Goal: Task Accomplishment & Management: Complete application form

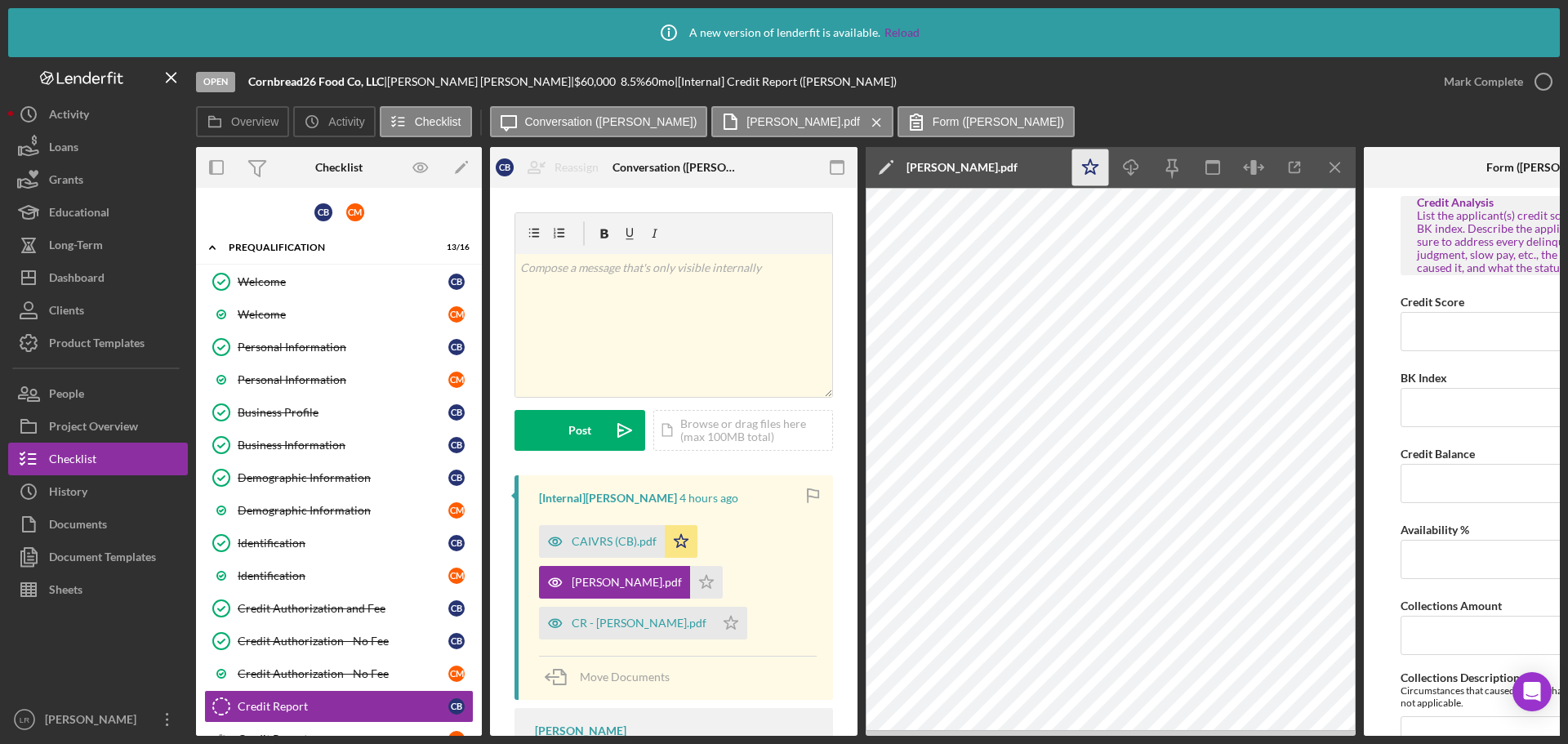
drag, startPoint x: 1089, startPoint y: 166, endPoint x: 1101, endPoint y: 165, distance: 12.0
click at [1089, 166] on icon "Icon/Star" at bounding box center [1090, 167] width 37 height 37
click at [884, 166] on icon "Icon/Edit" at bounding box center [886, 166] width 41 height 40
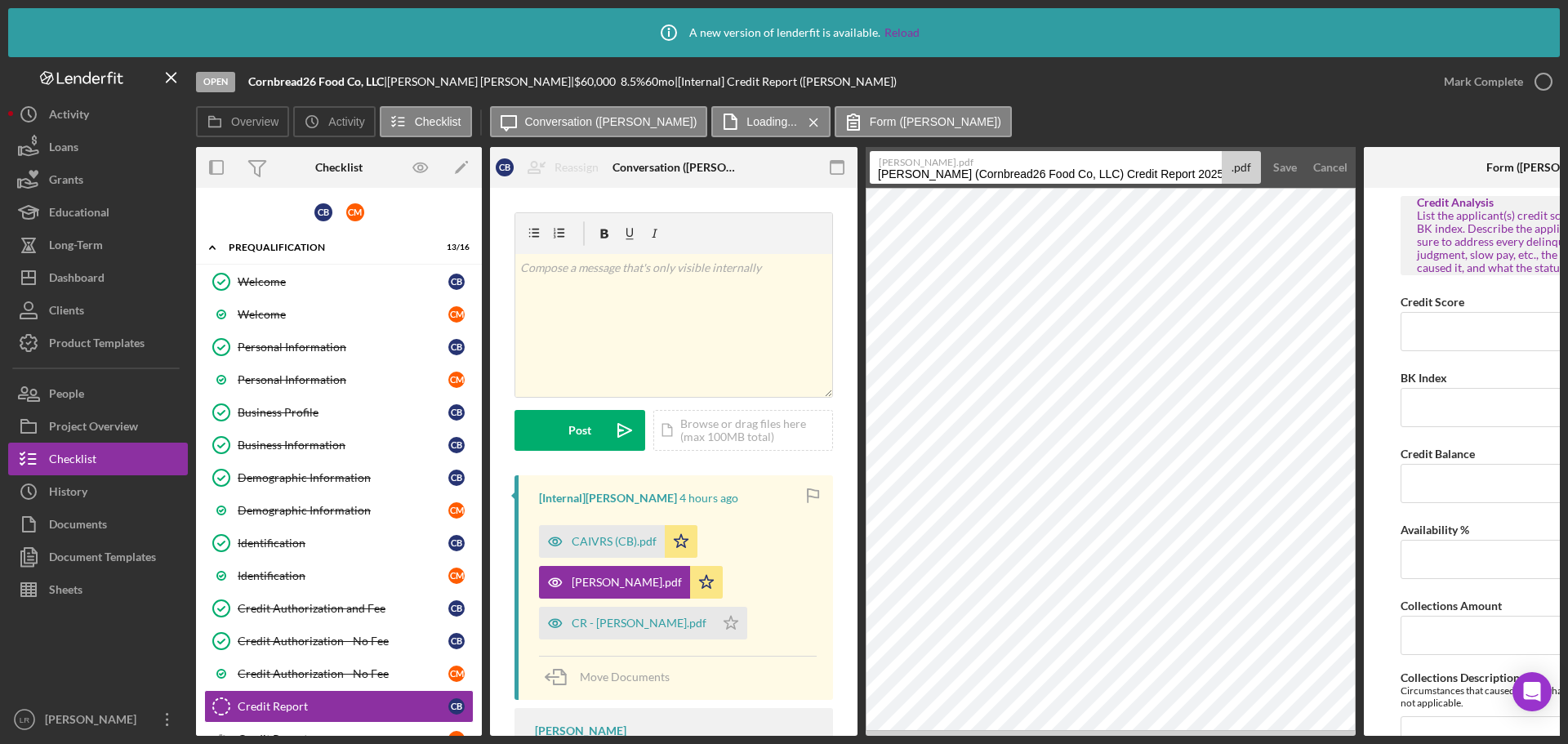
drag, startPoint x: 878, startPoint y: 174, endPoint x: 1431, endPoint y: 156, distance: 553.3
click at [1431, 156] on div "Overview Internal Workflow Stage Open Icon/Dropdown Arrow Archive (can unarchiv…" at bounding box center [878, 441] width 1364 height 588
type input "SIR Report (CB)"
click at [1284, 166] on div "Save" at bounding box center [1285, 167] width 23 height 32
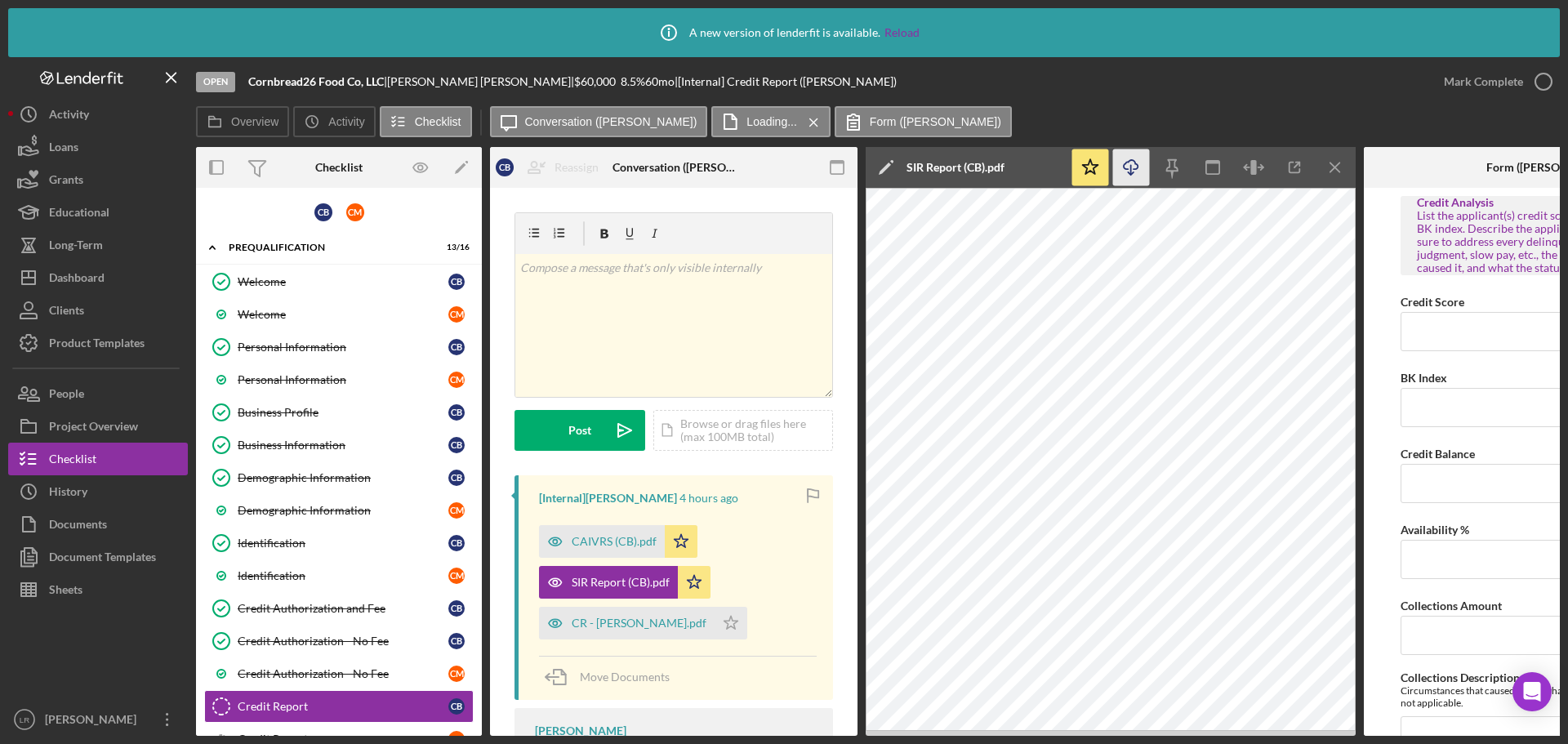
click at [1131, 166] on line "button" at bounding box center [1131, 169] width 0 height 9
click at [1333, 173] on icon "Icon/Menu Close" at bounding box center [1336, 167] width 37 height 37
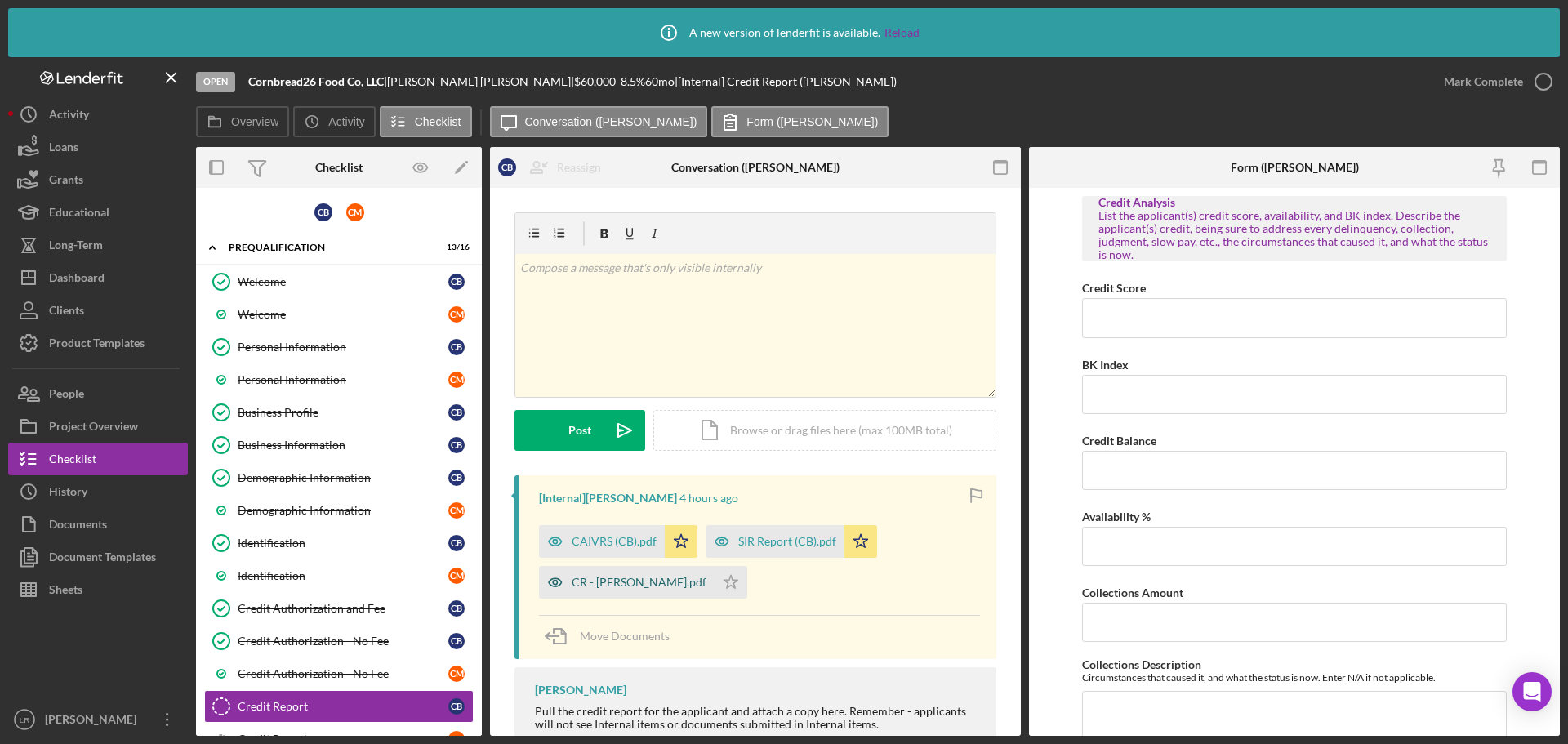
click at [619, 587] on div "CR - Baker Craig.pdf" at bounding box center [639, 582] width 135 height 13
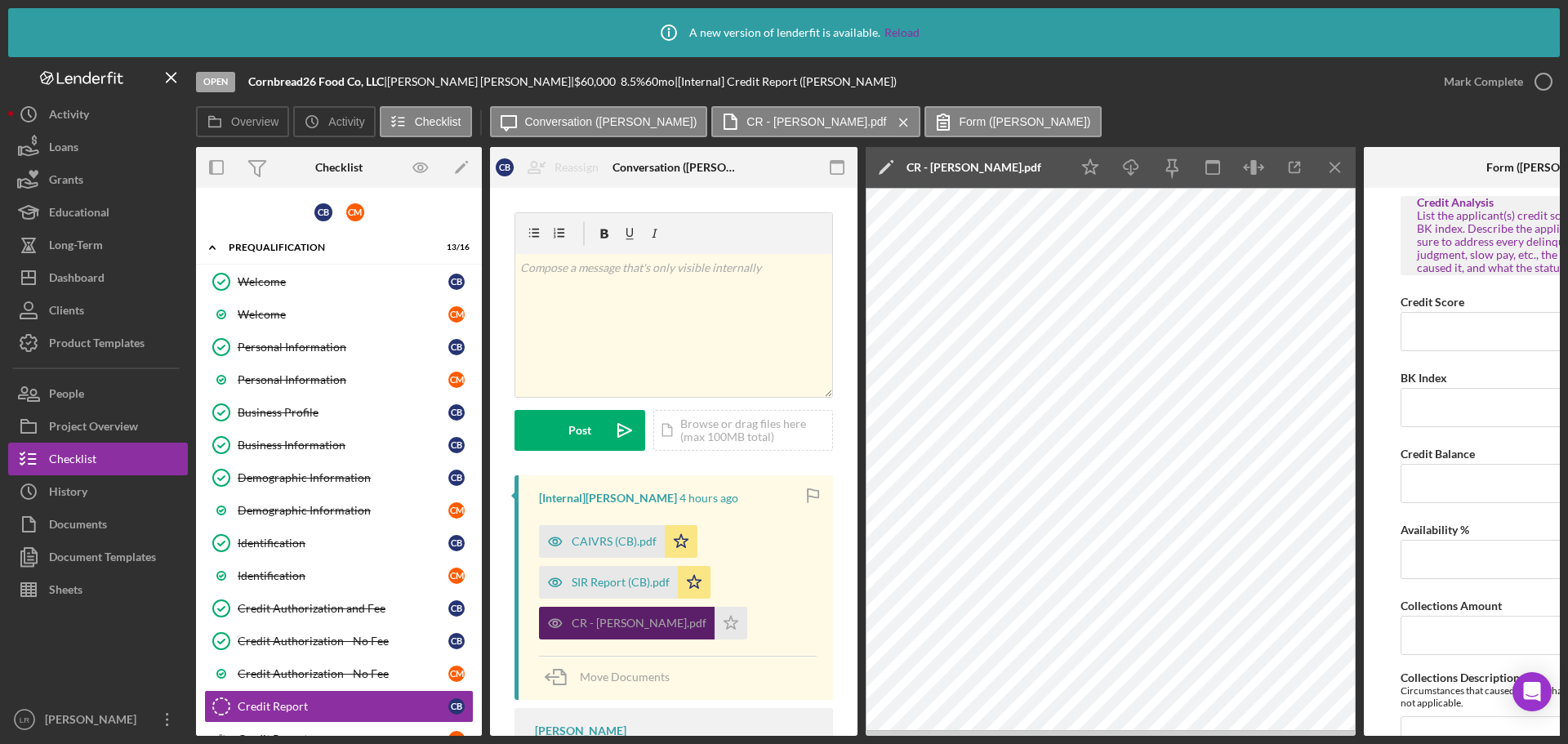
click at [635, 622] on div "CR - Baker Craig.pdf" at bounding box center [639, 623] width 135 height 13
click at [635, 620] on div "CR - Baker Craig.pdf" at bounding box center [639, 623] width 135 height 13
click at [1300, 167] on icon "button" at bounding box center [1294, 167] width 37 height 37
click at [942, 161] on div "CR - Baker Craig.pdf" at bounding box center [974, 167] width 135 height 13
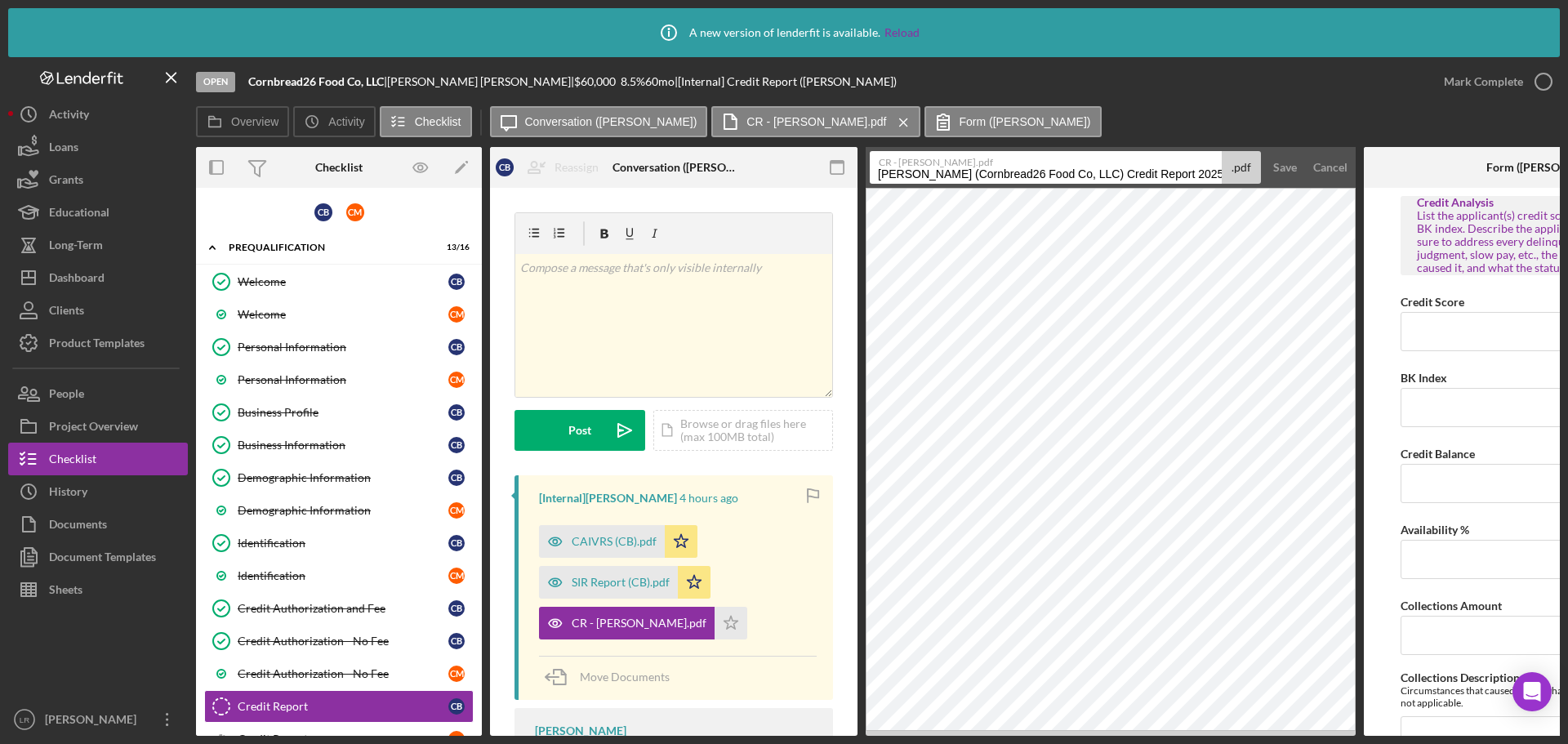
drag, startPoint x: 1099, startPoint y: 172, endPoint x: 210, endPoint y: 147, distance: 889.4
click at [210, 147] on div "Overview Internal Workflow Stage Open Icon/Dropdown Arrow Archive (can unarchiv…" at bounding box center [878, 441] width 1364 height 588
drag, startPoint x: 949, startPoint y: 175, endPoint x: 1418, endPoint y: 151, distance: 469.6
click at [1418, 151] on div "Overview Internal Workflow Stage Open Icon/Dropdown Arrow Archive (can unarchiv…" at bounding box center [878, 441] width 1364 height 588
type input "Credit Report (CB)"
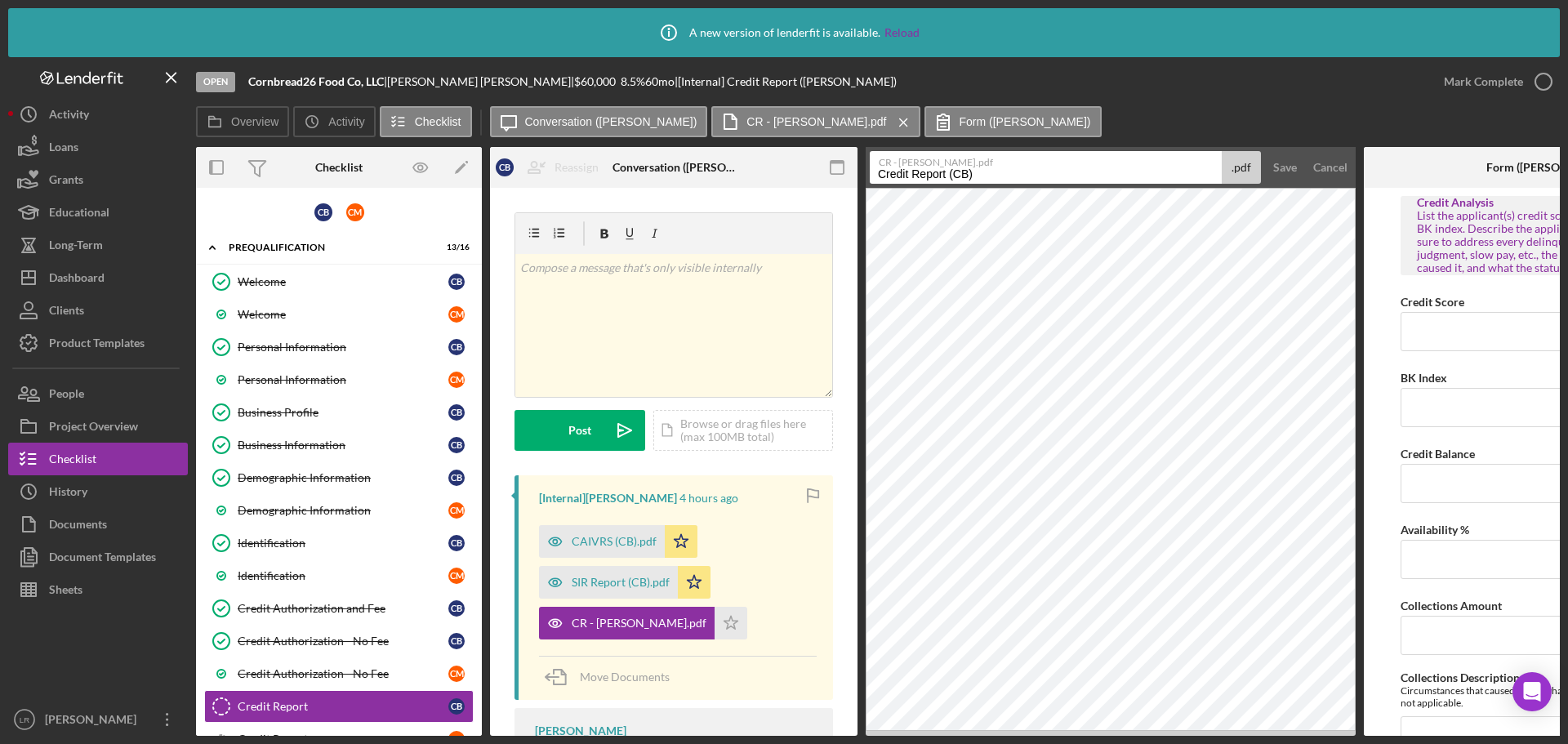
click at [1266, 151] on button "Save" at bounding box center [1285, 167] width 40 height 32
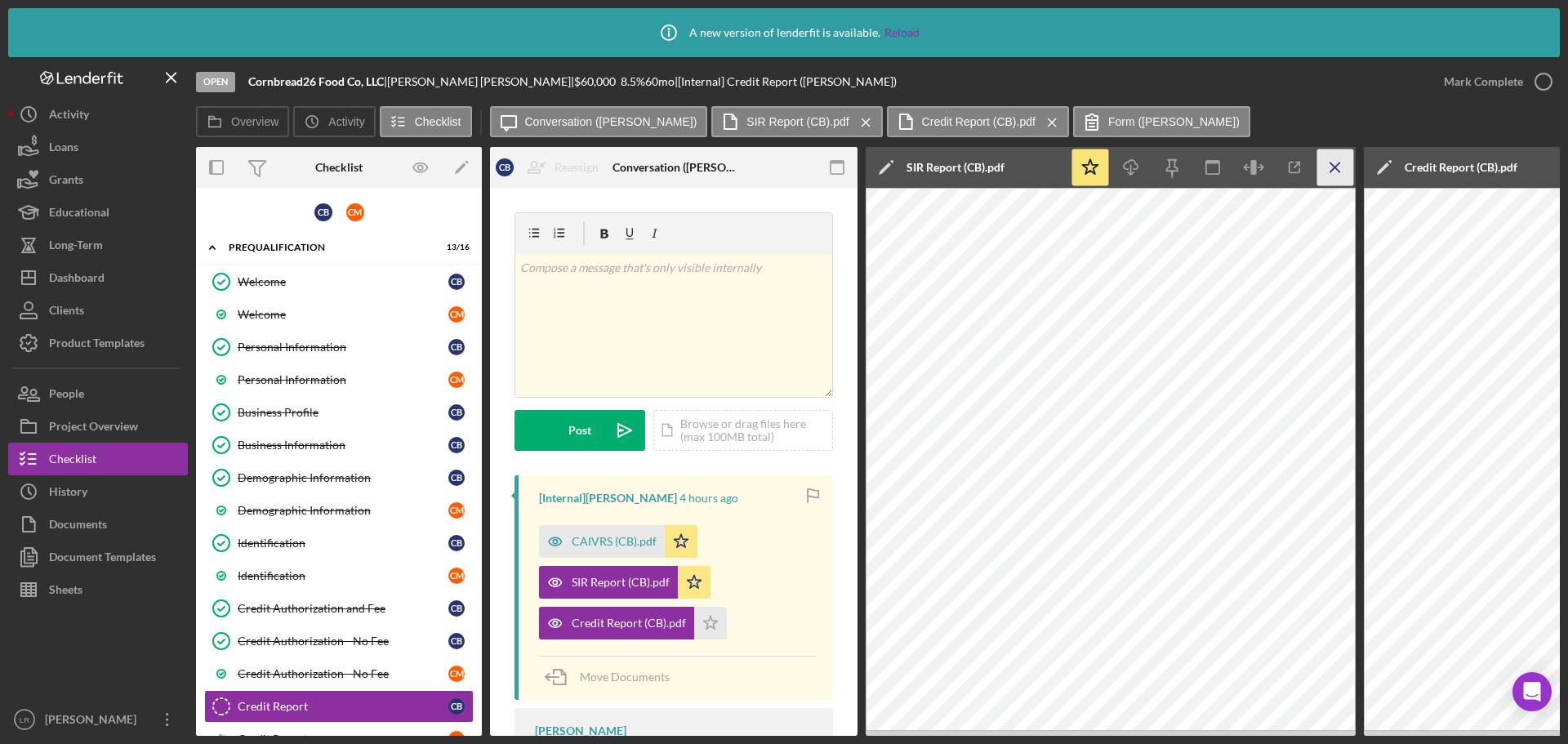
click at [1332, 166] on icon "Icon/Menu Close" at bounding box center [1336, 167] width 37 height 37
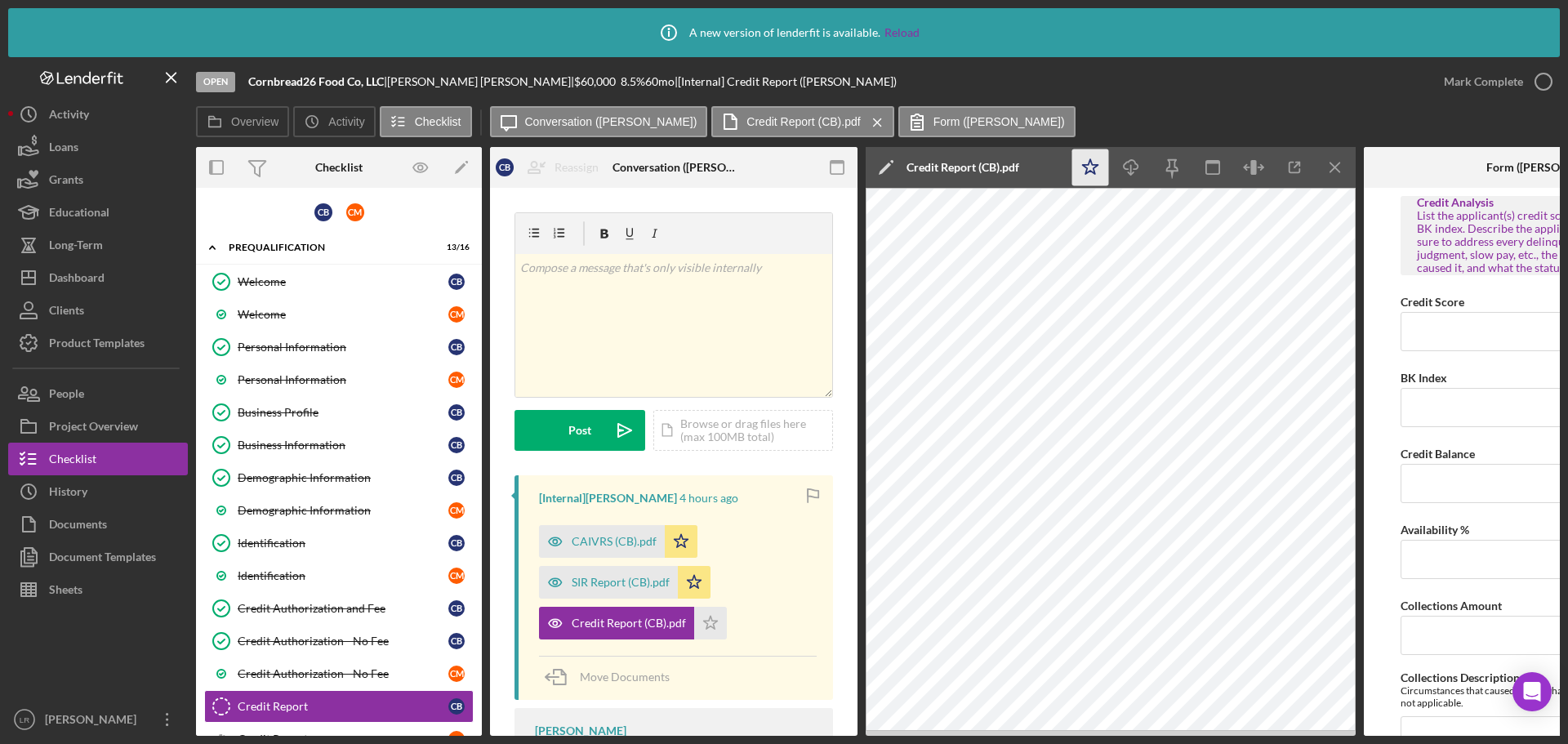
click at [1087, 166] on icon "Icon/Star" at bounding box center [1090, 167] width 37 height 37
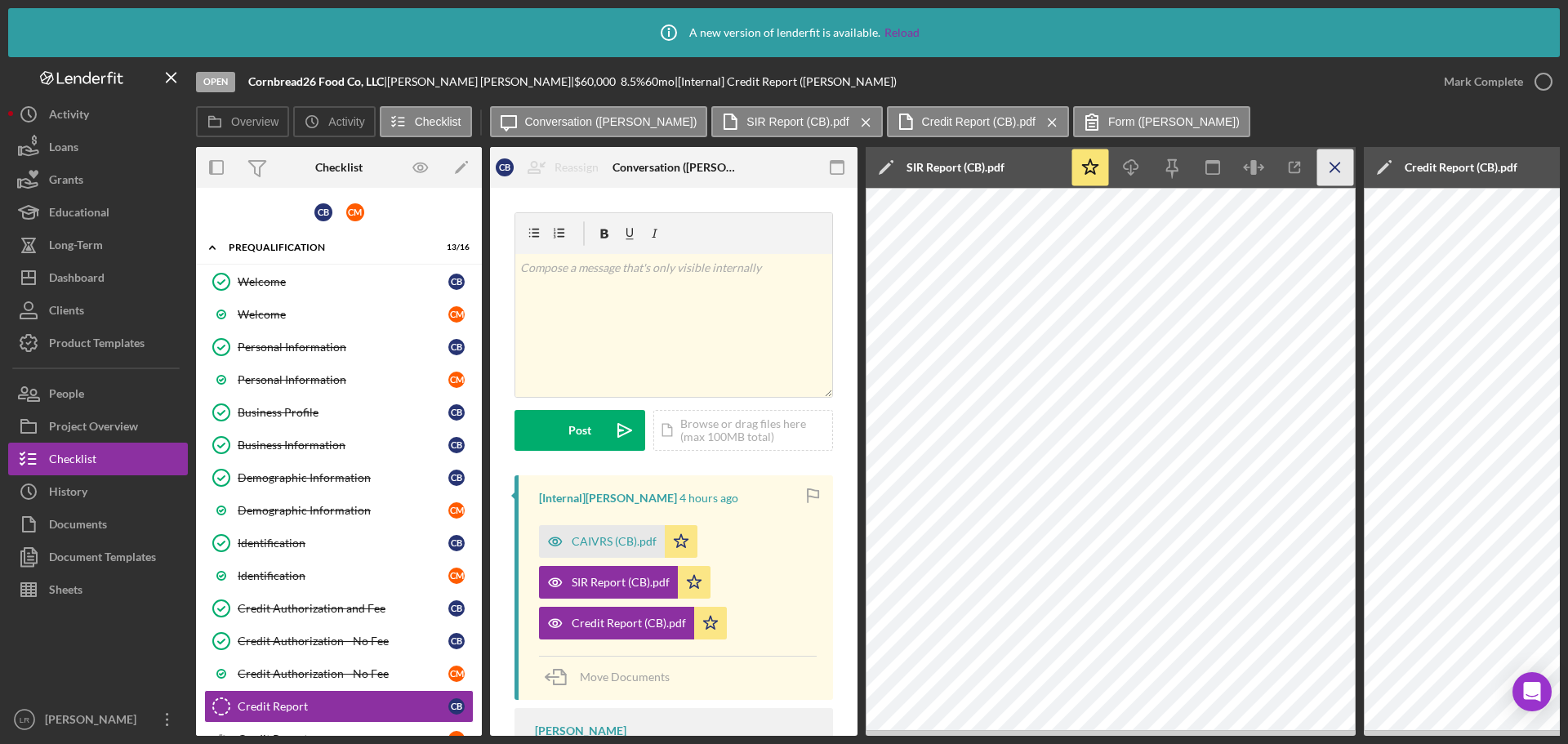
click at [1333, 166] on line "button" at bounding box center [1335, 167] width 9 height 9
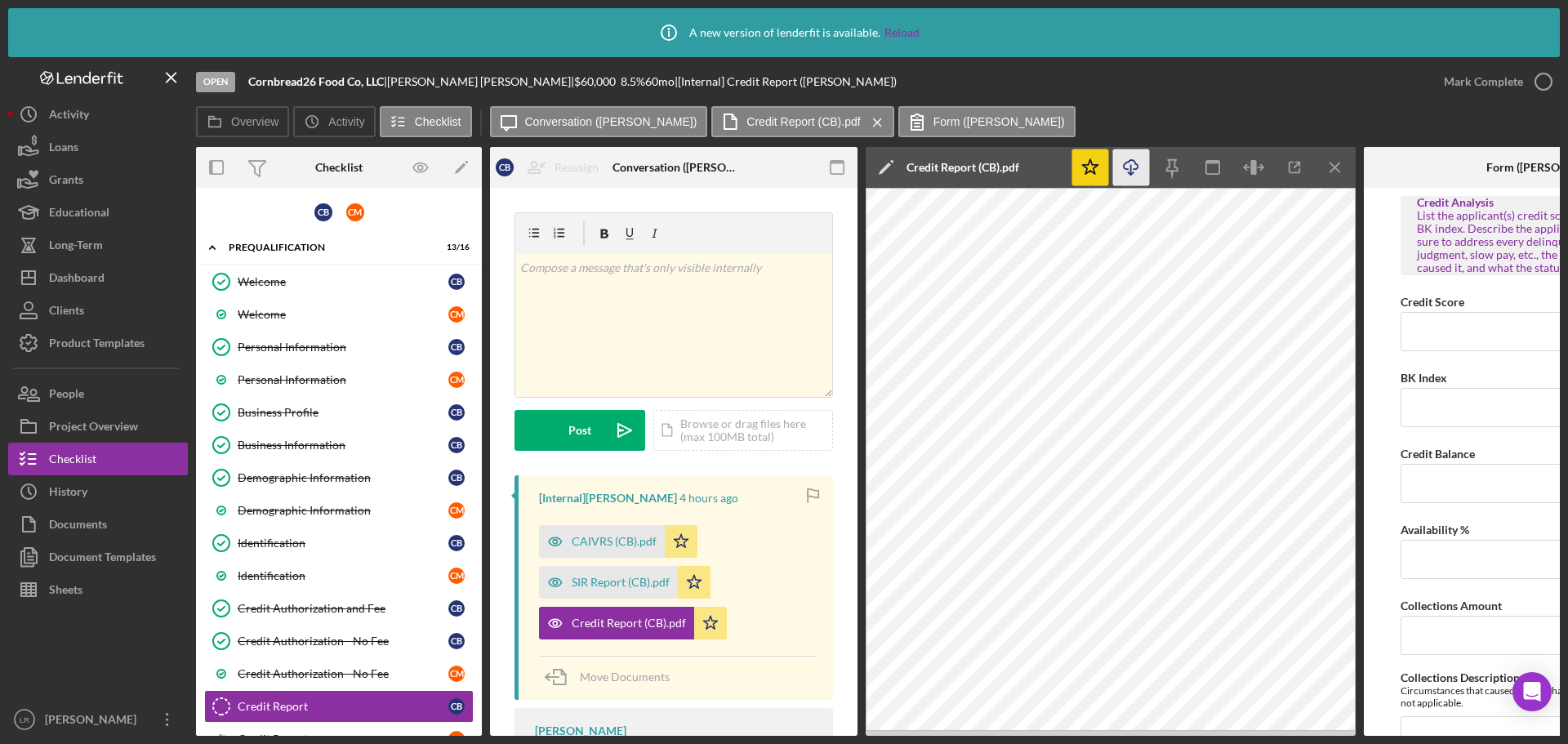
click at [1124, 167] on icon "button" at bounding box center [1131, 165] width 14 height 9
click at [1337, 169] on line "button" at bounding box center [1335, 167] width 9 height 9
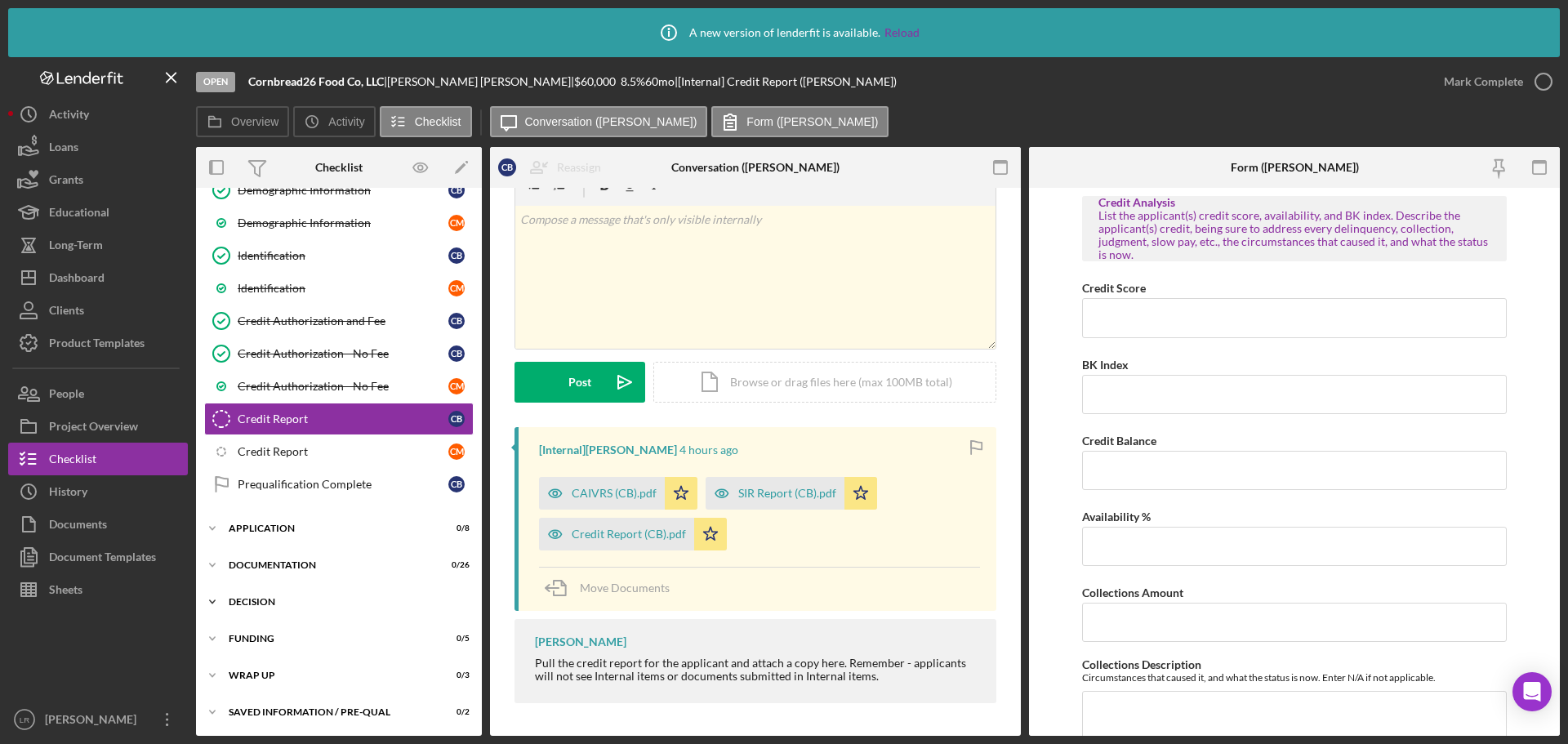
scroll to position [289, 0]
click at [283, 452] on div "Credit Report" at bounding box center [343, 450] width 211 height 13
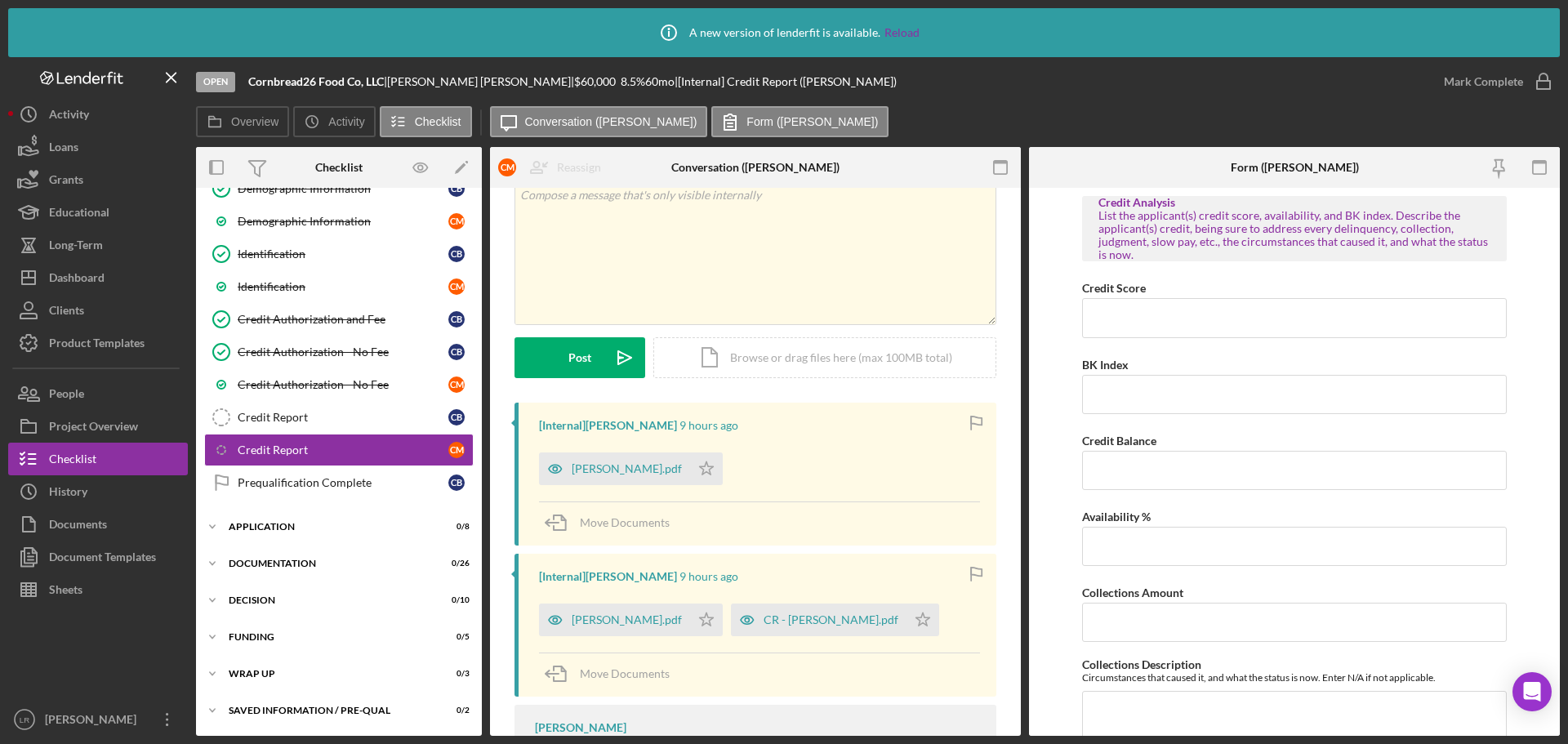
scroll to position [159, 0]
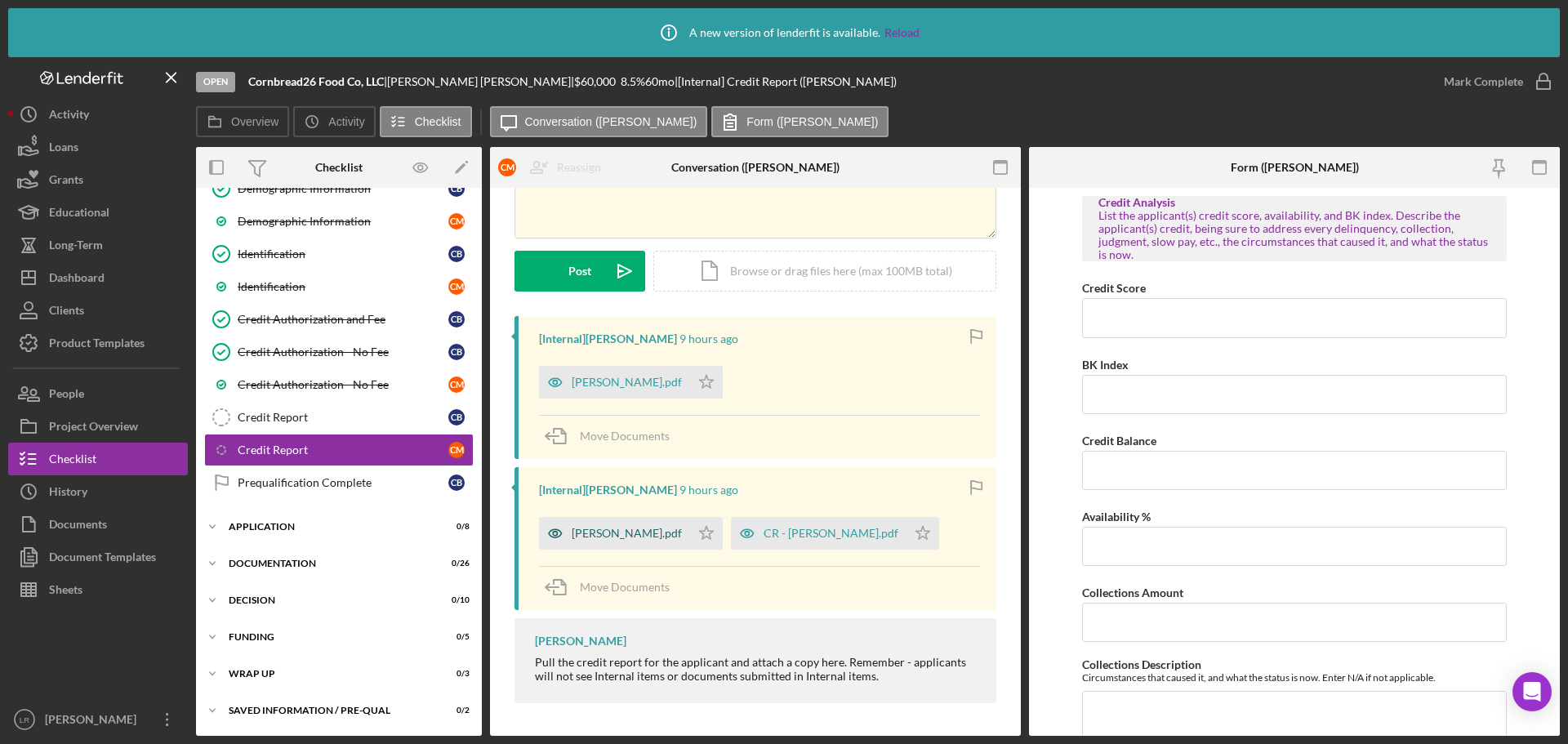
click at [626, 532] on div "SIR - Malone Claude.pdf" at bounding box center [626, 533] width 111 height 13
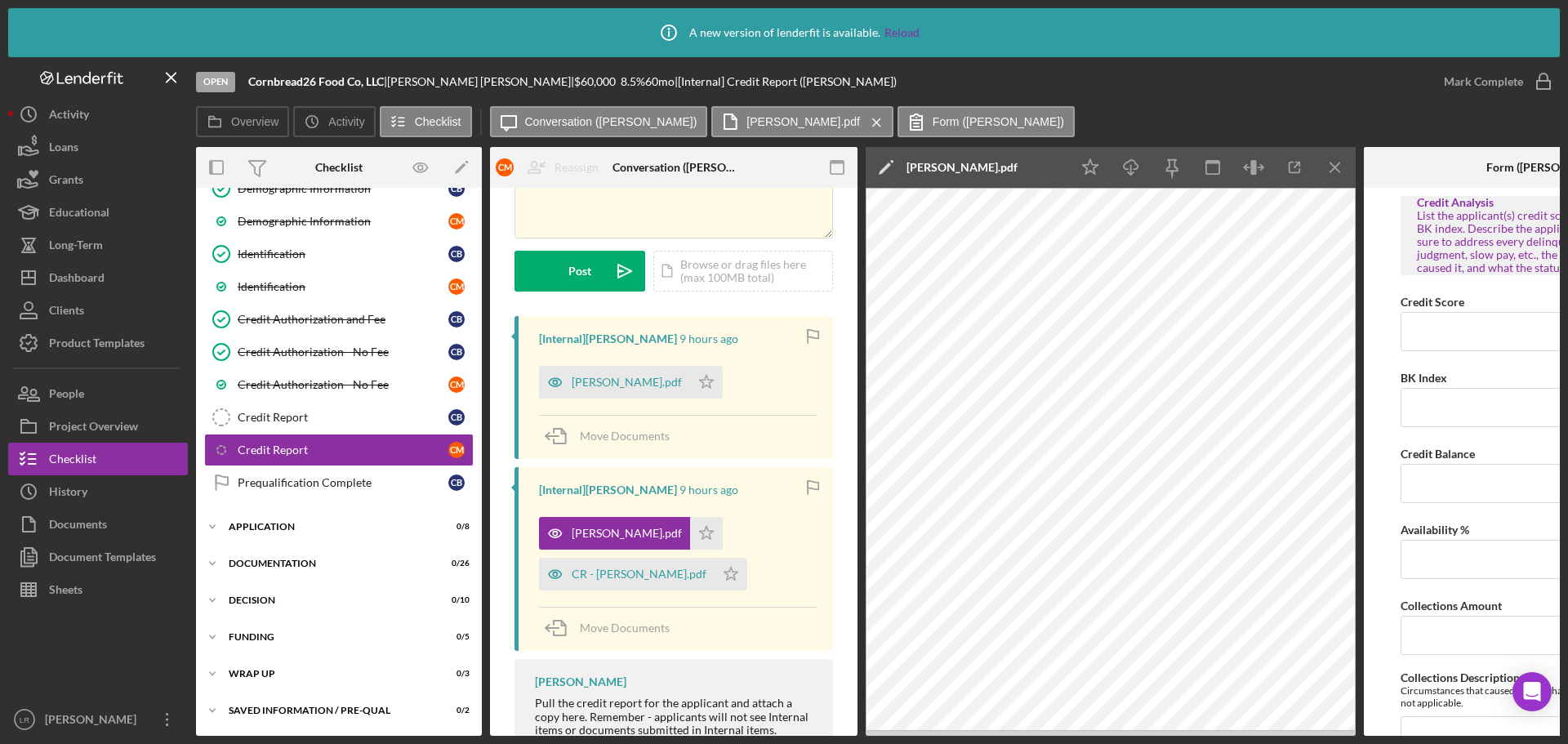
click at [879, 160] on icon "Icon/Edit" at bounding box center [886, 166] width 41 height 40
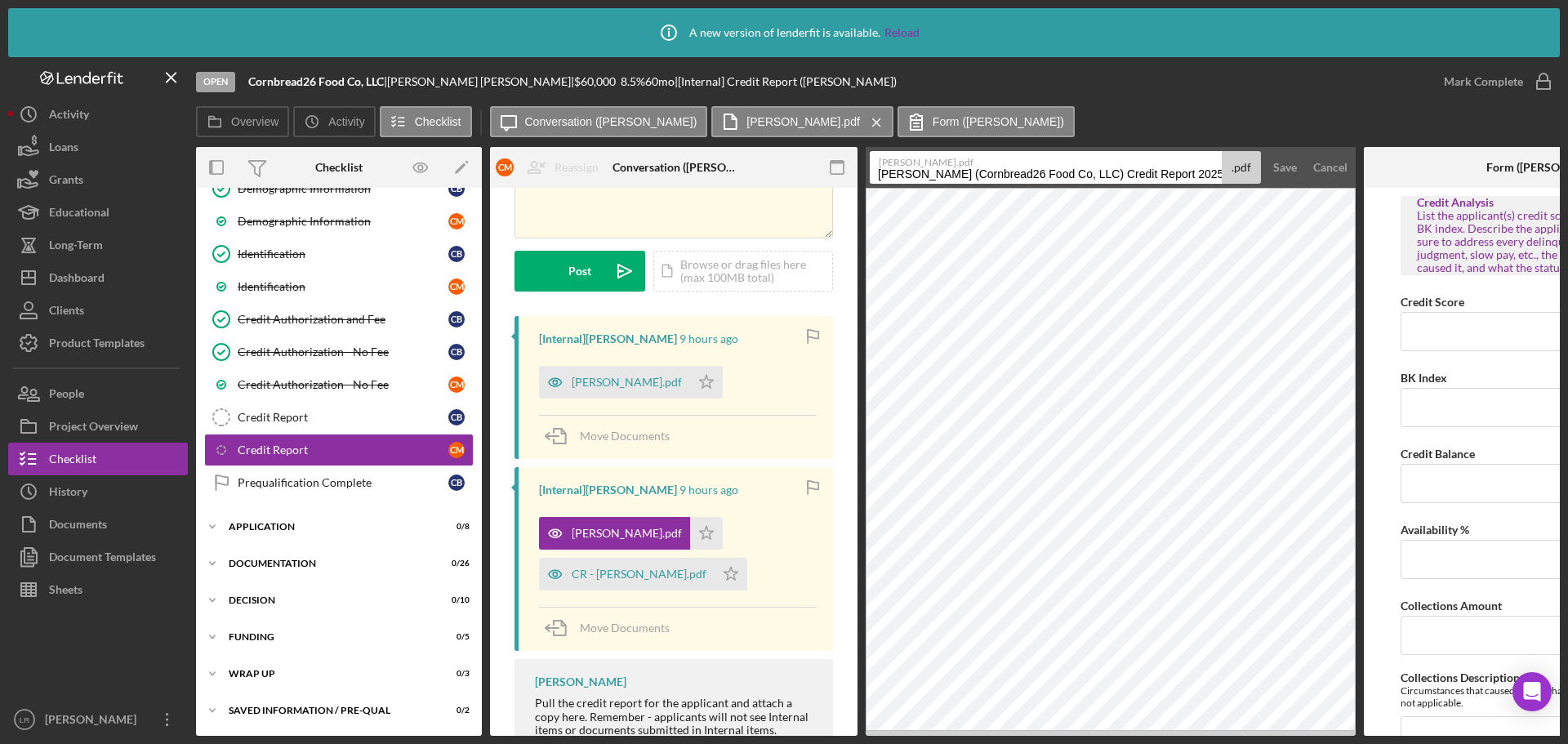
scroll to position [0, 14]
drag, startPoint x: 875, startPoint y: 173, endPoint x: 1483, endPoint y: 168, distance: 608.0
click at [1483, 168] on div "Overview Internal Workflow Stage Open Icon/Dropdown Arrow Archive (can unarchiv…" at bounding box center [878, 441] width 1364 height 588
click at [886, 172] on input "SI (CM)" at bounding box center [1045, 167] width 352 height 32
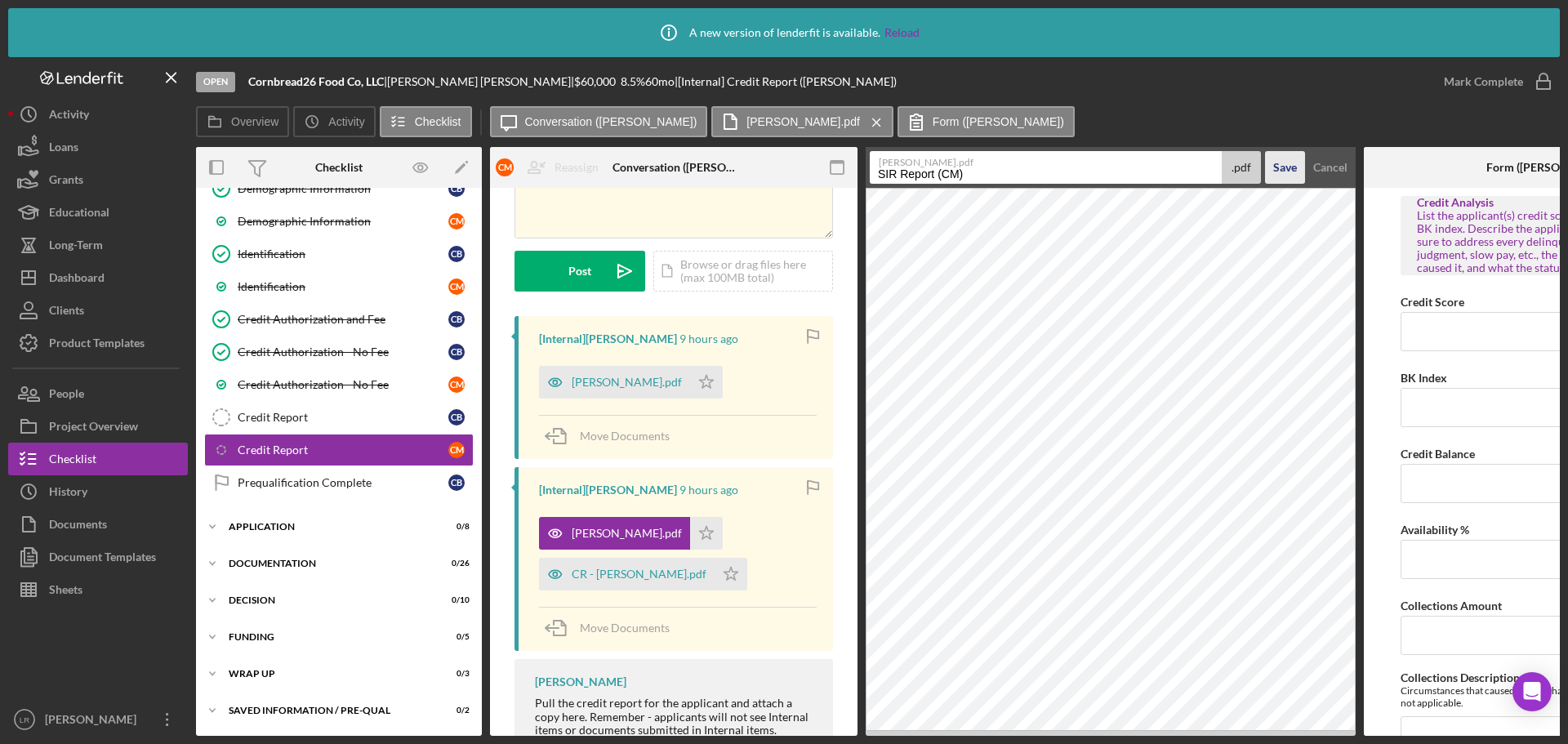
type input "SIR Report (CM)"
click at [1293, 163] on div "Save" at bounding box center [1285, 167] width 23 height 32
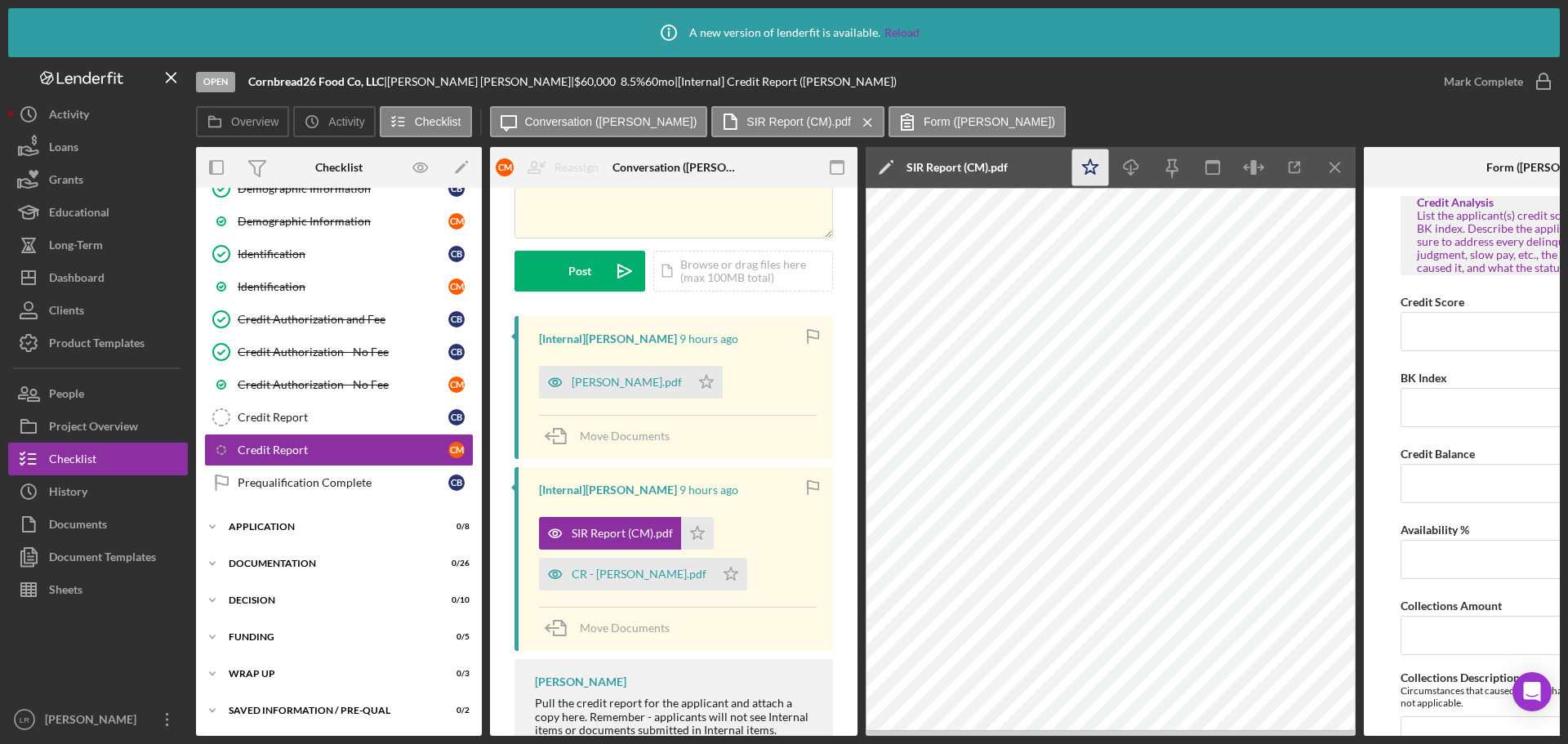
click at [1091, 163] on polygon "button" at bounding box center [1090, 166] width 15 height 14
click at [1139, 163] on icon "Icon/Download" at bounding box center [1131, 167] width 37 height 37
click at [1337, 169] on line "button" at bounding box center [1335, 167] width 9 height 9
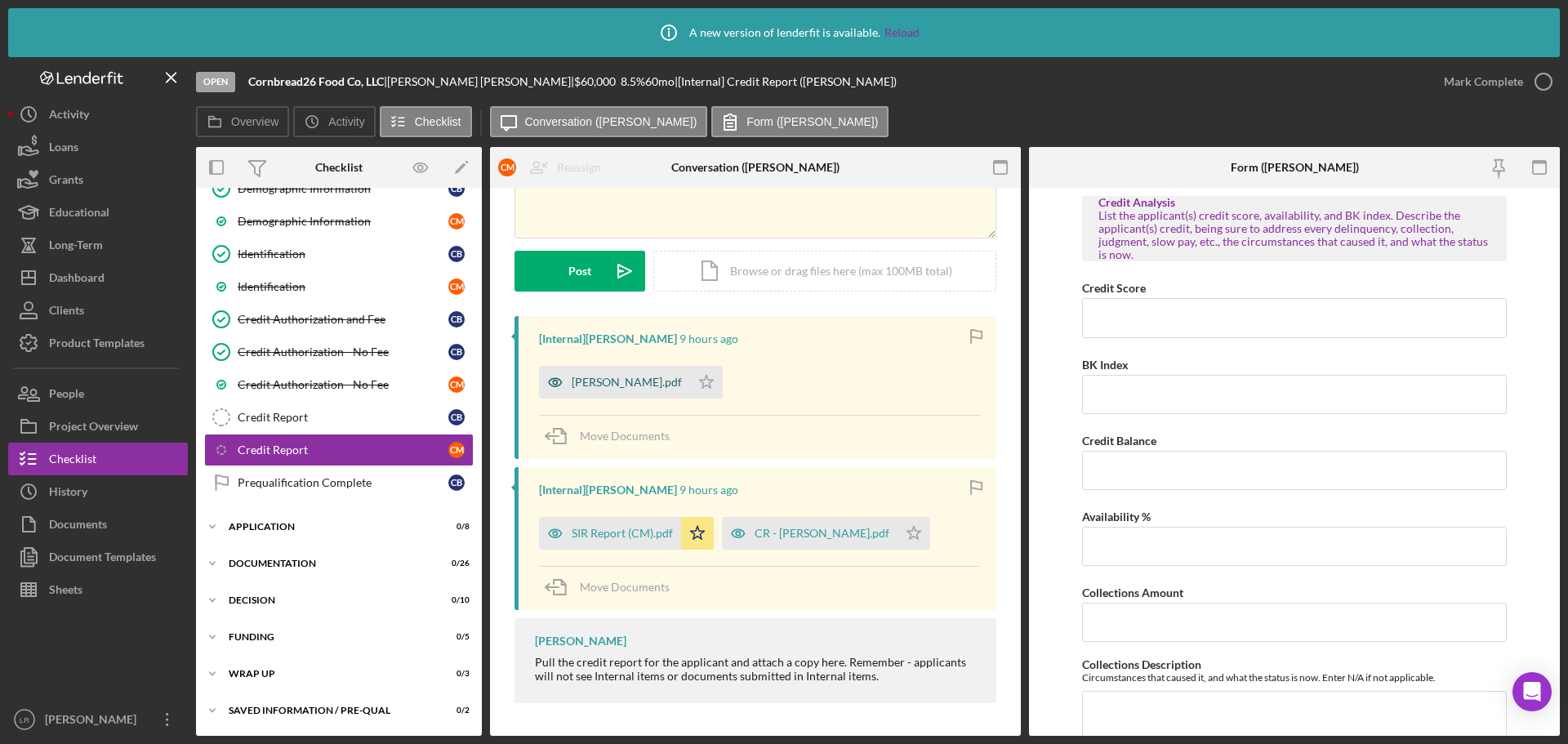
click at [642, 385] on div "CAIVRS - Malone Claude.pdf" at bounding box center [626, 381] width 111 height 13
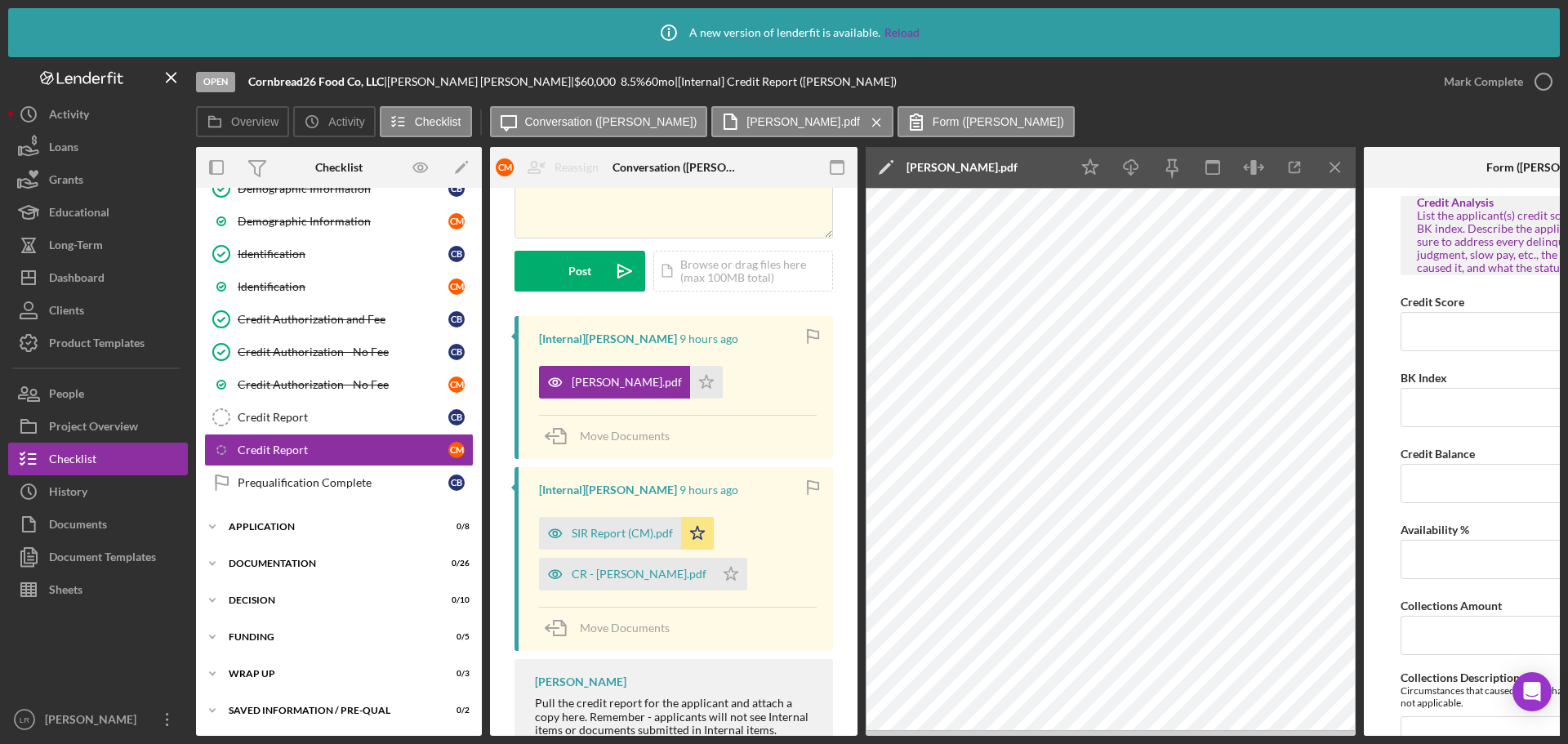
click at [878, 166] on icon "Icon/Edit" at bounding box center [886, 166] width 41 height 40
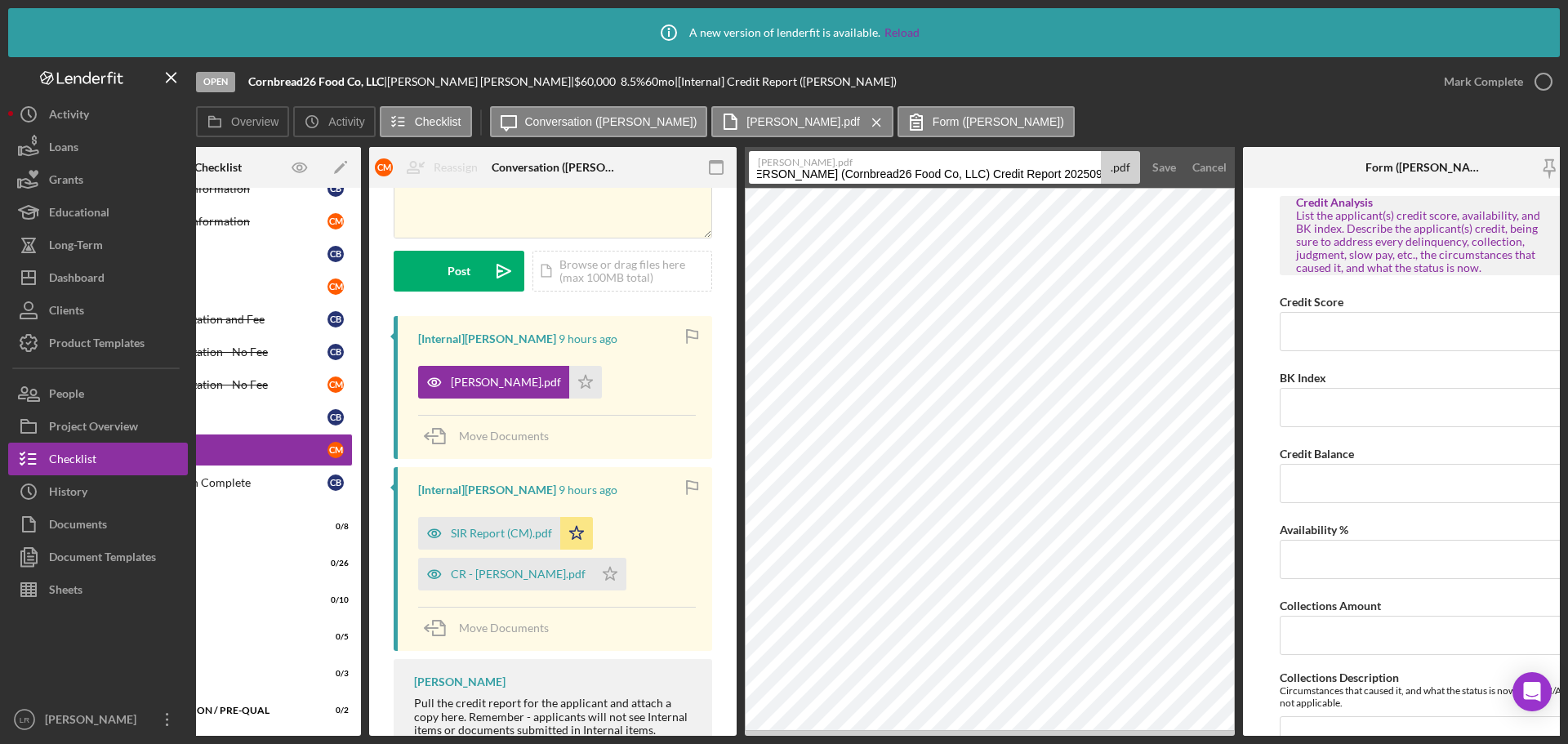
scroll to position [0, 172]
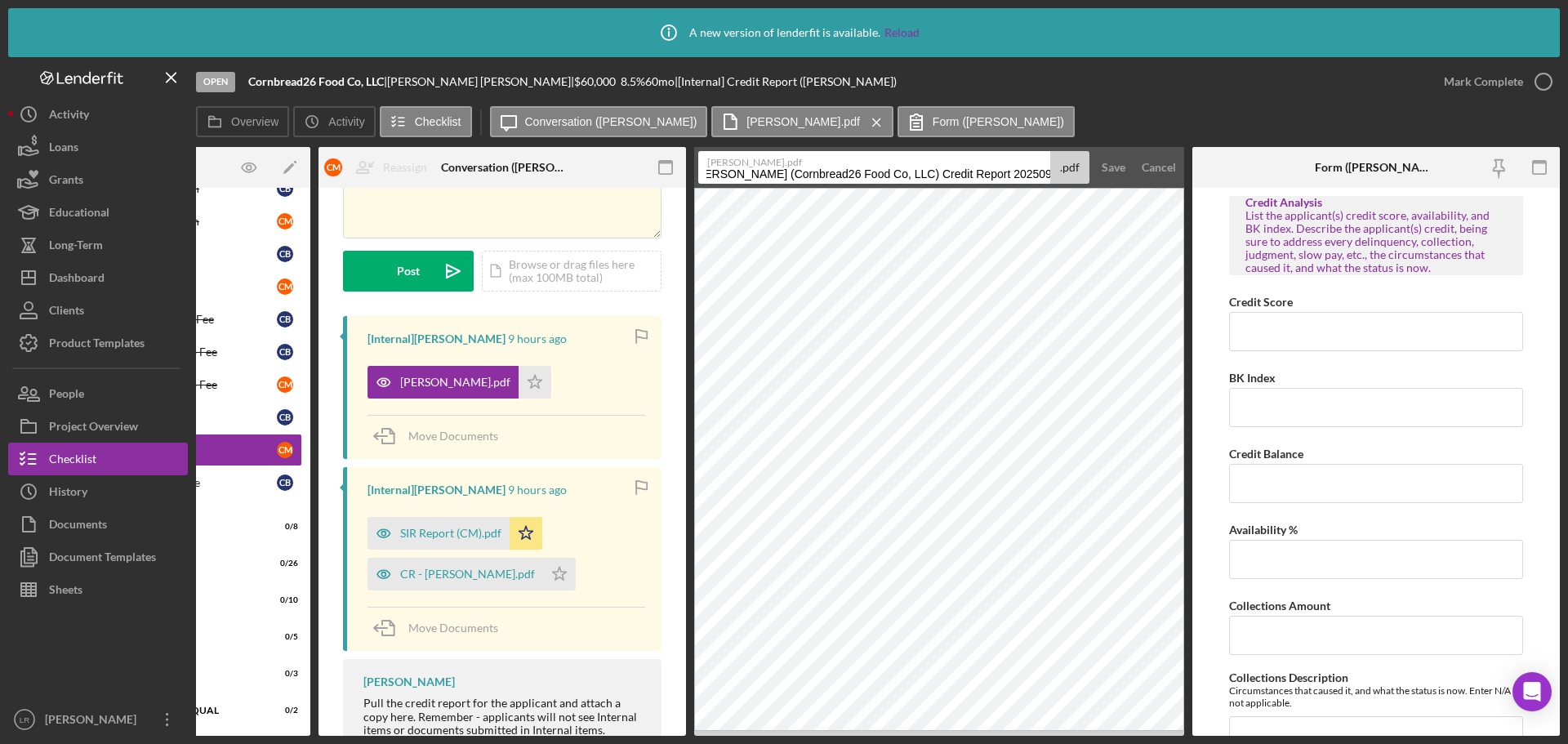
drag, startPoint x: 879, startPoint y: 173, endPoint x: 1567, endPoint y: 165, distance: 688.0
click at [1567, 165] on div "Icon/Info A new version of lenderfit is available. Reload Open Cornbread26 Food…" at bounding box center [784, 372] width 1568 height 744
type input "CAIVRS (CM)"
click at [1109, 157] on div "Save" at bounding box center [1113, 167] width 23 height 32
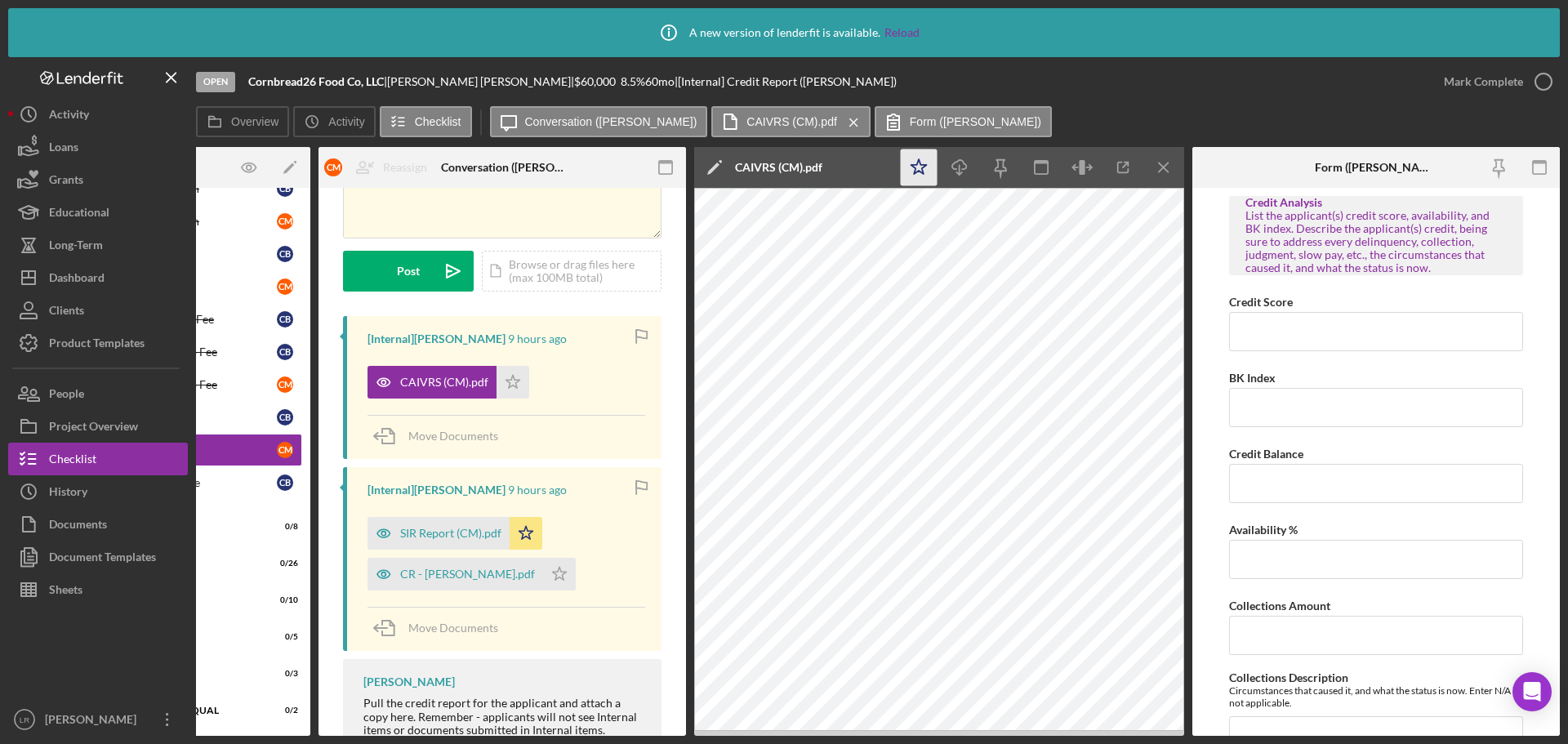
click at [924, 162] on icon "Icon/Star" at bounding box center [919, 167] width 37 height 37
click at [482, 572] on div "CR - Malone Claude.pdf" at bounding box center [468, 574] width 135 height 13
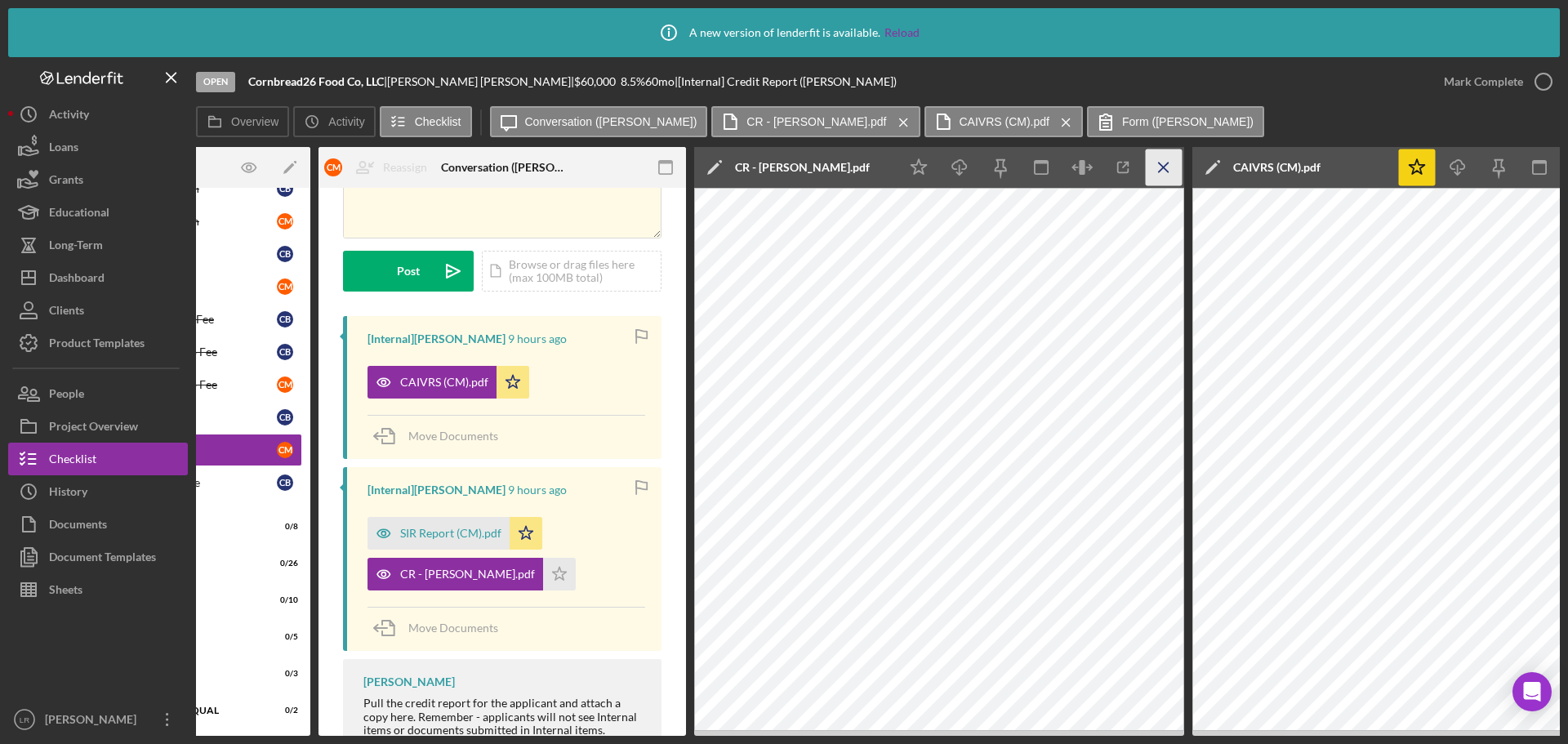
click at [1168, 171] on icon "Icon/Menu Close" at bounding box center [1164, 167] width 37 height 37
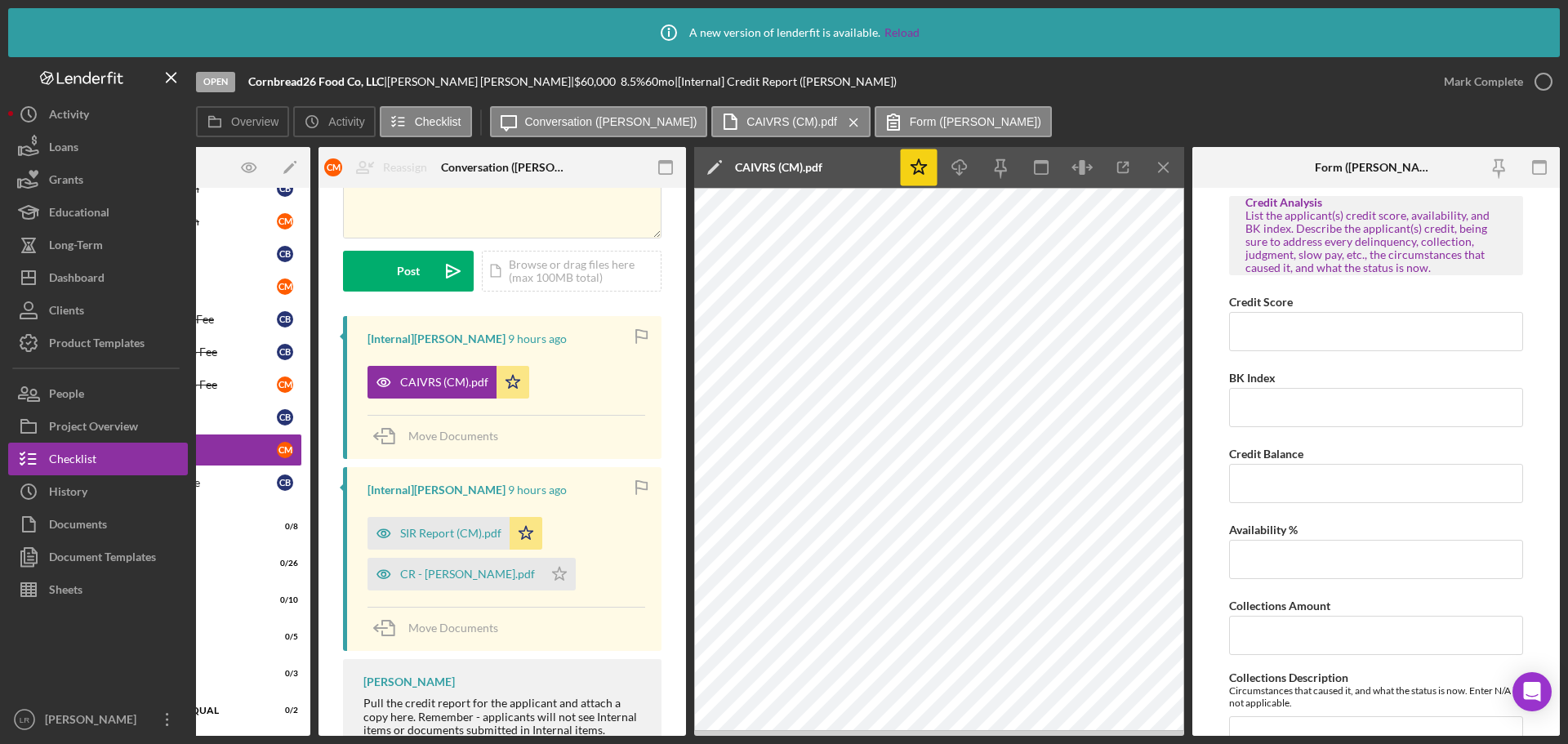
click at [1168, 171] on icon "Icon/Menu Close" at bounding box center [1164, 167] width 37 height 37
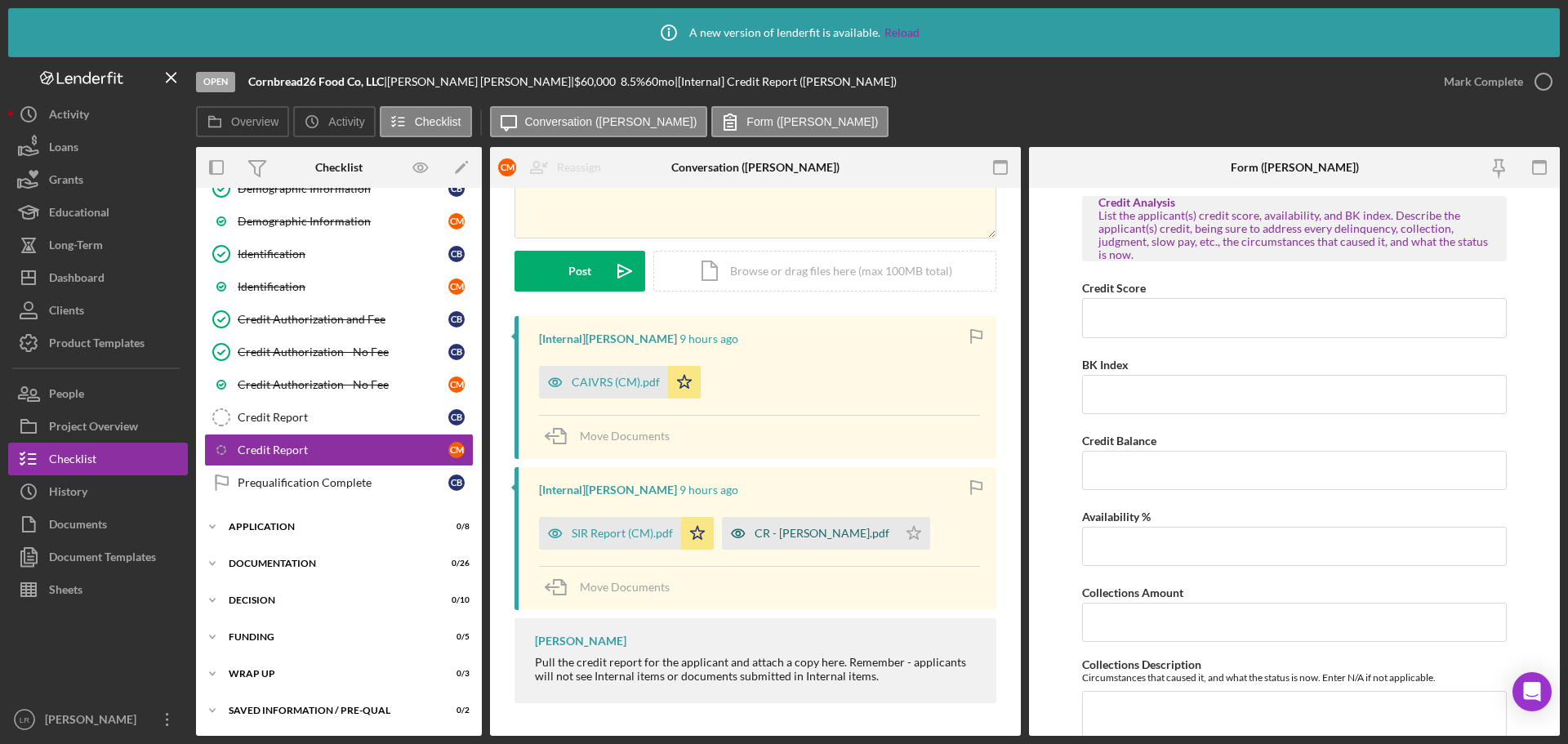
click at [826, 533] on div "CR - Malone Claude.pdf" at bounding box center [822, 533] width 135 height 13
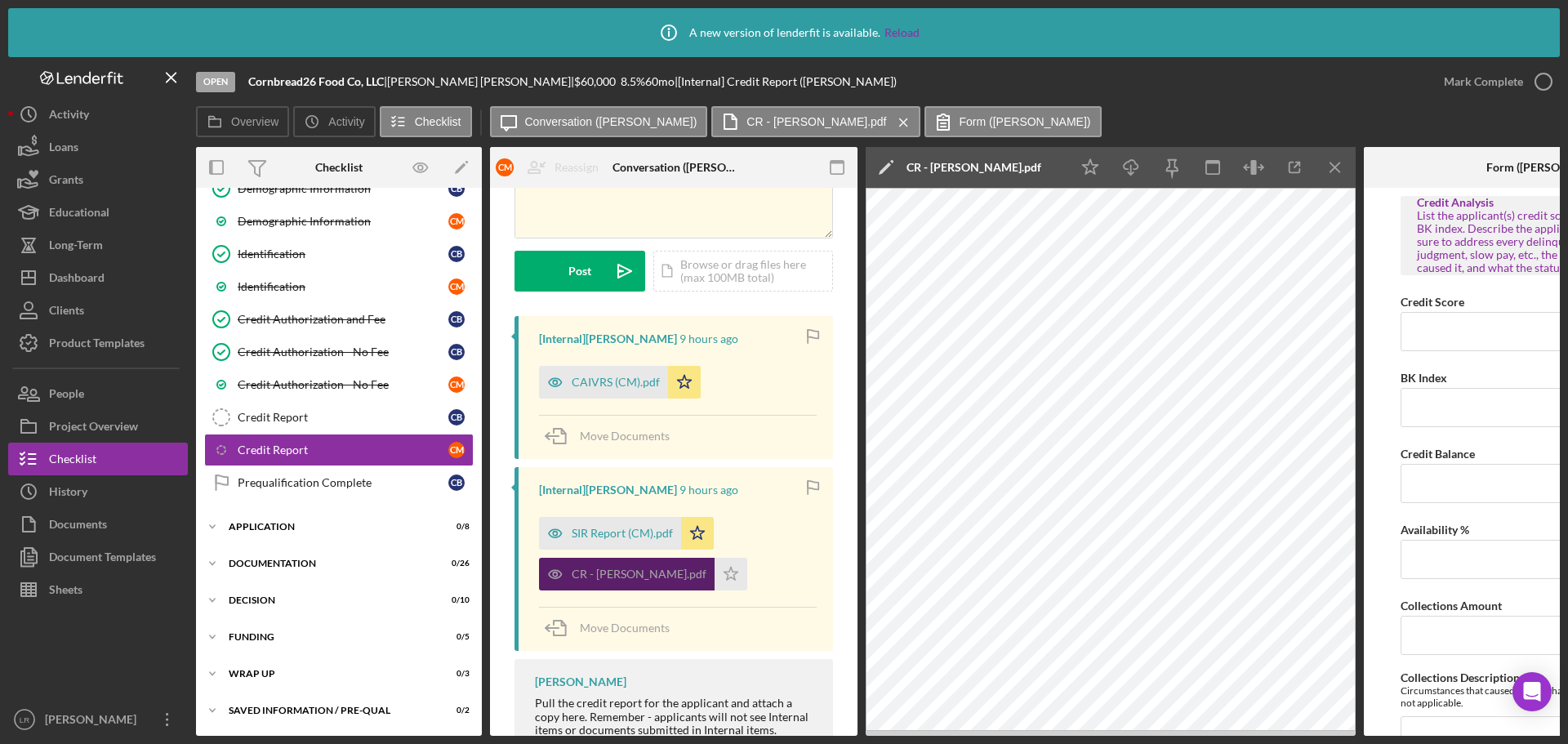
drag, startPoint x: 578, startPoint y: 566, endPoint x: 583, endPoint y: 559, distance: 8.6
click at [580, 561] on div "CR - Malone Claude.pdf" at bounding box center [626, 574] width 176 height 32
click at [584, 559] on div "CR - Malone Claude.pdf" at bounding box center [626, 574] width 176 height 32
click at [1290, 166] on icon "button" at bounding box center [1295, 168] width 11 height 11
click at [888, 162] on icon "Icon/Edit" at bounding box center [886, 166] width 41 height 40
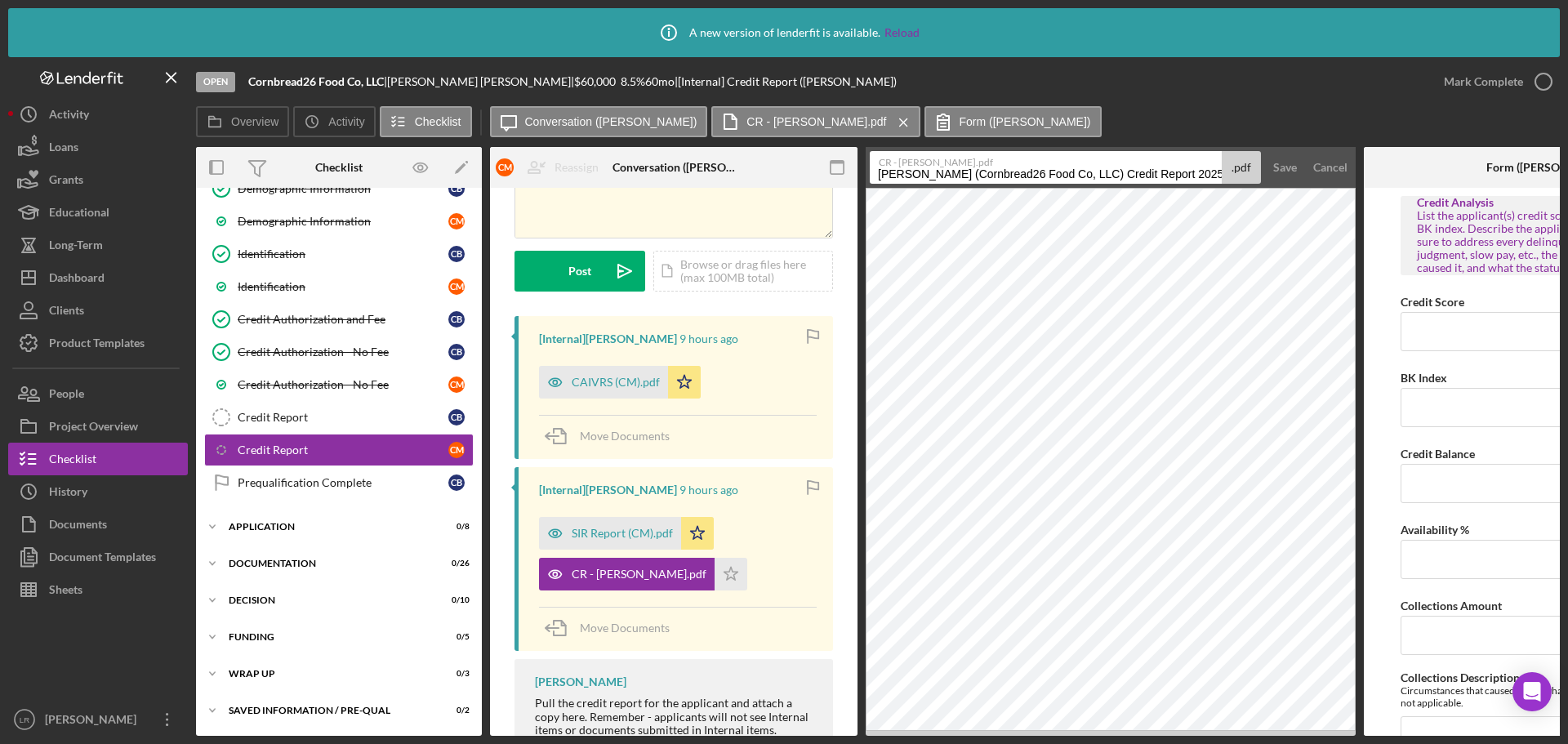
drag, startPoint x: 1116, startPoint y: 177, endPoint x: 697, endPoint y: 148, distance: 420.0
click at [697, 148] on div "Overview Internal Workflow Stage Open Icon/Dropdown Arrow Archive (can unarchiv…" at bounding box center [878, 441] width 1364 height 588
drag, startPoint x: 959, startPoint y: 177, endPoint x: 1171, endPoint y: 187, distance: 212.2
click at [323, 1] on div "Icon/Info A new version of lenderfit is available. Reload Open Cornbread26 Food…" at bounding box center [784, 372] width 1568 height 744
type input "Credit Report (CM)"
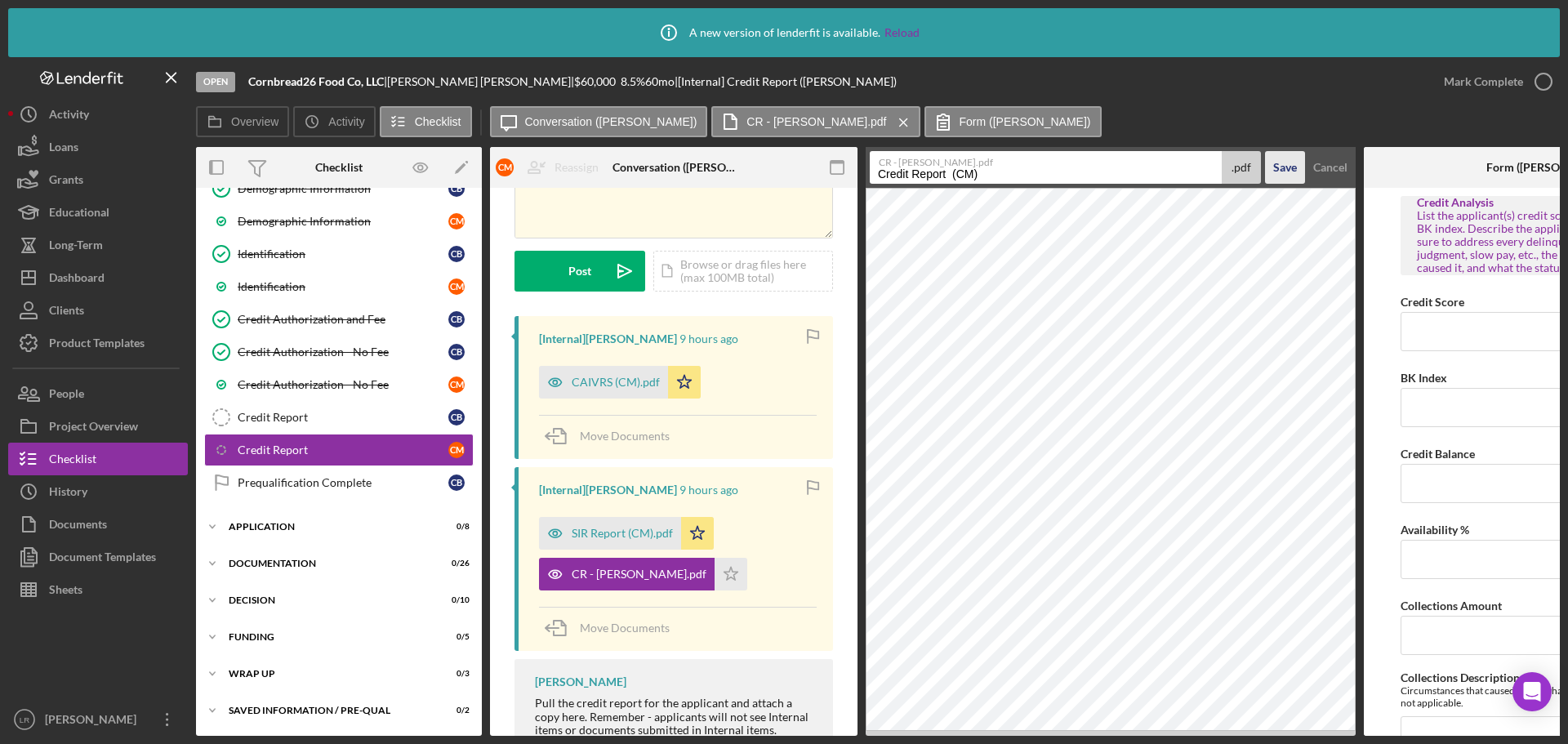
click at [1285, 168] on div "Save" at bounding box center [1285, 167] width 23 height 32
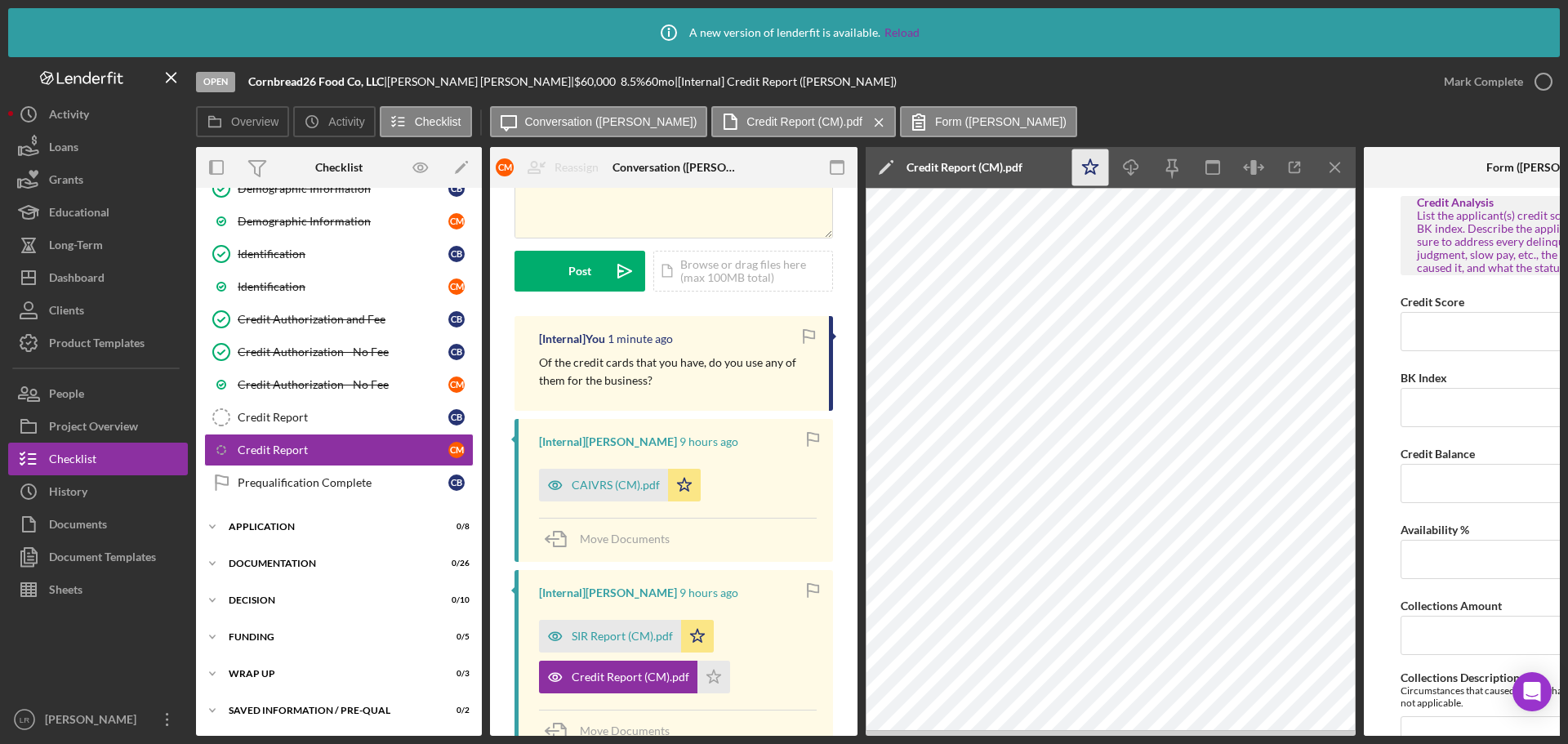
click at [1090, 162] on icon "Icon/Star" at bounding box center [1090, 167] width 37 height 37
click at [1137, 171] on icon "Icon/Download" at bounding box center [1131, 167] width 37 height 37
click at [1541, 84] on icon "button" at bounding box center [1543, 81] width 41 height 40
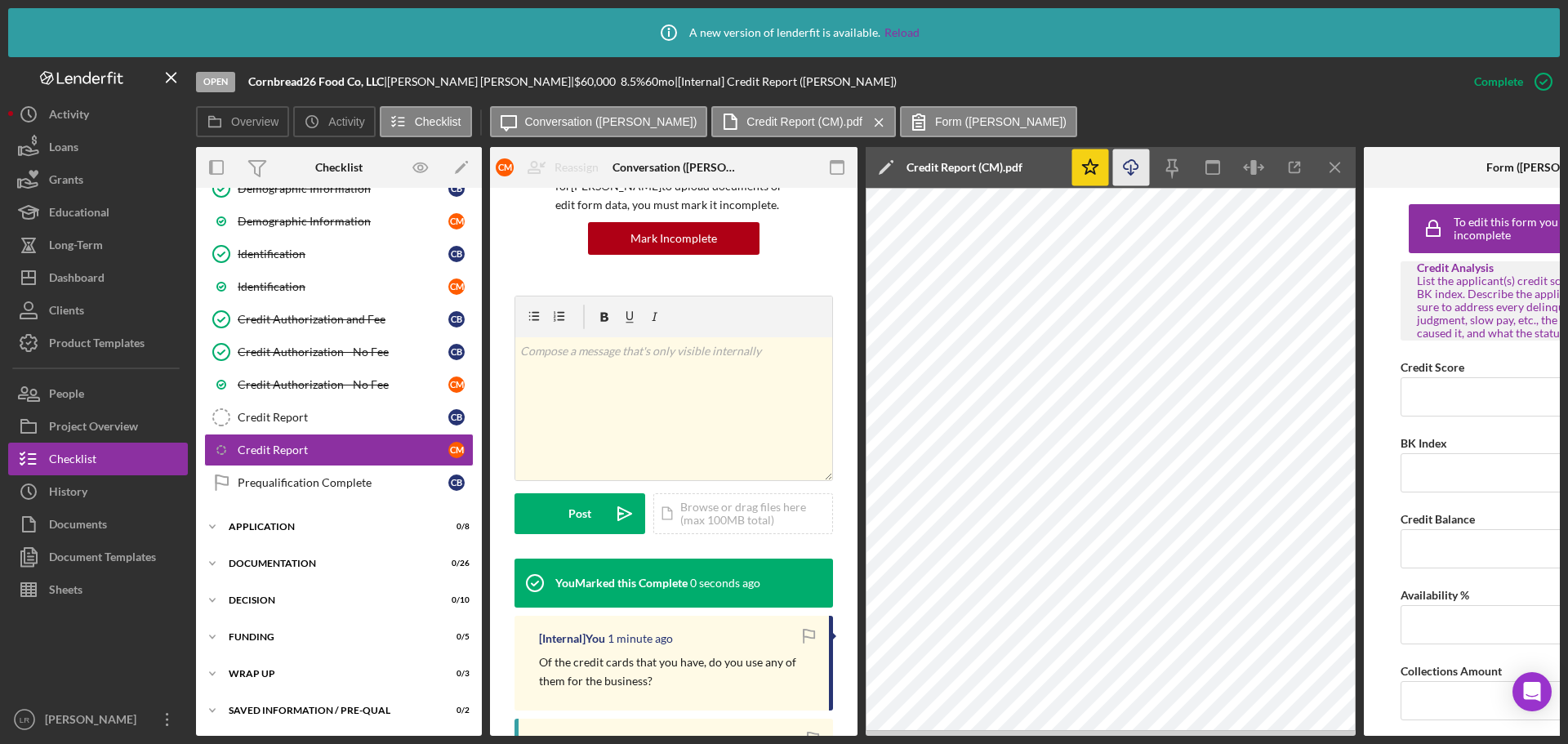
scroll to position [401, 0]
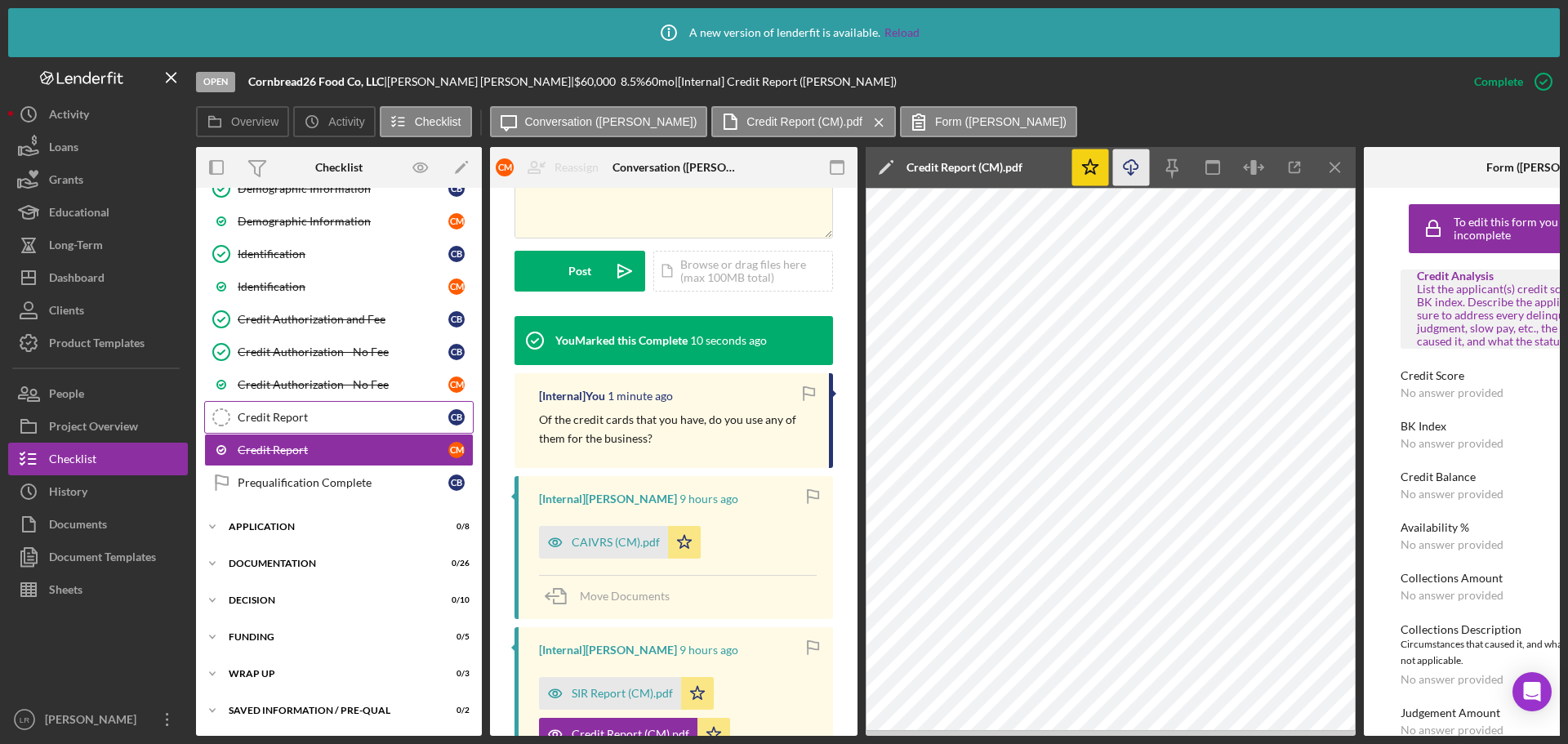
click at [257, 417] on div "Credit Report" at bounding box center [343, 417] width 211 height 13
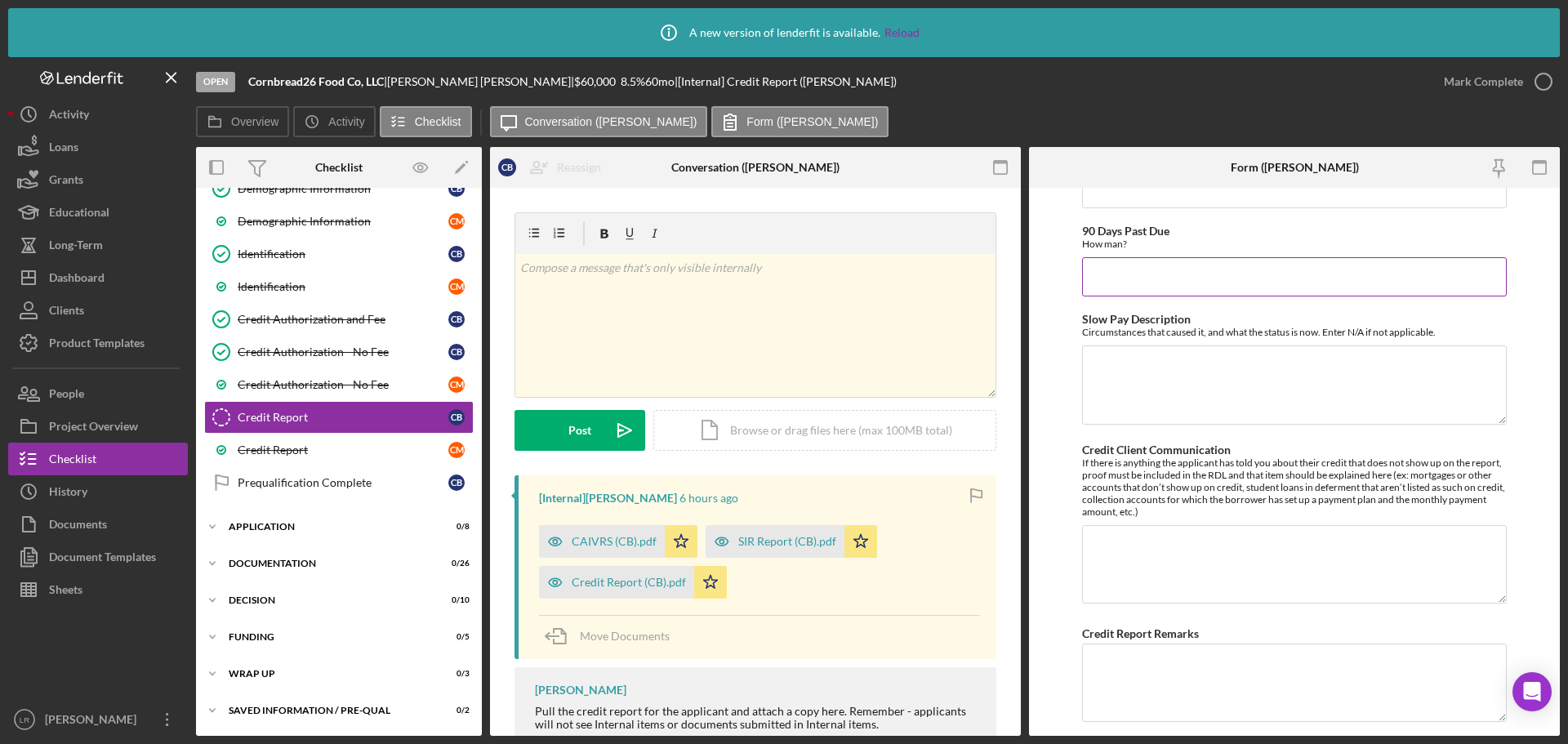
scroll to position [1214, 0]
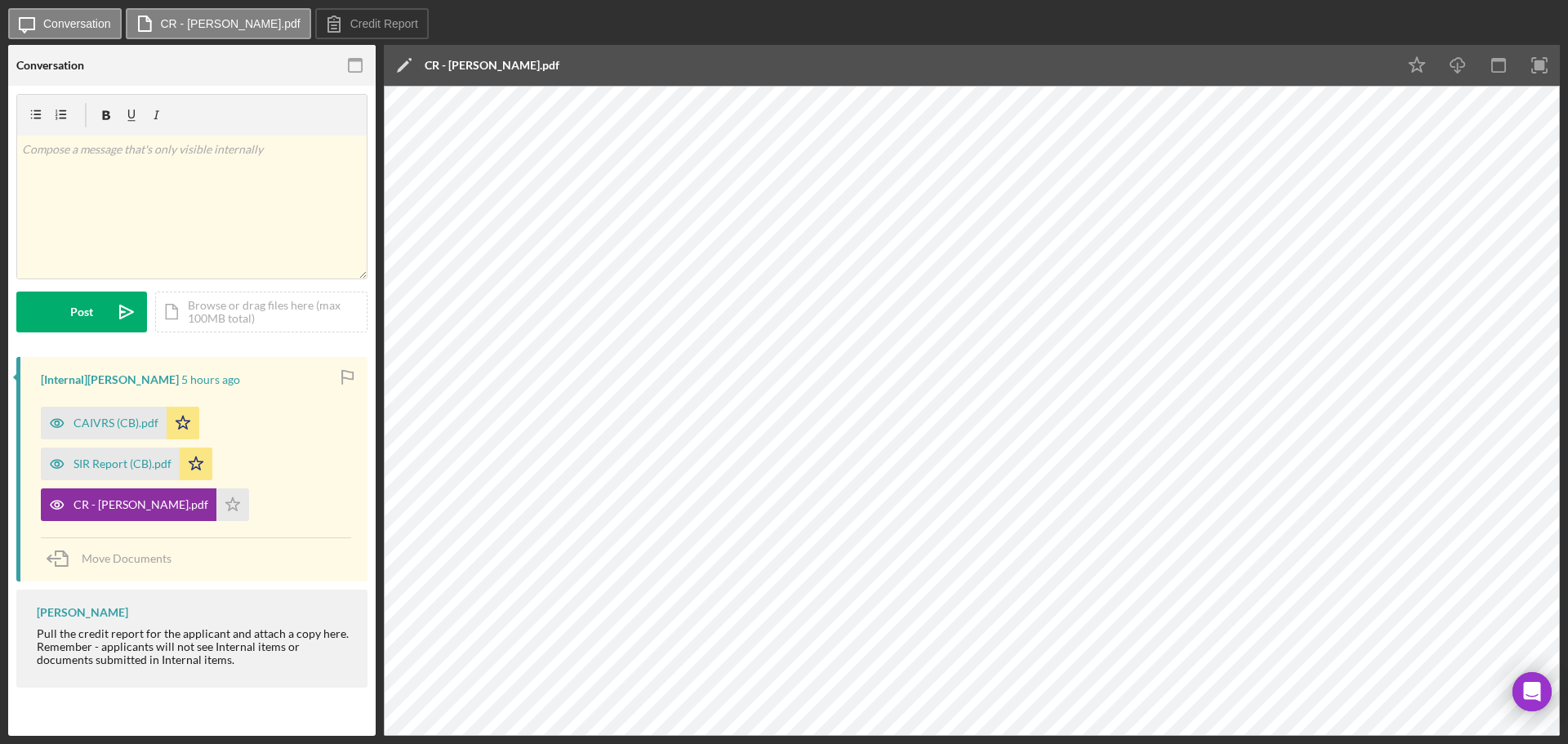
click at [400, 66] on icon "Icon/Edit" at bounding box center [403, 65] width 41 height 40
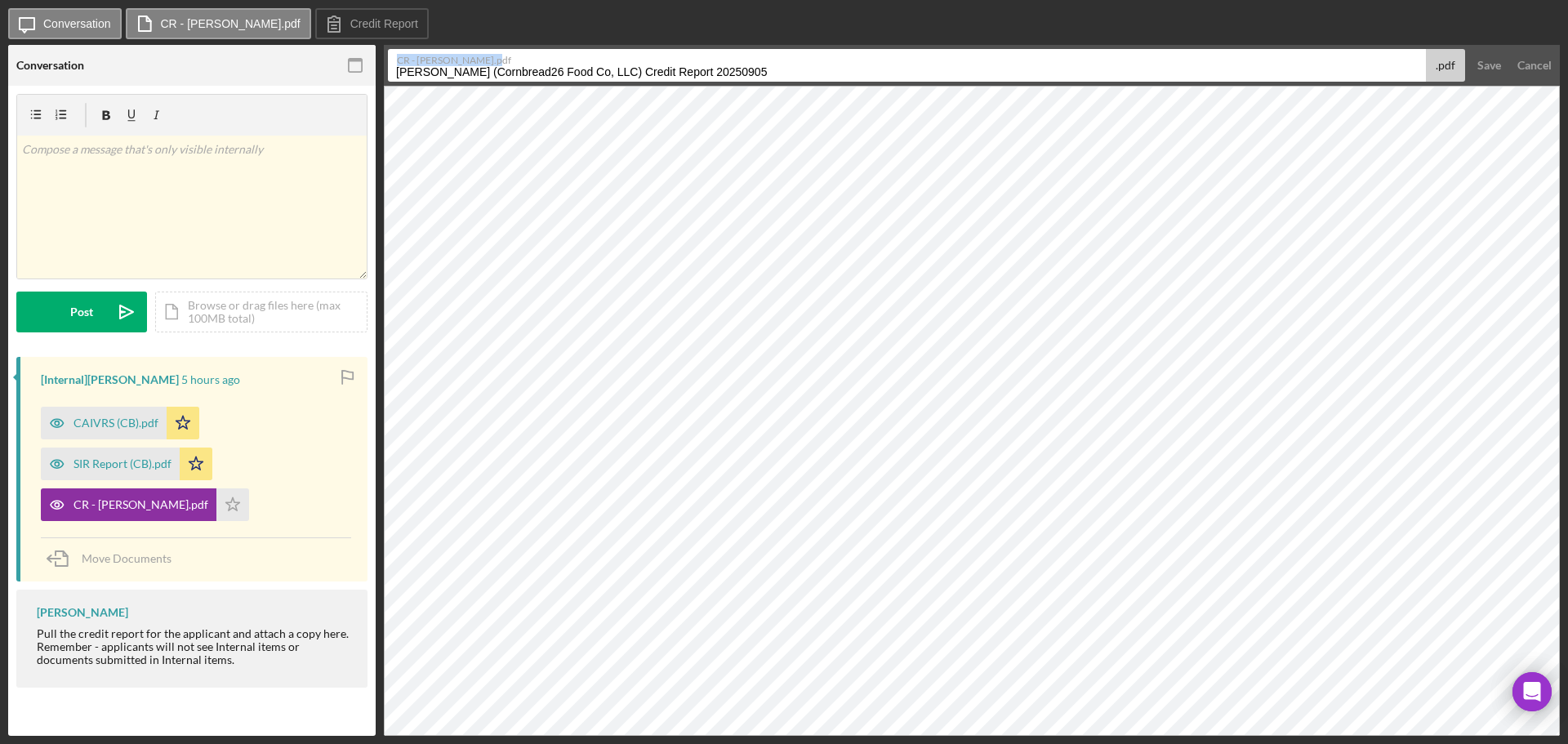
drag, startPoint x: 891, startPoint y: 65, endPoint x: 1087, endPoint y: 81, distance: 196.7
click at [1087, 81] on div "CR - [PERSON_NAME].pdf [PERSON_NAME] (Cornbread26 Food Co, LLC) Credit Report 2…" at bounding box center [926, 65] width 1077 height 32
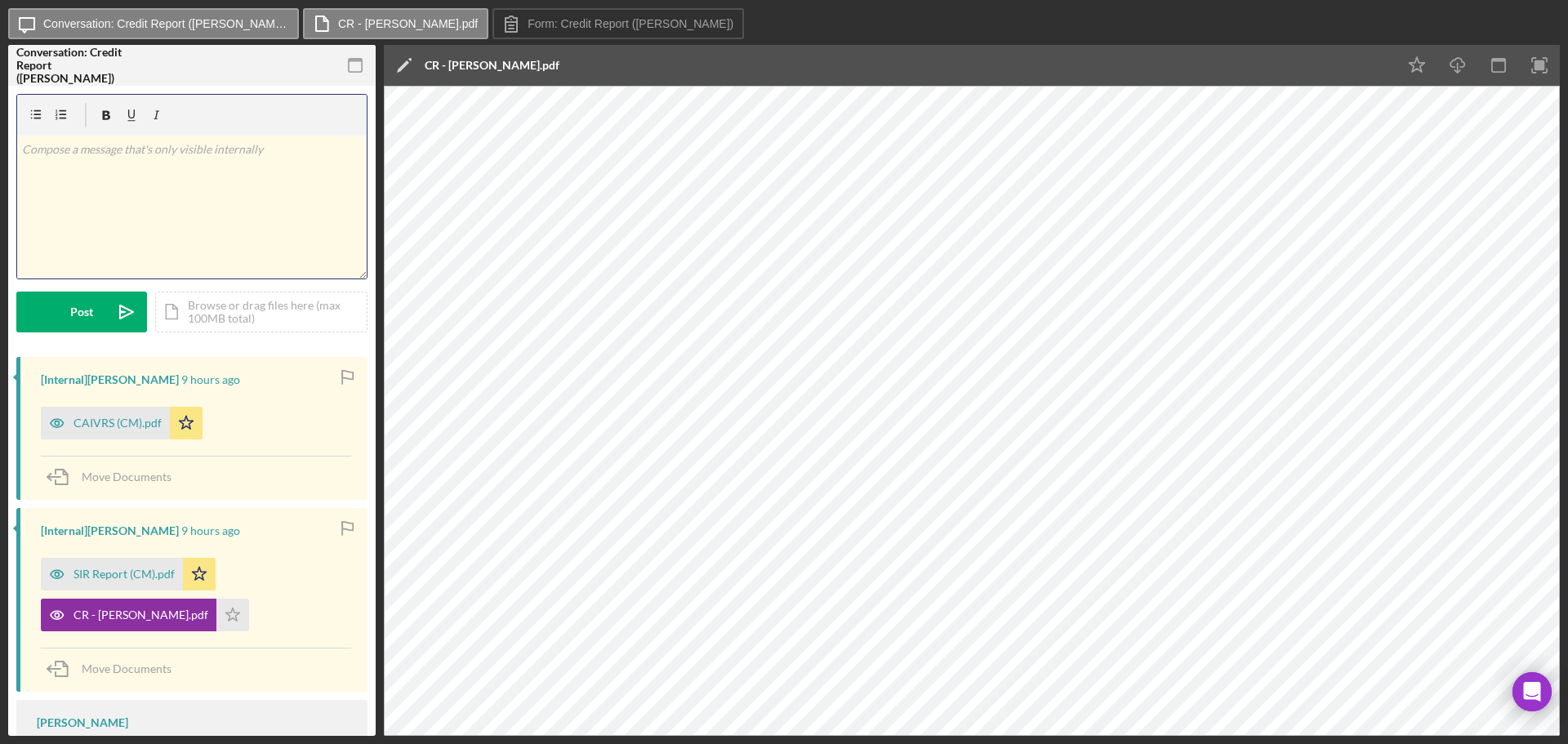
click at [209, 217] on div "v Color teal Color pink Remove color Add row above Add row below Add column bef…" at bounding box center [192, 207] width 349 height 143
click at [96, 315] on button "Post Icon/icon-invite-send" at bounding box center [81, 311] width 131 height 40
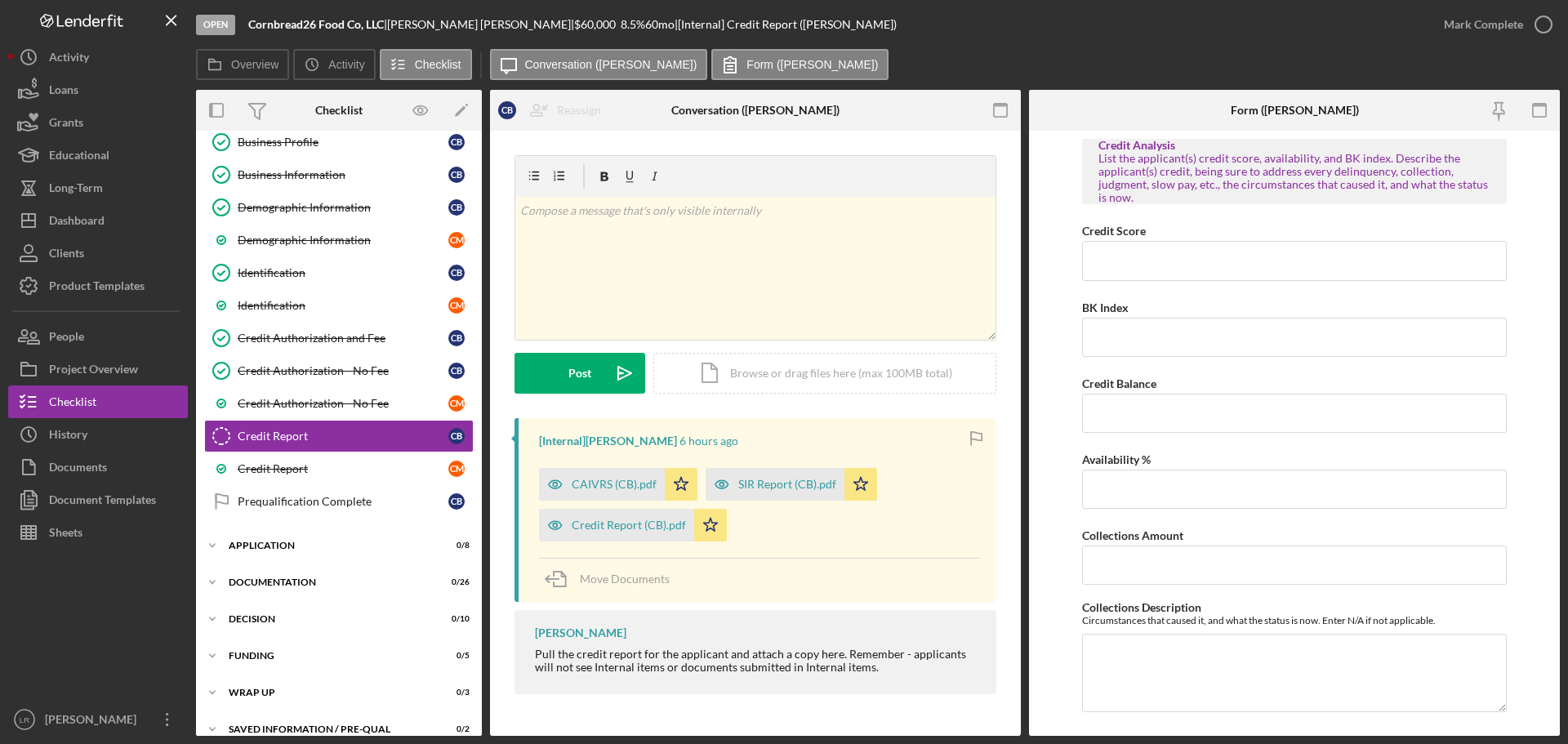
scroll to position [216, 0]
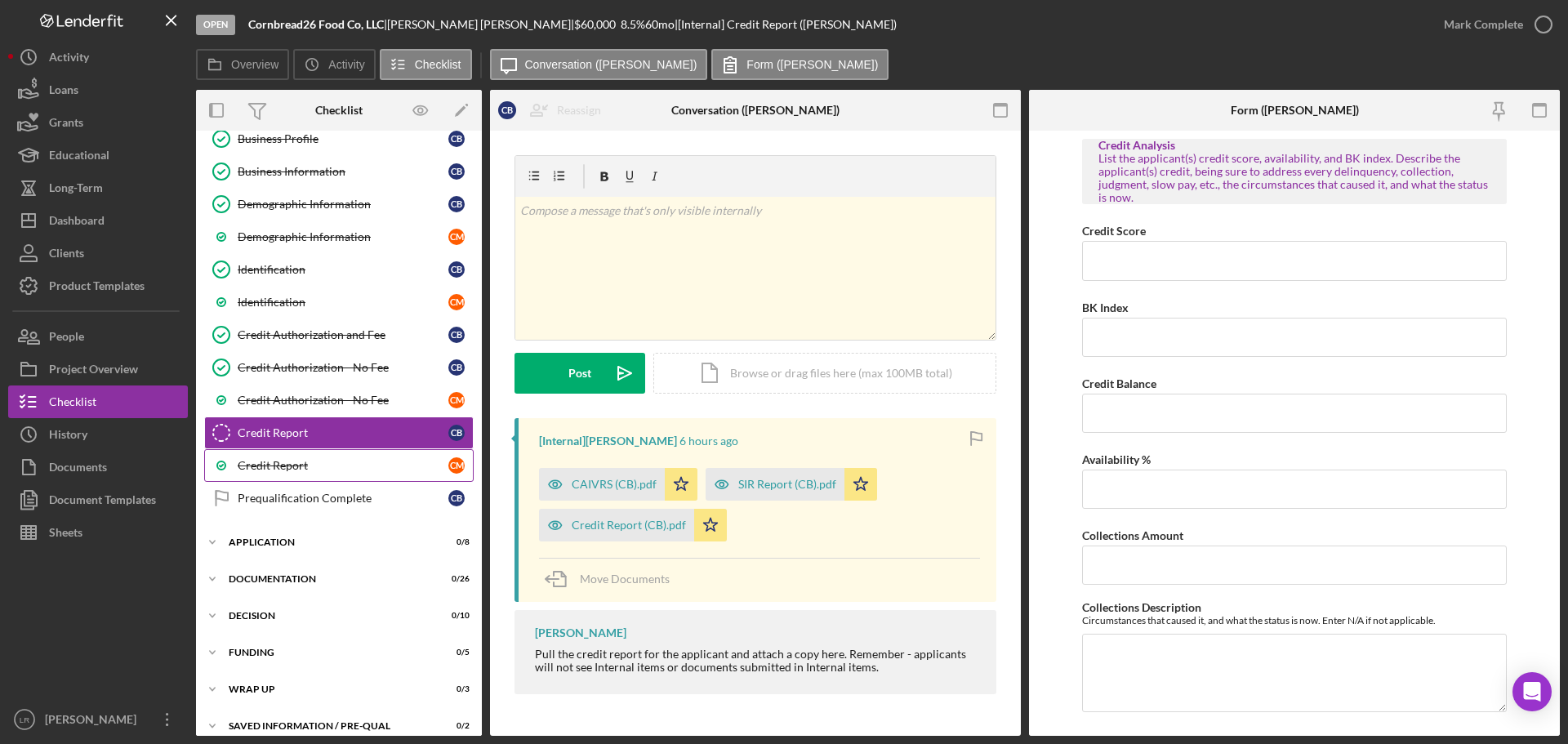
click at [314, 474] on link "Credit Report C M" at bounding box center [338, 465] width 269 height 32
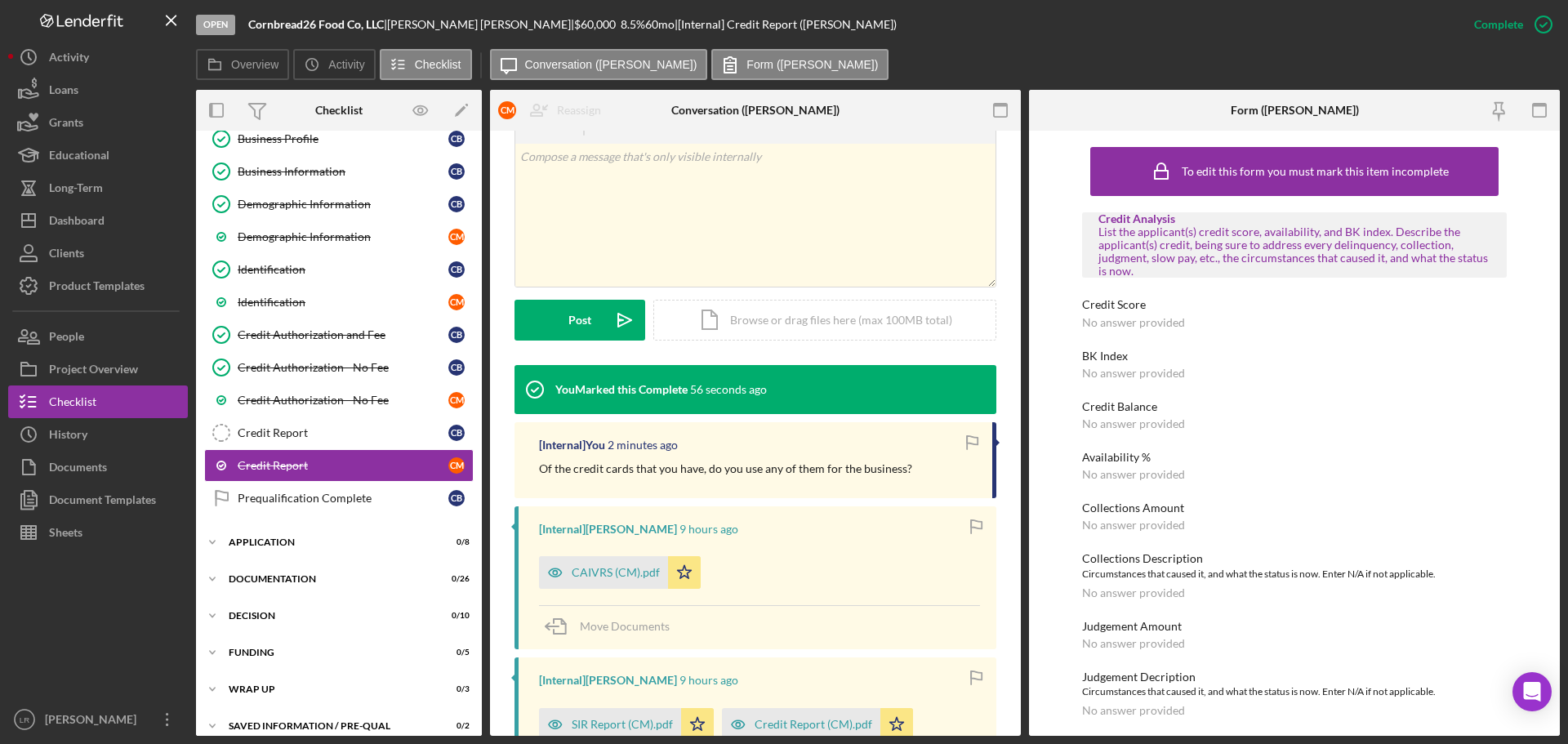
scroll to position [327, 0]
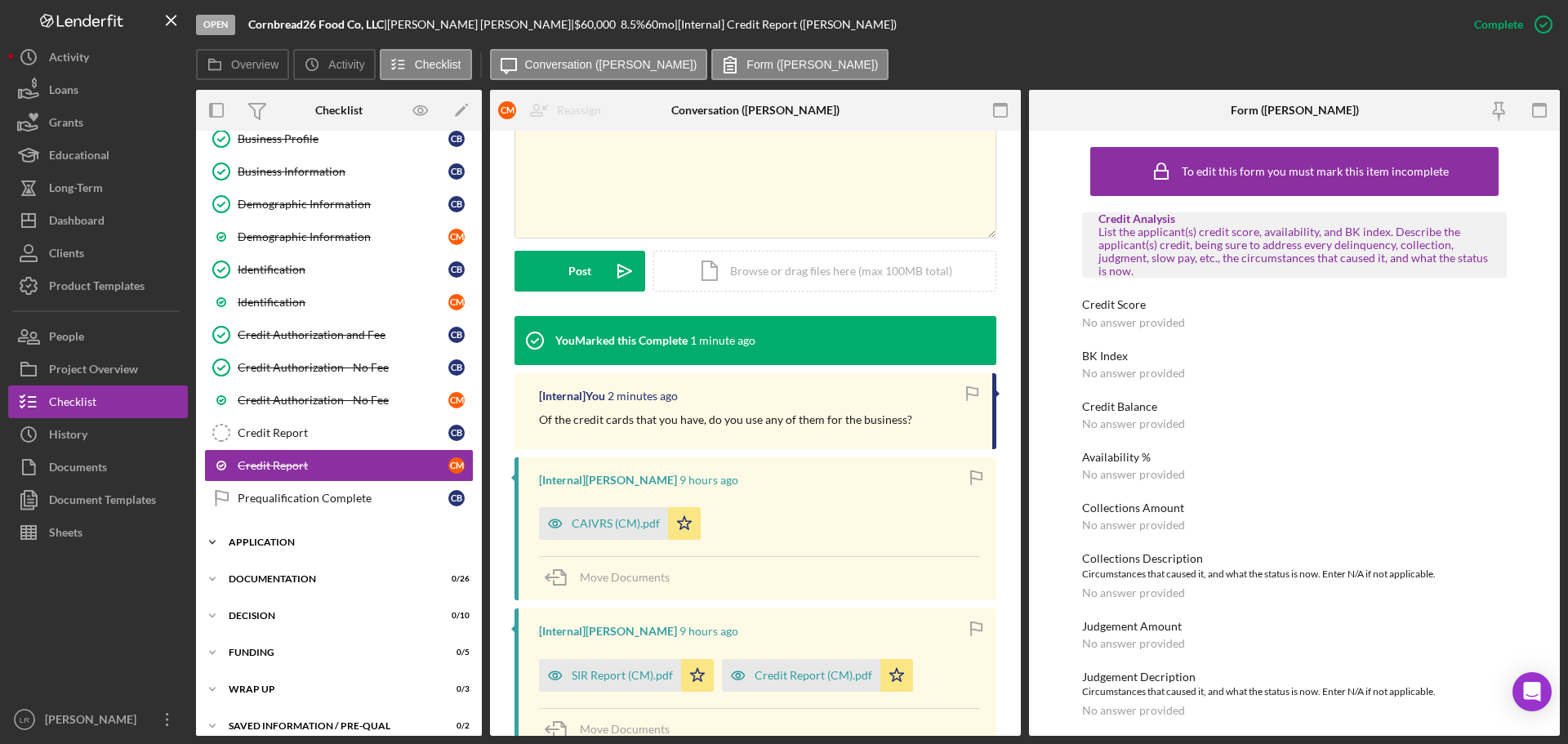
click at [298, 538] on div "Application" at bounding box center [345, 542] width 233 height 10
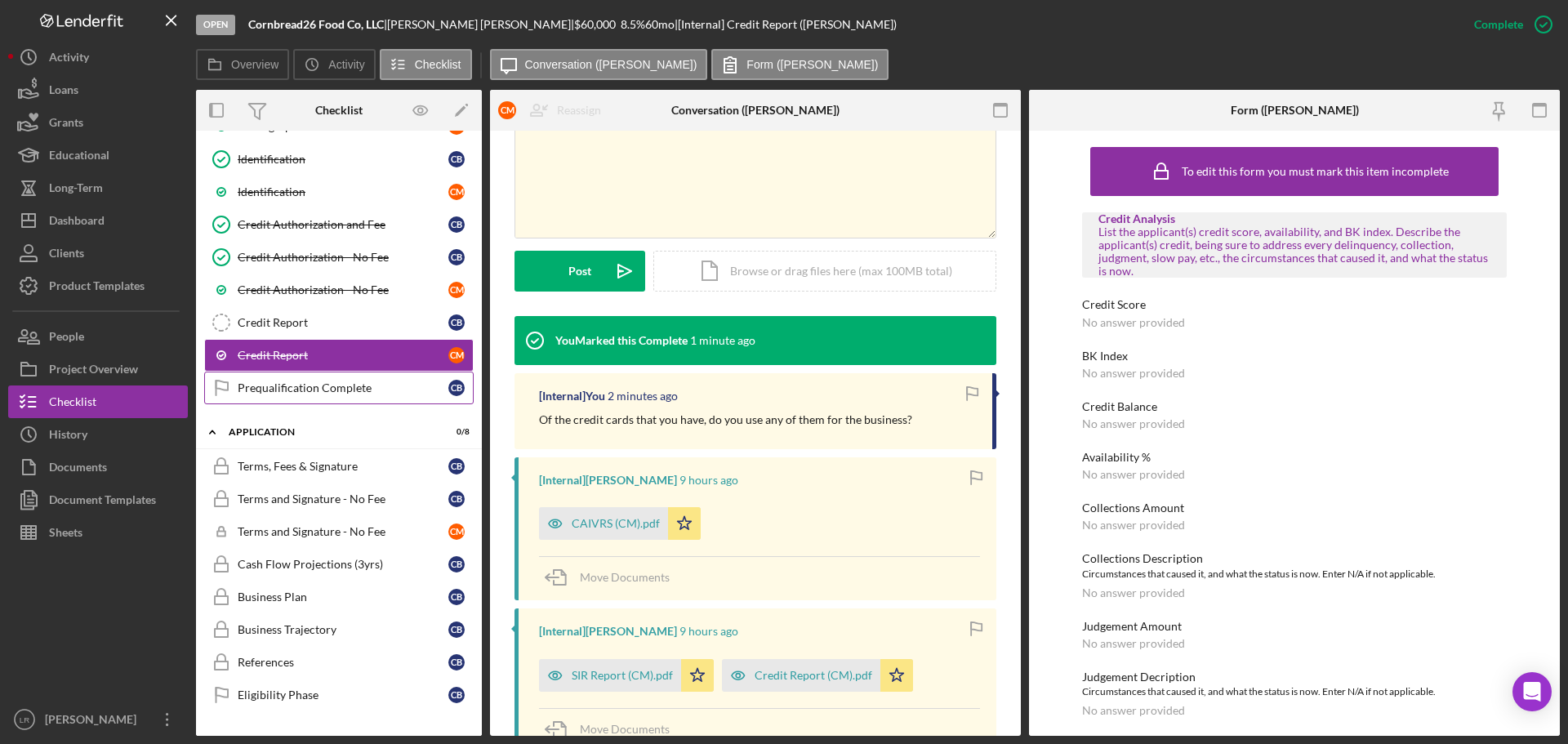
click at [334, 385] on div "Prequalification Complete" at bounding box center [343, 388] width 211 height 13
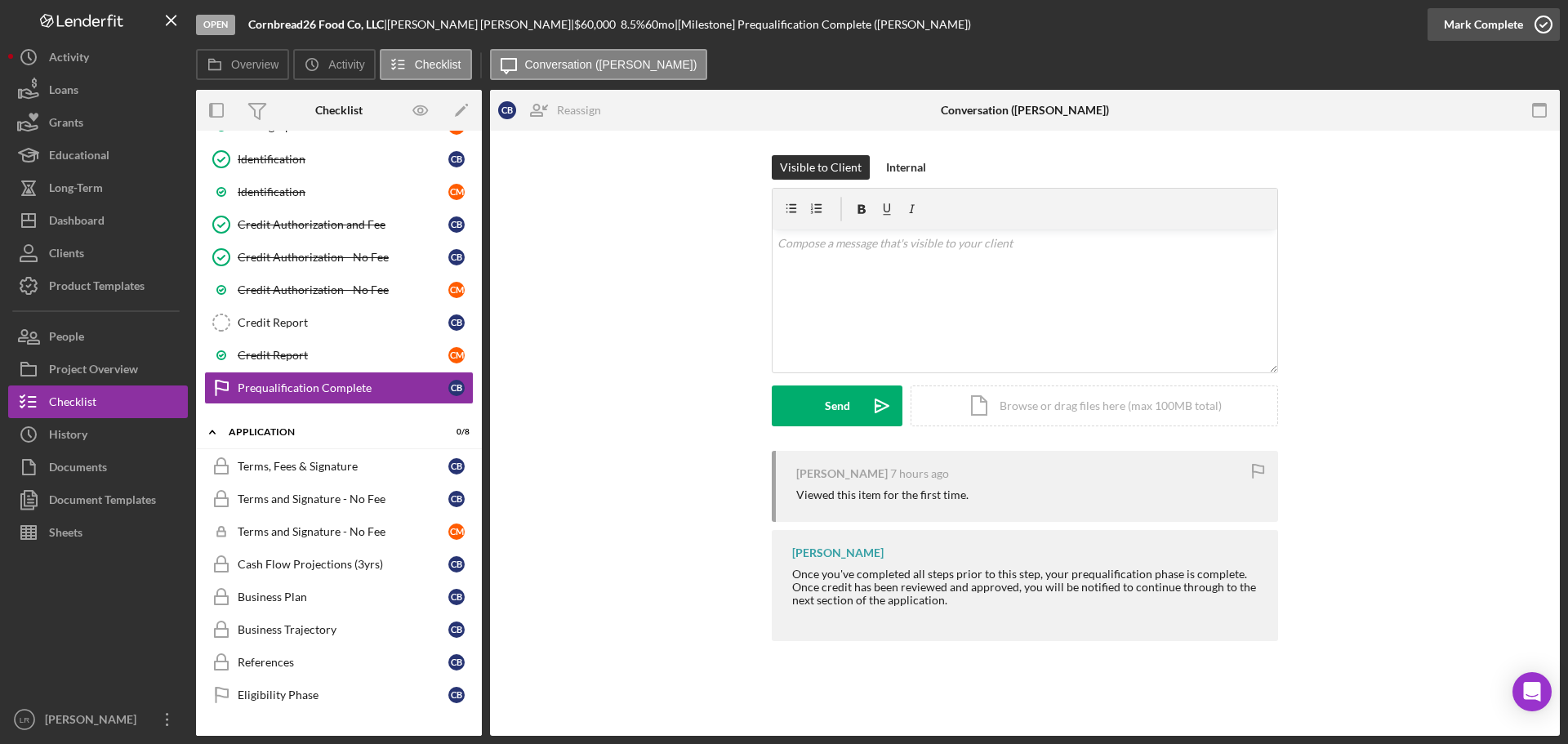
click at [1490, 22] on div "Mark Complete" at bounding box center [1483, 24] width 79 height 32
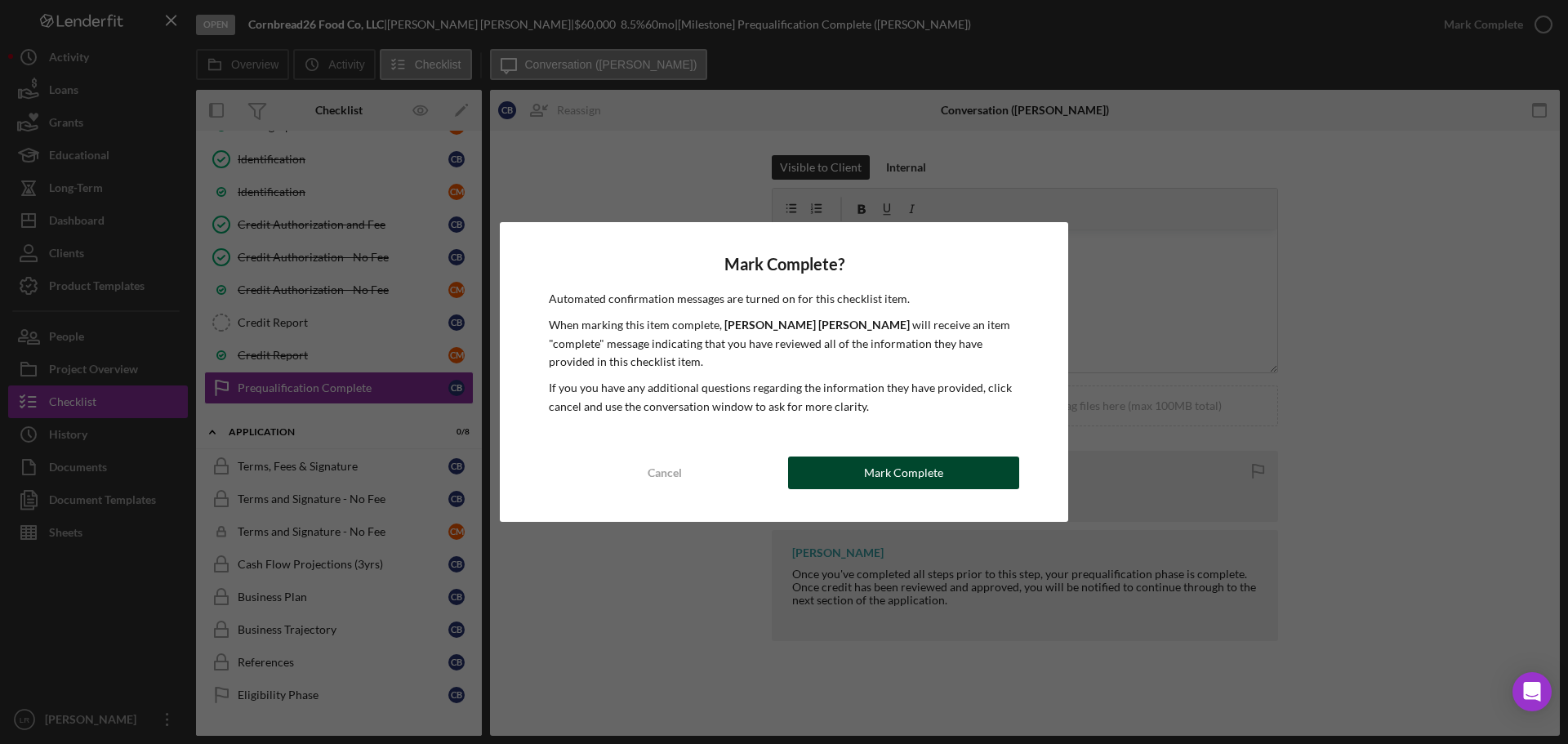
click at [925, 488] on div "Mark Complete" at bounding box center [904, 472] width 79 height 32
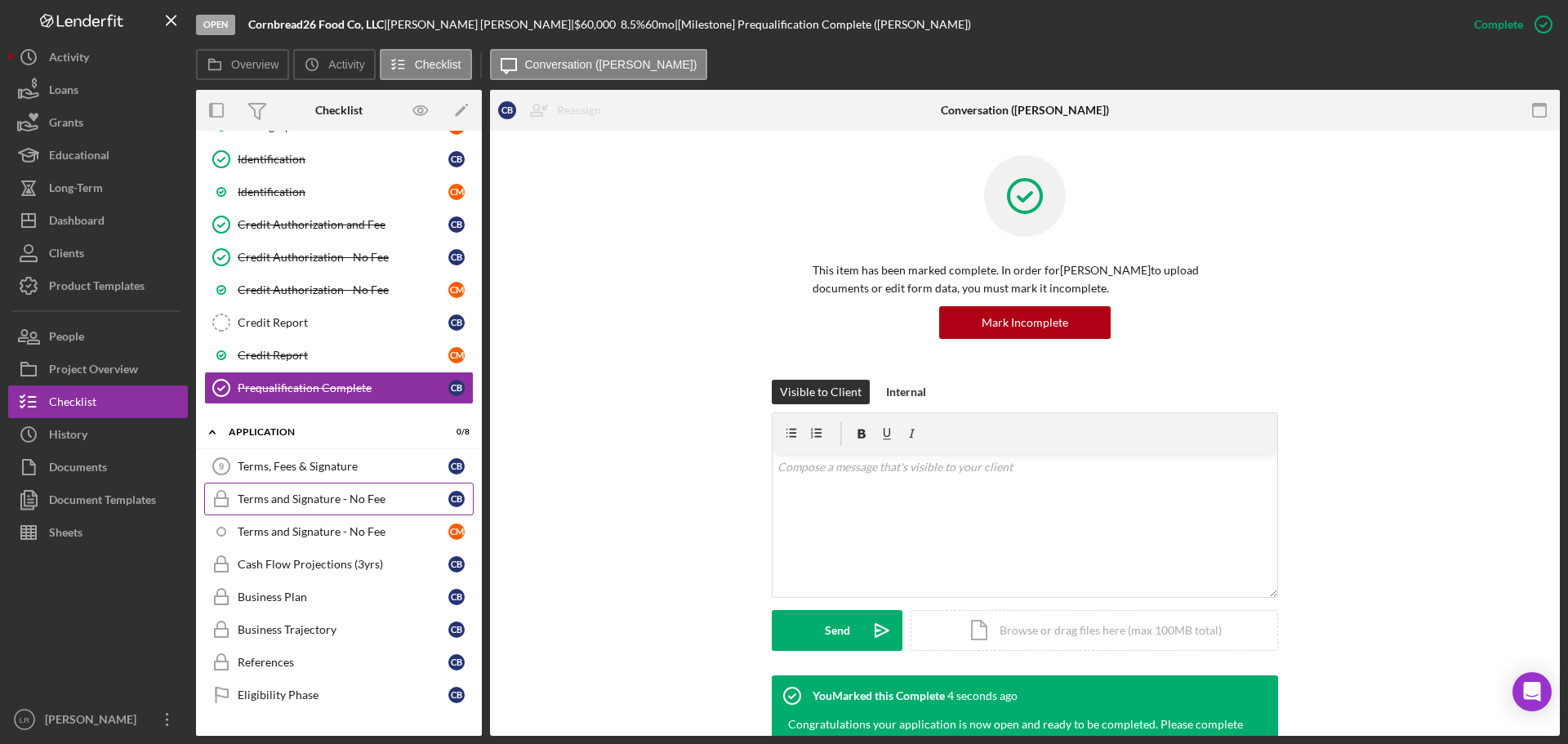
click at [337, 498] on div "Terms and Signature - No Fee" at bounding box center [343, 498] width 211 height 13
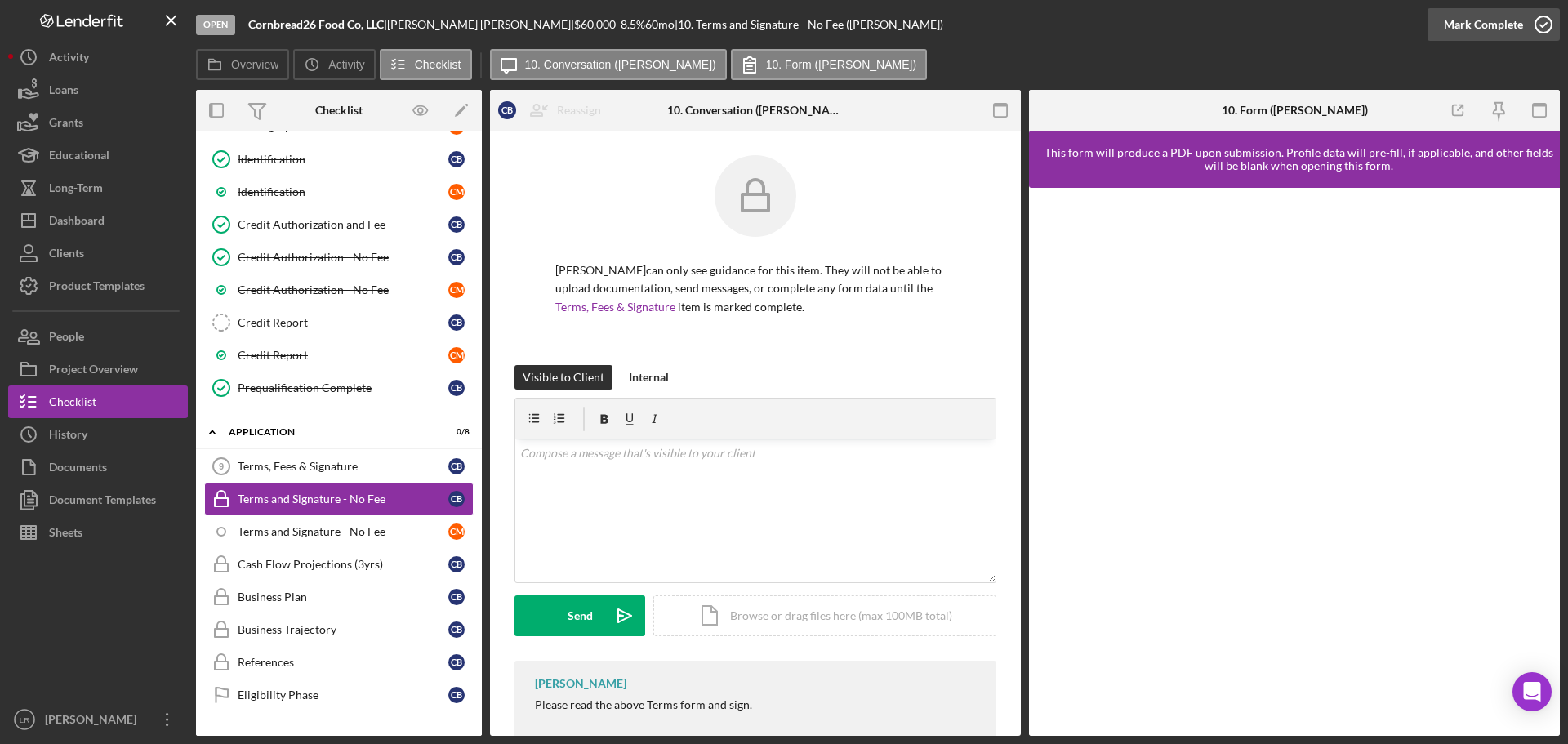
click at [1501, 25] on div "Mark Complete" at bounding box center [1483, 24] width 79 height 32
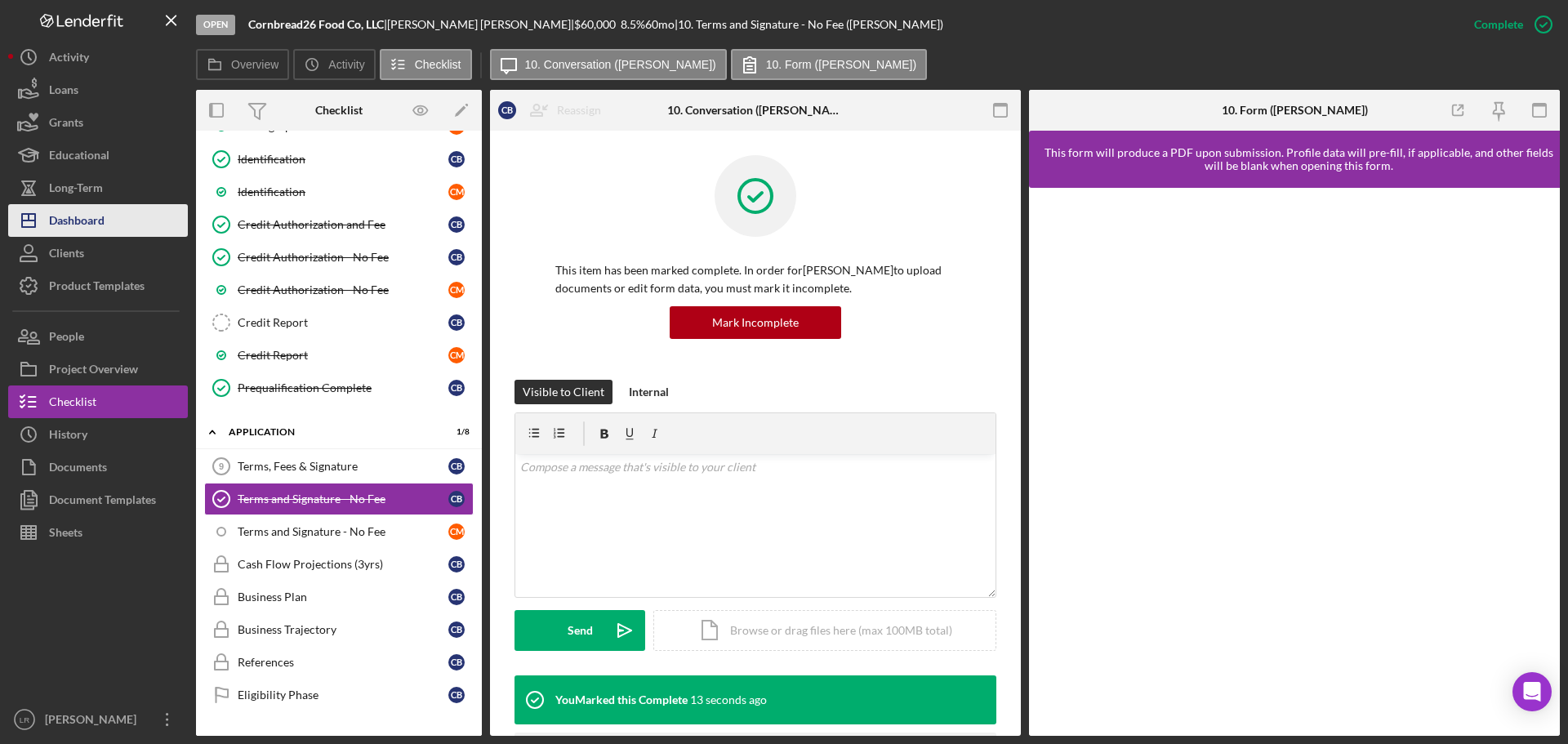
click at [95, 232] on div "Dashboard" at bounding box center [77, 222] width 56 height 37
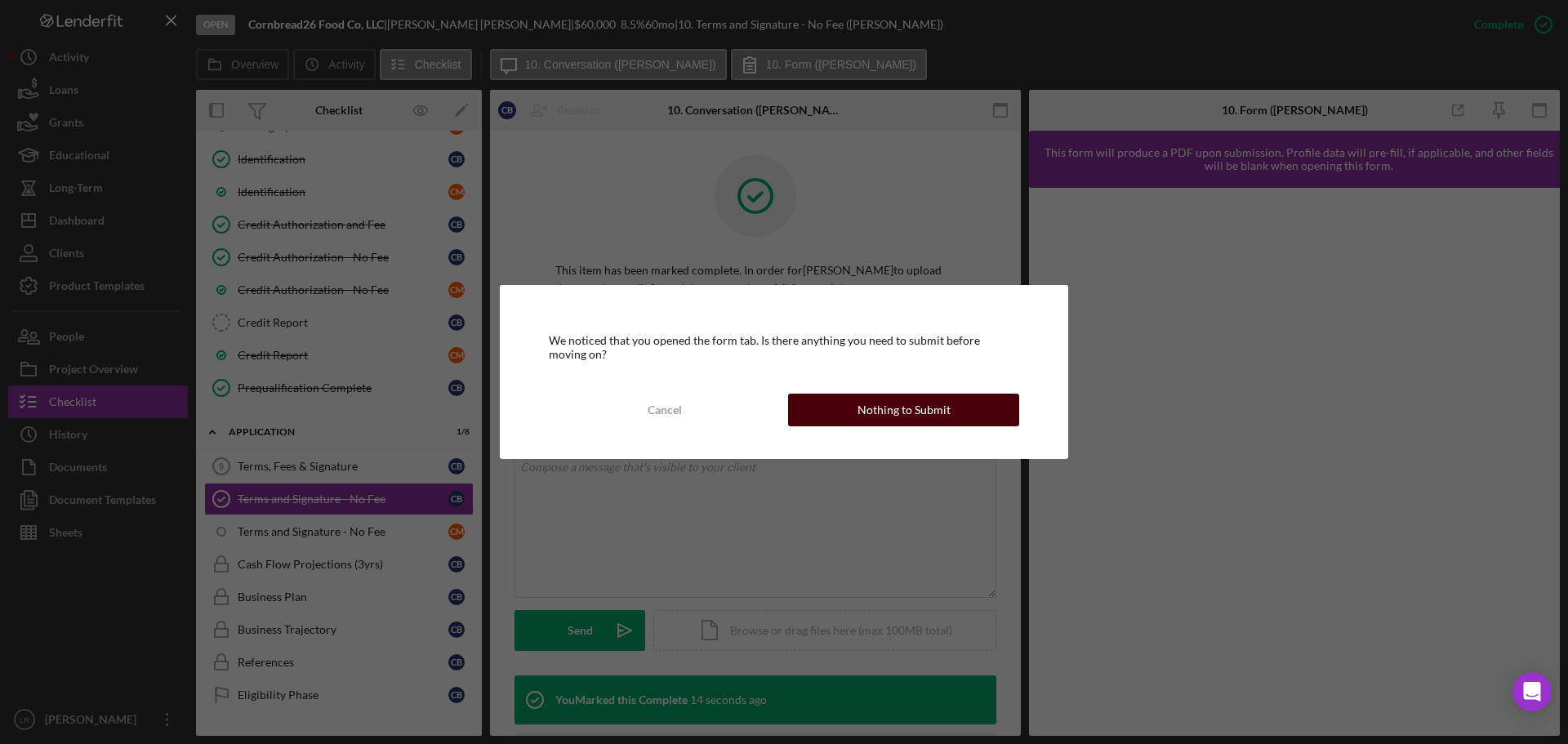
click at [940, 416] on div "Nothing to Submit" at bounding box center [904, 409] width 93 height 32
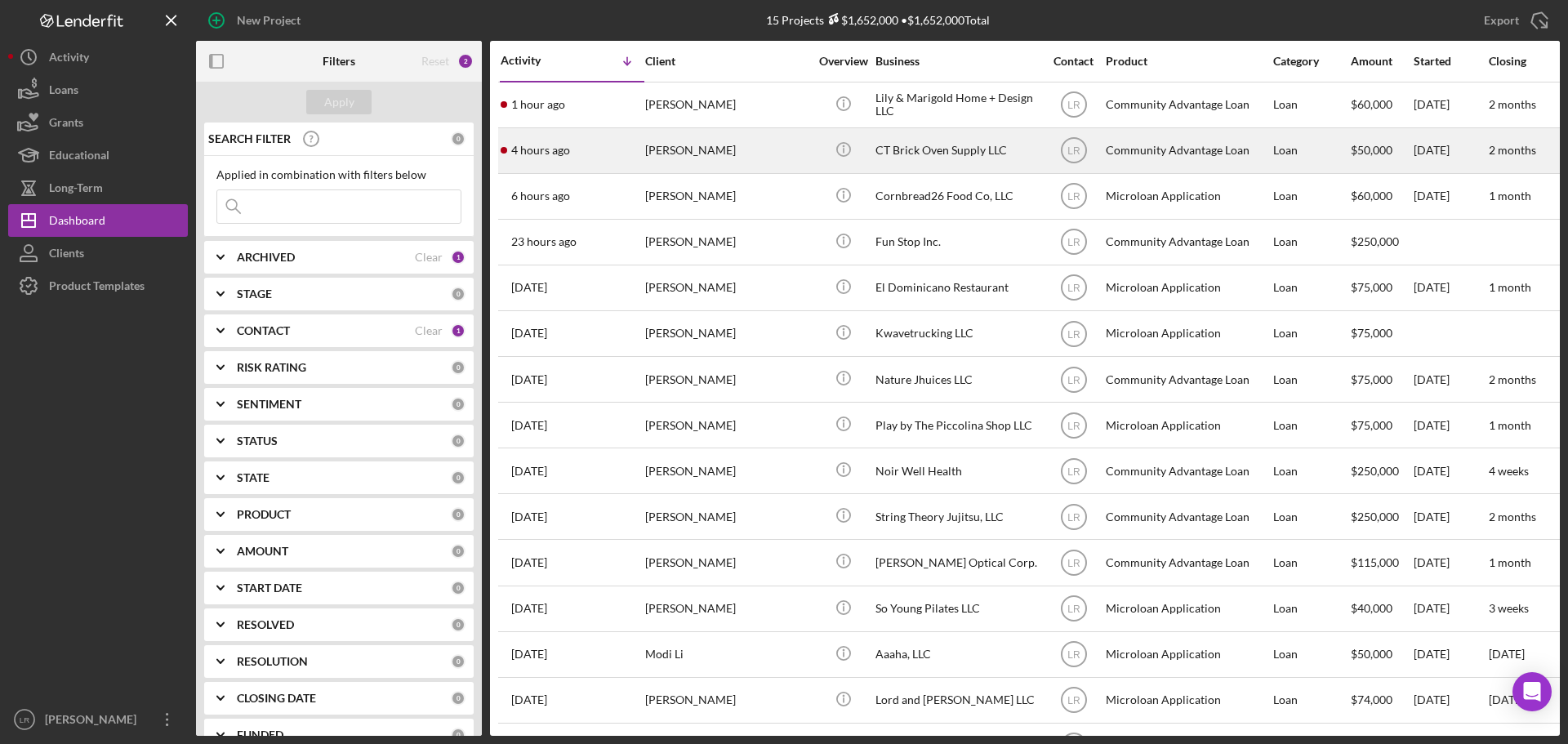
click at [698, 143] on div "[PERSON_NAME]" at bounding box center [726, 150] width 163 height 43
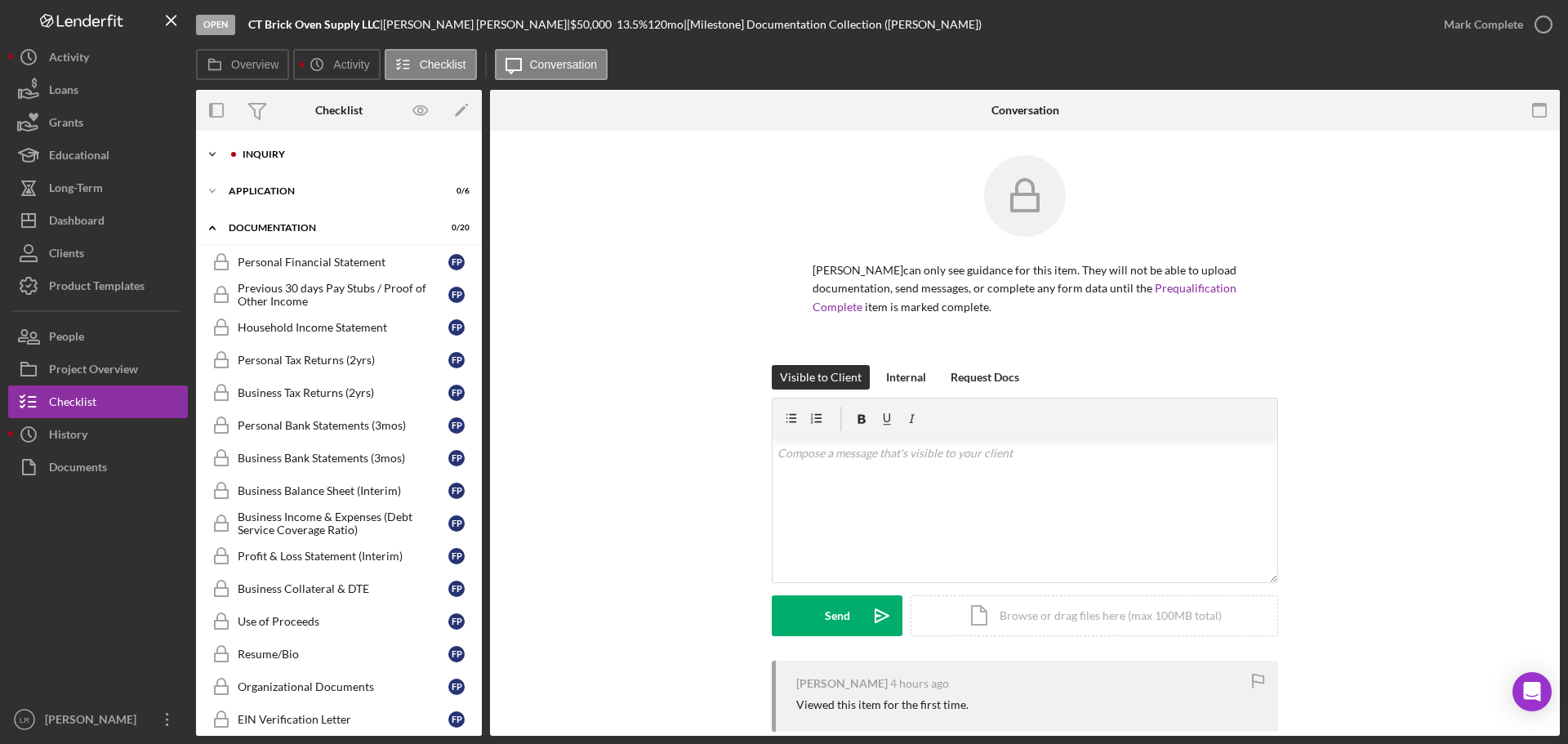
click at [252, 145] on div "Icon/Expander Inquiry 5 / 9" at bounding box center [339, 154] width 286 height 32
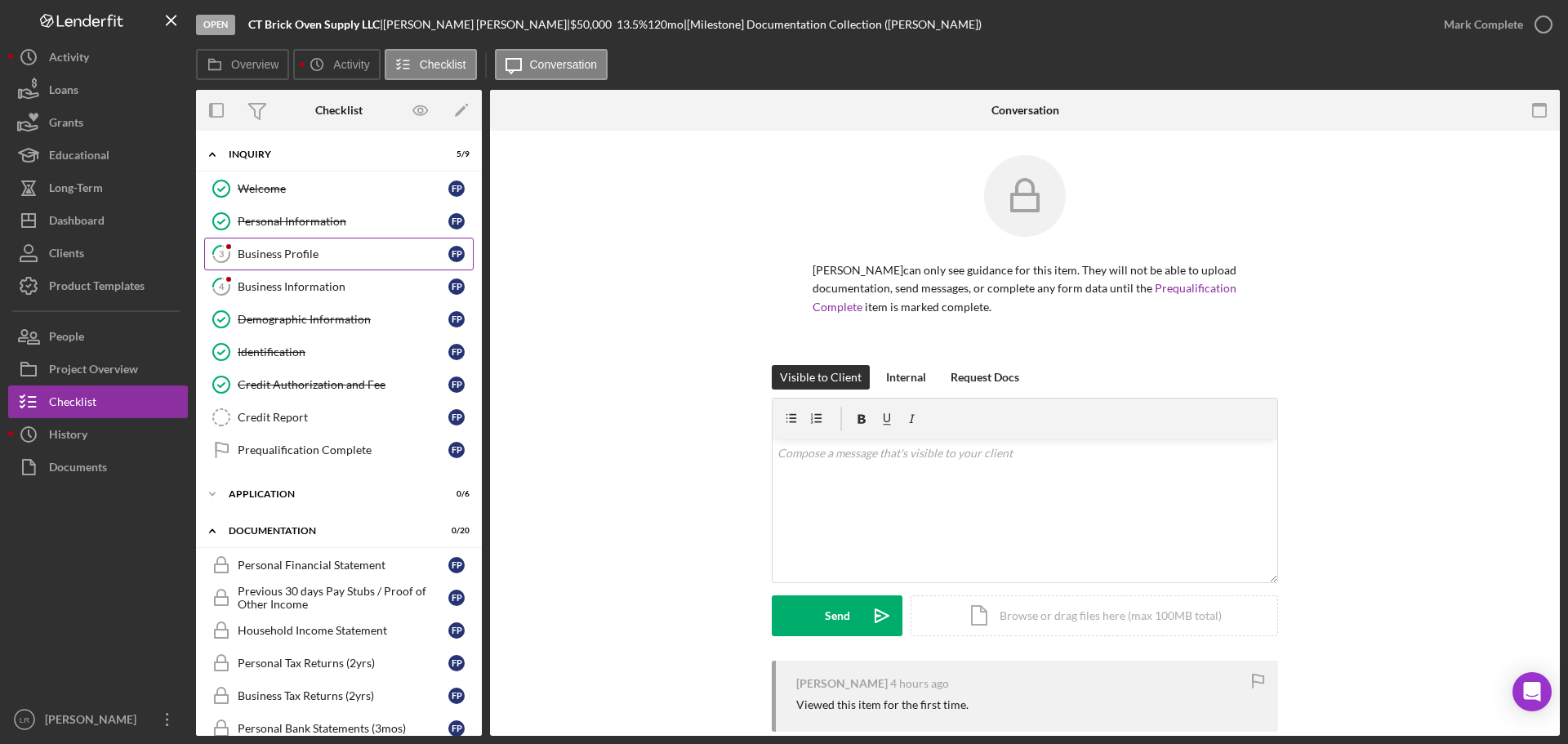
click at [322, 249] on div "Business Profile" at bounding box center [343, 254] width 211 height 13
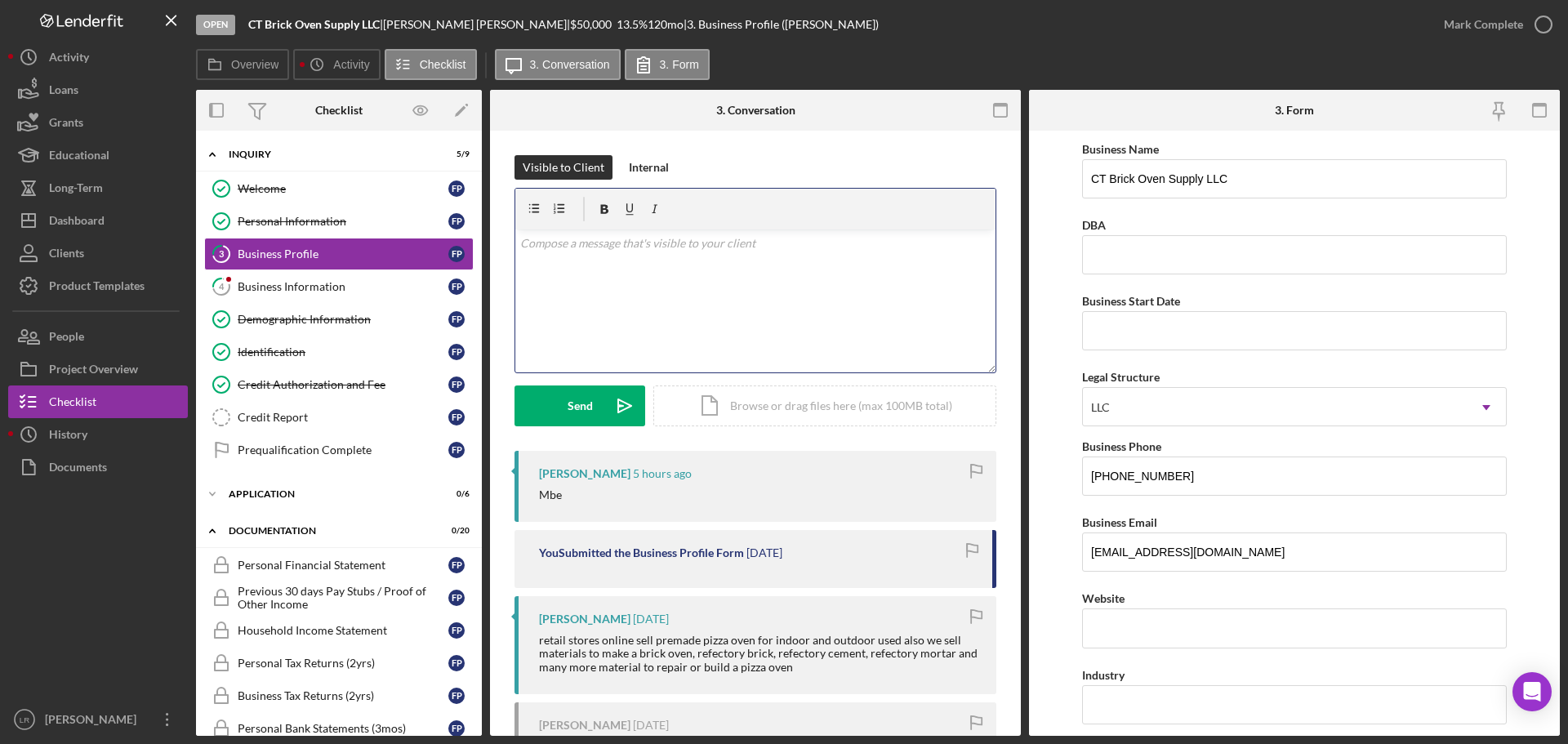
click at [727, 319] on div "v Color teal Color pink Remove color Add row above Add row below Add column bef…" at bounding box center [756, 300] width 481 height 143
click at [597, 411] on button "Send Icon/icon-invite-send" at bounding box center [580, 405] width 131 height 40
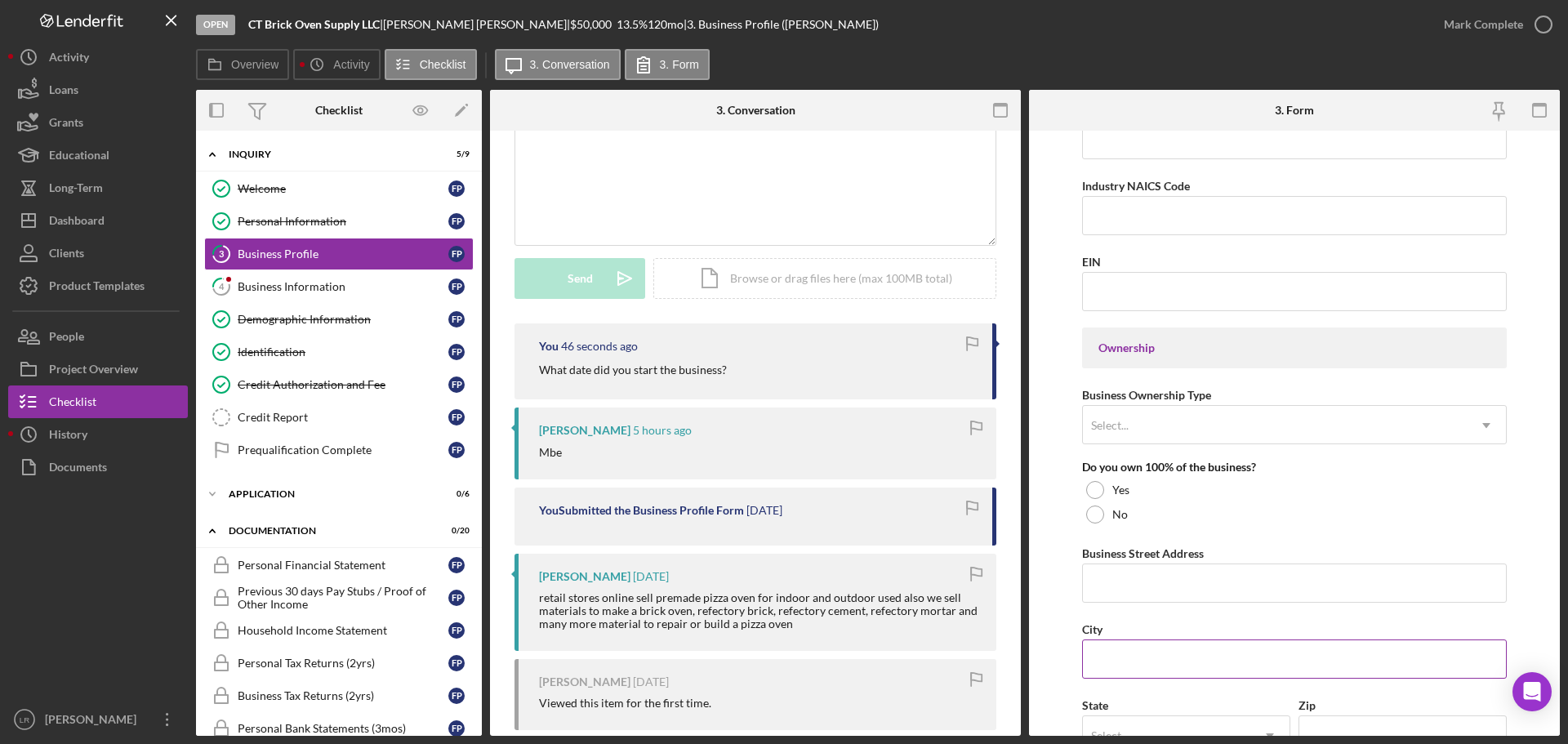
scroll to position [571, 0]
click at [1162, 408] on div "Select..." at bounding box center [1275, 419] width 383 height 38
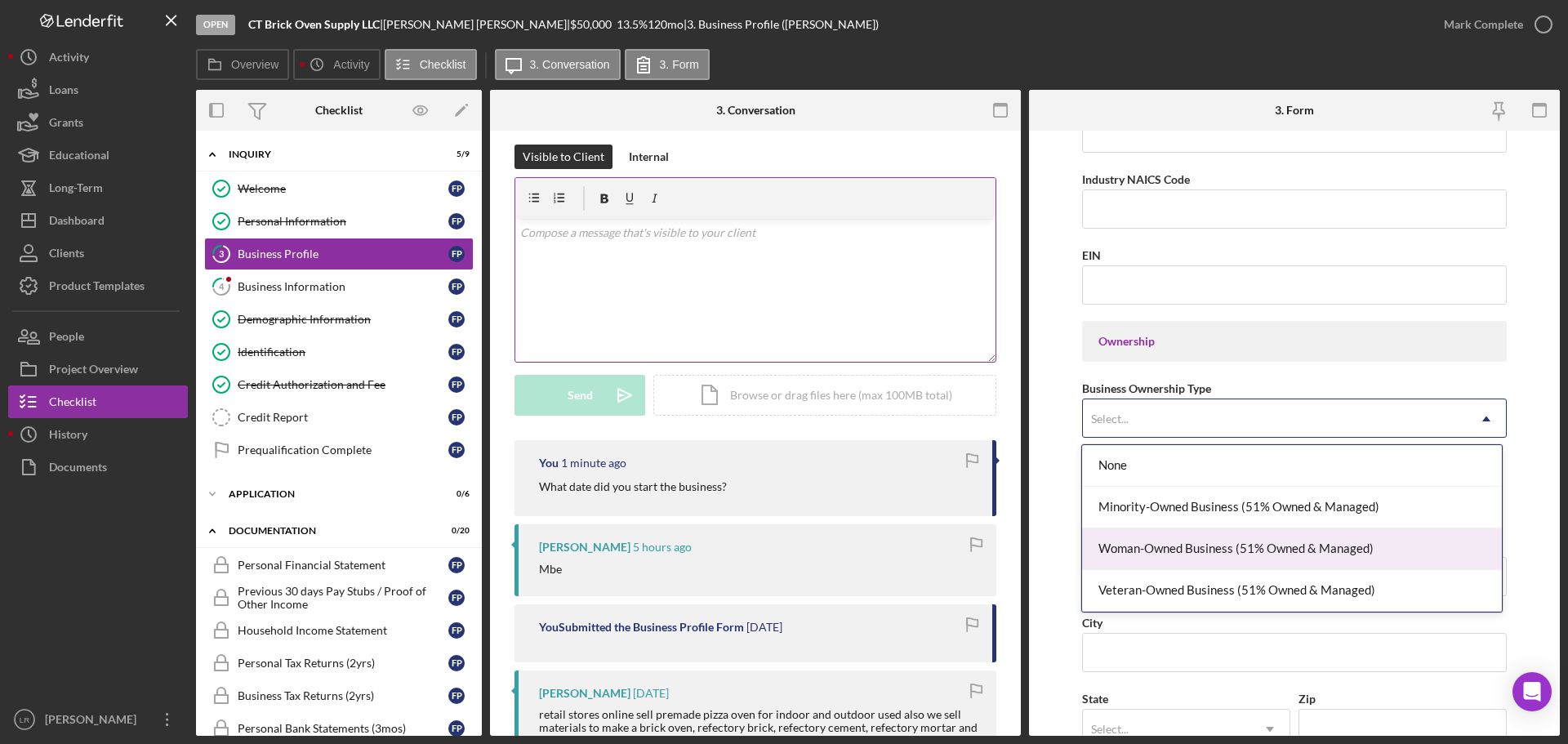
scroll to position [0, 0]
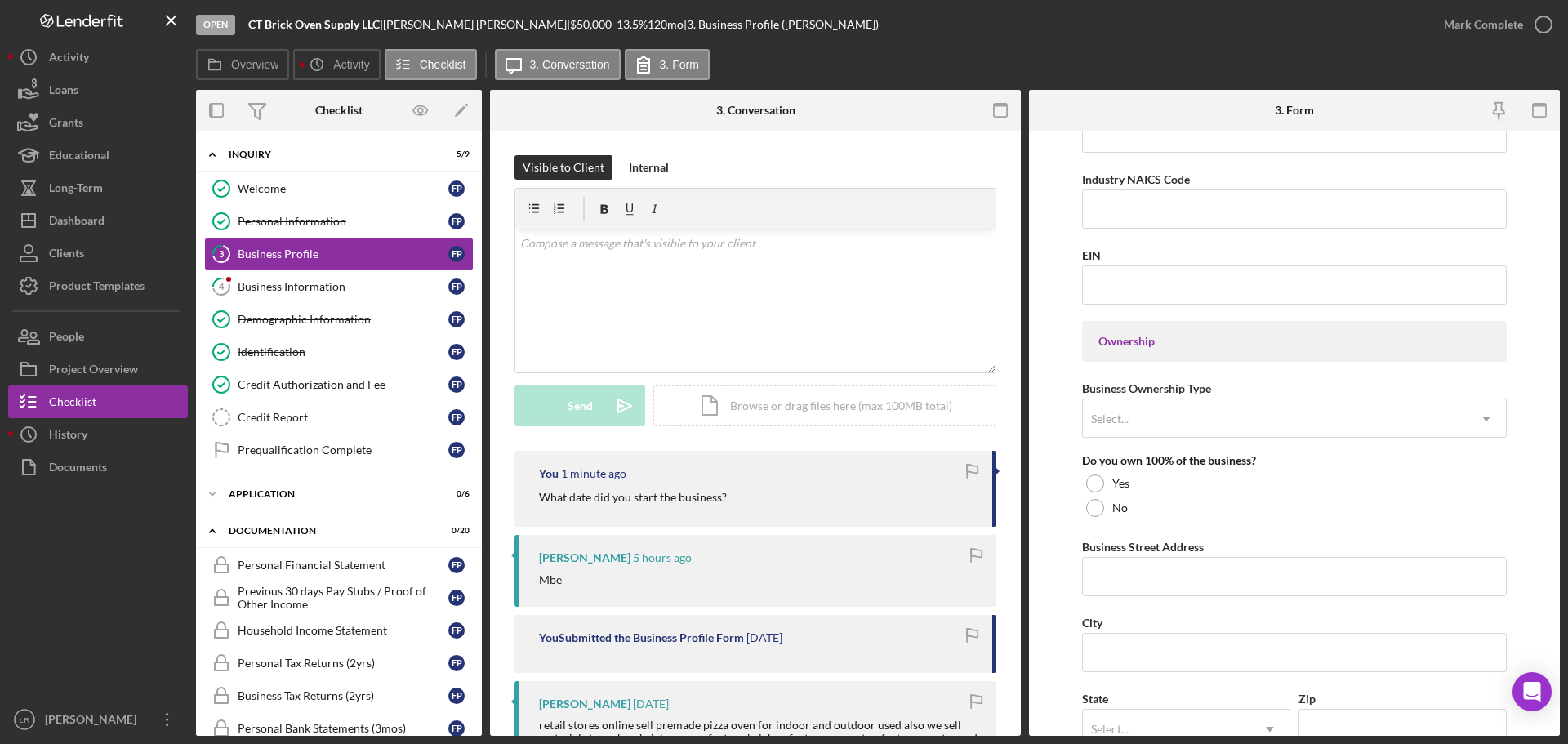
click at [1060, 339] on form "Business Name CT Brick Oven Supply LLC DBA Business Start Date Legal Structure …" at bounding box center [1294, 433] width 531 height 605
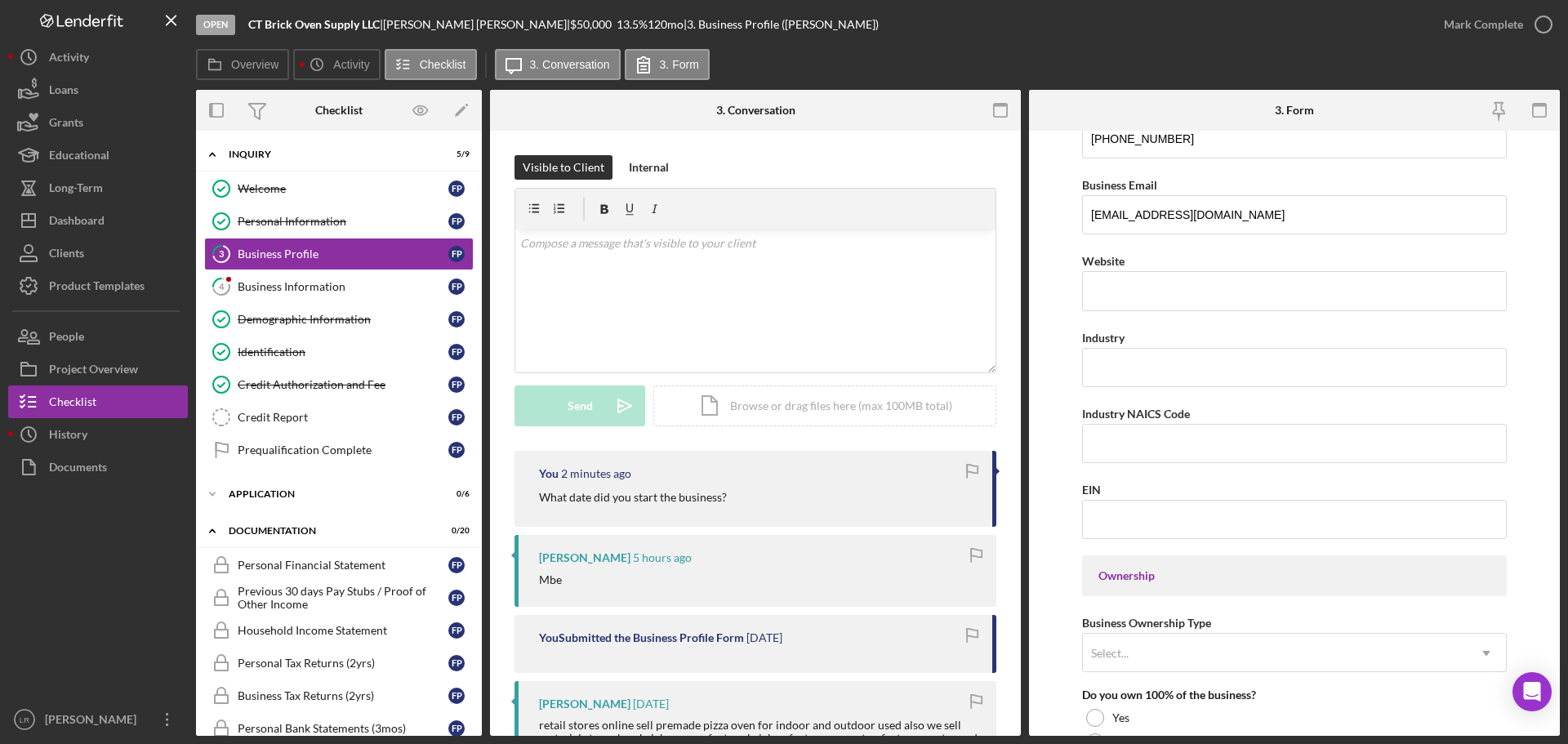
scroll to position [408, 0]
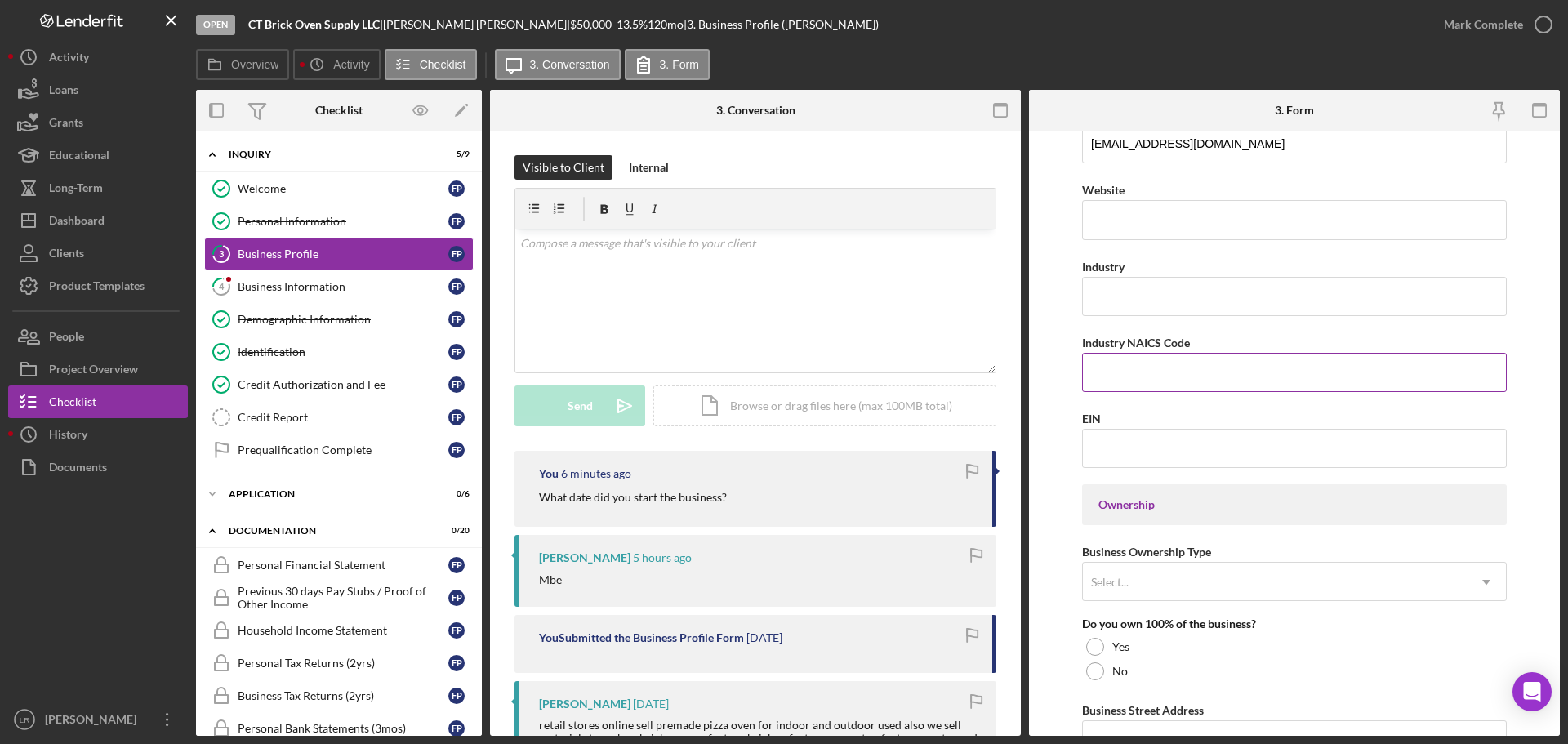
click at [1152, 362] on input "Industry NAICS Code" at bounding box center [1294, 372] width 425 height 40
type input "333241"
click at [608, 289] on div "v Color teal Color pink Remove color Add row above Add row below Add column bef…" at bounding box center [756, 300] width 481 height 143
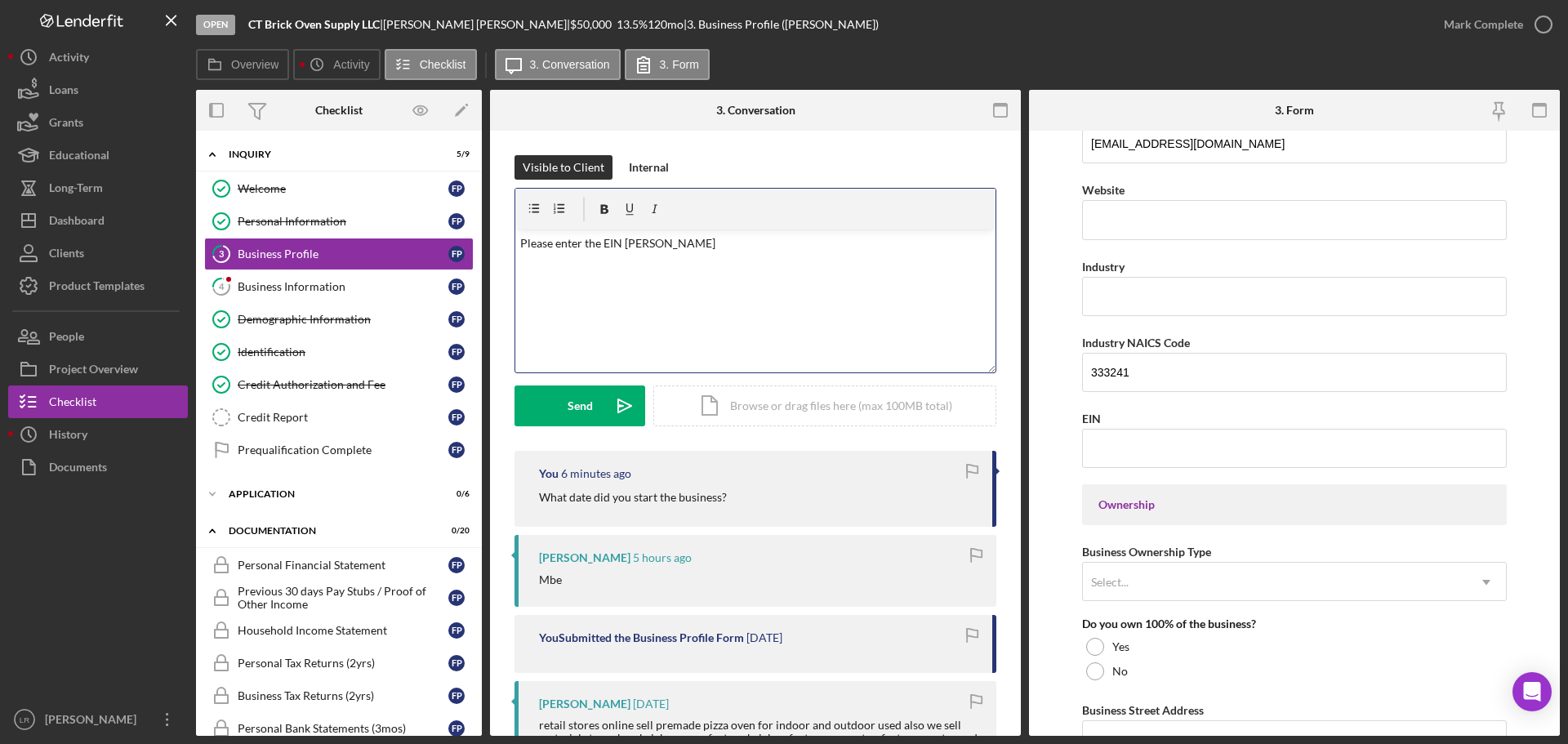
click at [636, 244] on p "Please enter the EIN Nuber" at bounding box center [756, 243] width 472 height 18
click at [608, 413] on icon "Icon/icon-invite-send" at bounding box center [625, 405] width 41 height 40
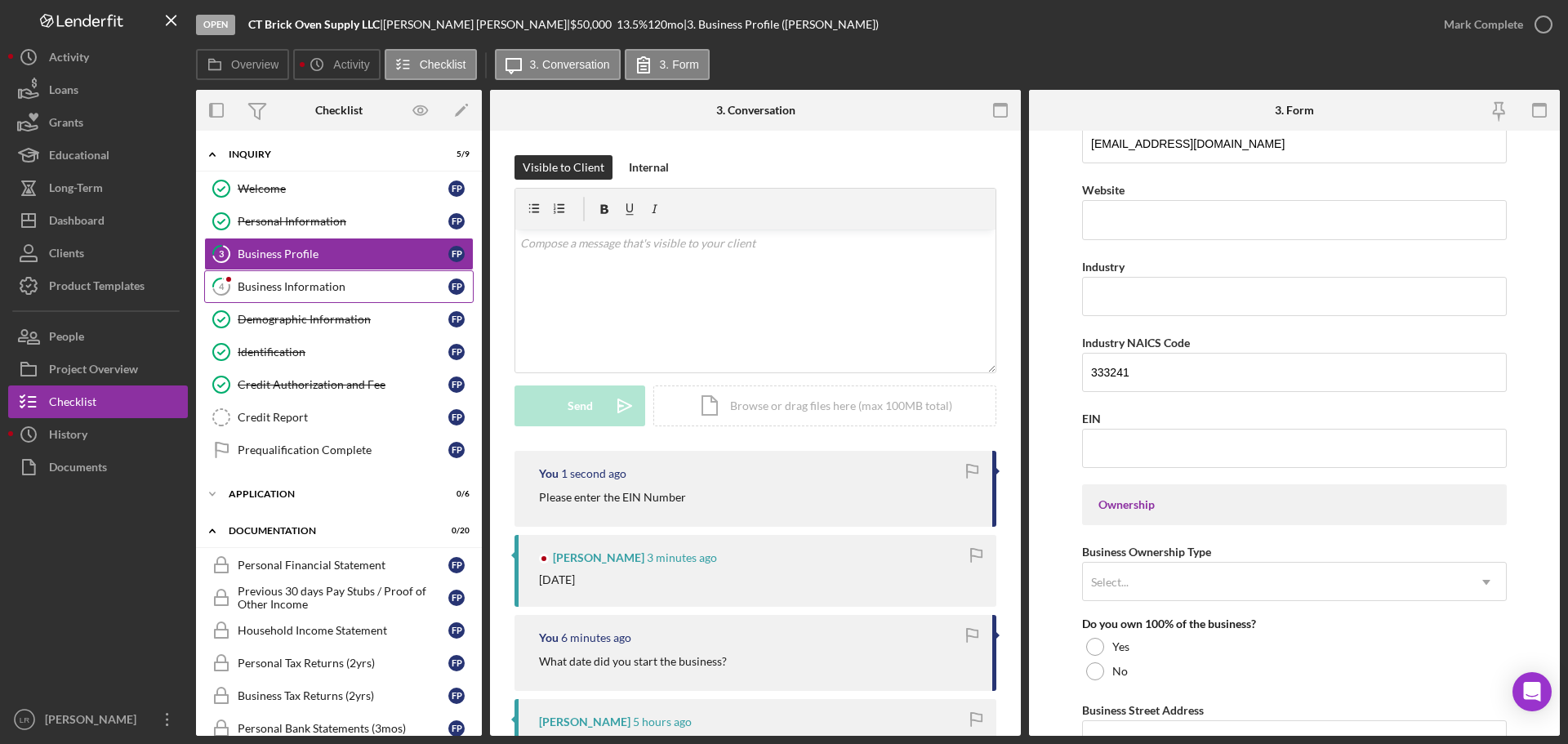
click at [331, 293] on div "Business Information" at bounding box center [343, 286] width 211 height 13
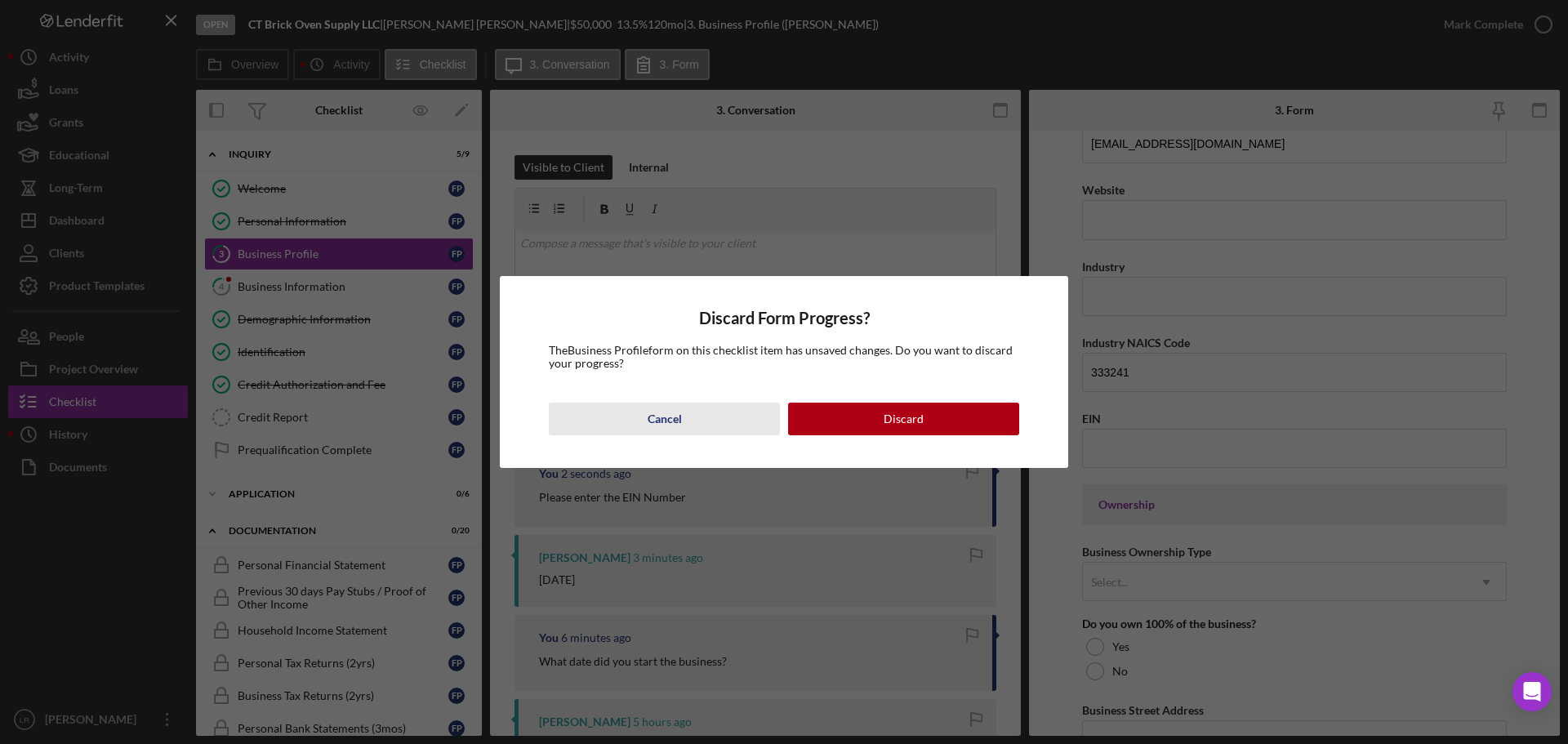
click at [652, 415] on div "Cancel" at bounding box center [665, 418] width 34 height 32
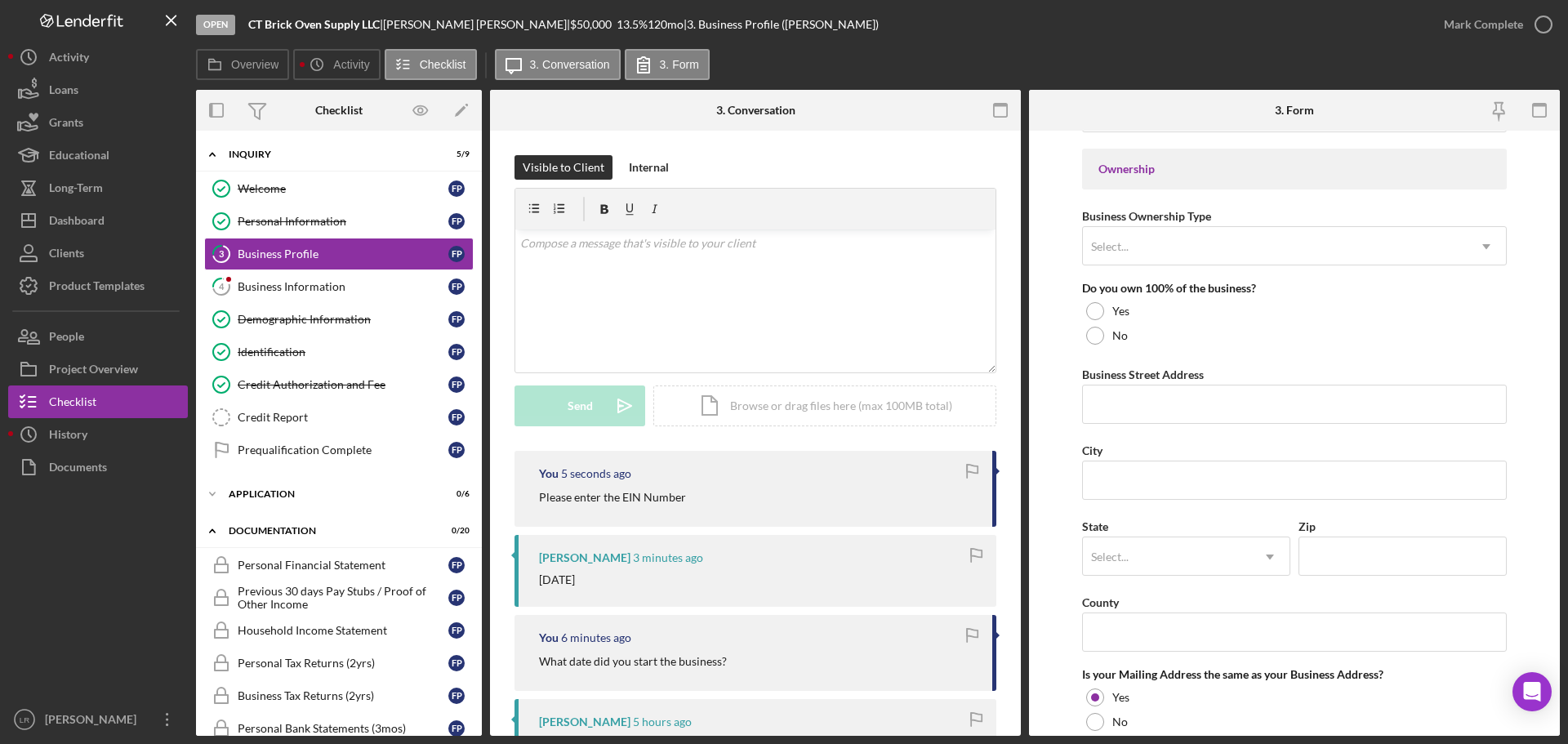
scroll to position [735, 0]
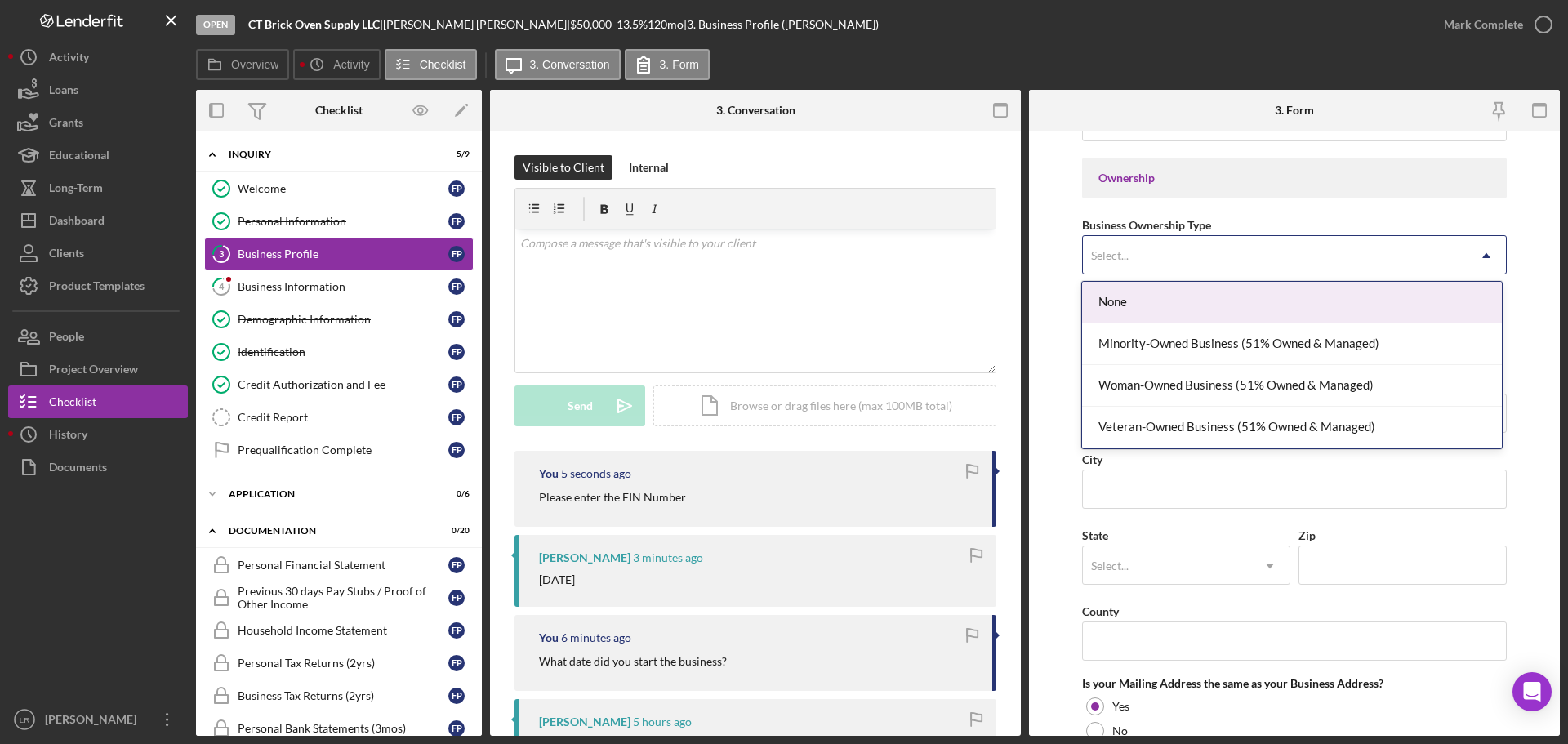
click at [1163, 242] on div "Select..." at bounding box center [1275, 255] width 383 height 38
click at [1155, 298] on div "None" at bounding box center [1292, 302] width 419 height 41
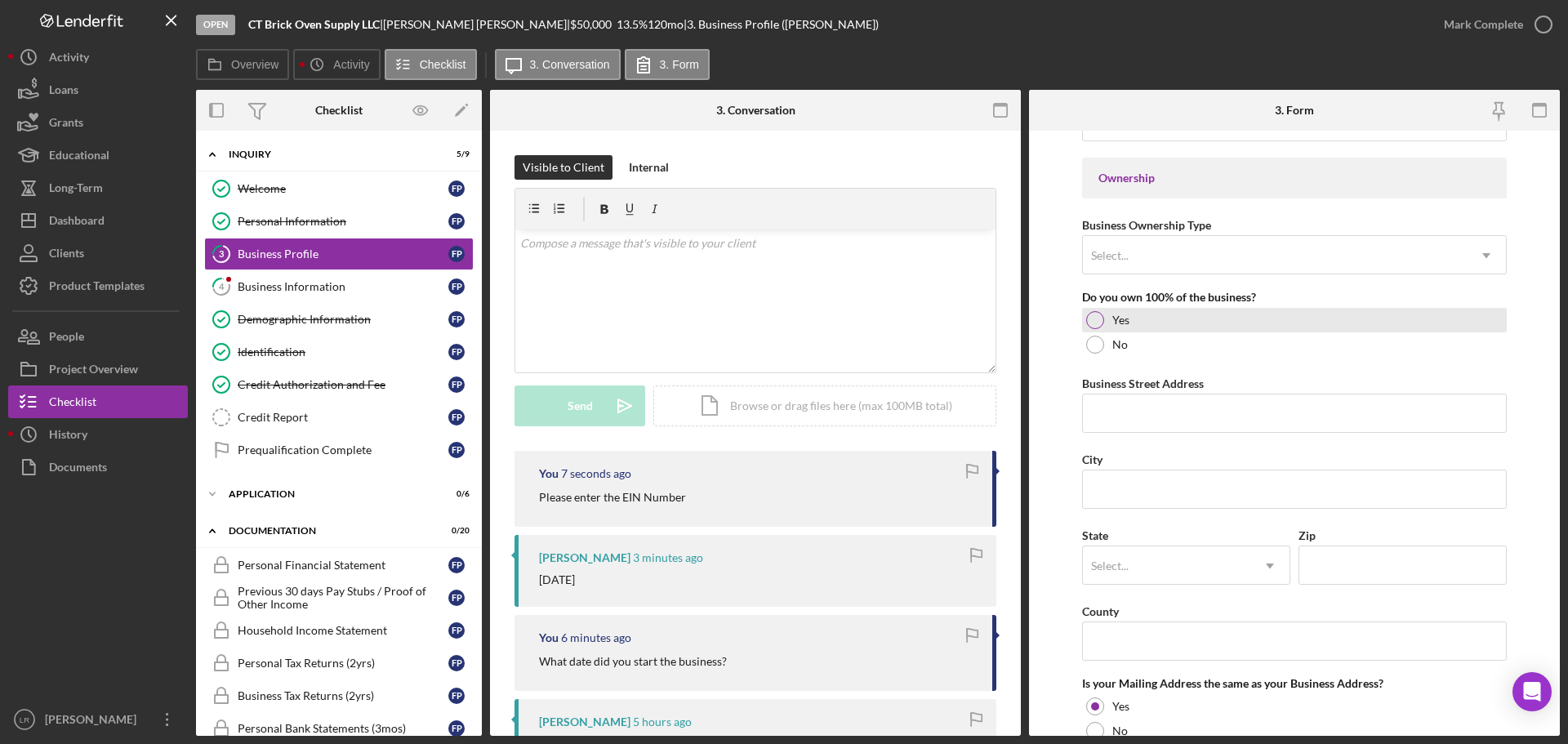
click at [1096, 321] on div at bounding box center [1095, 320] width 18 height 18
click at [704, 499] on div "Please enter the EIN Number" at bounding box center [757, 497] width 437 height 18
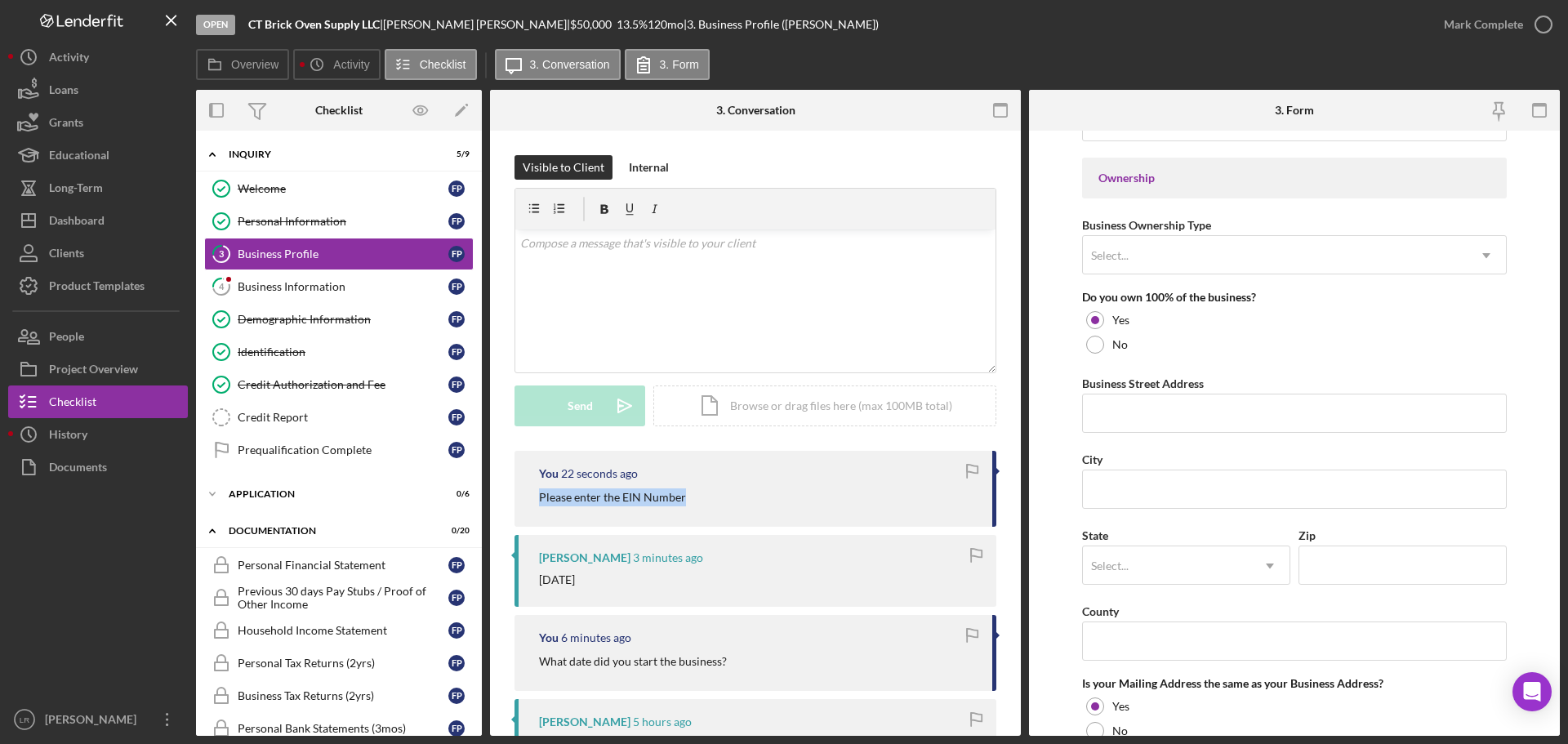
drag, startPoint x: 549, startPoint y: 506, endPoint x: 527, endPoint y: 507, distance: 22.0
click at [527, 507] on div "You 22 seconds ago Please enter the EIN Number" at bounding box center [755, 489] width 482 height 76
copy p "Please enter the EIN Number"
click at [707, 331] on div "v Color teal Color pink Remove color Add row above Add row below Add column bef…" at bounding box center [756, 300] width 481 height 143
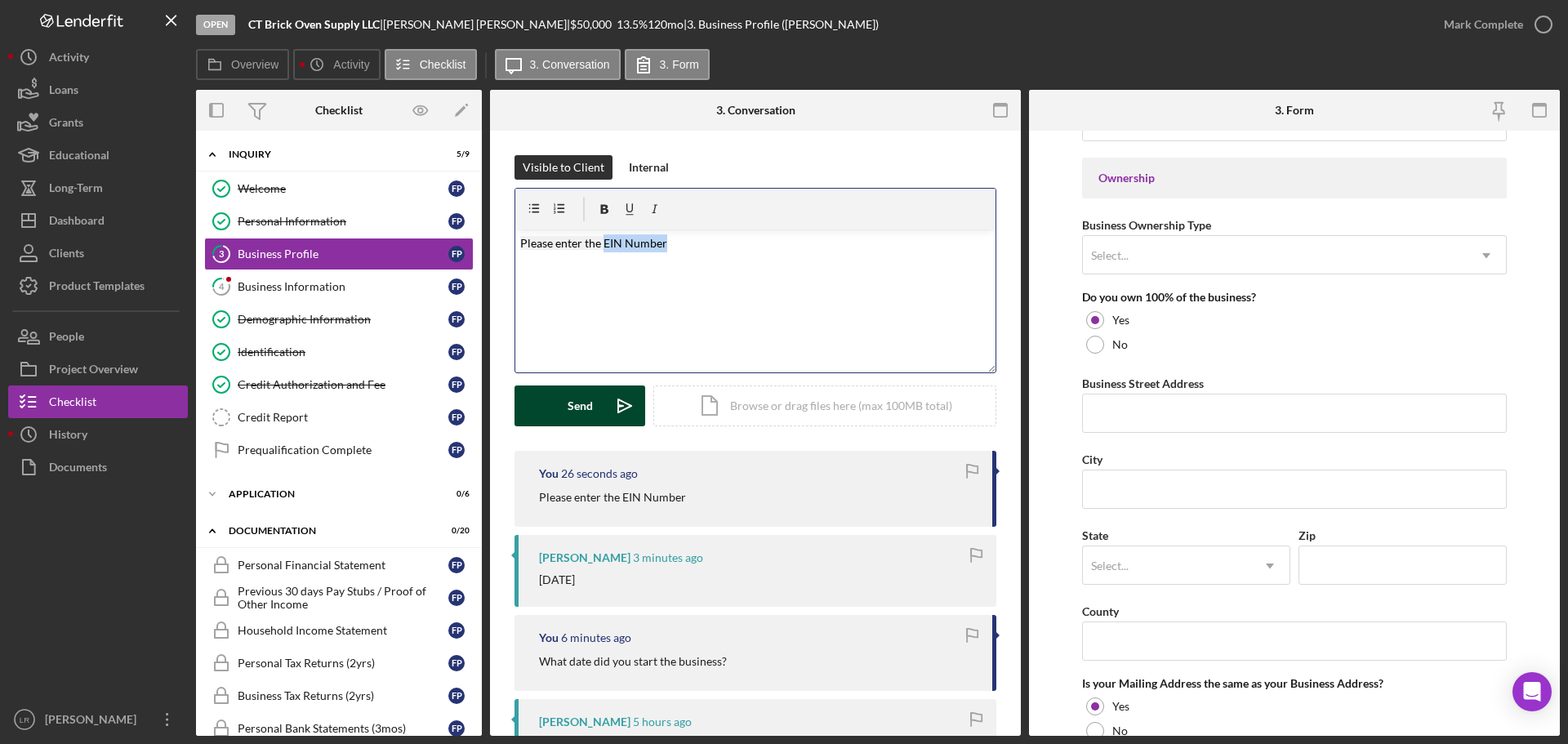
drag, startPoint x: 602, startPoint y: 242, endPoint x: 801, endPoint y: 243, distance: 199.0
click at [801, 243] on p "Please enter the EIN Number" at bounding box center [756, 243] width 472 height 18
click at [591, 415] on div "Send" at bounding box center [581, 405] width 25 height 40
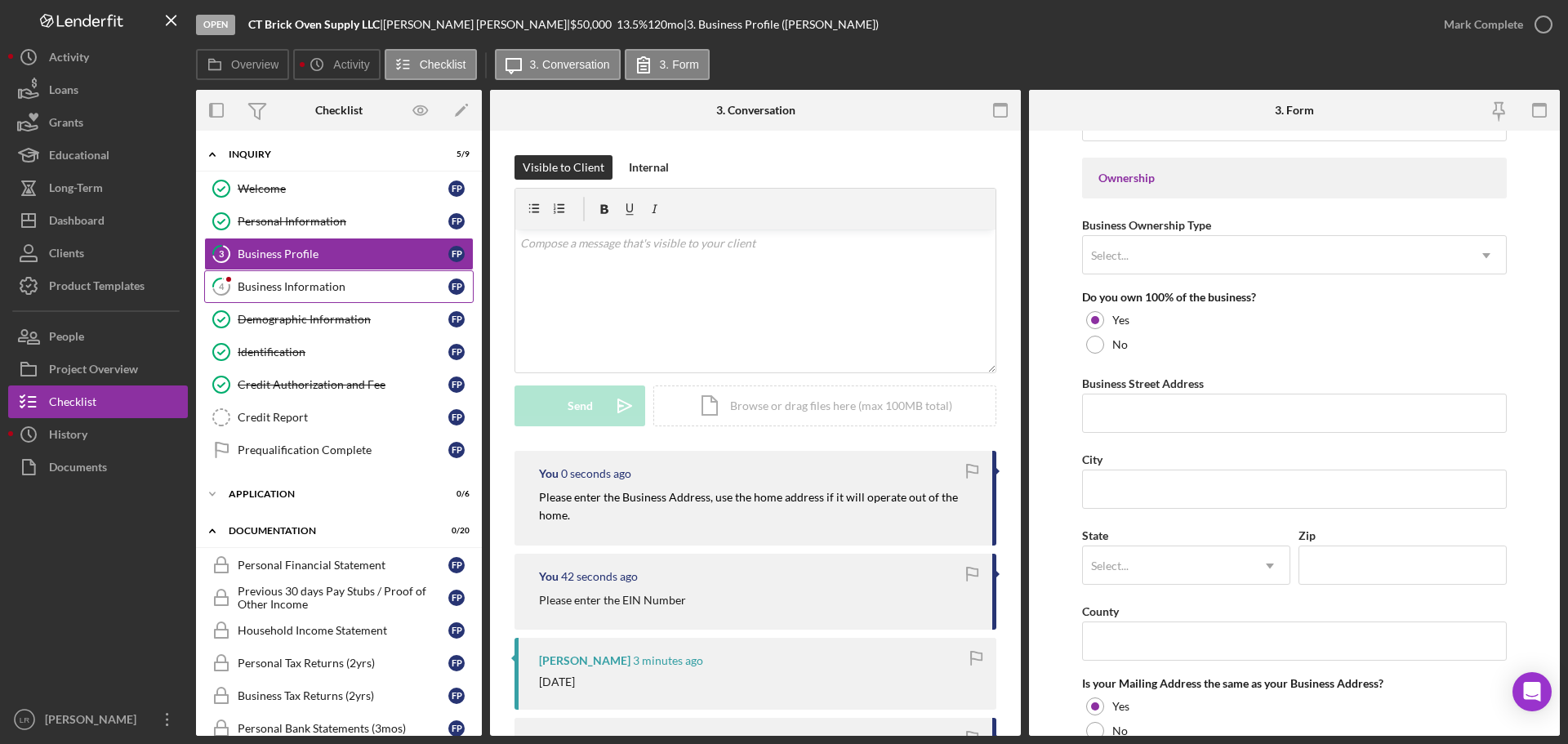
click at [342, 286] on div "Business Information" at bounding box center [343, 286] width 211 height 13
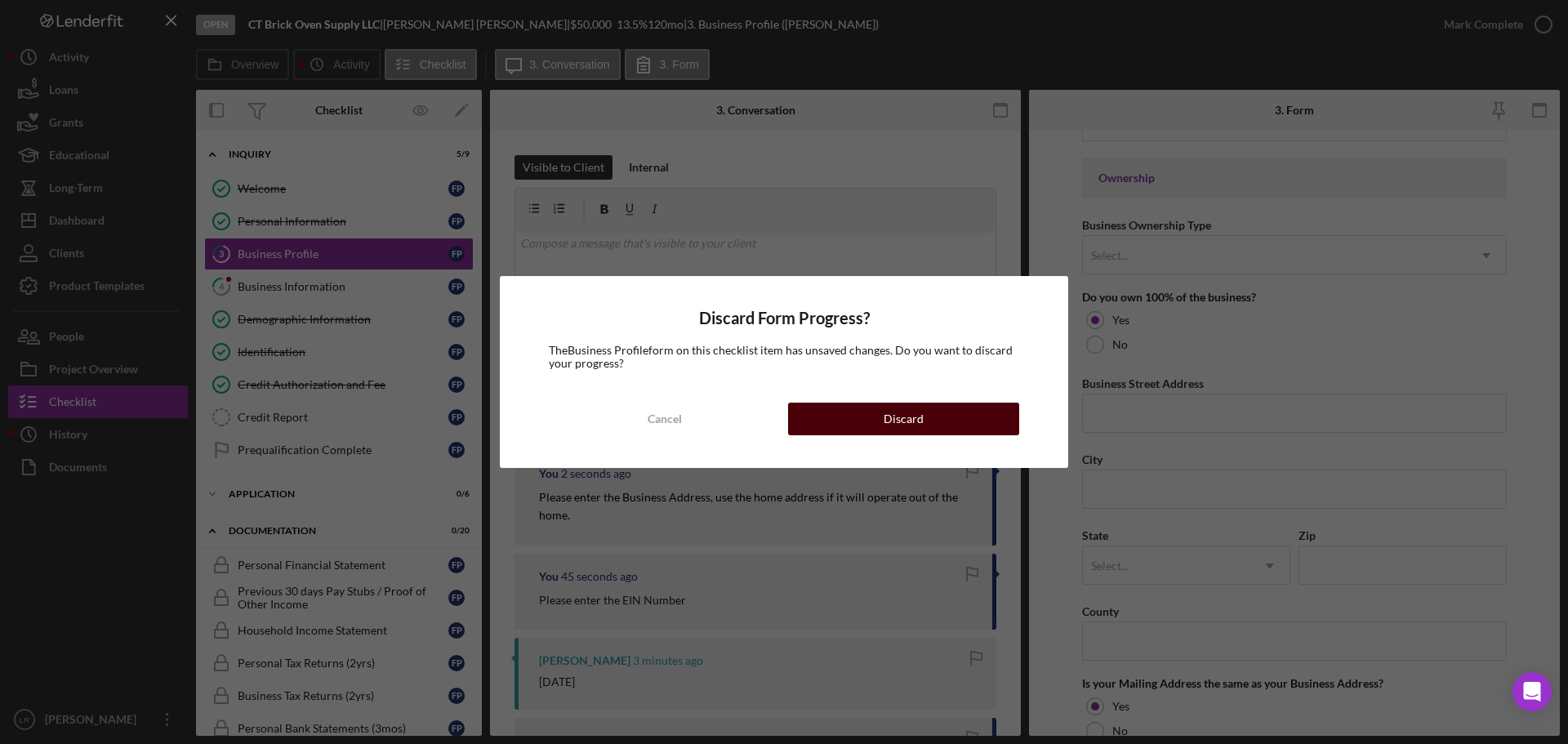
click at [861, 426] on button "Discard" at bounding box center [904, 418] width 231 height 32
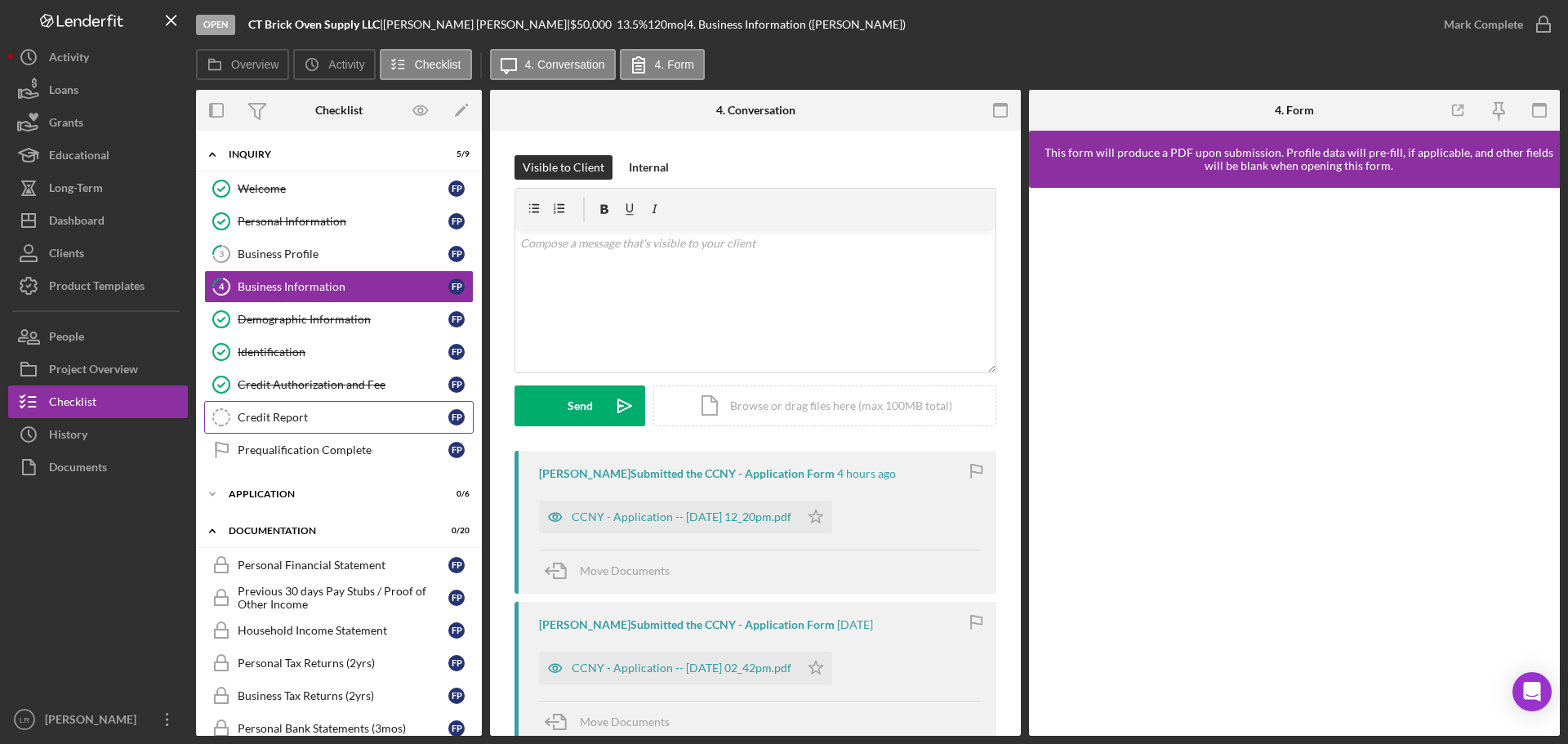
click at [318, 414] on div "Credit Report" at bounding box center [343, 417] width 211 height 13
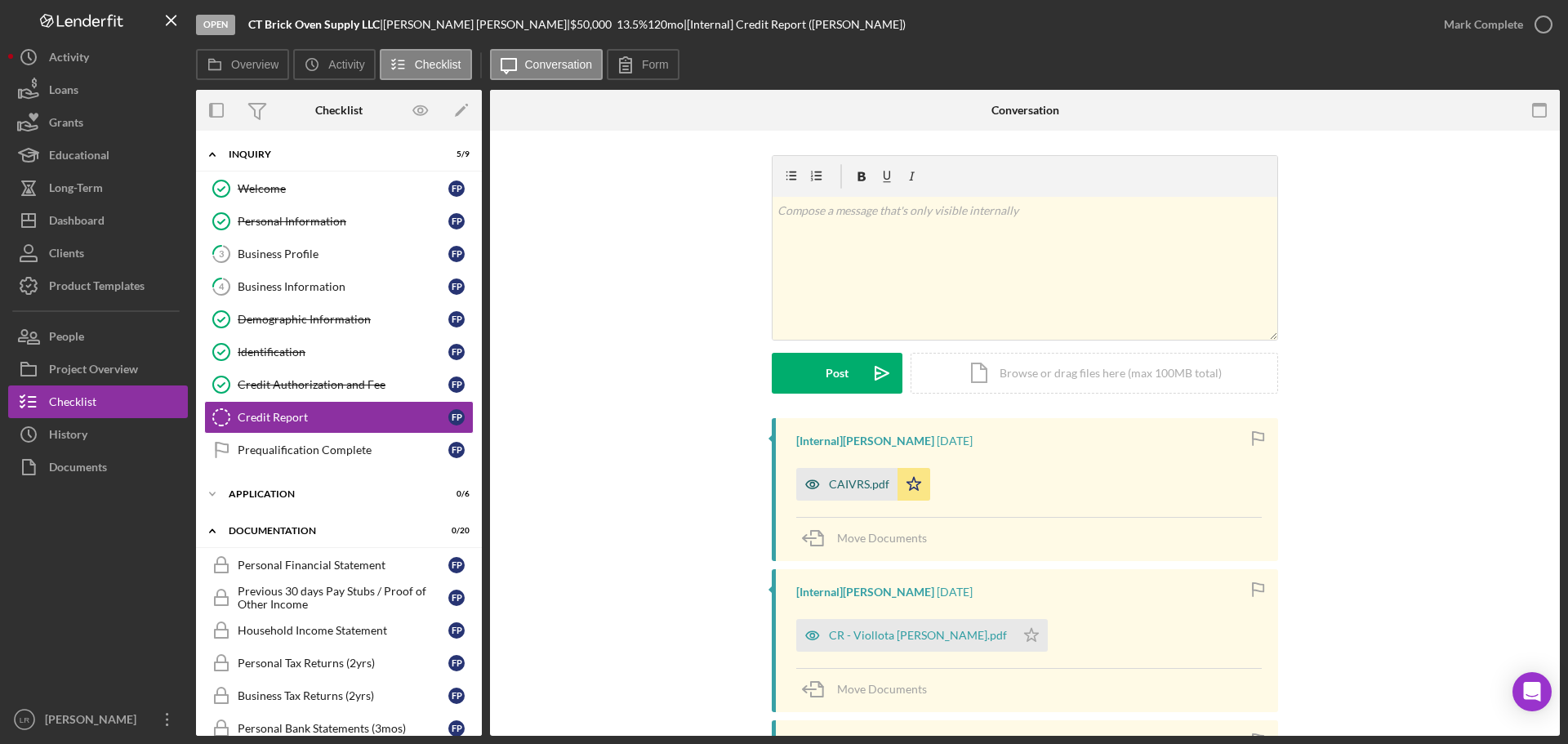
click at [861, 478] on div "CAIVRS.pdf" at bounding box center [859, 484] width 60 height 13
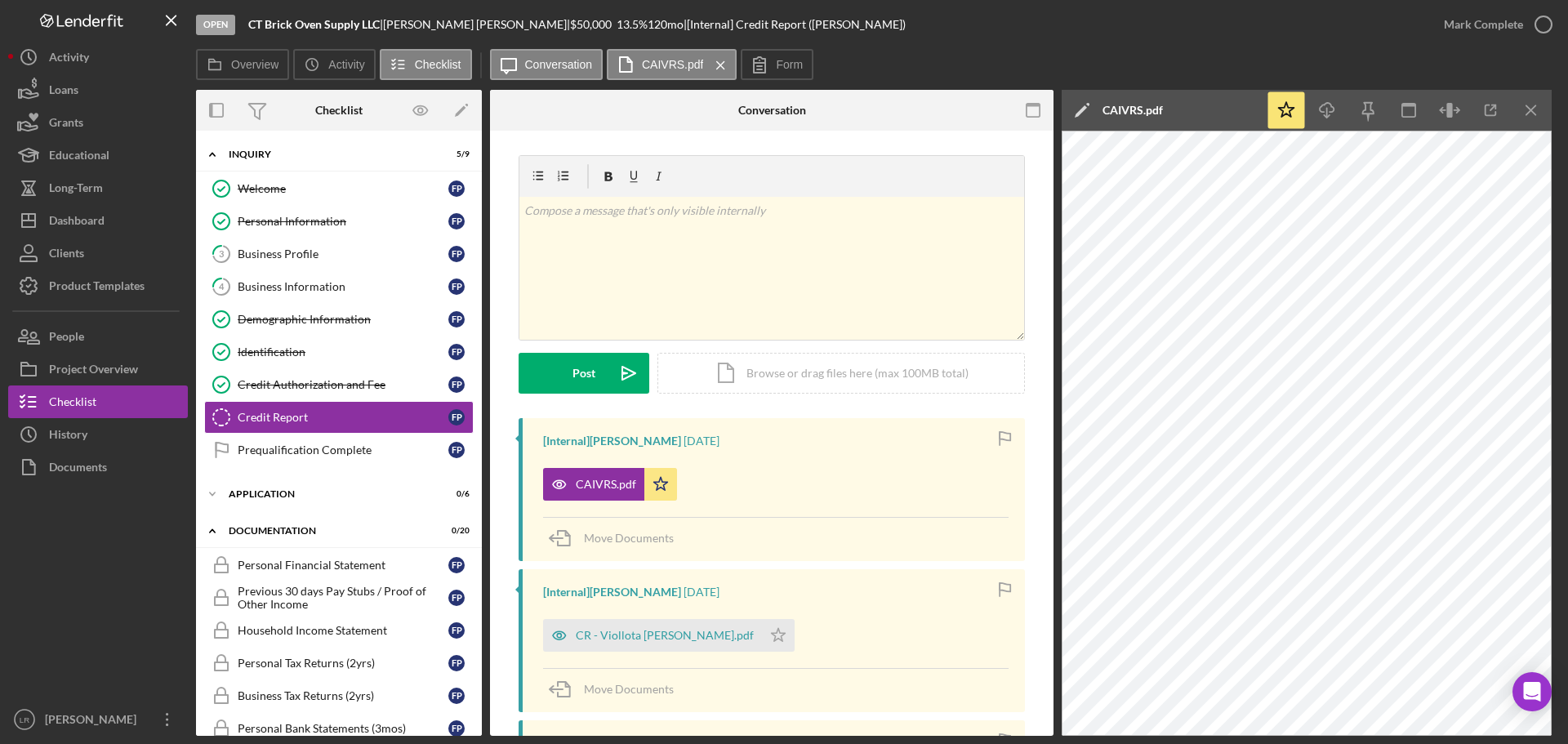
click at [1091, 107] on icon "Icon/Edit" at bounding box center [1082, 110] width 41 height 40
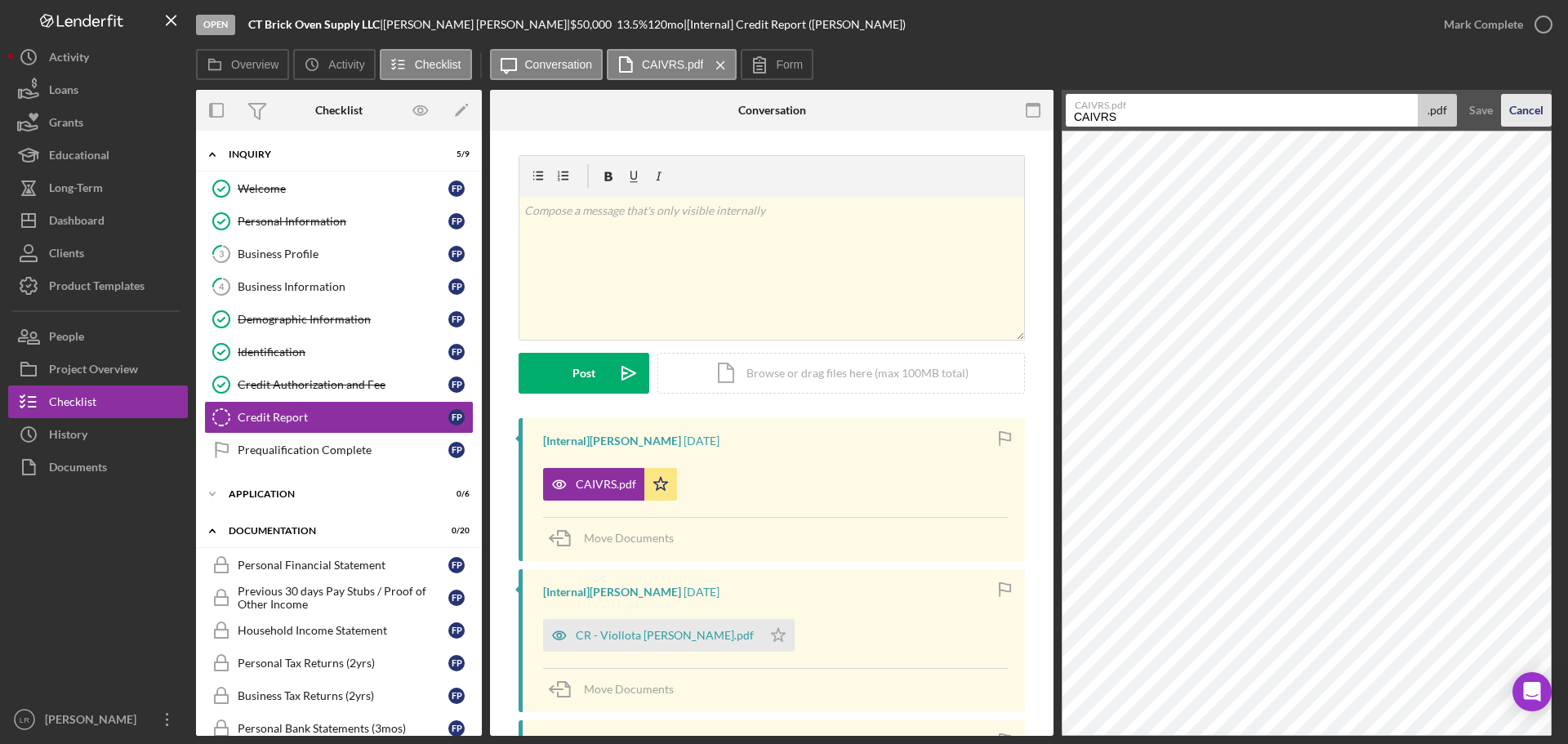
click at [1541, 107] on div "Cancel" at bounding box center [1527, 110] width 34 height 32
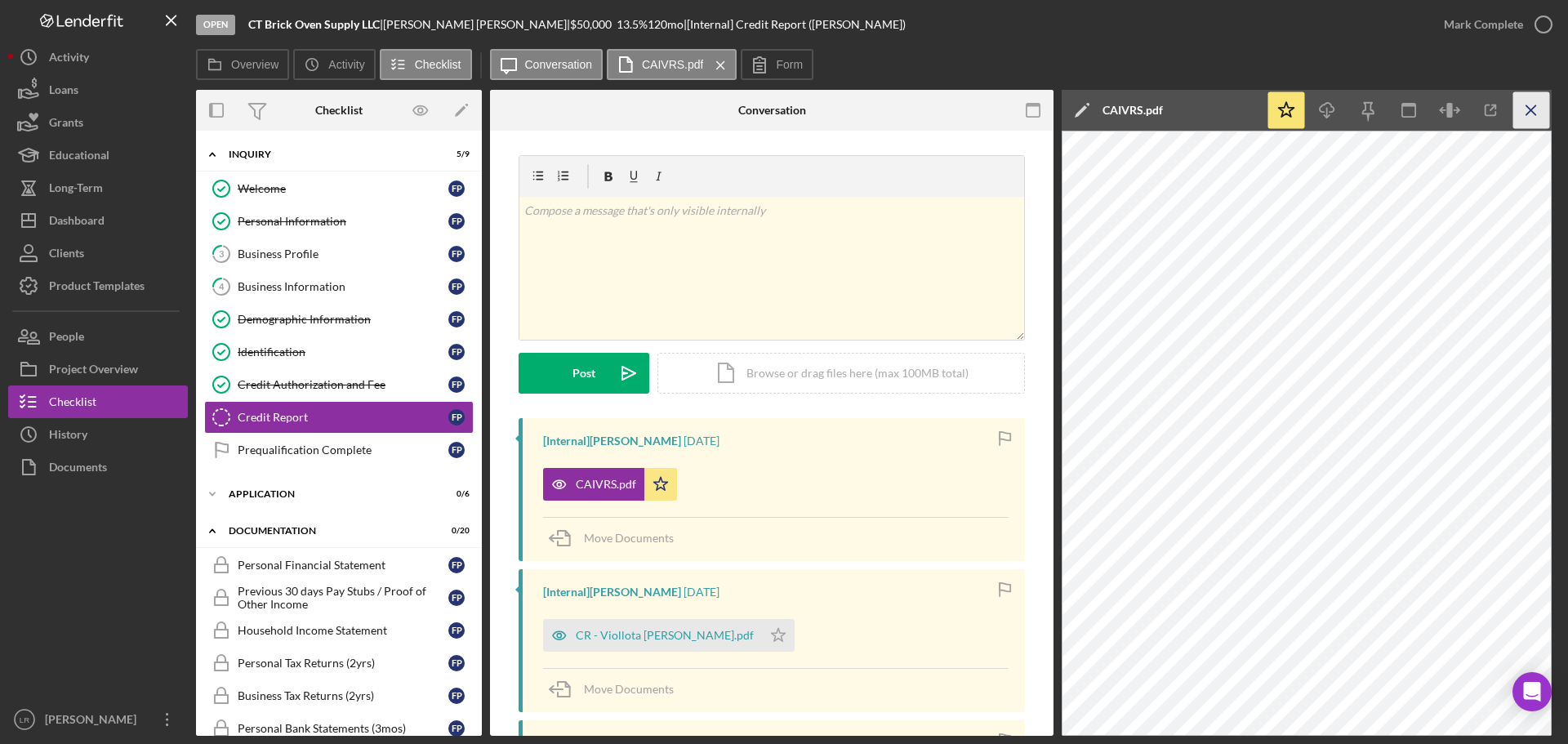
click at [1531, 111] on line "button" at bounding box center [1531, 110] width 9 height 9
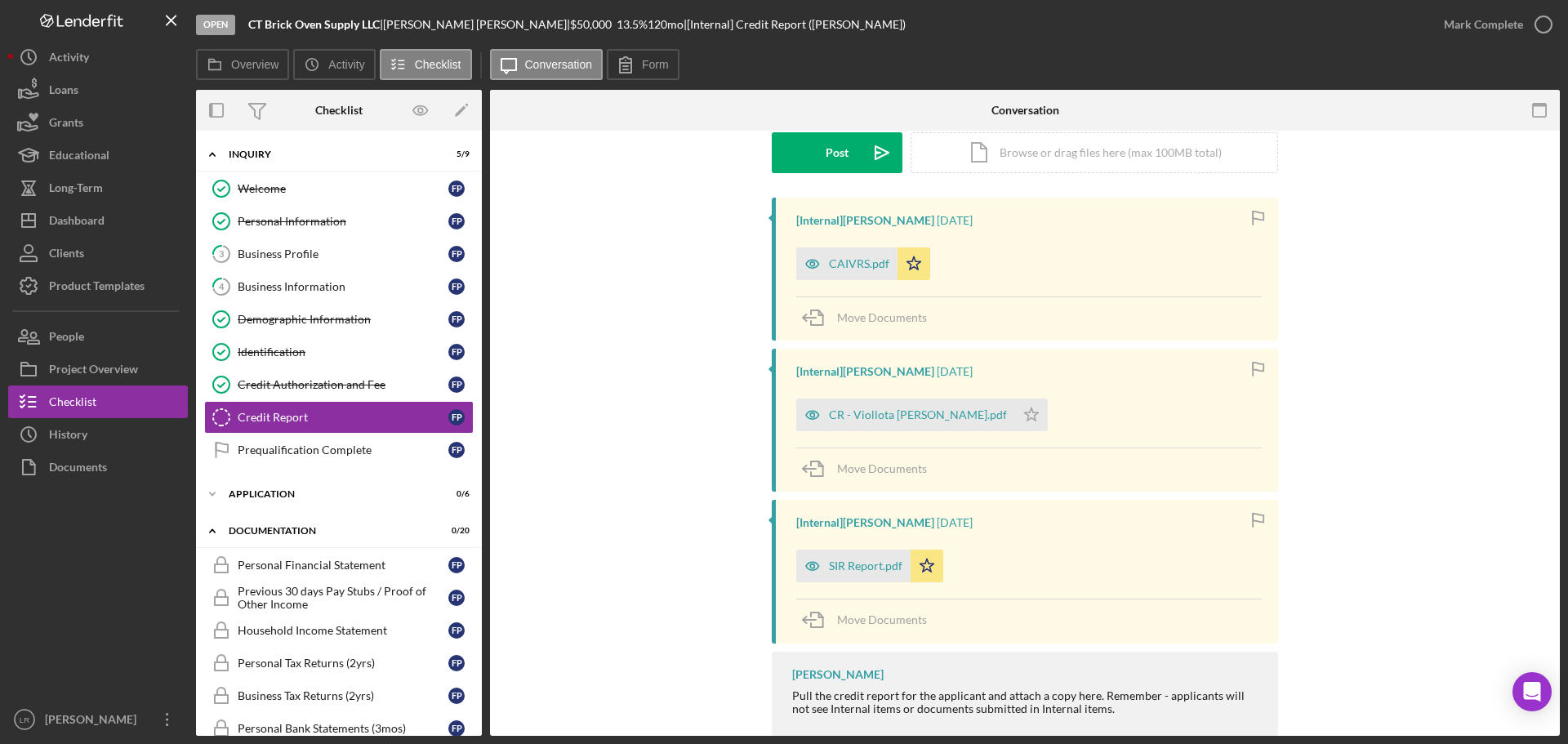
scroll to position [253, 0]
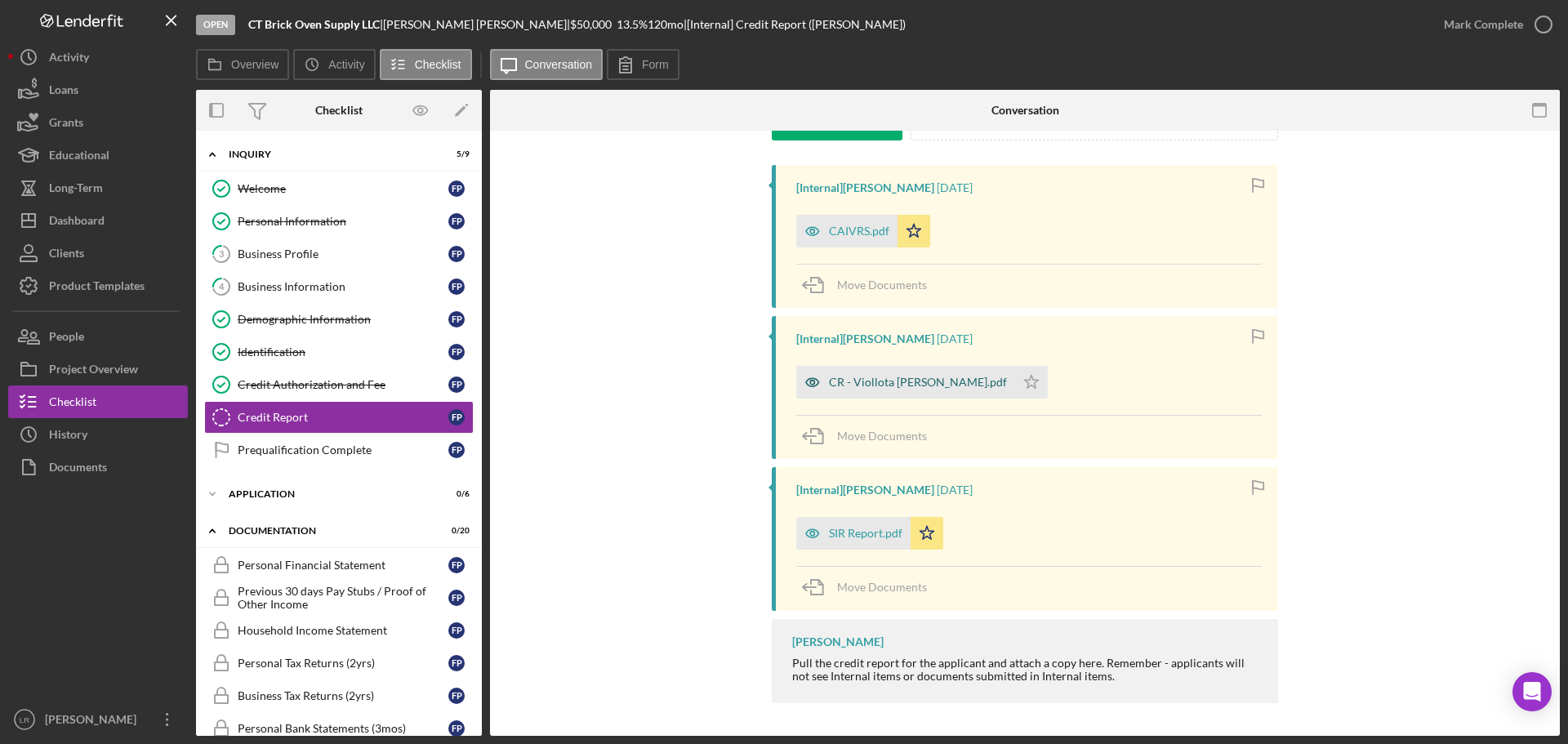
click at [882, 384] on div "CR - Viollota Freddy.pdf" at bounding box center [918, 381] width 178 height 13
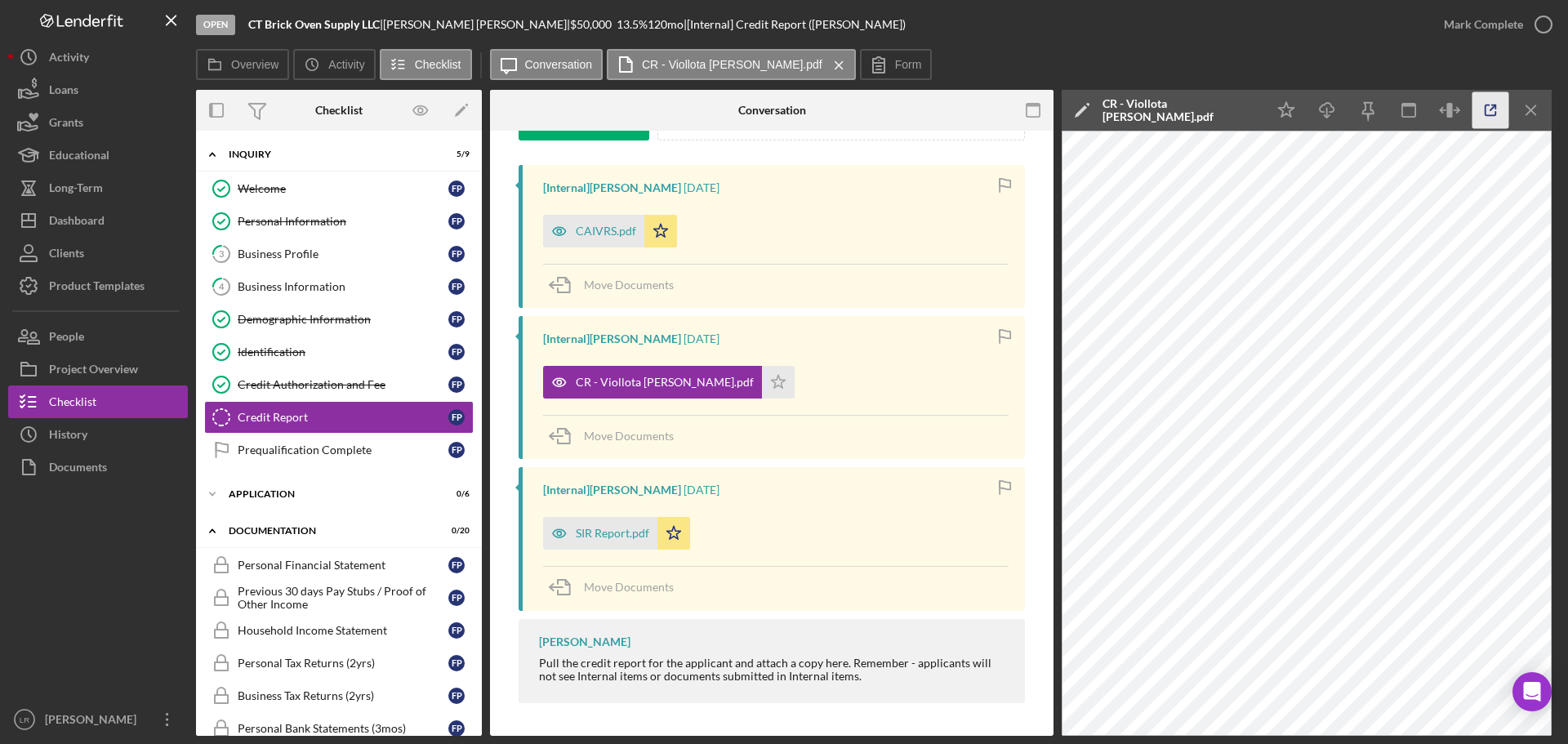
click at [1490, 109] on icon "button" at bounding box center [1491, 111] width 37 height 37
click at [626, 526] on div "SIR Report.pdf" at bounding box center [613, 533] width 74 height 13
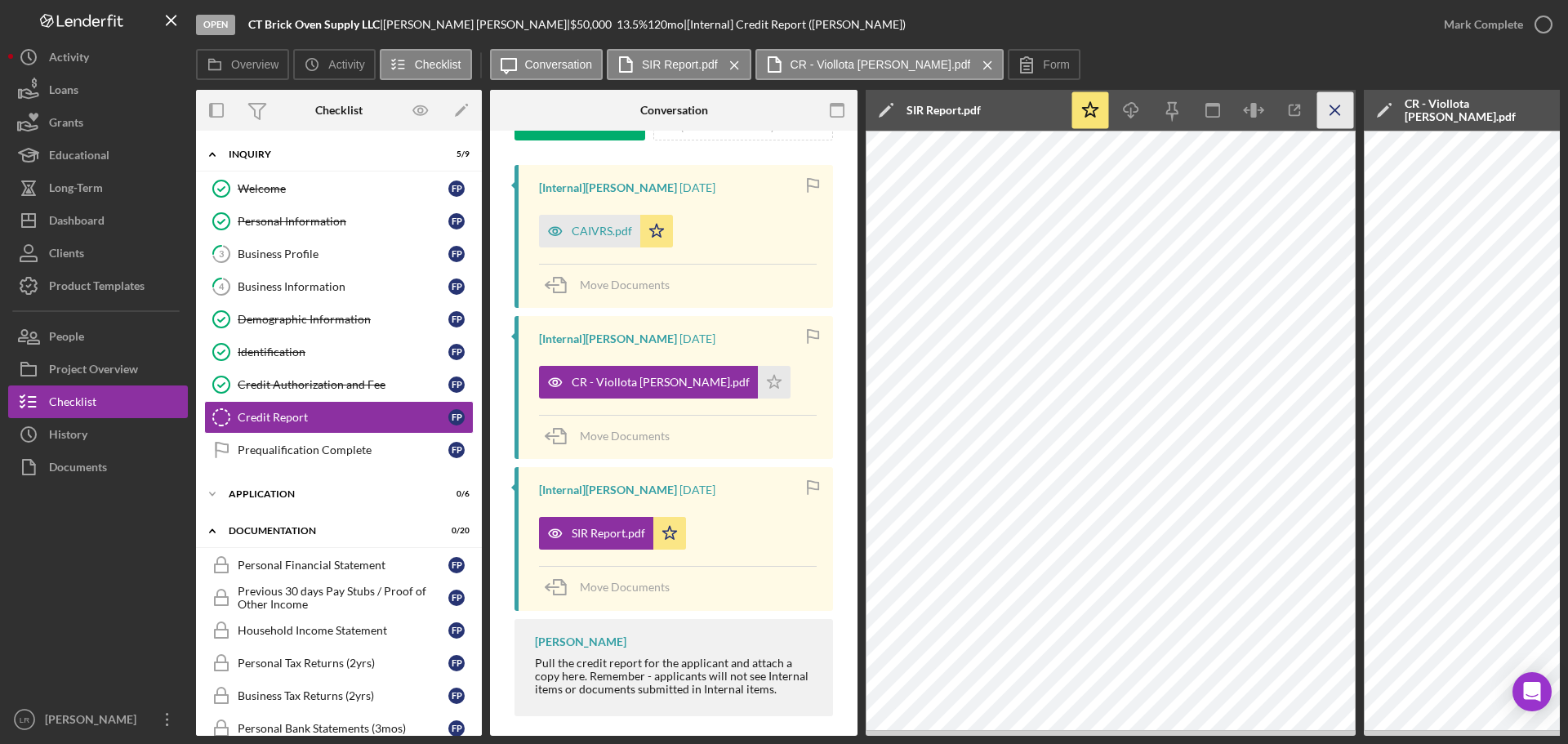
click at [1325, 111] on icon "Icon/Menu Close" at bounding box center [1336, 111] width 37 height 37
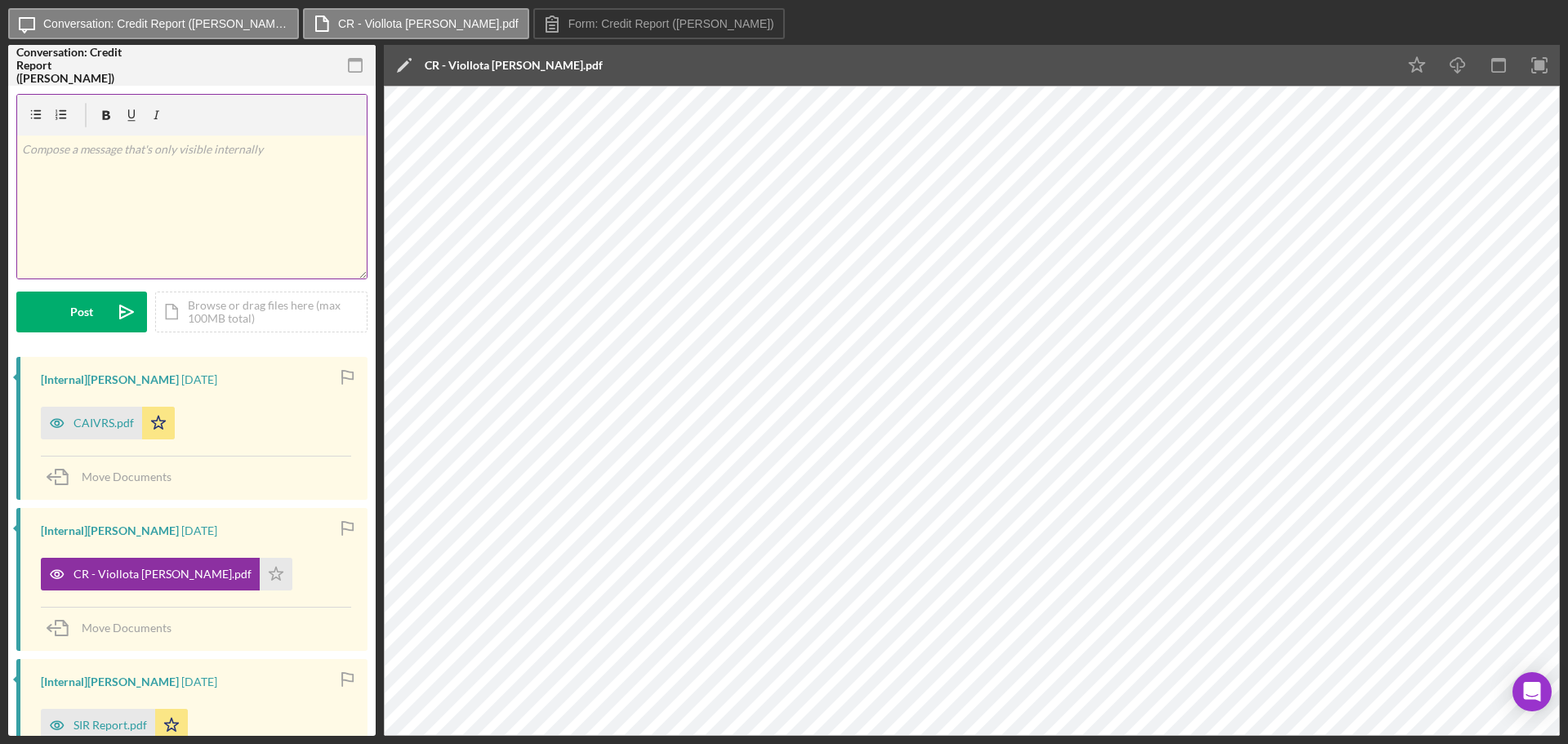
click at [144, 202] on div "v Color teal Color pink Remove color Add row above Add row below Add column bef…" at bounding box center [192, 207] width 349 height 143
click at [1403, 54] on icon "Icon/Star" at bounding box center [1417, 66] width 37 height 37
click at [401, 59] on icon "Icon/Edit" at bounding box center [403, 65] width 41 height 40
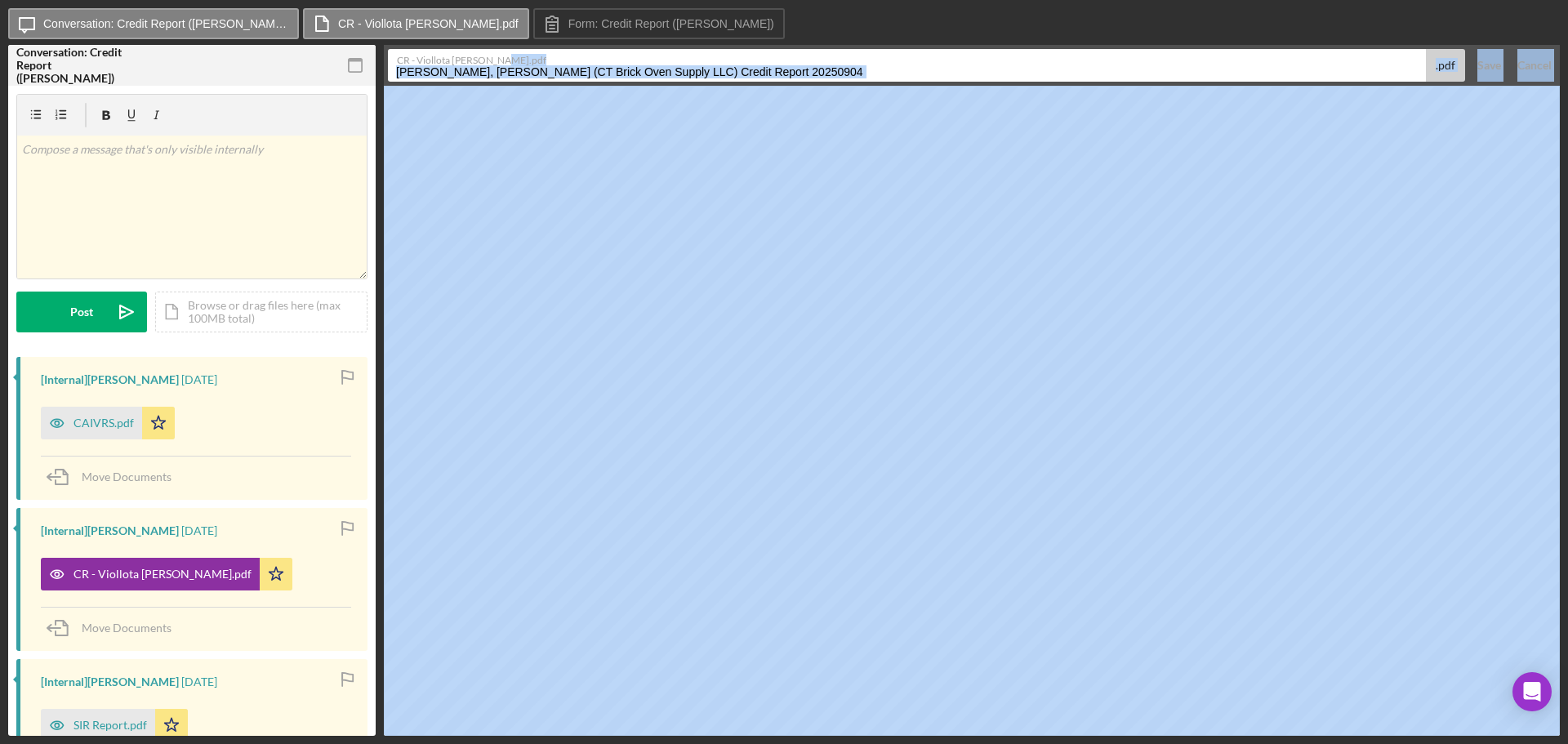
click at [807, 72] on input "Pavon Viollota, Freddy (CT Brick Oven Supply LLC) Credit Report 20250904" at bounding box center [906, 65] width 1038 height 32
drag, startPoint x: 806, startPoint y: 58, endPoint x: 801, endPoint y: 67, distance: 10.3
click at [803, 60] on label "CR - Viollota [PERSON_NAME].pdf" at bounding box center [911, 58] width 1028 height 16
click at [803, 60] on input "Pavon Viollota, Freddy (CT Brick Oven Supply LLC) Credit Report 20250904" at bounding box center [906, 65] width 1038 height 32
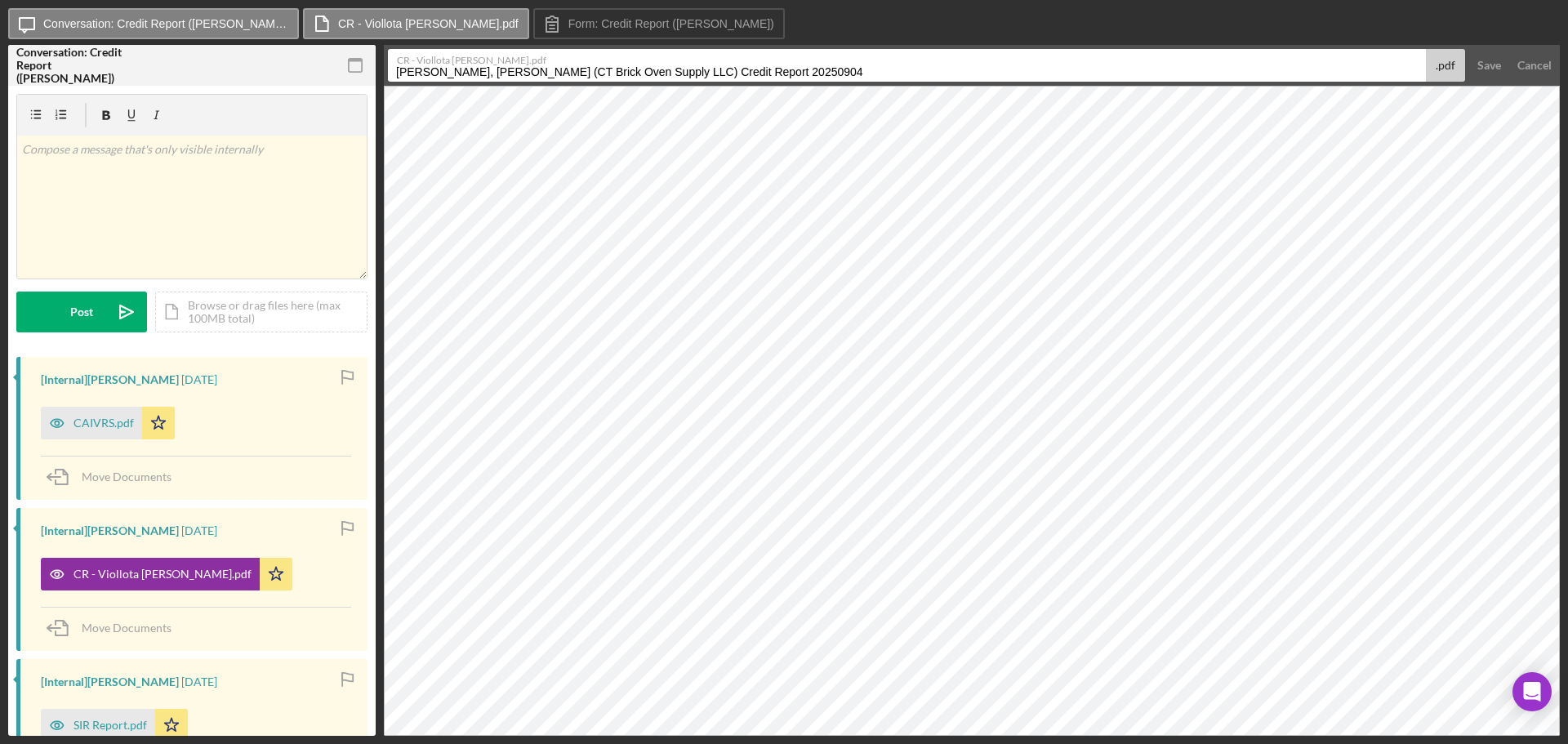
drag, startPoint x: 796, startPoint y: 70, endPoint x: 383, endPoint y: 76, distance: 413.0
click at [383, 76] on div "Conversation: Credit Report (Freddy P.) Credit Report Credit Report v Color tea…" at bounding box center [784, 390] width 1552 height 691
type input "Credit Report"
click at [1482, 54] on div "Save" at bounding box center [1490, 65] width 23 height 32
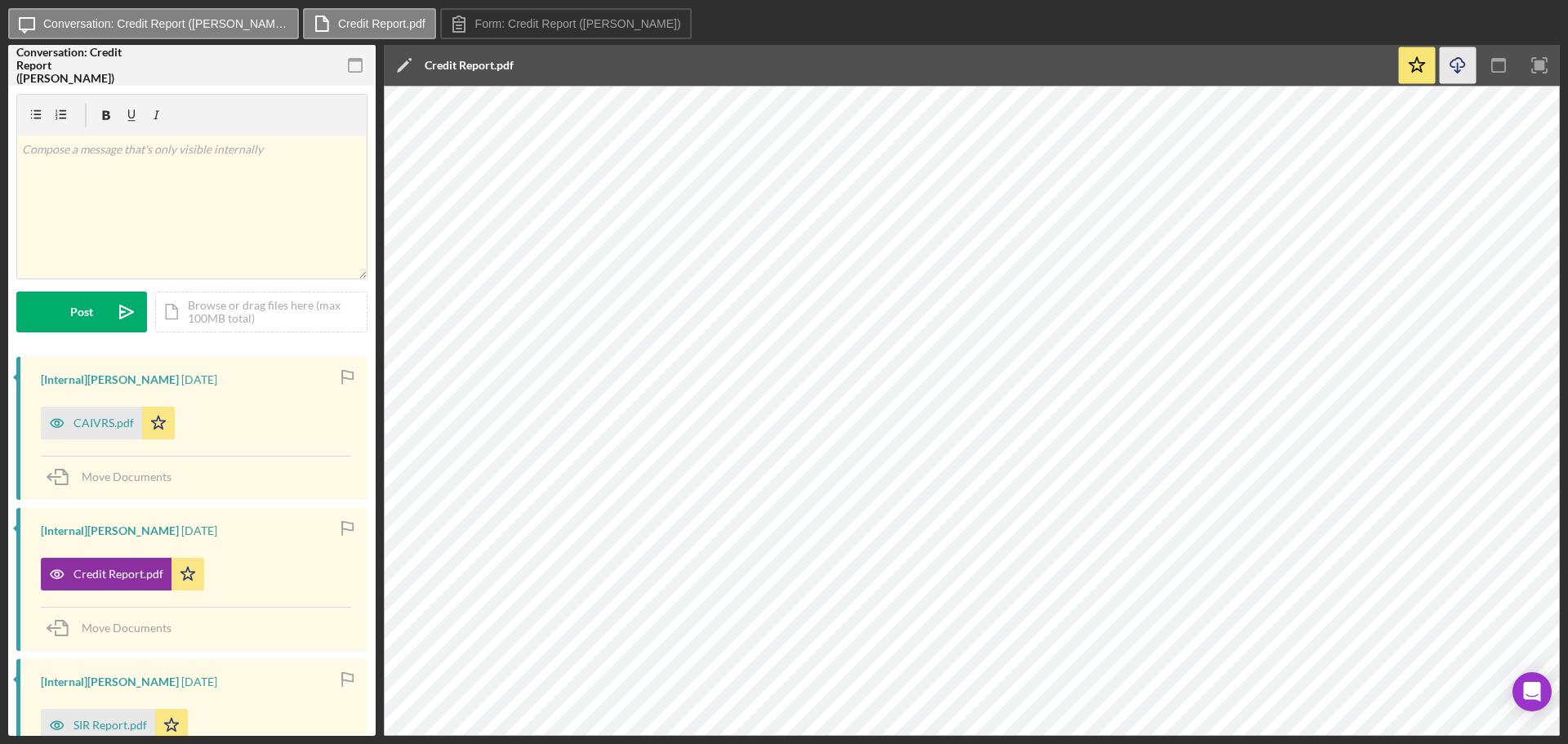
click at [1449, 63] on icon "Icon/Download" at bounding box center [1458, 66] width 37 height 37
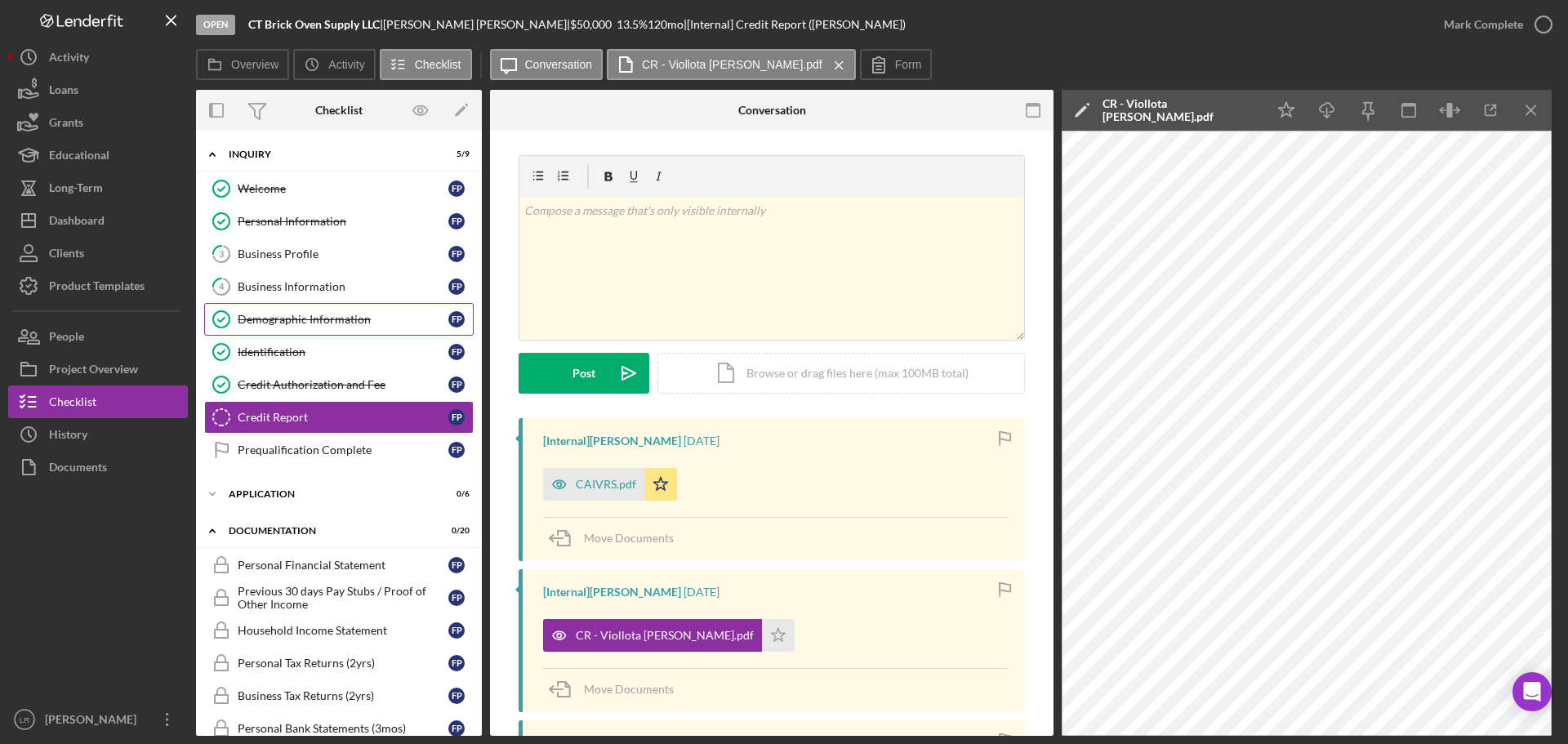
scroll to position [253, 0]
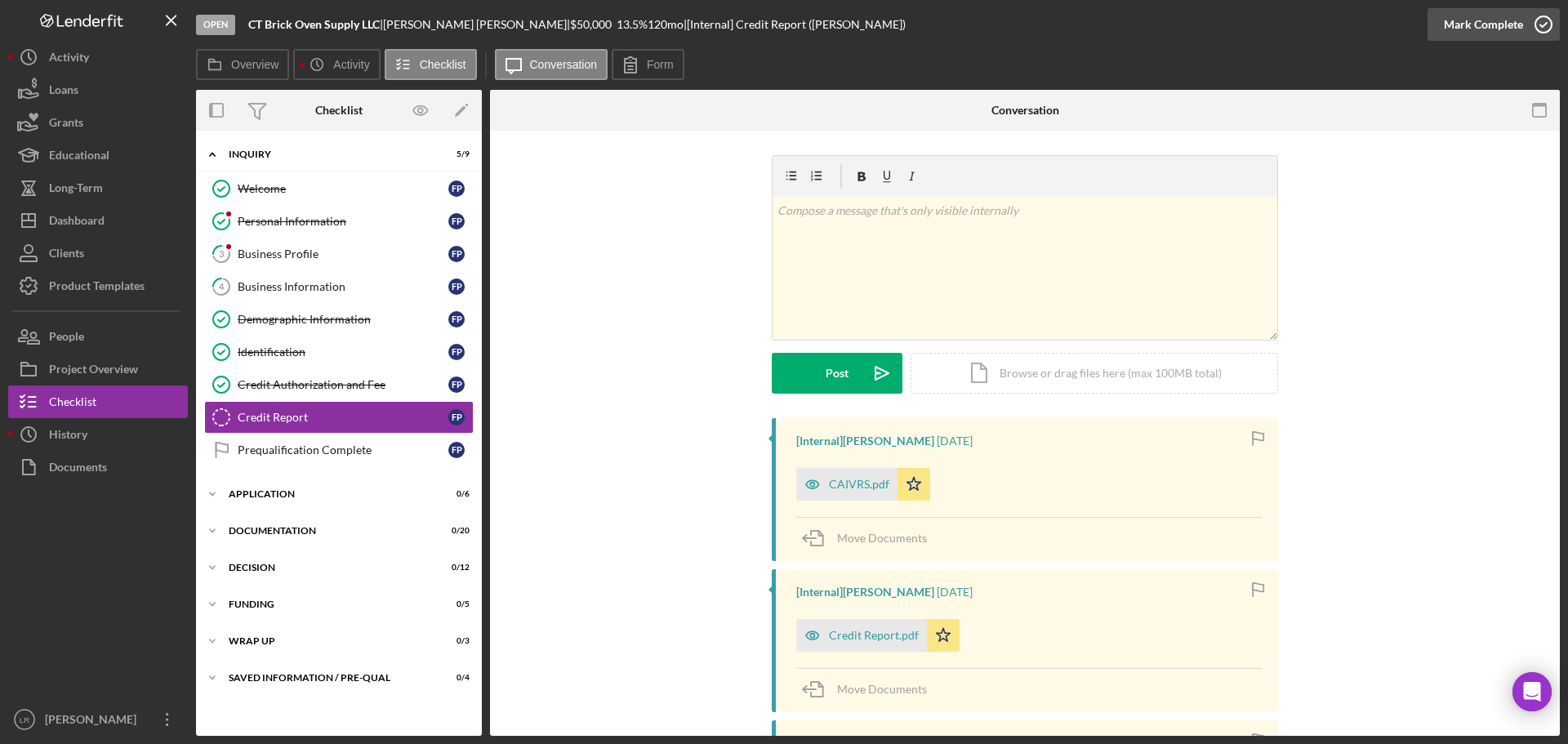
click at [1509, 29] on div "Mark Complete" at bounding box center [1483, 24] width 79 height 32
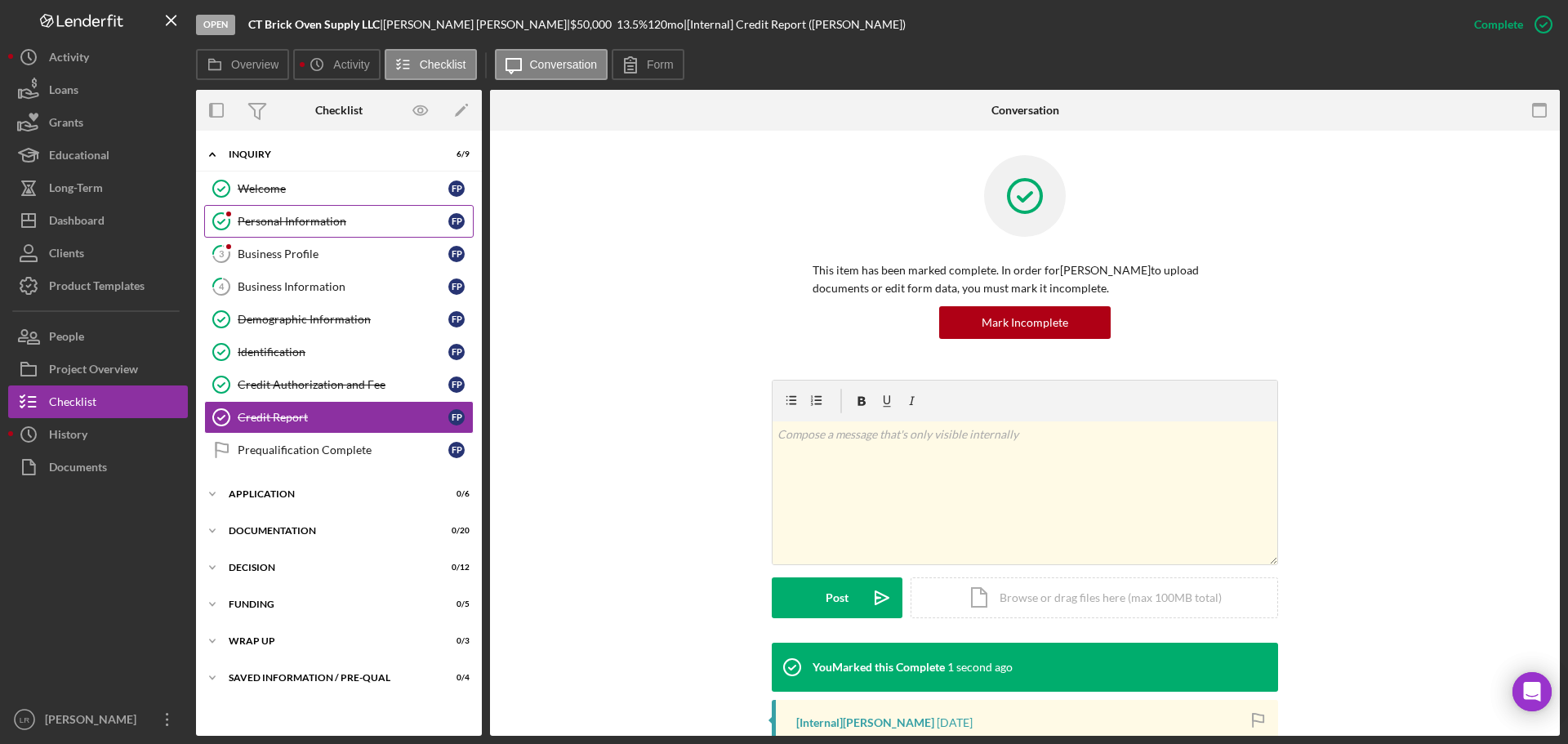
click at [276, 220] on div "Personal Information" at bounding box center [343, 221] width 211 height 13
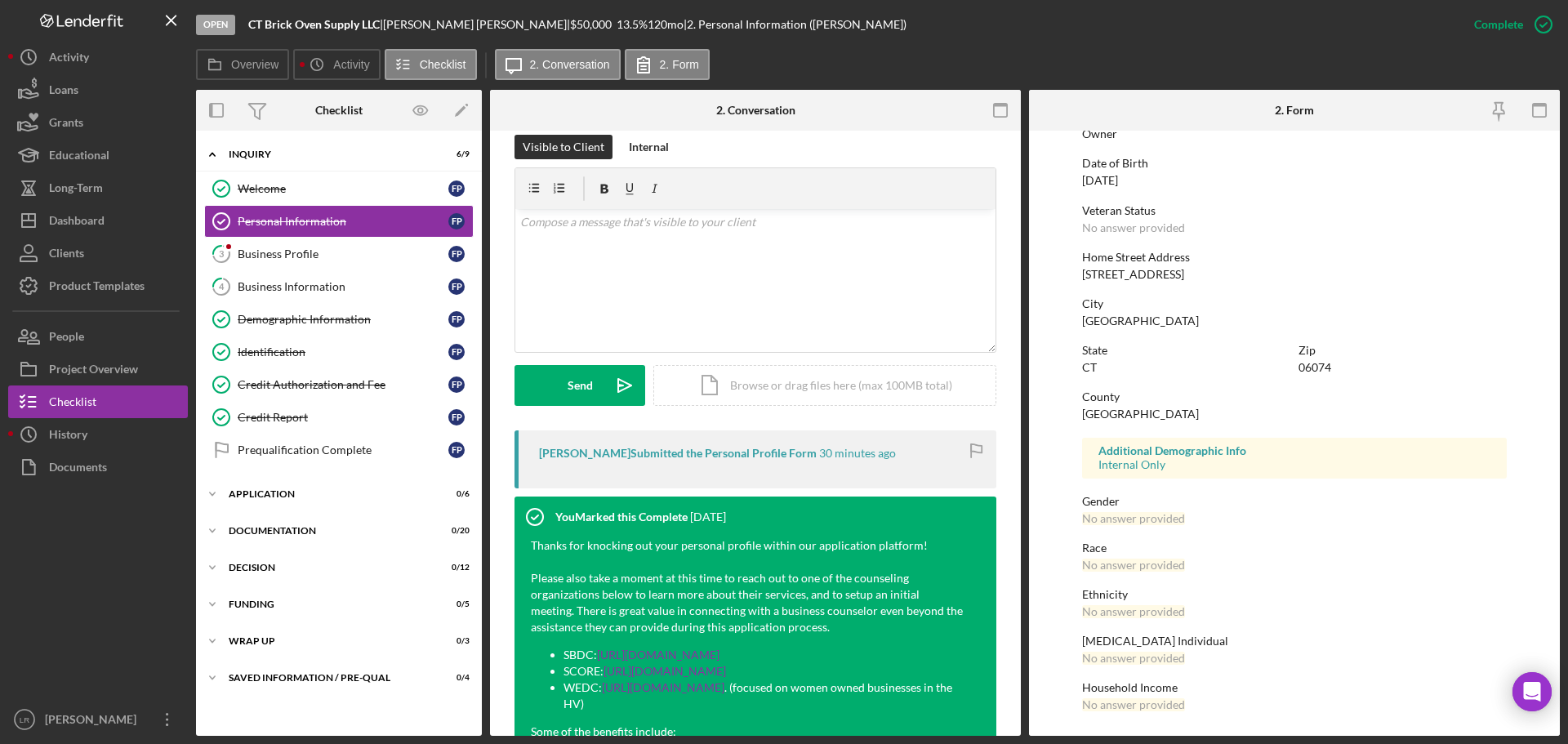
scroll to position [241, 0]
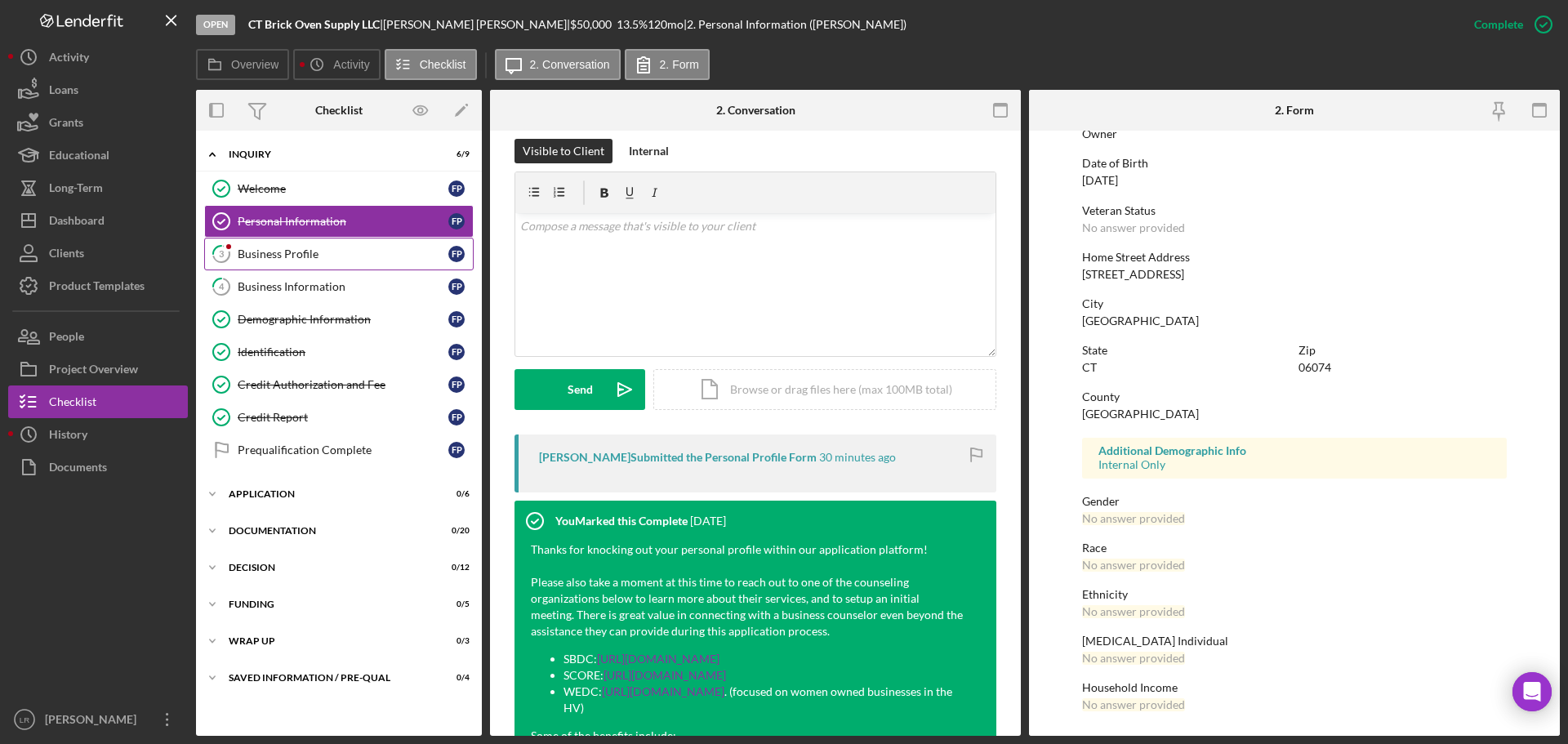
click at [333, 249] on div "Business Profile" at bounding box center [343, 254] width 211 height 13
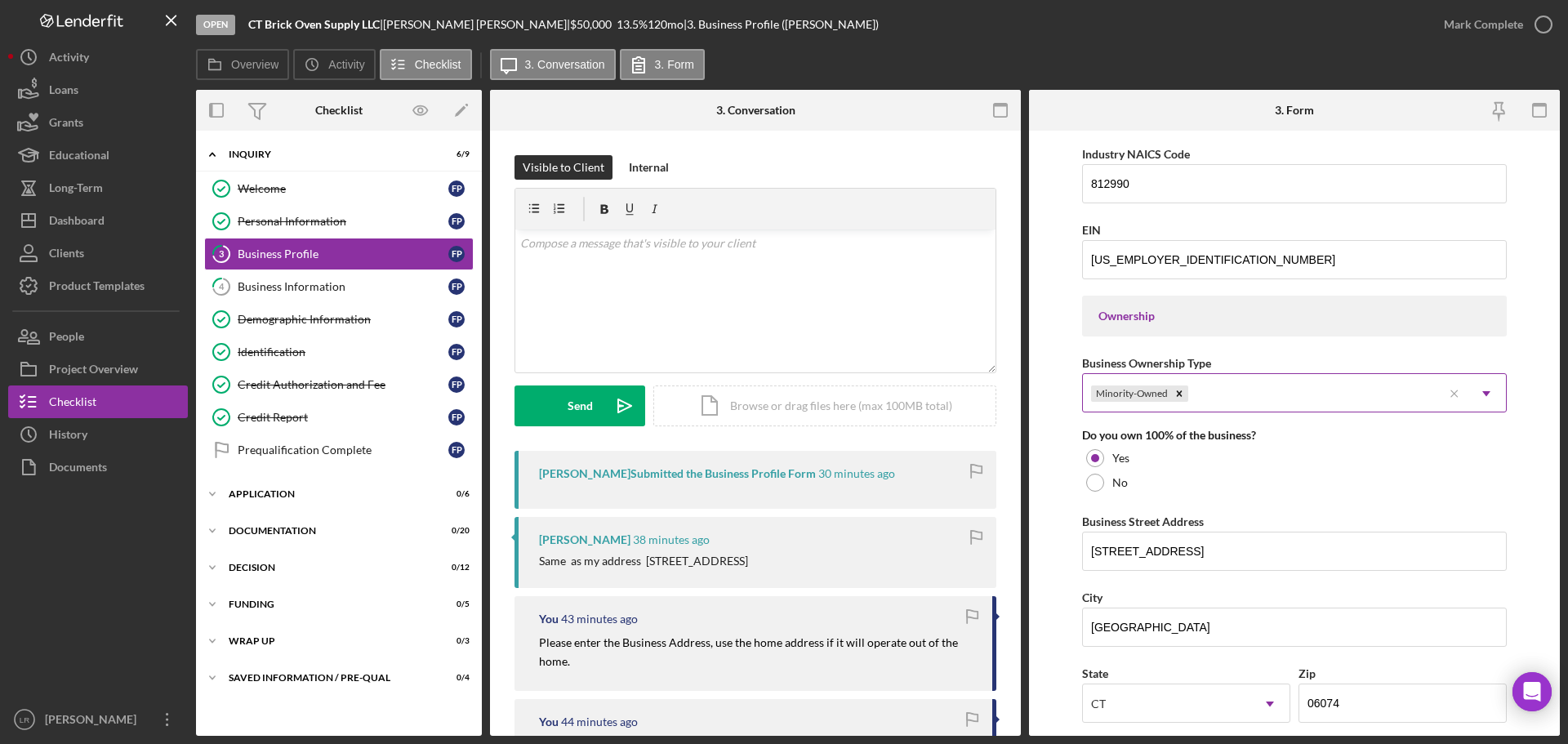
scroll to position [653, 0]
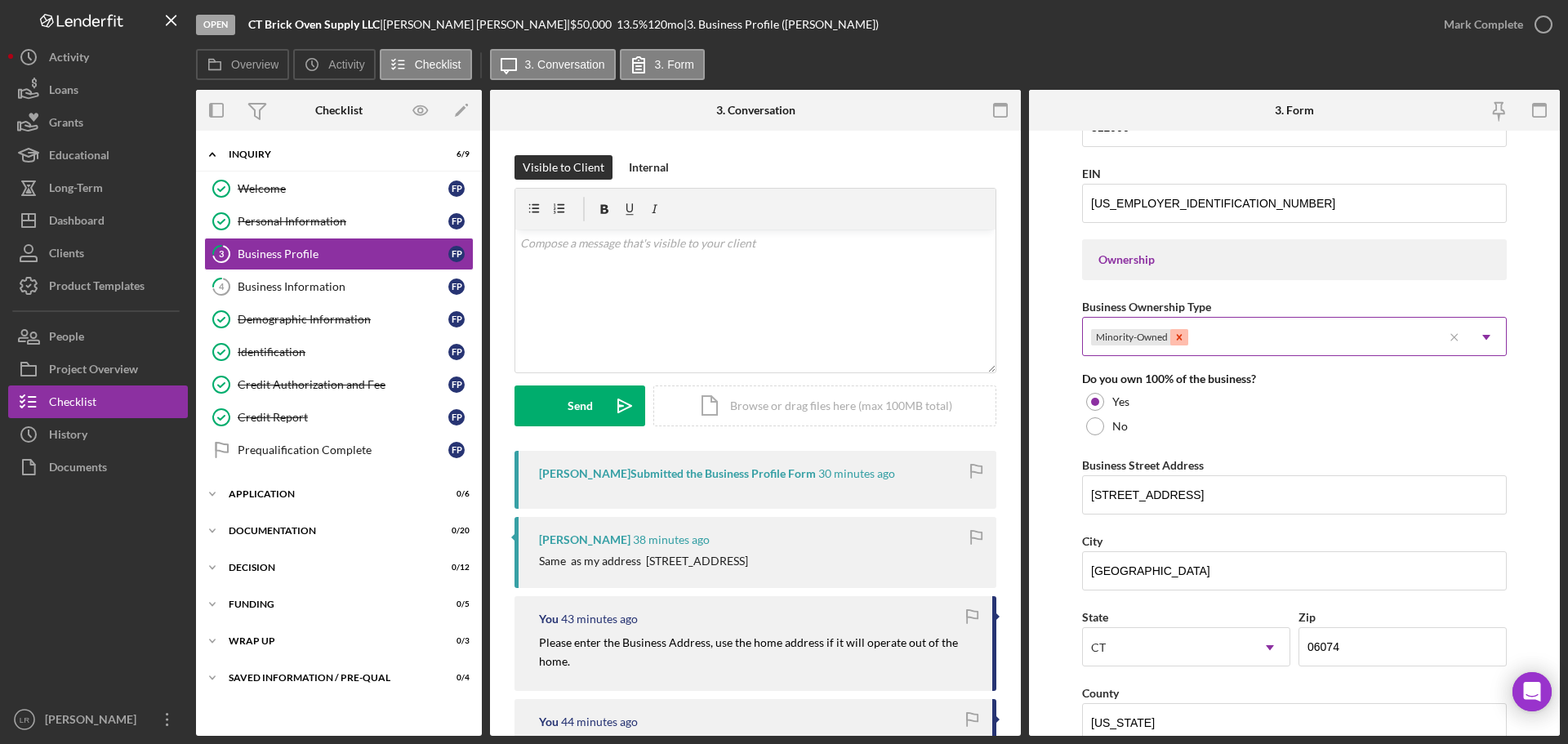
click at [1175, 336] on icon "Remove Minority-Owned" at bounding box center [1179, 336] width 12 height 12
click at [1130, 339] on div "Select..." at bounding box center [1111, 337] width 41 height 13
click at [1050, 405] on form "Business Name CT Brick Oven Supply LLC DBA Business Start Date [DATE] Legal Str…" at bounding box center [1294, 433] width 531 height 605
click at [1137, 337] on div "Select..." at bounding box center [1275, 337] width 383 height 38
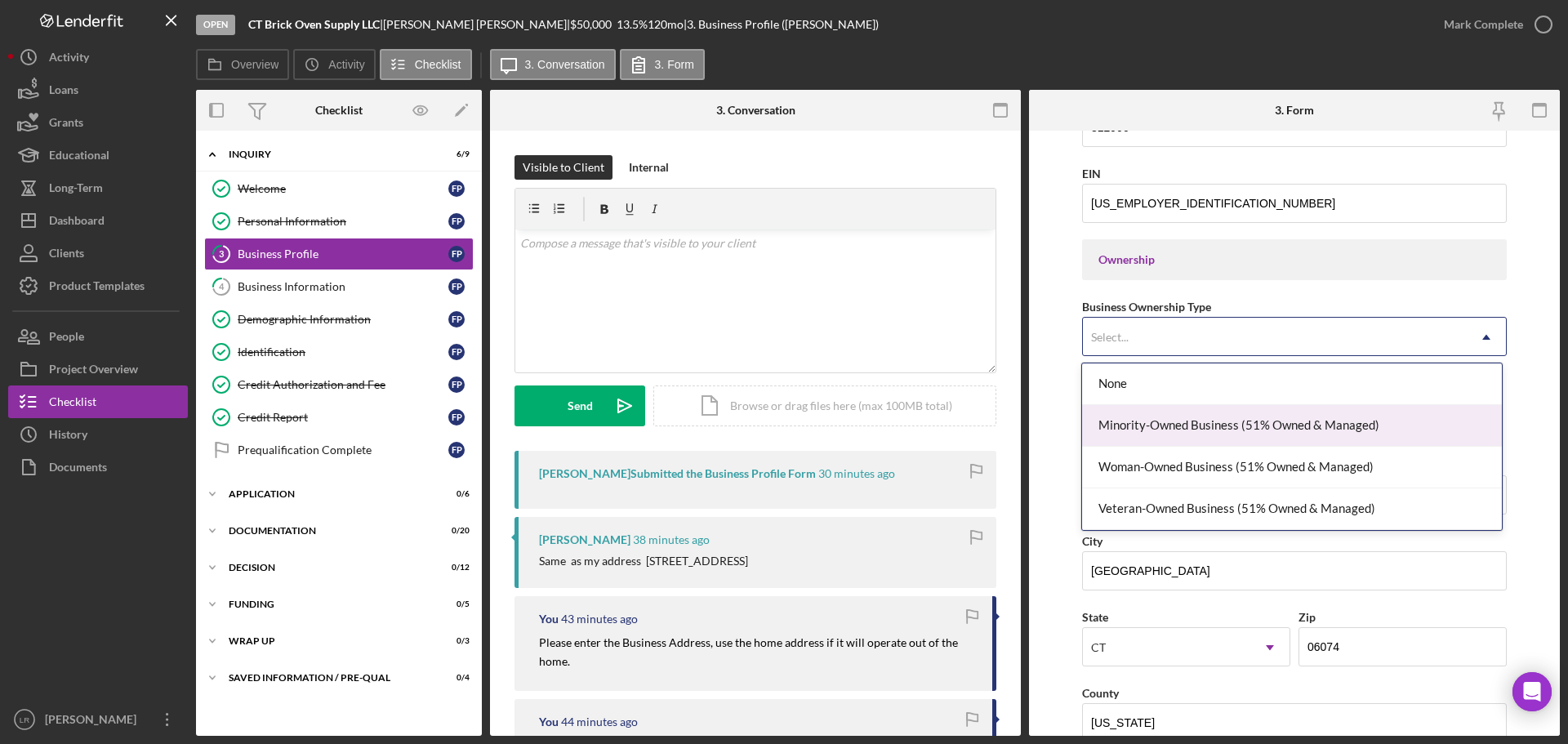
click at [1191, 426] on div "Minority-Owned Business (51% Owned & Managed)" at bounding box center [1292, 426] width 419 height 41
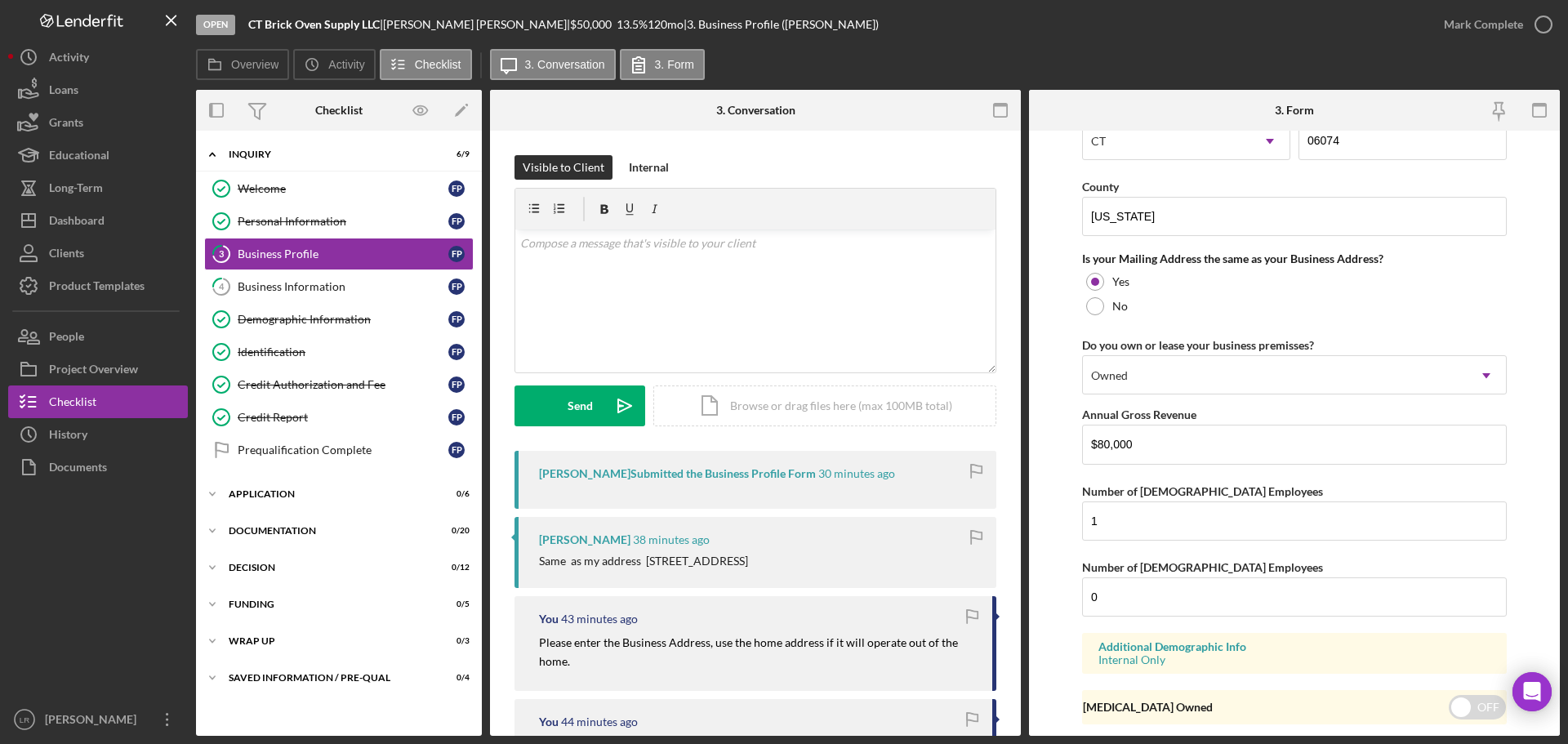
scroll to position [1207, 0]
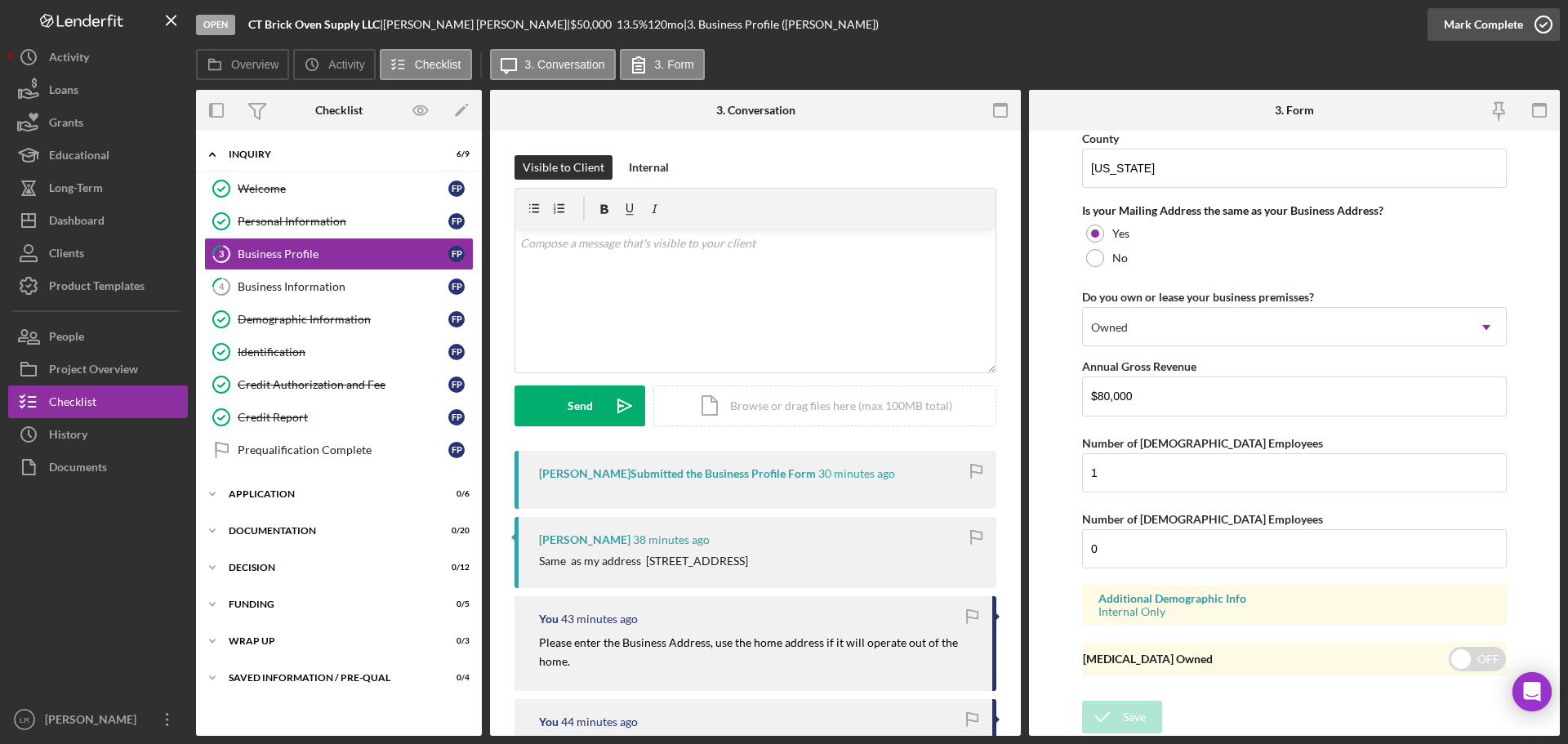
click at [1472, 30] on div "Mark Complete" at bounding box center [1483, 24] width 79 height 32
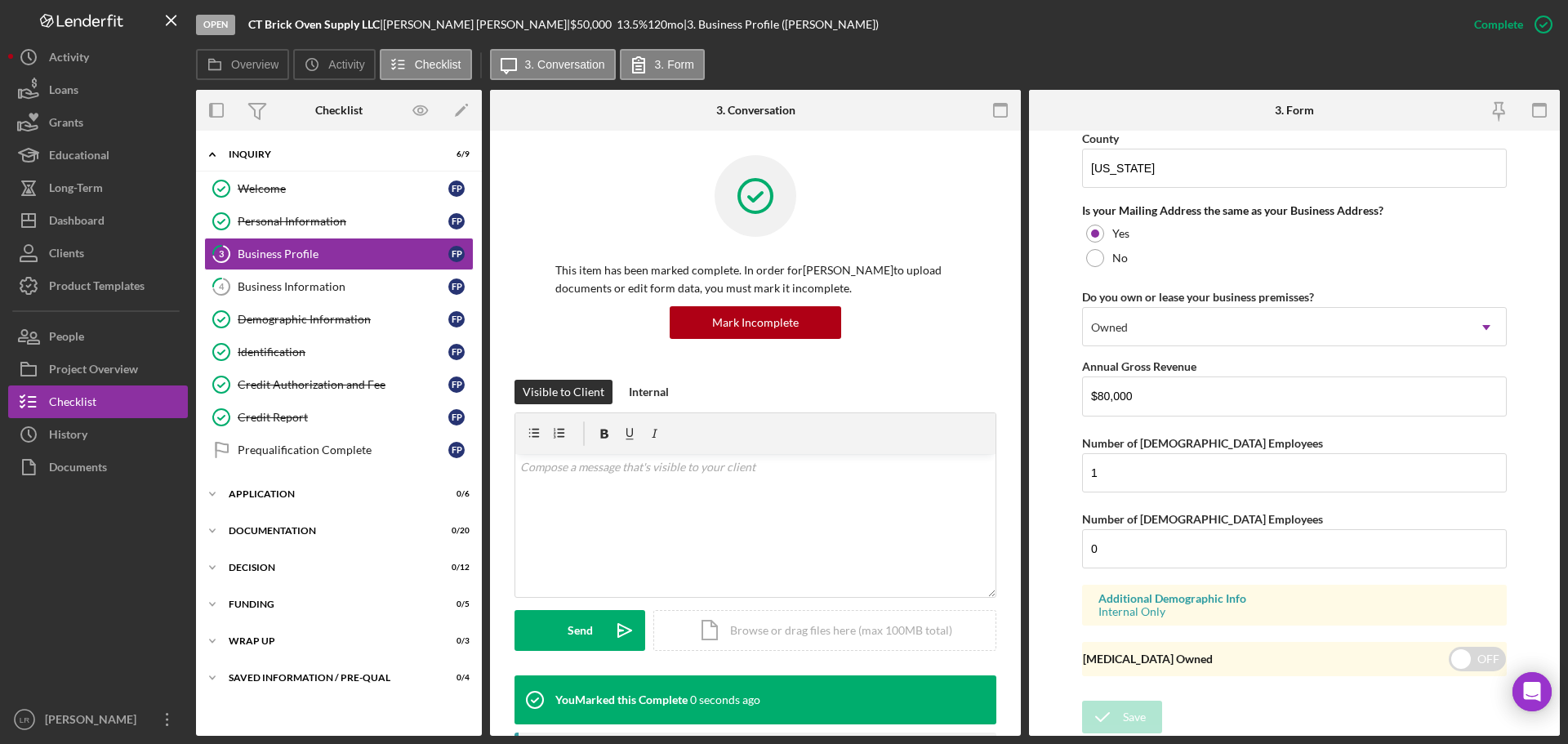
scroll to position [626, 0]
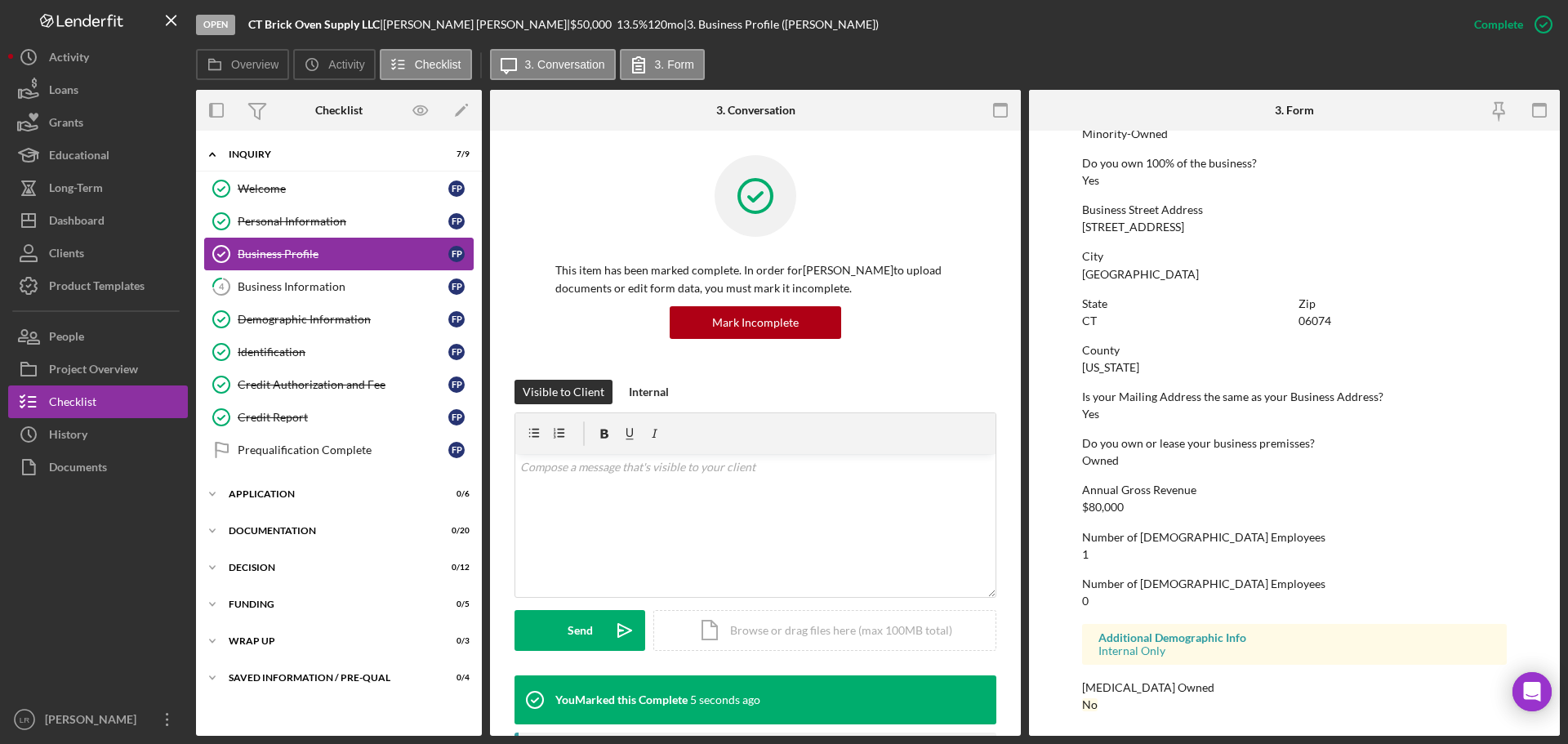
click at [293, 250] on div "Business Profile" at bounding box center [343, 254] width 211 height 13
click at [1506, 27] on div "Mark Incomplete" at bounding box center [1479, 24] width 87 height 32
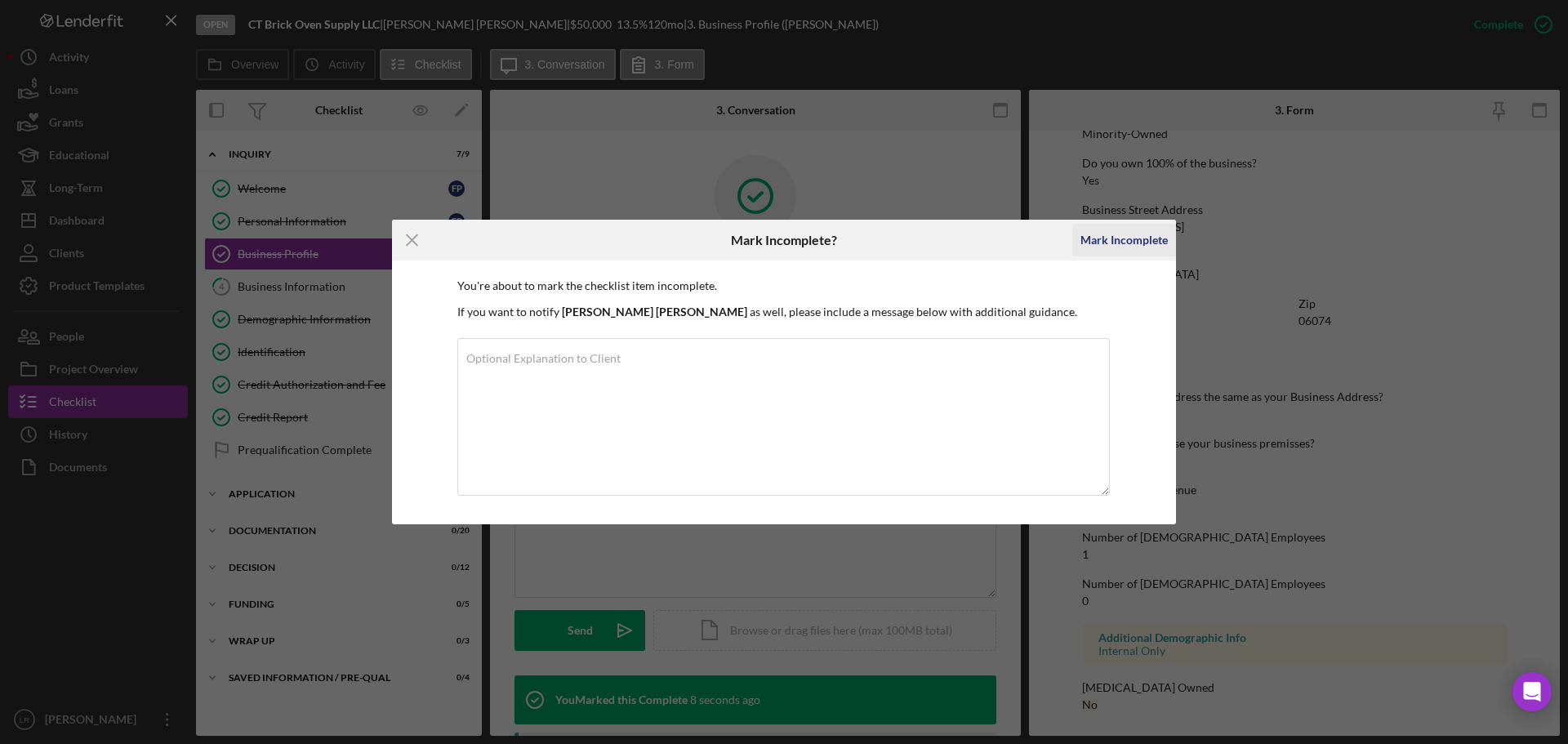
click at [1116, 247] on div "Mark Incomplete" at bounding box center [1124, 240] width 87 height 32
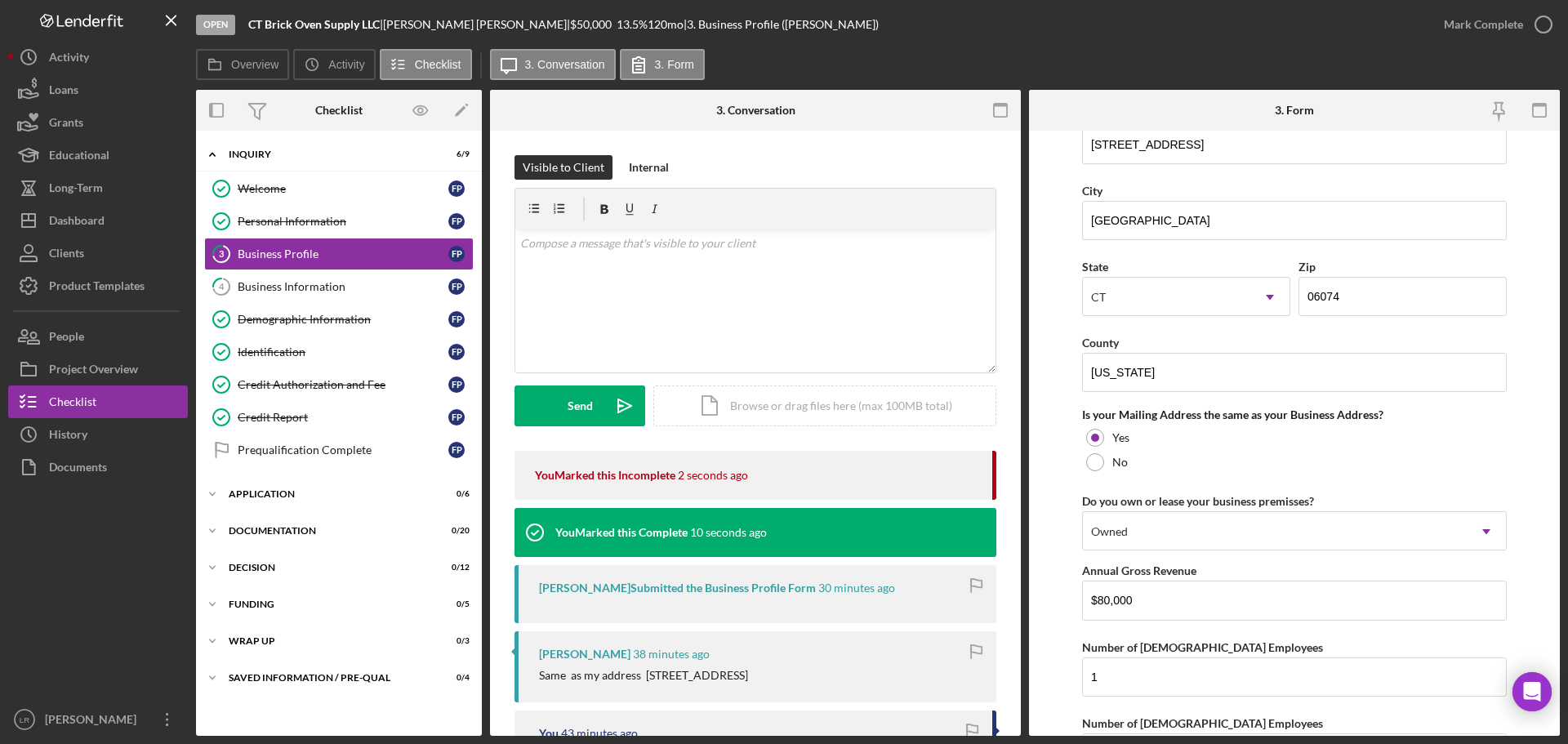
scroll to position [963, 0]
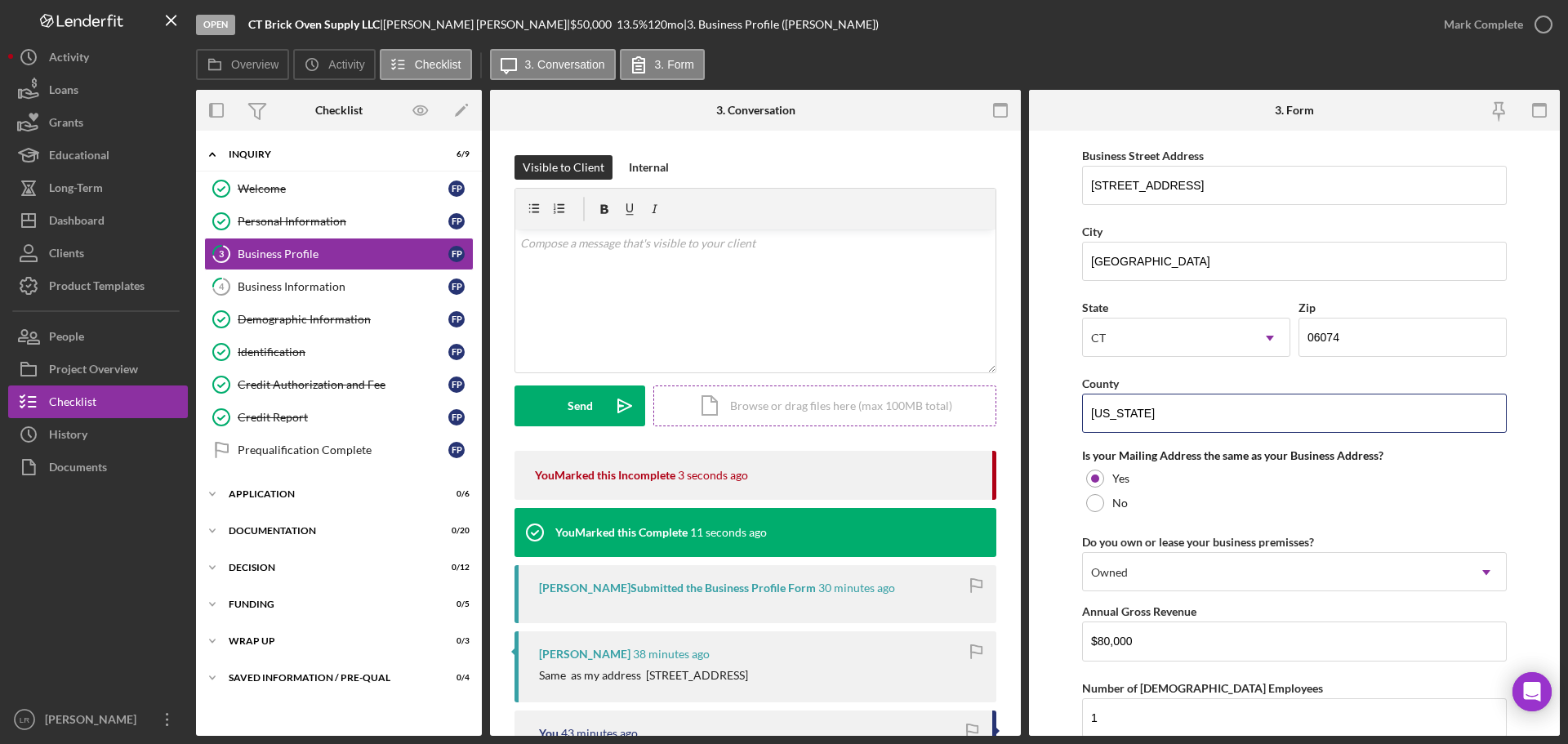
drag, startPoint x: 1169, startPoint y: 414, endPoint x: 914, endPoint y: 416, distance: 255.0
click at [914, 416] on div "Overview Internal Workflow Stage Open Icon/Dropdown Arrow Archive (can unarchiv…" at bounding box center [878, 413] width 1364 height 646
click at [1246, 418] on input "[US_STATE]" at bounding box center [1294, 413] width 425 height 40
type input "C"
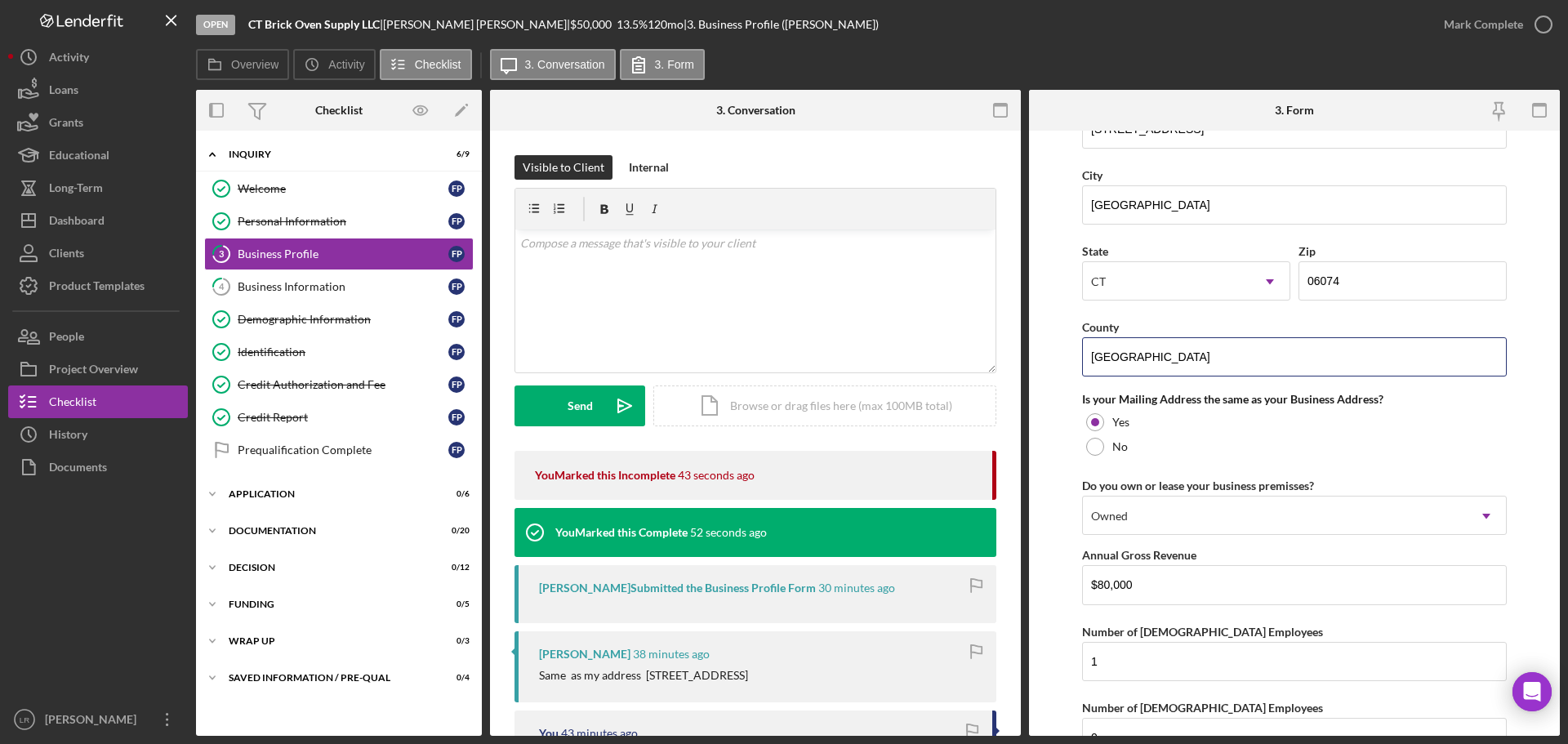
scroll to position [1207, 0]
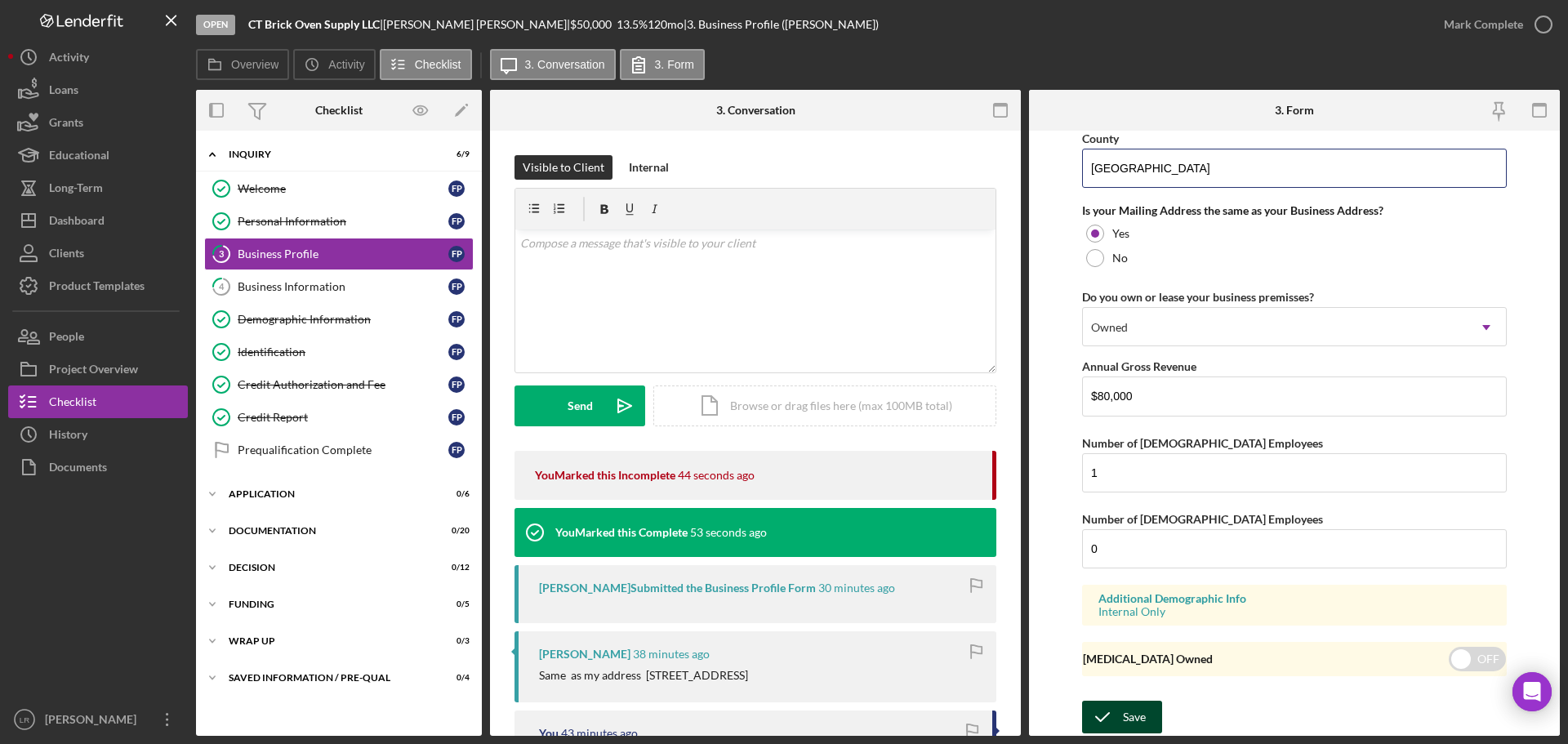
type input "[GEOGRAPHIC_DATA]"
click at [1139, 716] on div "Save" at bounding box center [1134, 717] width 23 height 32
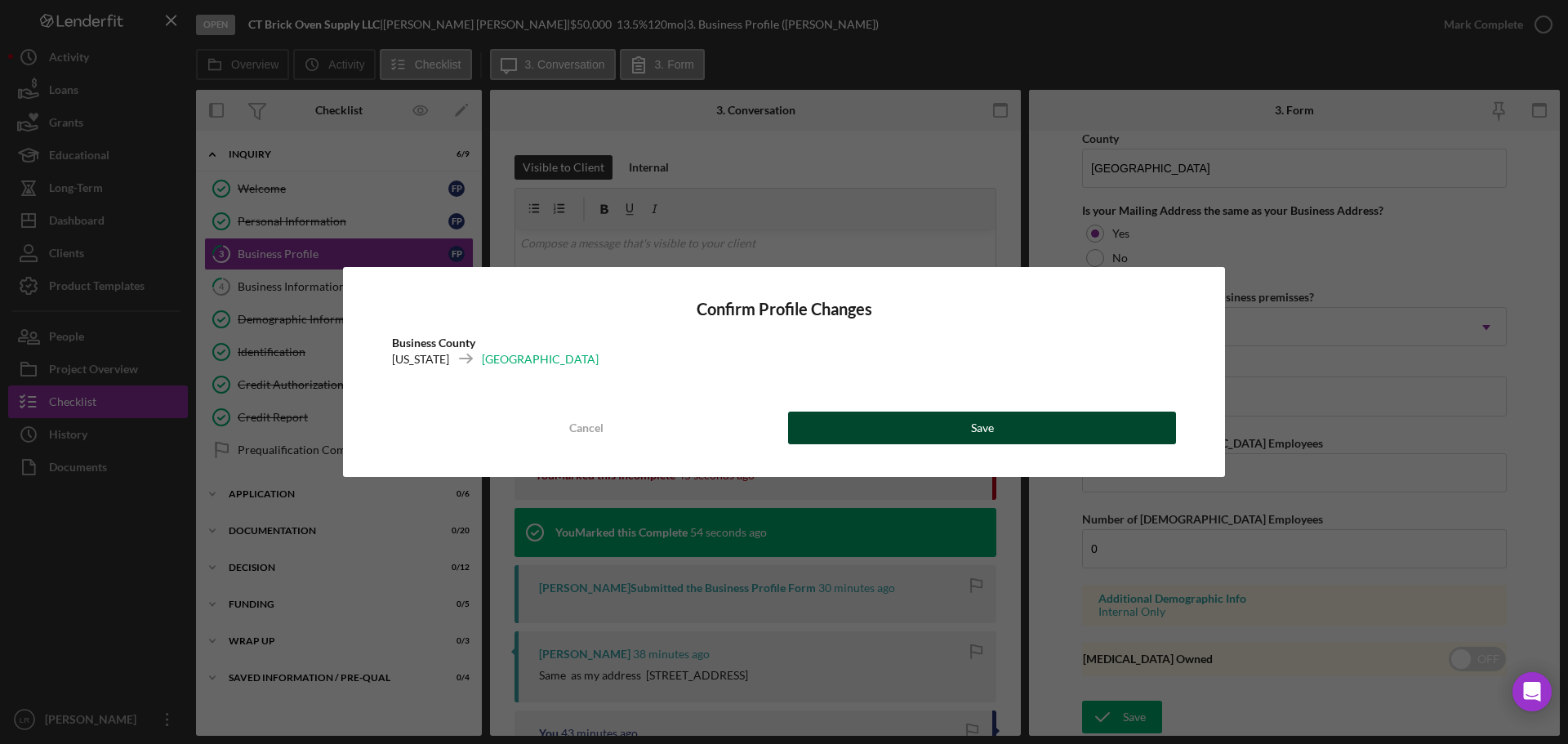
click at [945, 423] on button "Save" at bounding box center [982, 427] width 388 height 32
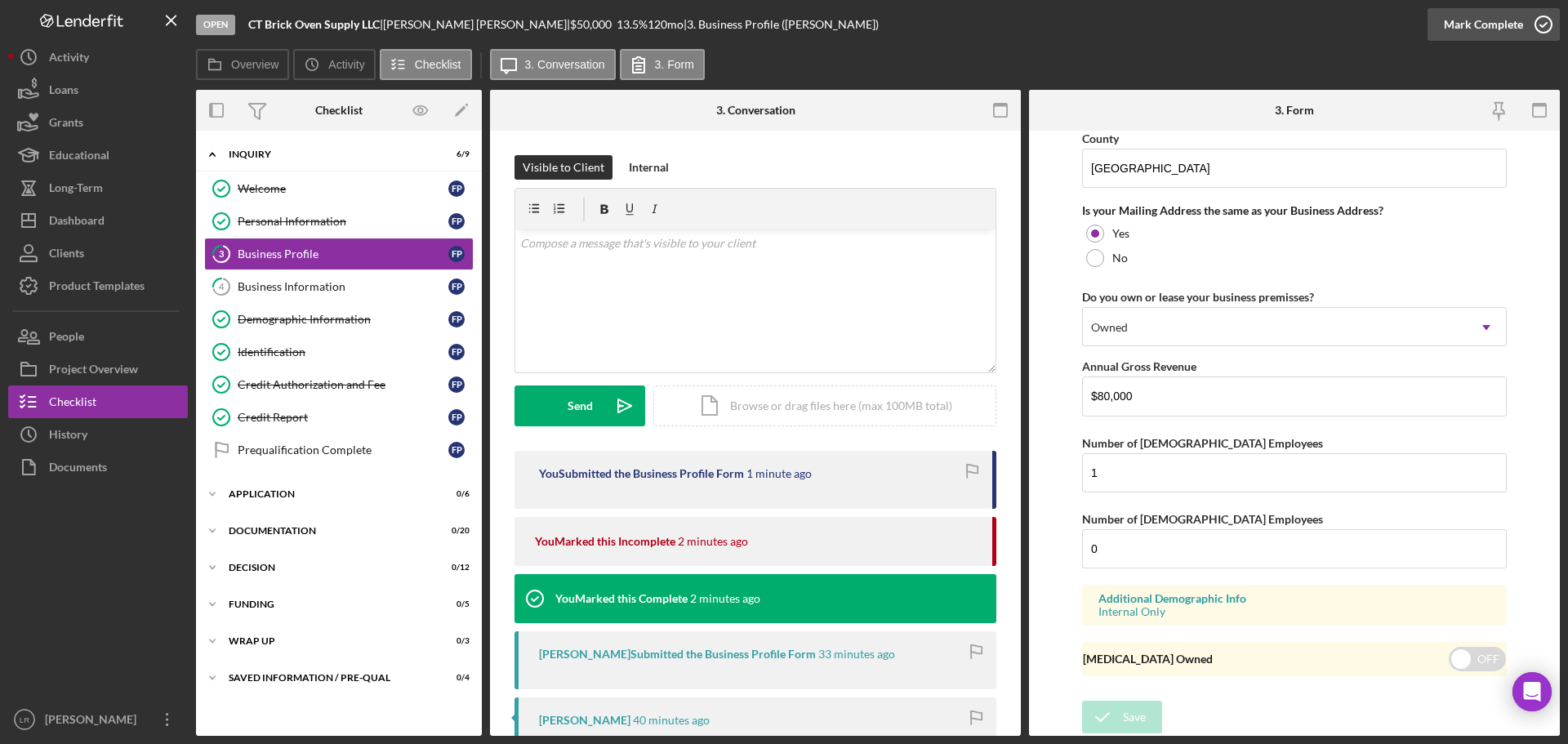
click at [1507, 30] on div "Mark Complete" at bounding box center [1483, 24] width 79 height 32
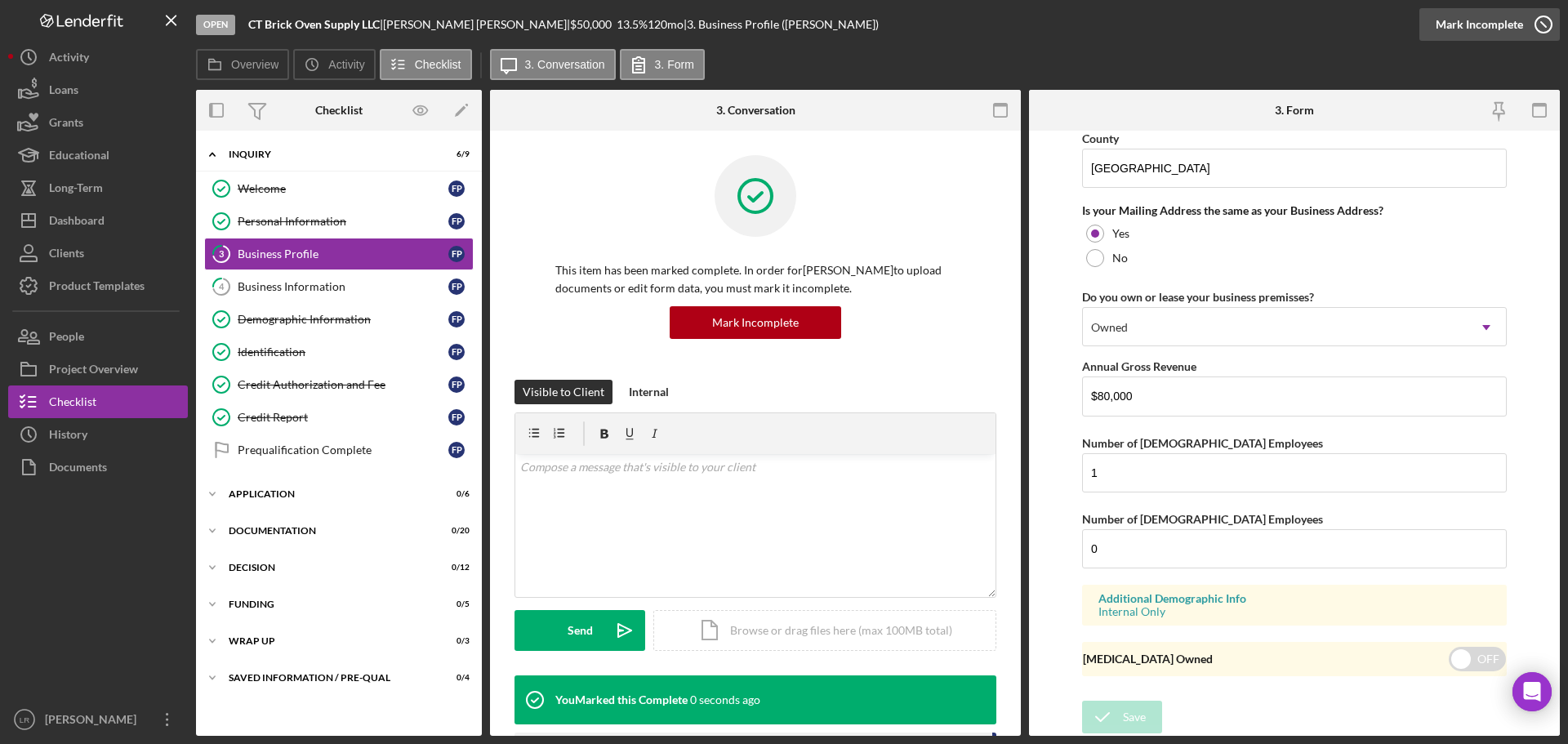
scroll to position [626, 0]
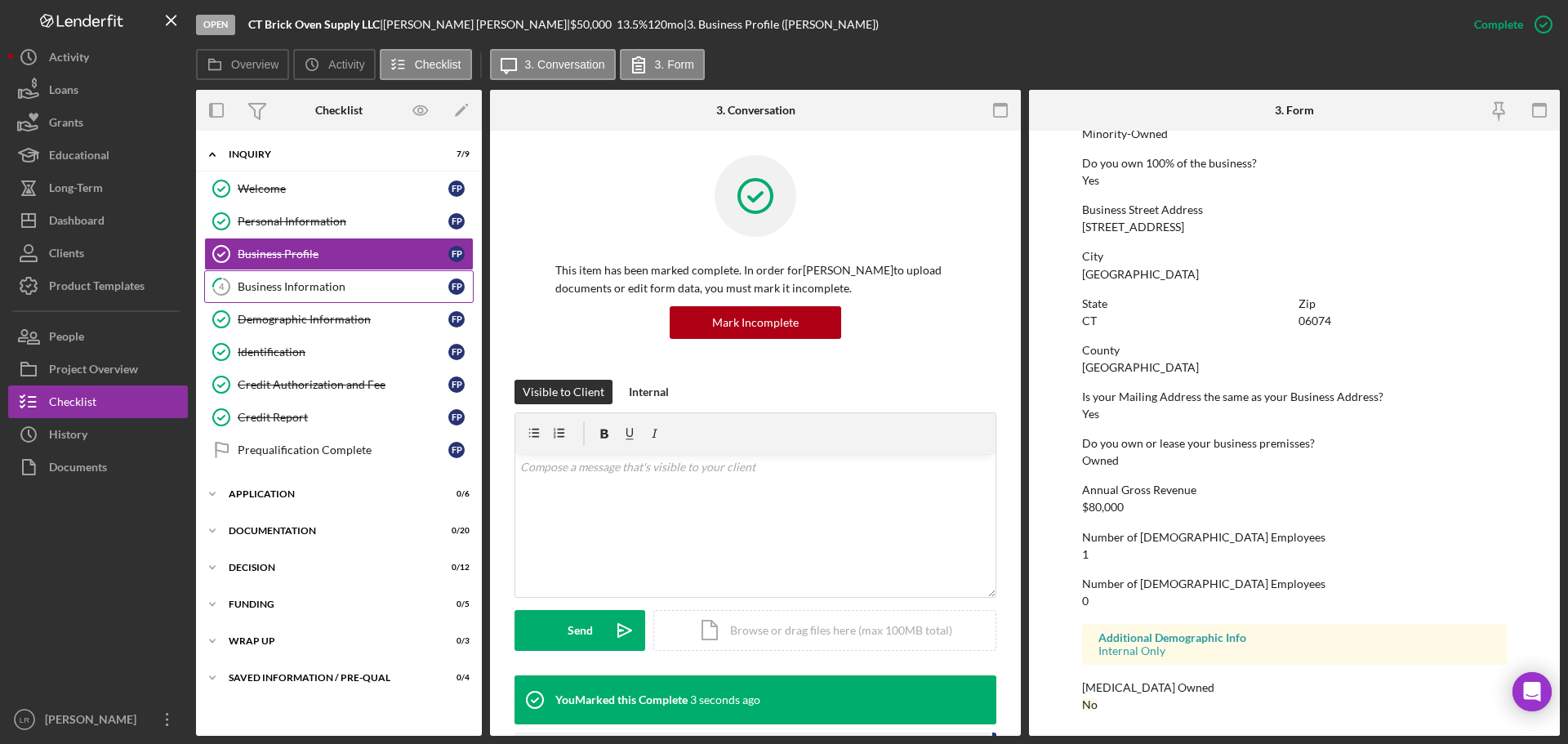
click at [288, 291] on div "Business Information" at bounding box center [343, 286] width 211 height 13
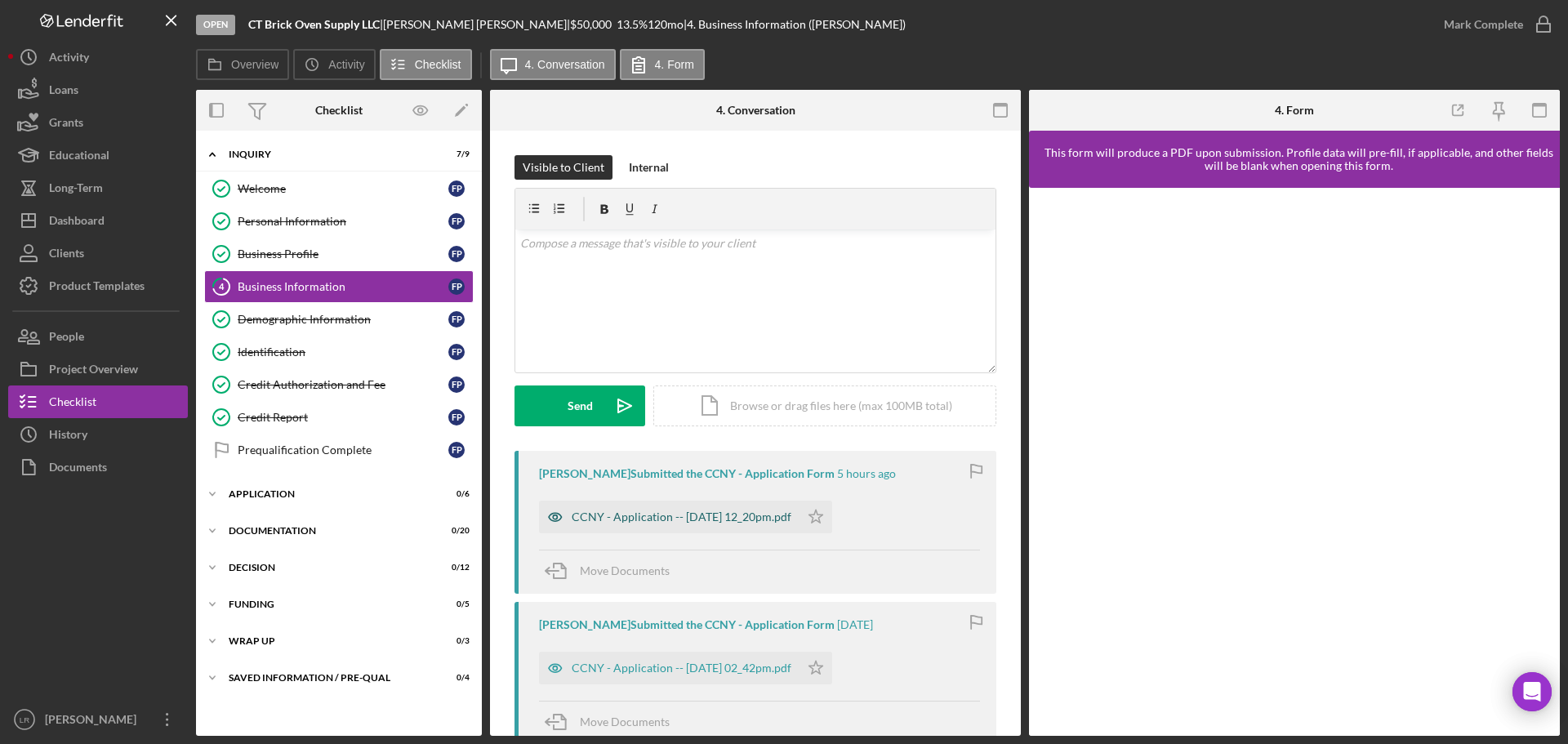
click at [729, 513] on div "CCNY - Application -- [DATE] 12_20pm.pdf" at bounding box center [681, 516] width 220 height 13
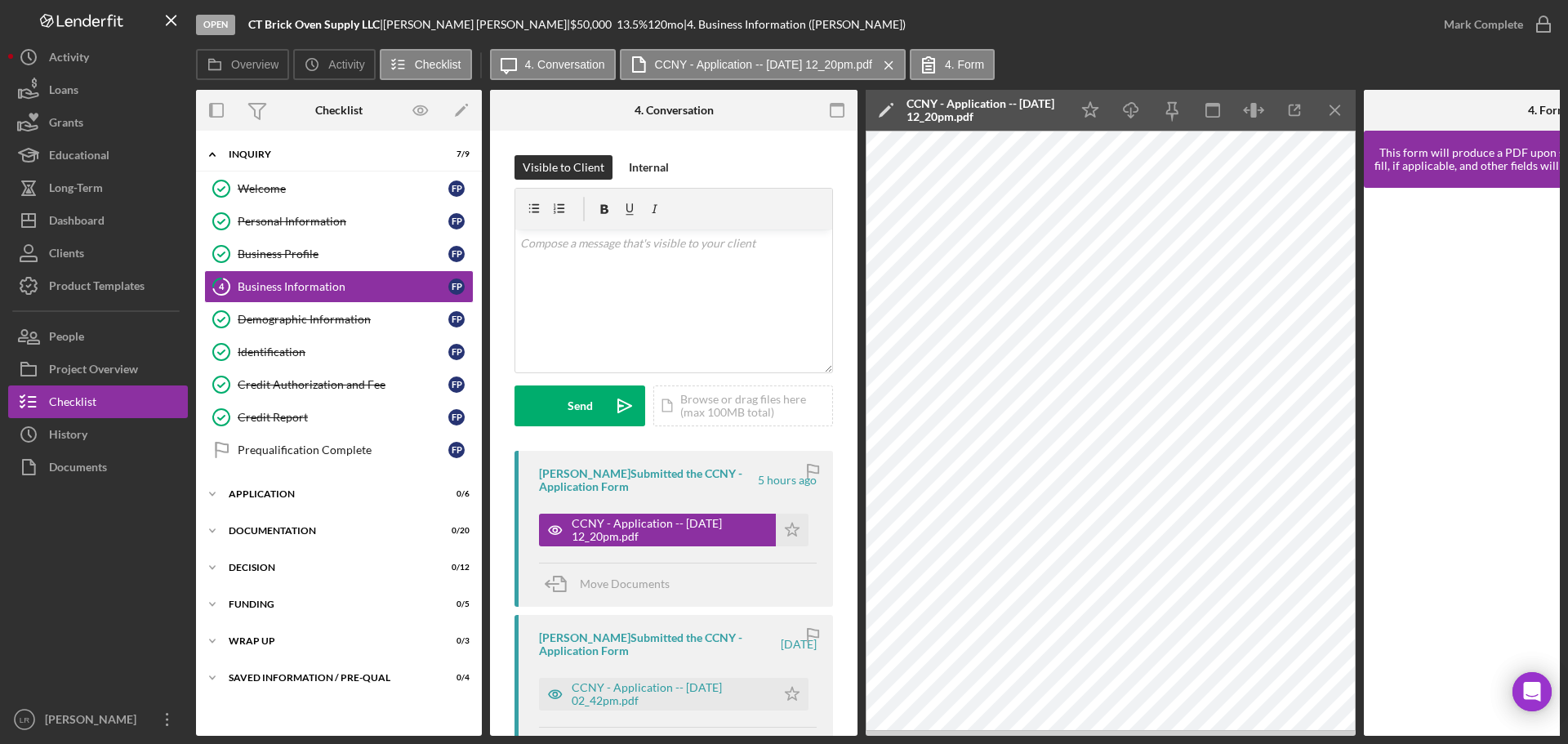
click at [882, 105] on icon "Icon/Edit" at bounding box center [886, 110] width 41 height 40
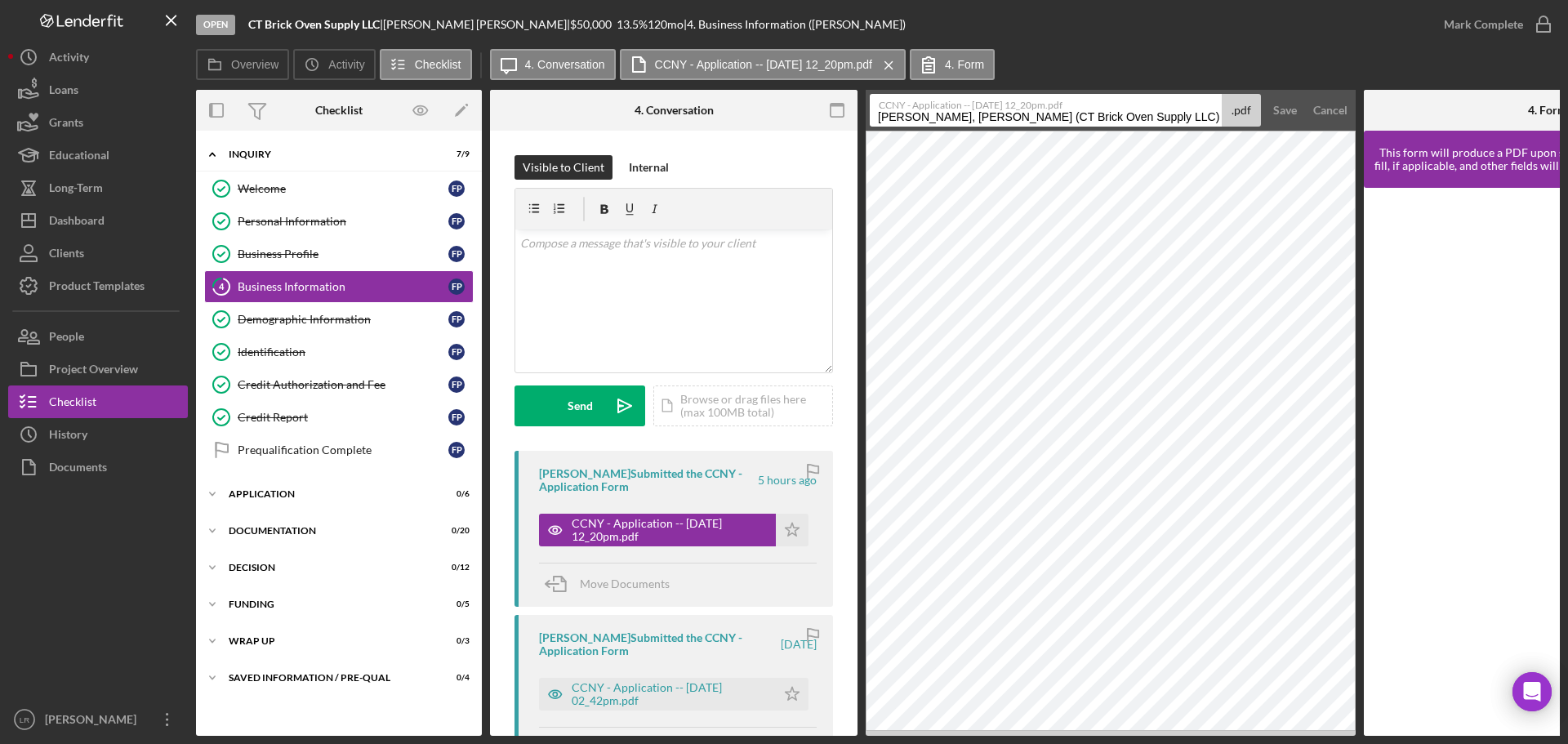
drag, startPoint x: 1143, startPoint y: 116, endPoint x: -121, endPoint y: 105, distance: 1264.0
click at [0, 105] on html "Open CT Brick Oven Supply LLC | [PERSON_NAME] | $50,000 $50,000 13.5 % 120 mo |…" at bounding box center [784, 372] width 1568 height 744
drag, startPoint x: 986, startPoint y: 119, endPoint x: 1136, endPoint y: 129, distance: 150.3
click at [1136, 129] on form "CCNY - Application -- [DATE] 12_20pm.pdf Business Information 20250905 .pdf Sav…" at bounding box center [1111, 110] width 490 height 40
type input "Business Information"
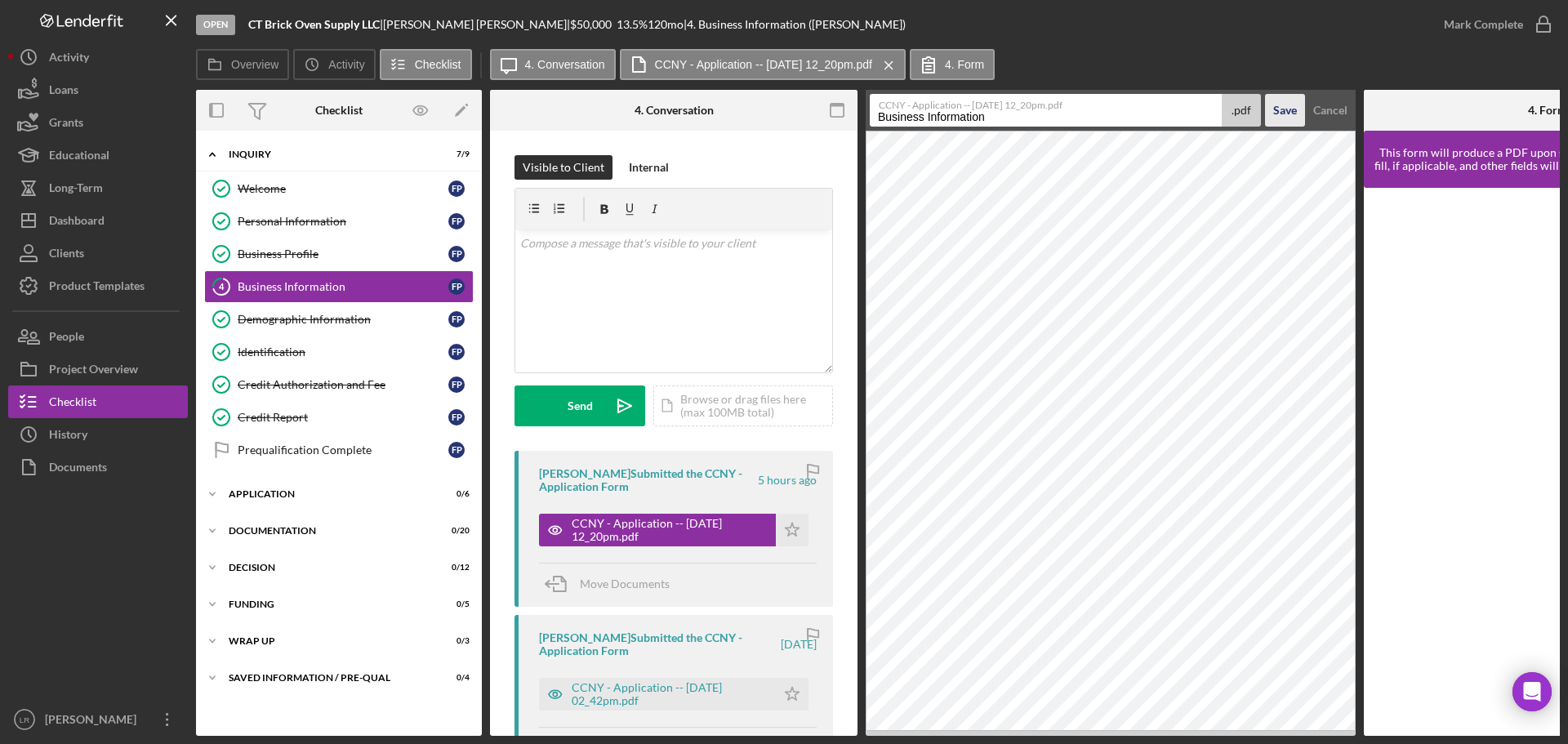
click at [1288, 111] on div "Save" at bounding box center [1285, 110] width 23 height 32
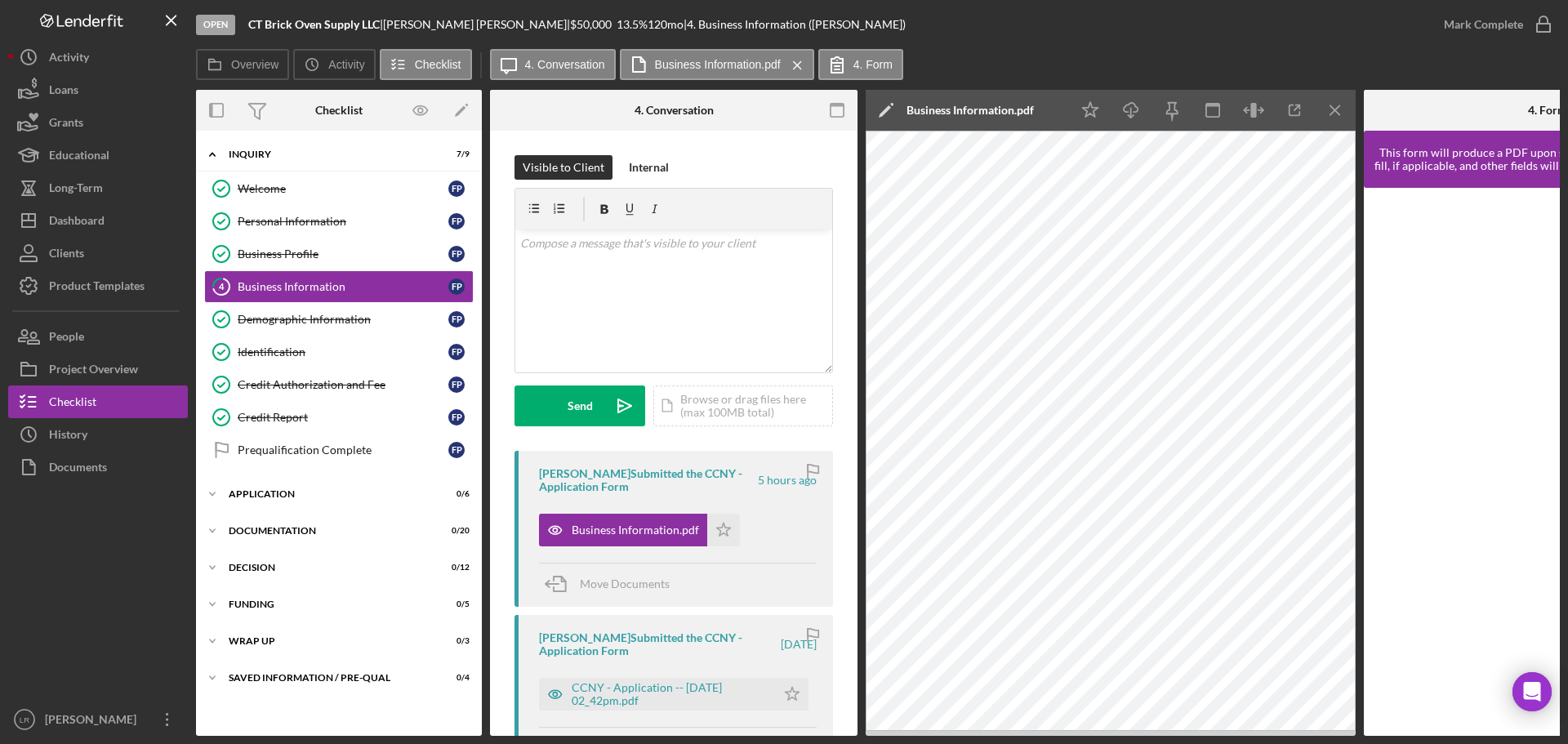
click at [1071, 111] on div "Icon/Star Icon/Download Icon/Menu Close" at bounding box center [1213, 110] width 286 height 40
click at [1088, 110] on icon "Icon/Star" at bounding box center [1090, 111] width 37 height 37
click at [1138, 113] on icon "Icon/Download" at bounding box center [1131, 111] width 37 height 37
click at [1540, 13] on icon "button" at bounding box center [1543, 24] width 41 height 40
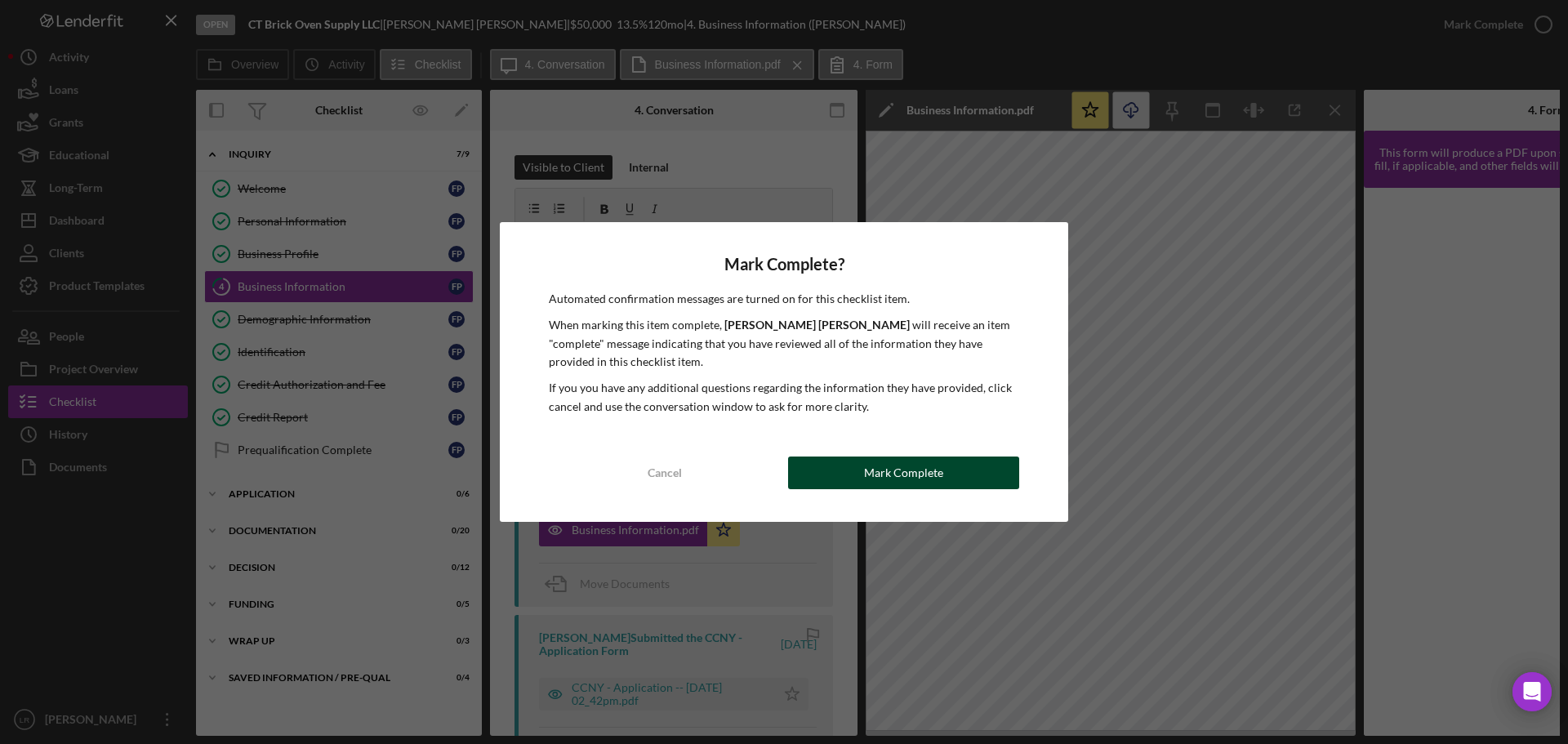
drag, startPoint x: 936, startPoint y: 470, endPoint x: 710, endPoint y: 471, distance: 226.0
click at [935, 470] on div "Mark Complete" at bounding box center [904, 472] width 79 height 32
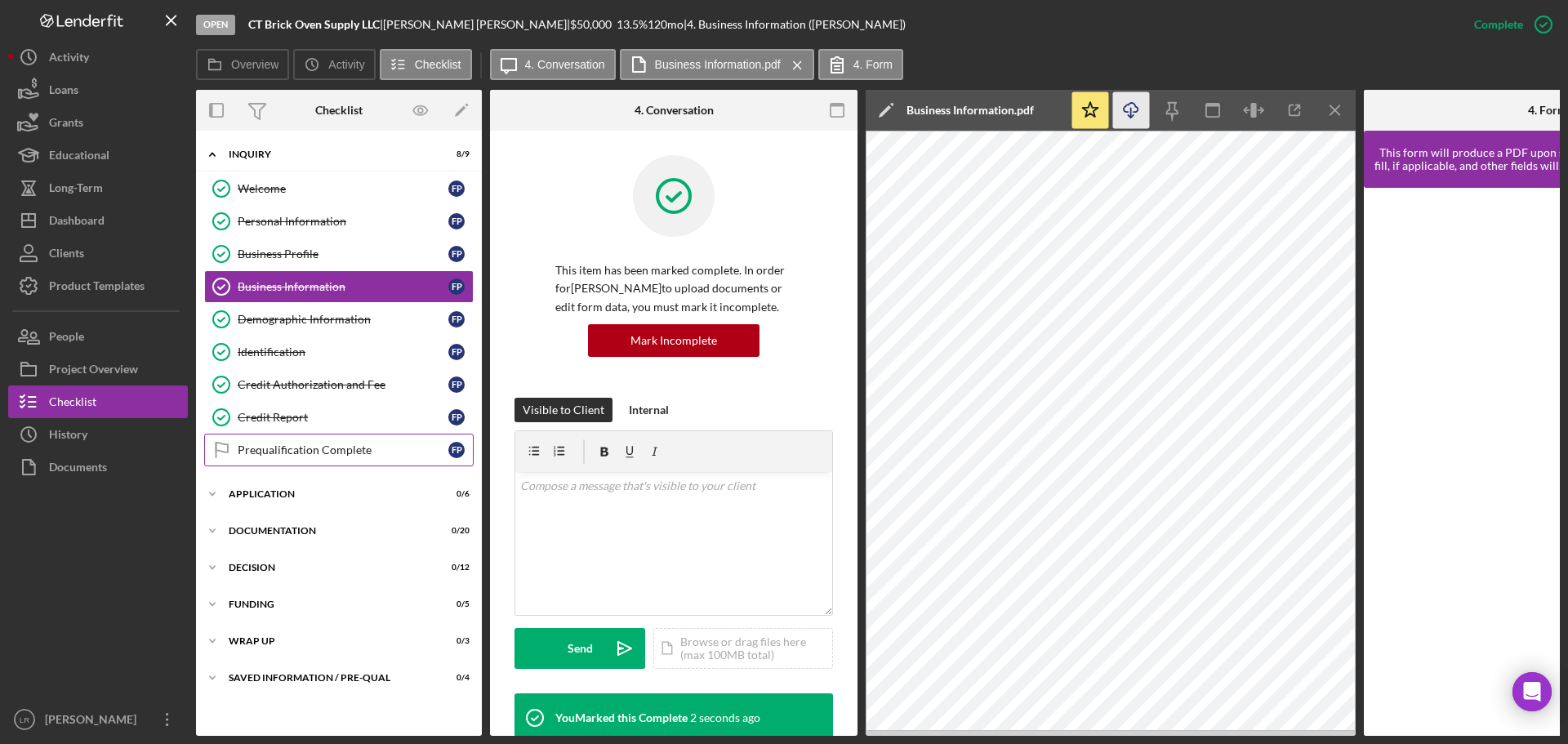
click at [299, 453] on div "Prequalification Complete" at bounding box center [343, 450] width 211 height 13
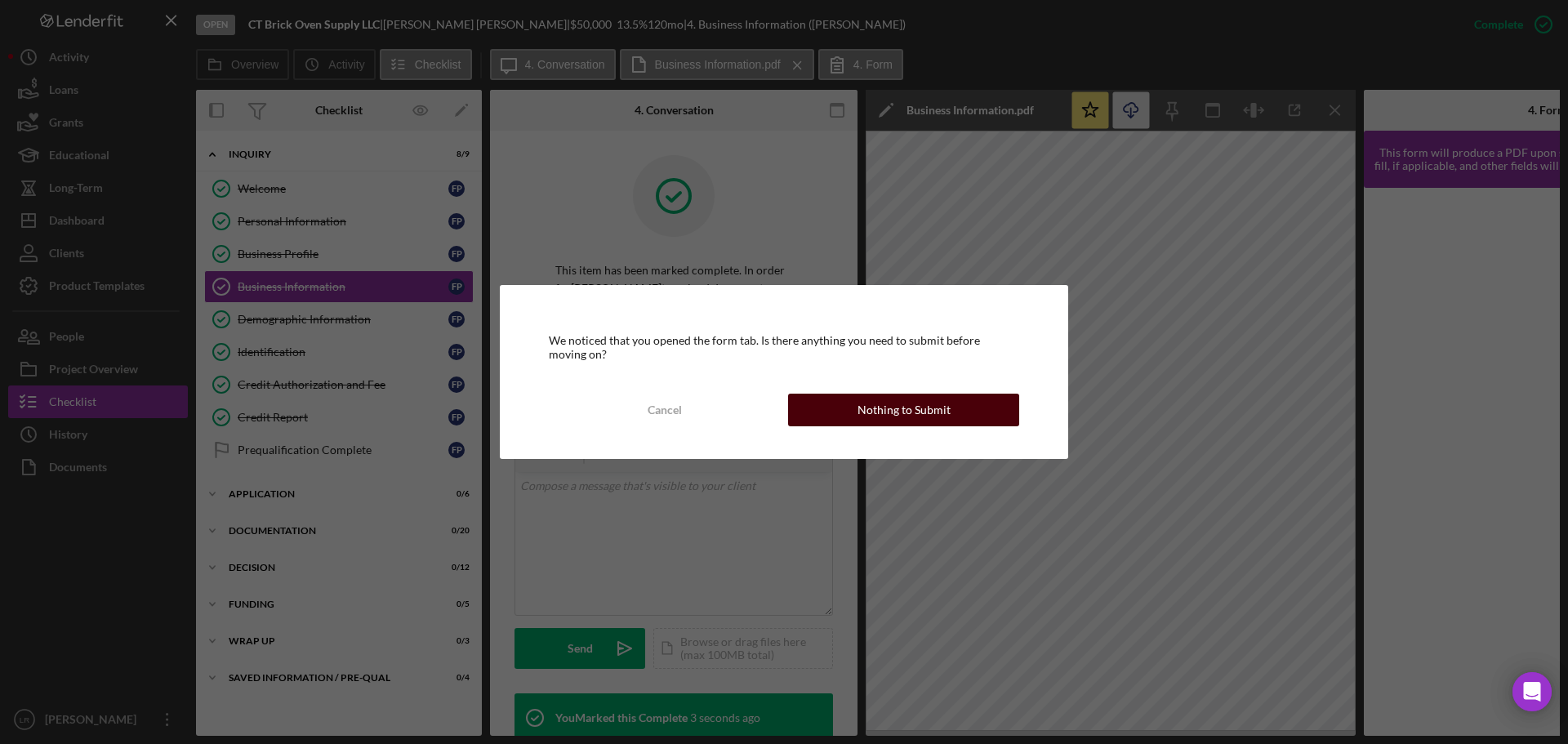
click at [962, 426] on button "Nothing to Submit" at bounding box center [904, 409] width 231 height 32
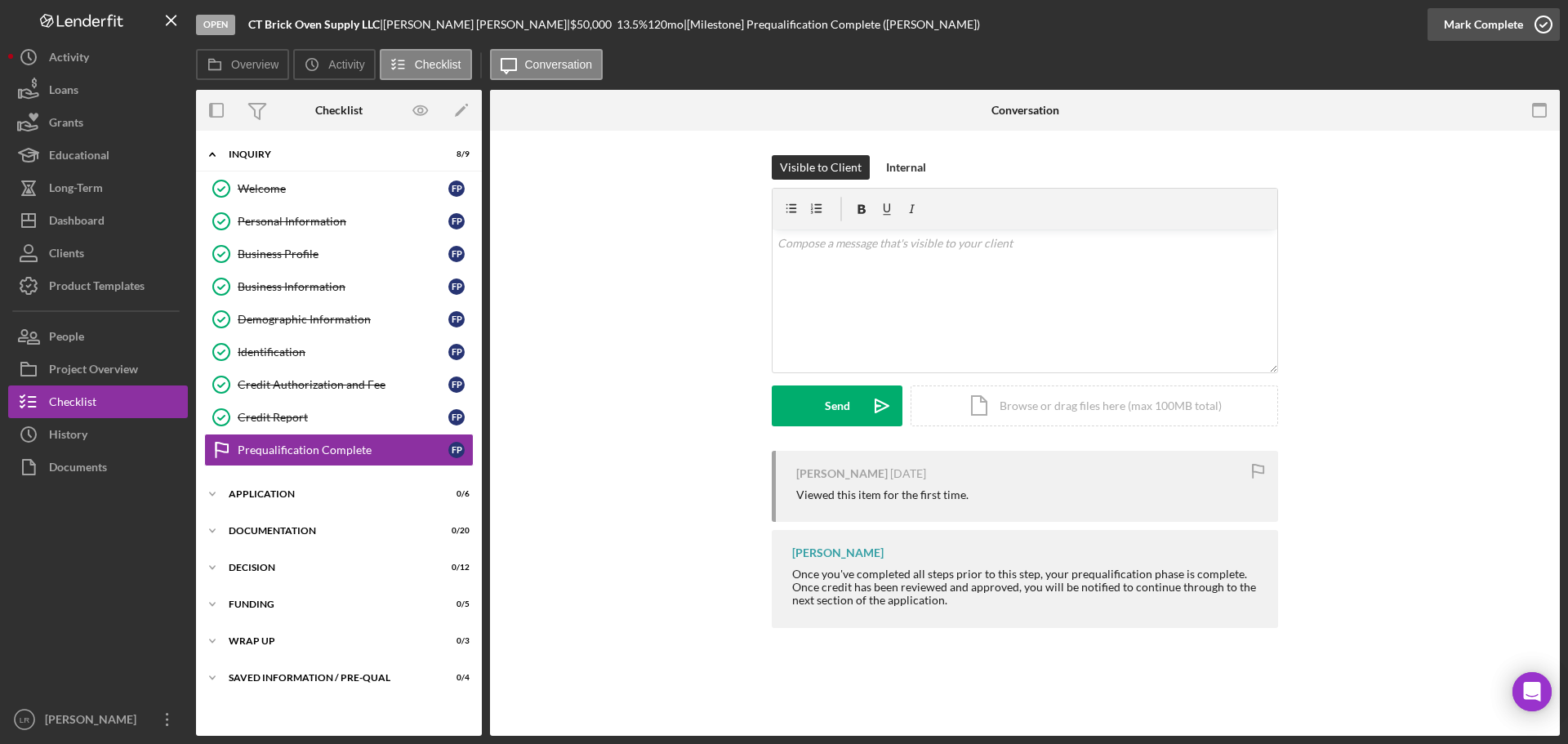
click at [1499, 19] on div "Mark Complete" at bounding box center [1483, 24] width 79 height 32
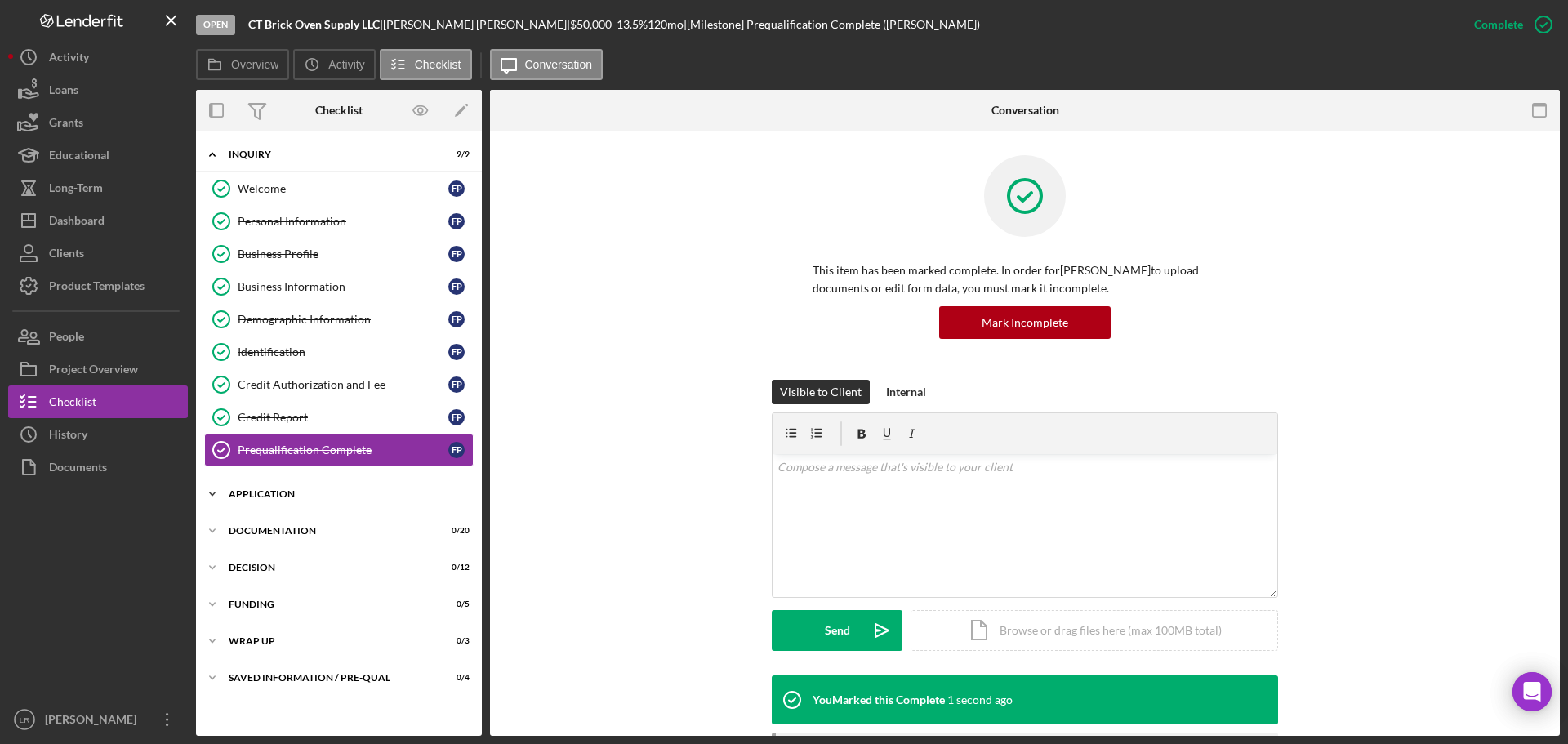
click at [284, 496] on div "Application" at bounding box center [345, 494] width 233 height 10
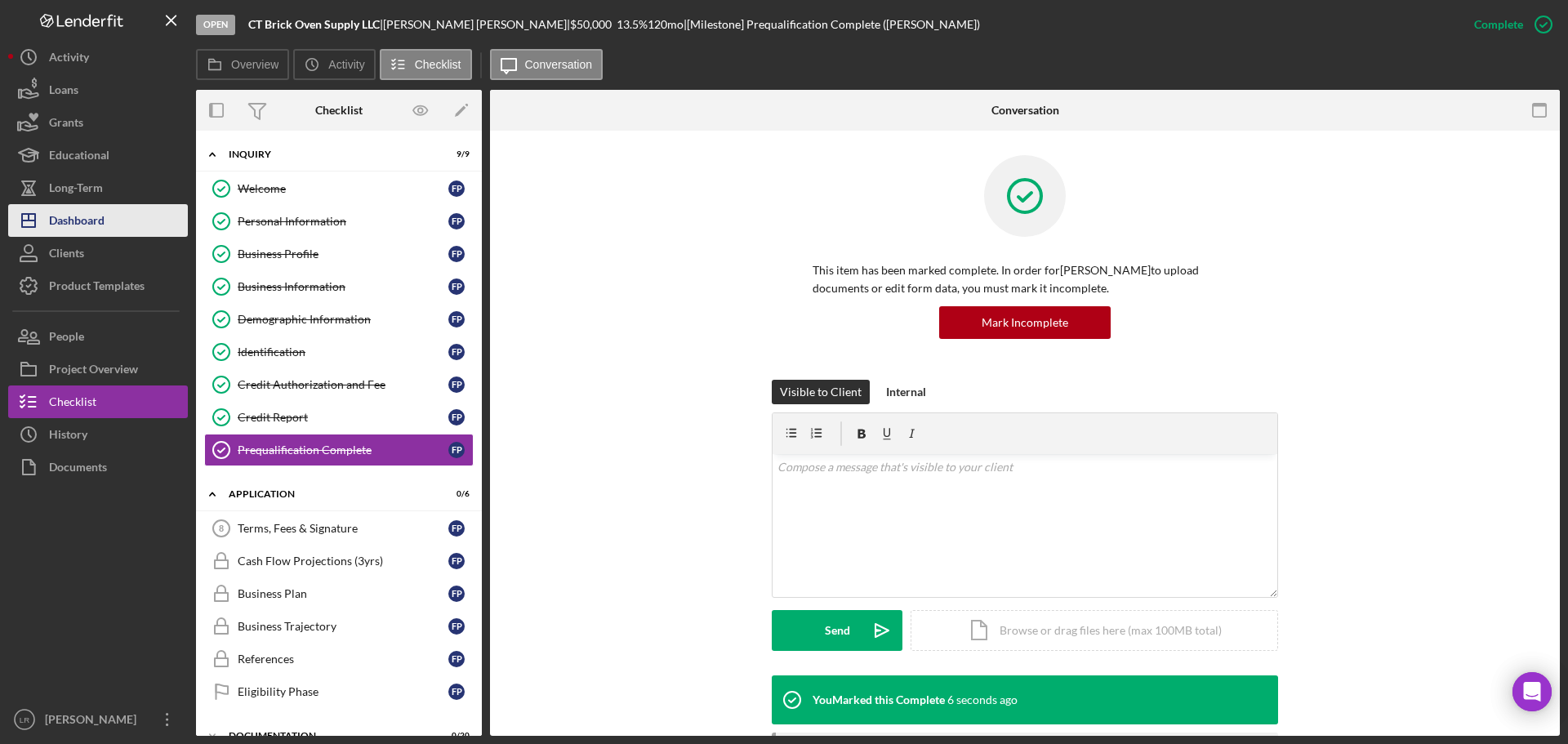
click at [102, 216] on div "Dashboard" at bounding box center [77, 222] width 56 height 37
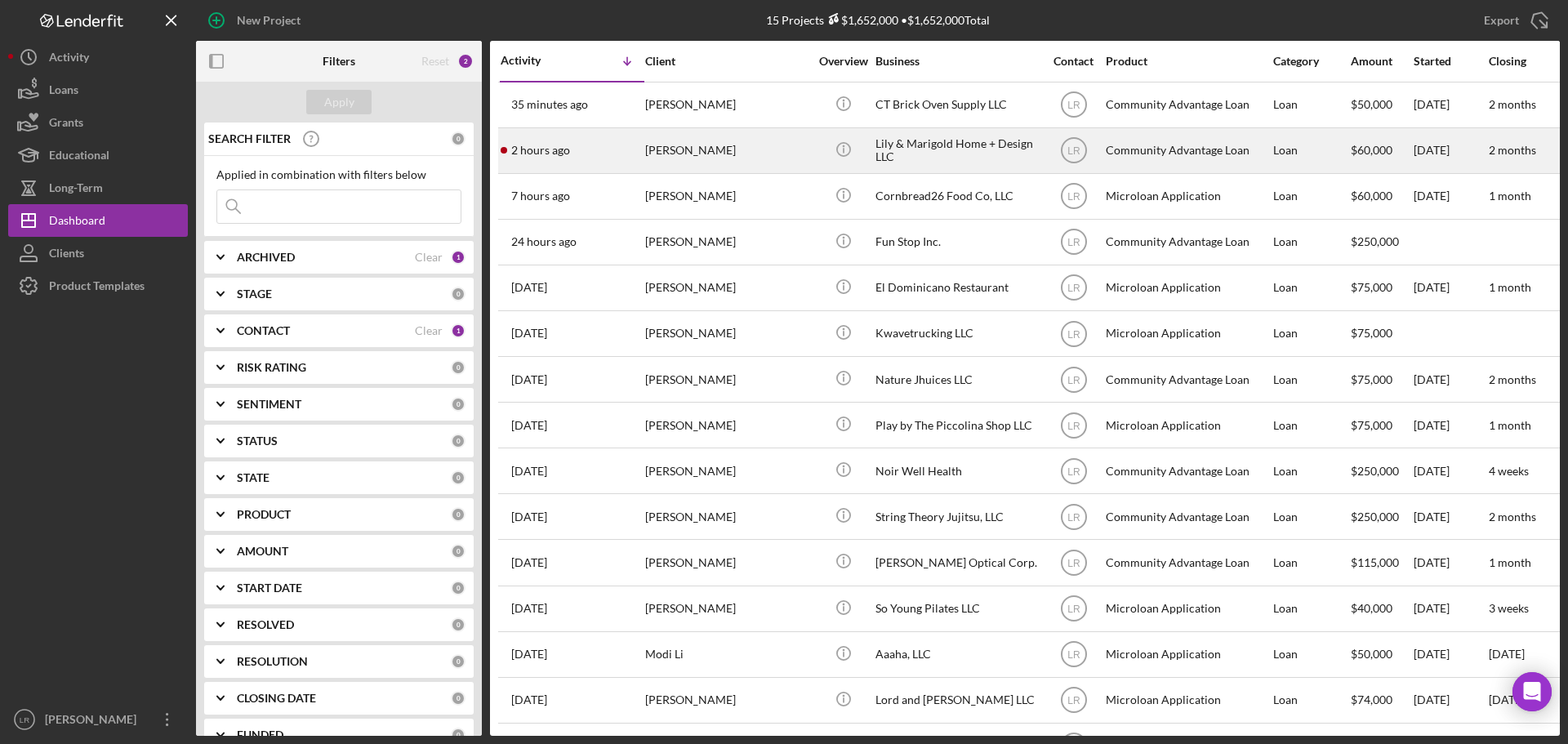
click at [690, 148] on div "[PERSON_NAME]" at bounding box center [726, 150] width 163 height 43
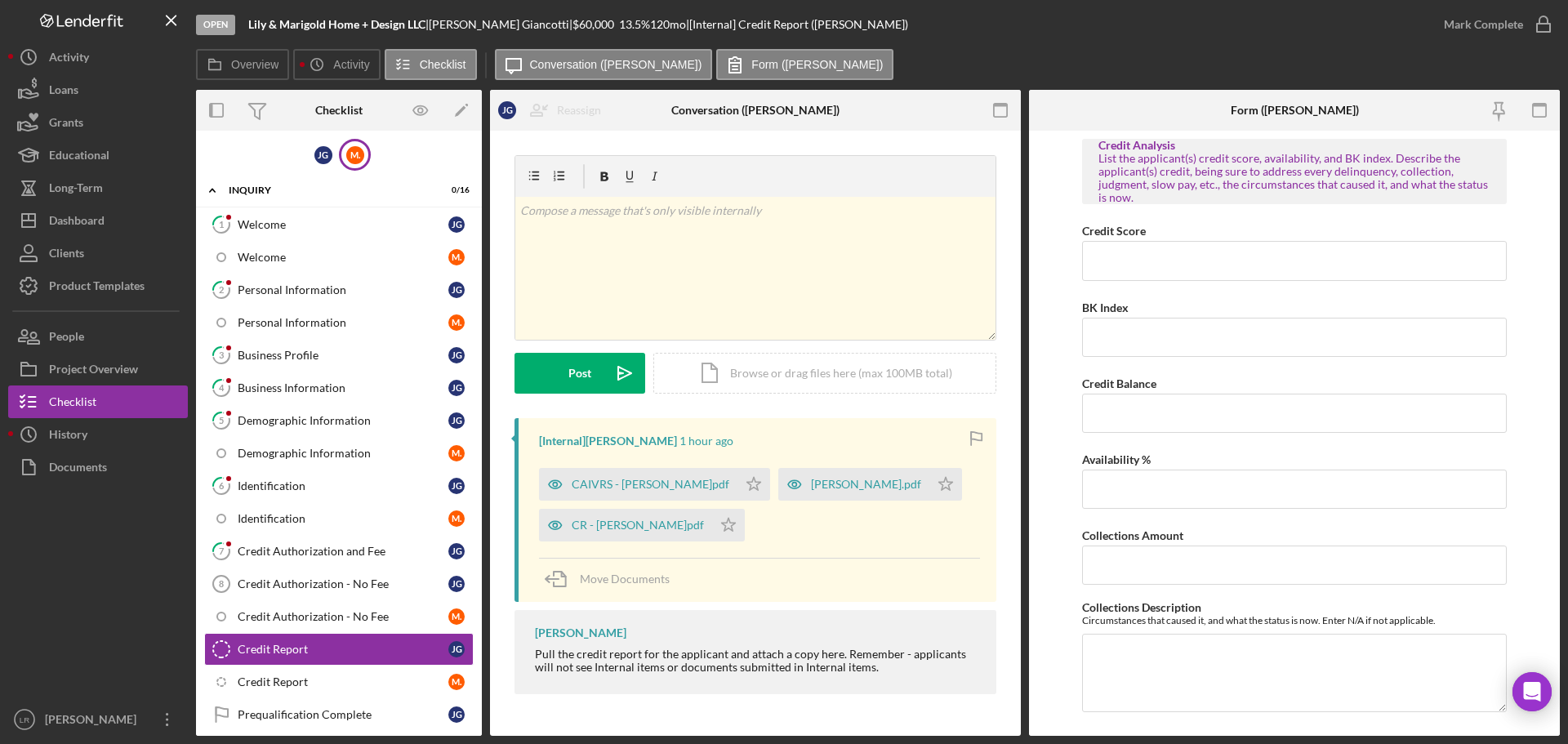
click at [344, 164] on div "M ." at bounding box center [355, 154] width 32 height 31
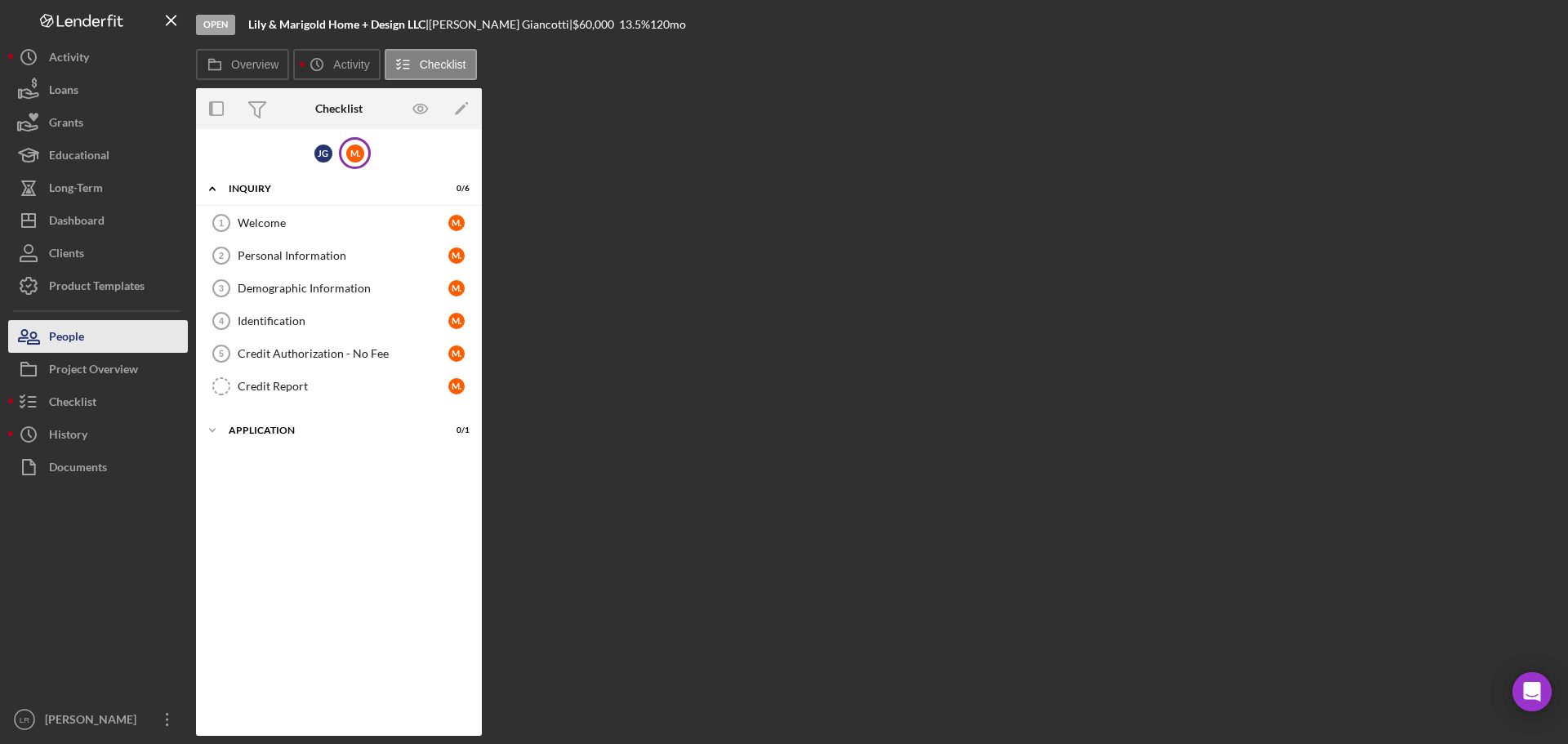
click at [134, 332] on button "People" at bounding box center [98, 336] width 180 height 32
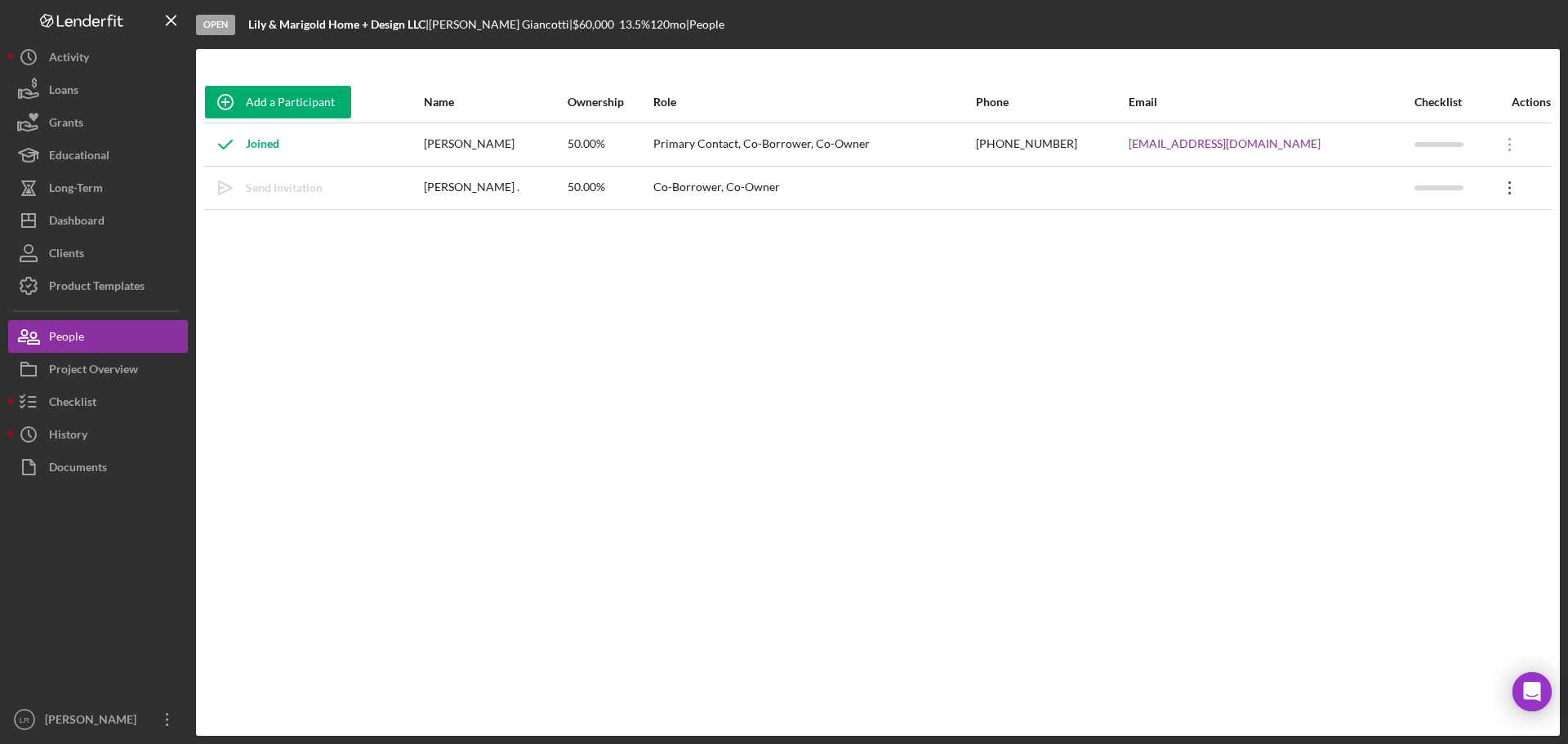
click at [1507, 188] on icon "Icon/Overflow" at bounding box center [1509, 187] width 41 height 40
click at [1512, 187] on icon "Icon/Overflow" at bounding box center [1509, 187] width 41 height 40
click at [1511, 187] on icon "Icon/Overflow" at bounding box center [1509, 187] width 41 height 40
click at [1474, 234] on div "Icon/Edit Edit" at bounding box center [1434, 230] width 180 height 33
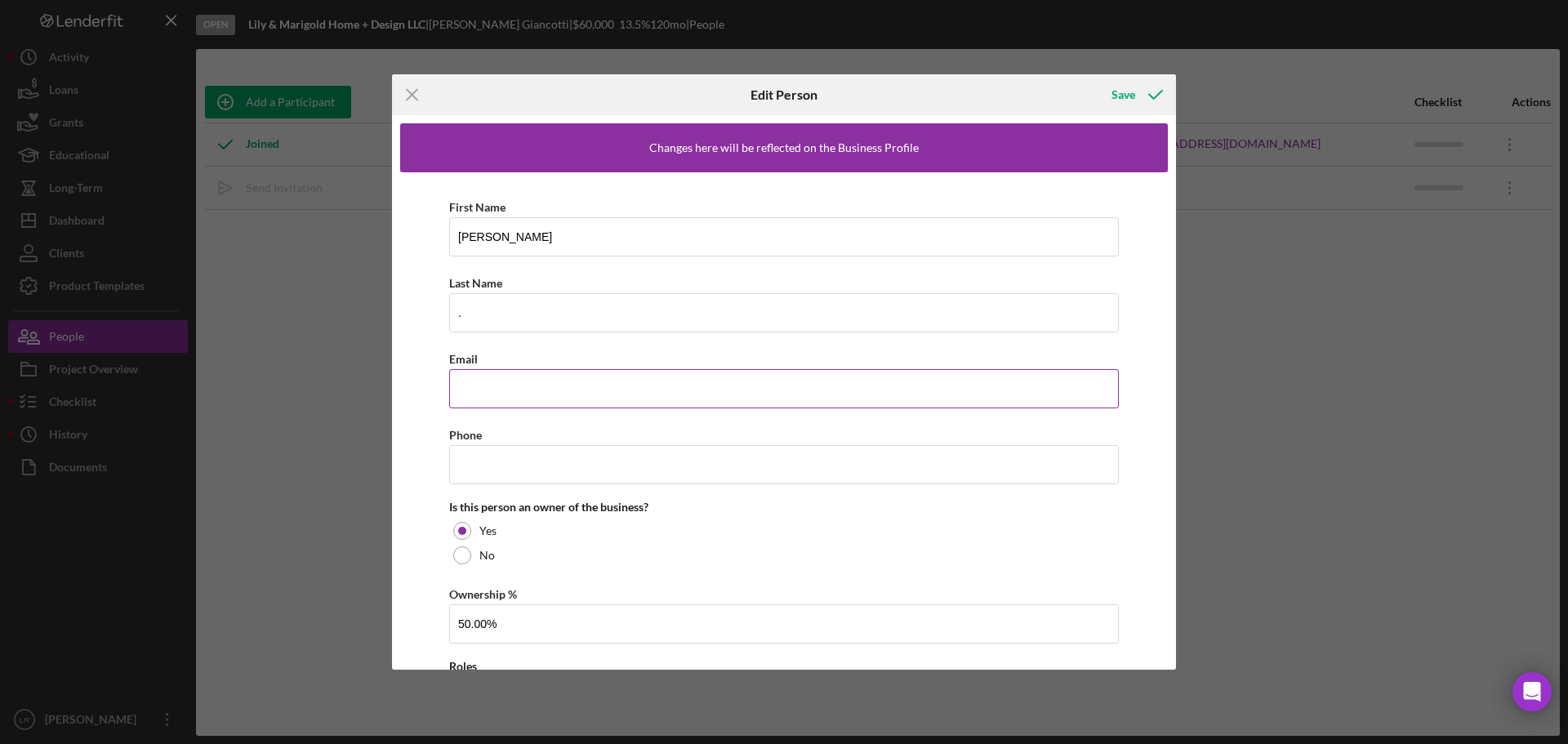
click at [510, 386] on input "Email" at bounding box center [784, 389] width 670 height 40
paste input "[EMAIL_ADDRESS][DOMAIN_NAME]"
type input "[EMAIL_ADDRESS][DOMAIN_NAME]"
click at [503, 308] on input "." at bounding box center [784, 313] width 670 height 40
type input "[PERSON_NAME]"
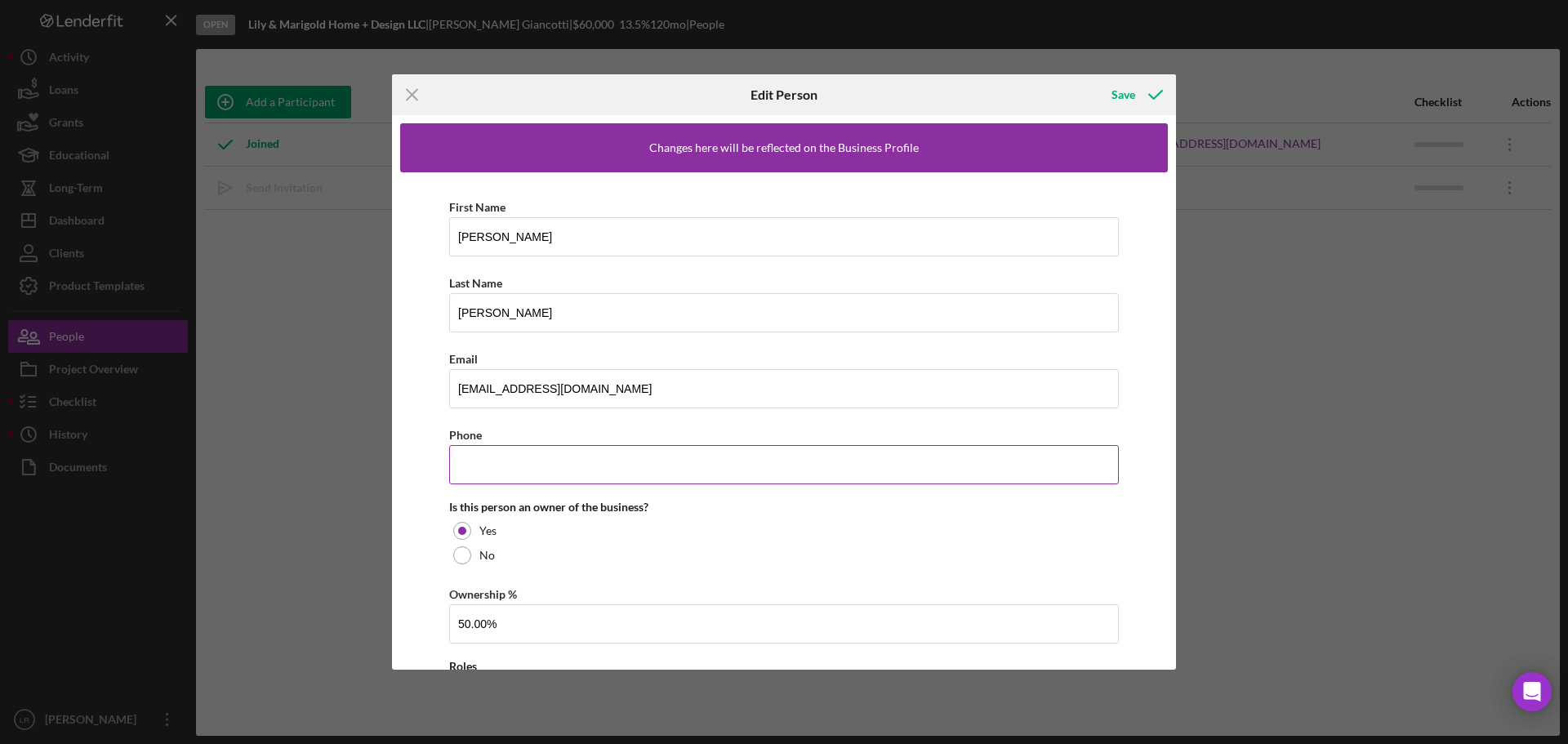
click at [552, 455] on input "Phone" at bounding box center [784, 465] width 670 height 40
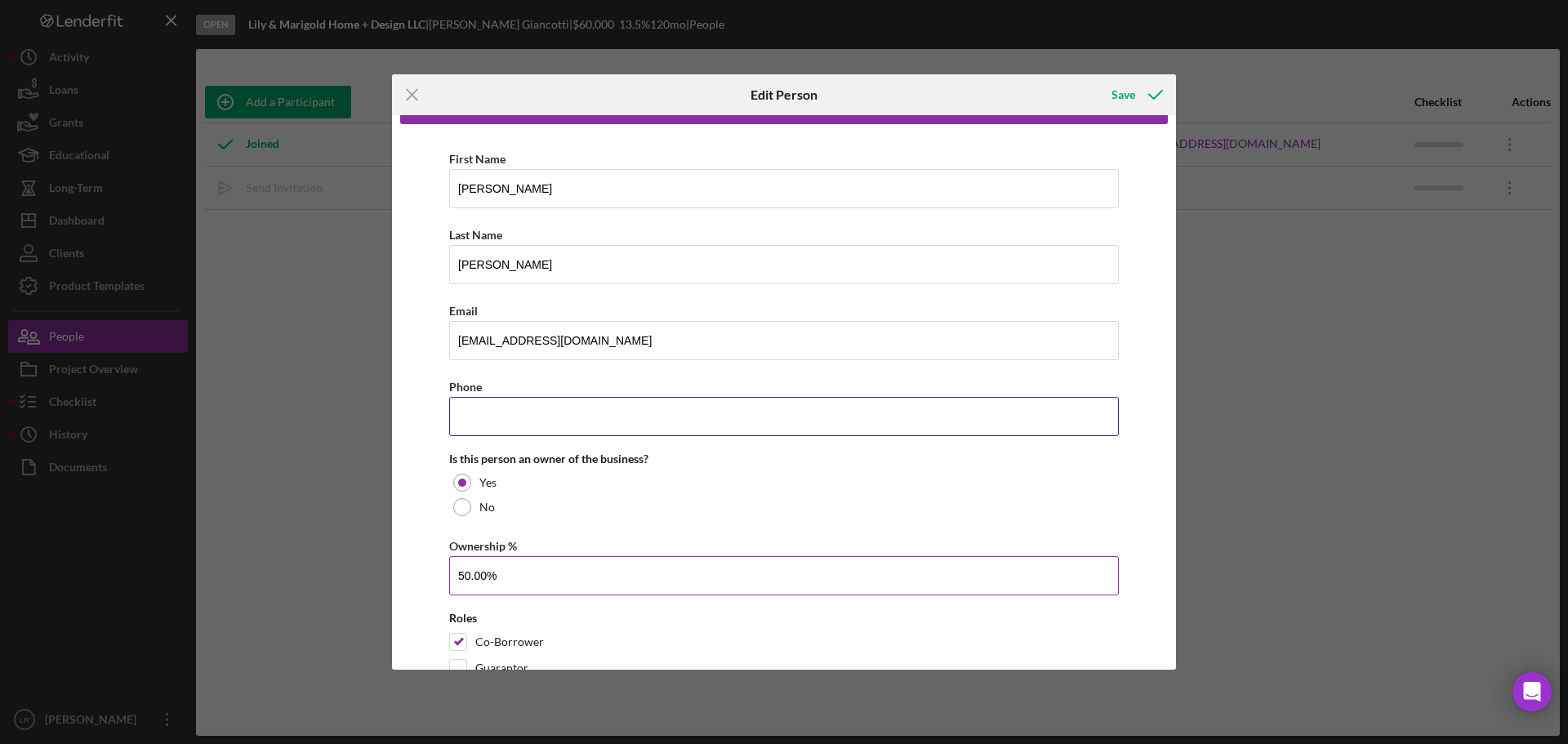
scroll to position [96, 0]
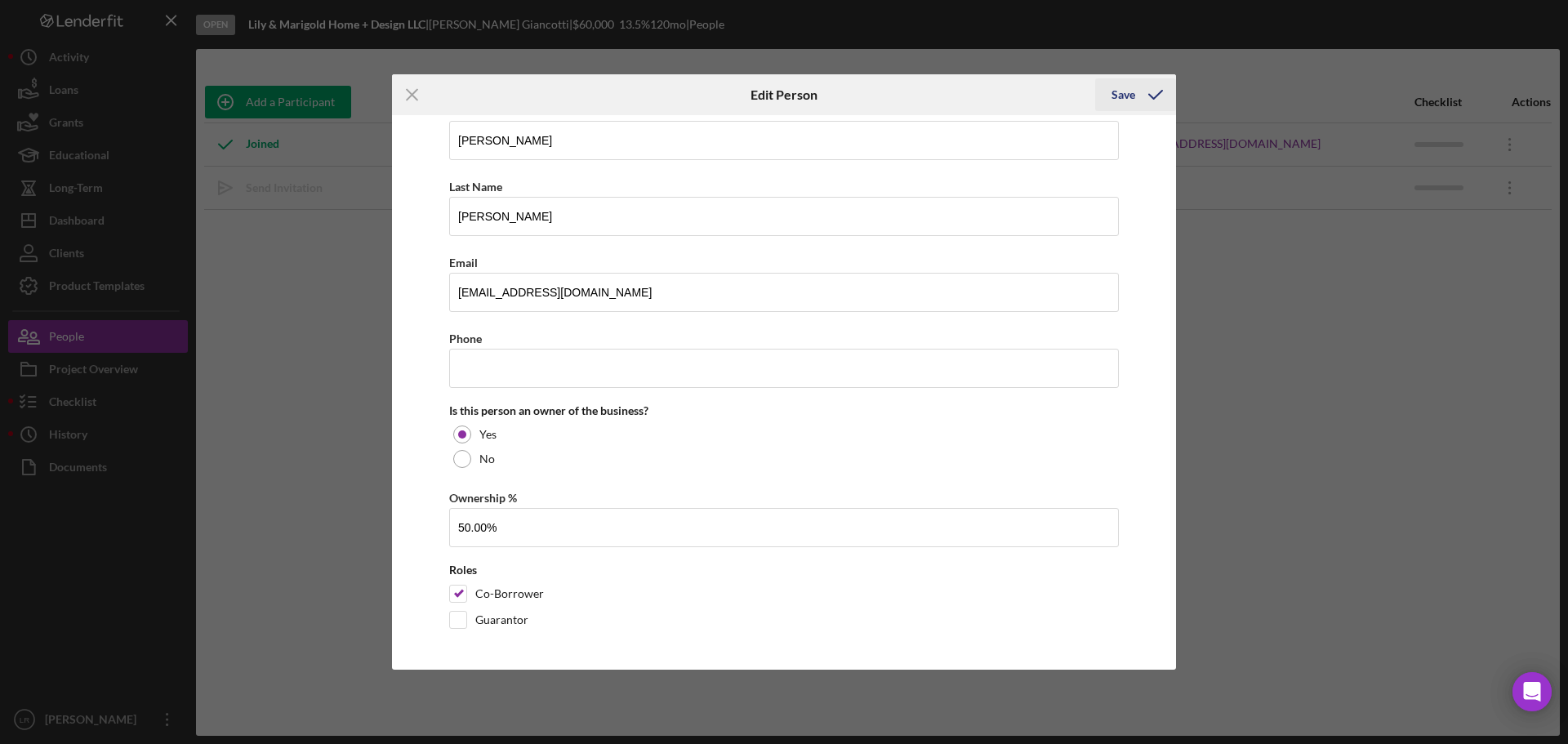
click at [1157, 87] on icon "button" at bounding box center [1155, 94] width 41 height 40
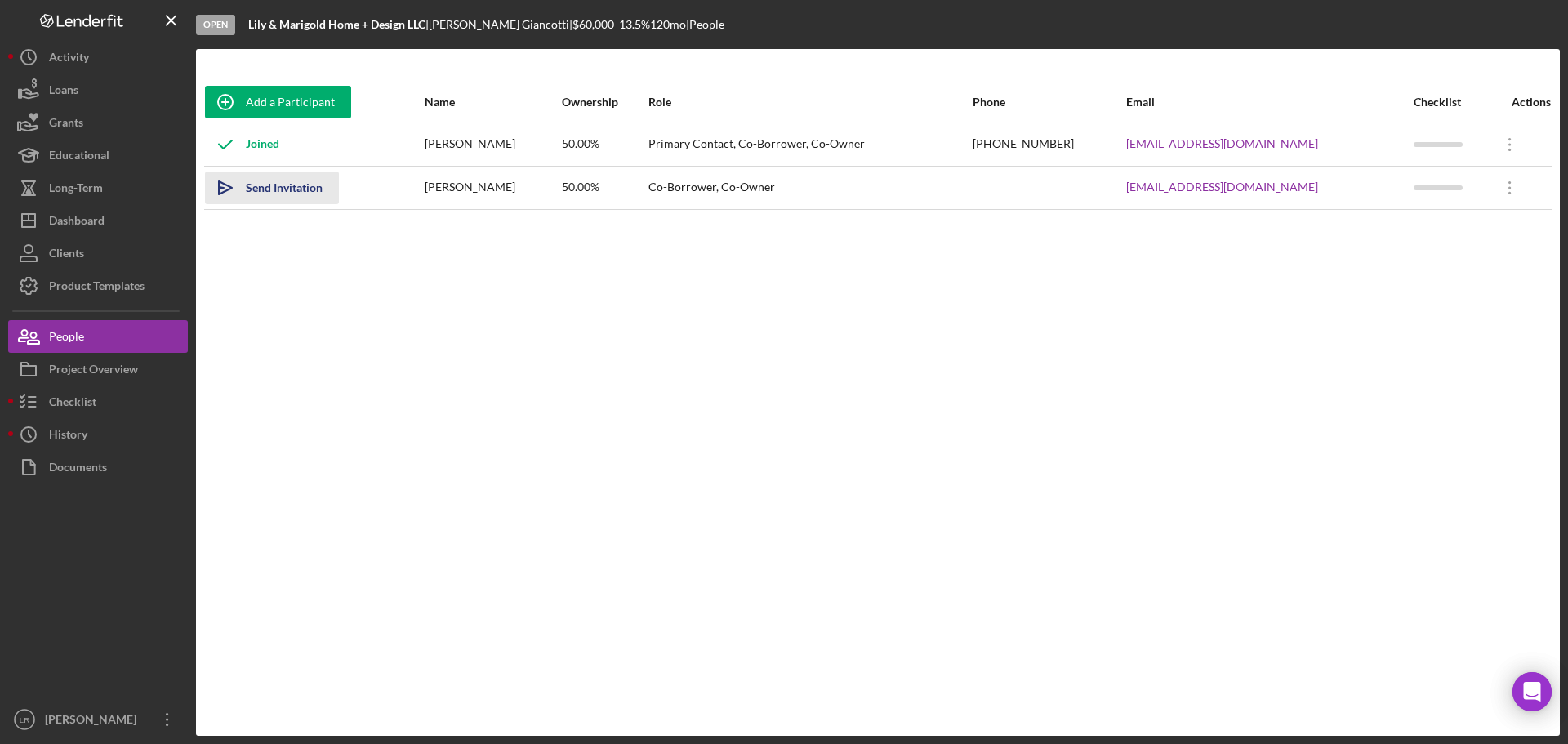
click at [282, 189] on div "Send Invitation" at bounding box center [284, 188] width 77 height 32
click at [1505, 190] on icon "Icon/Overflow" at bounding box center [1509, 187] width 41 height 40
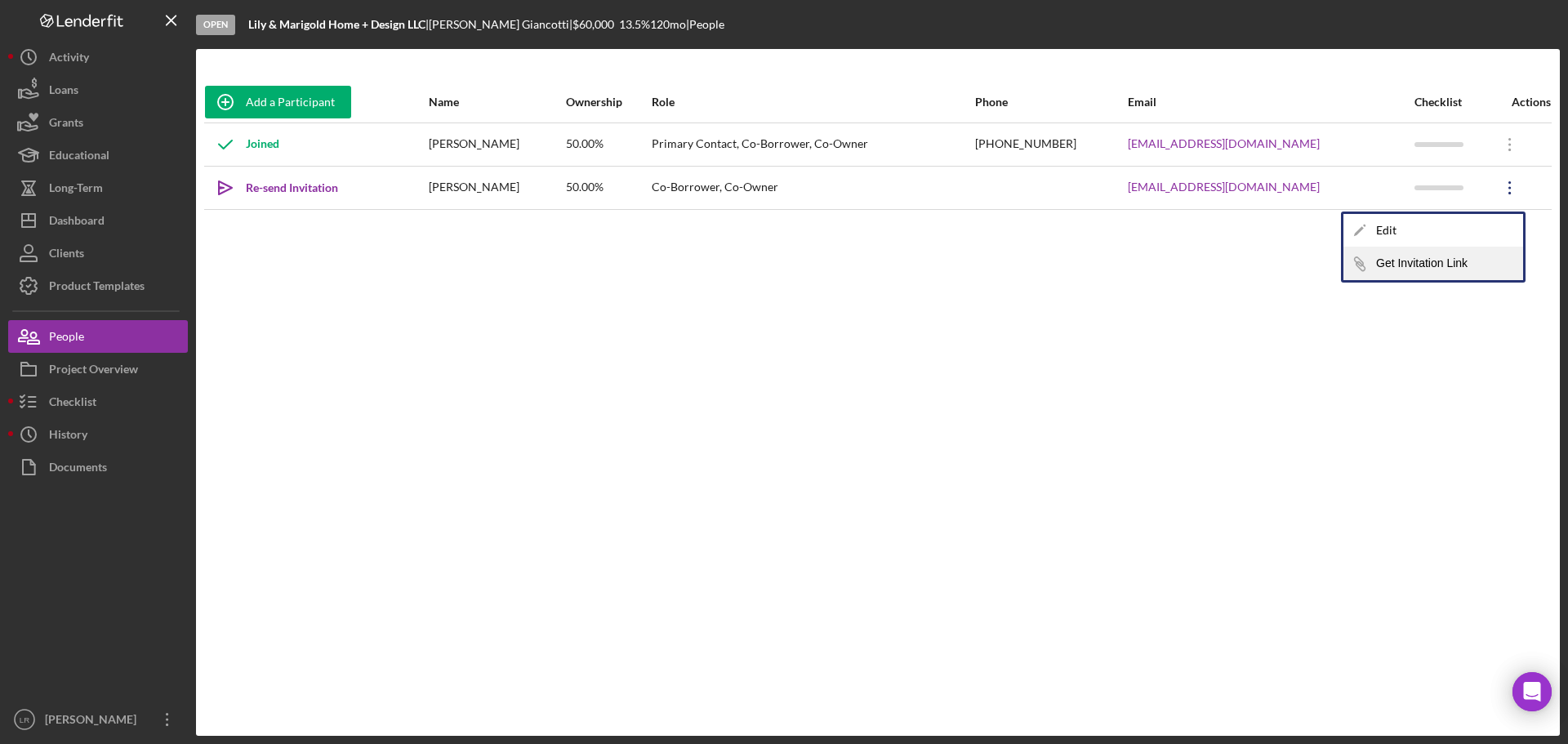
click at [1398, 264] on button "Icon/Link Get Invitation Link" at bounding box center [1434, 264] width 180 height 32
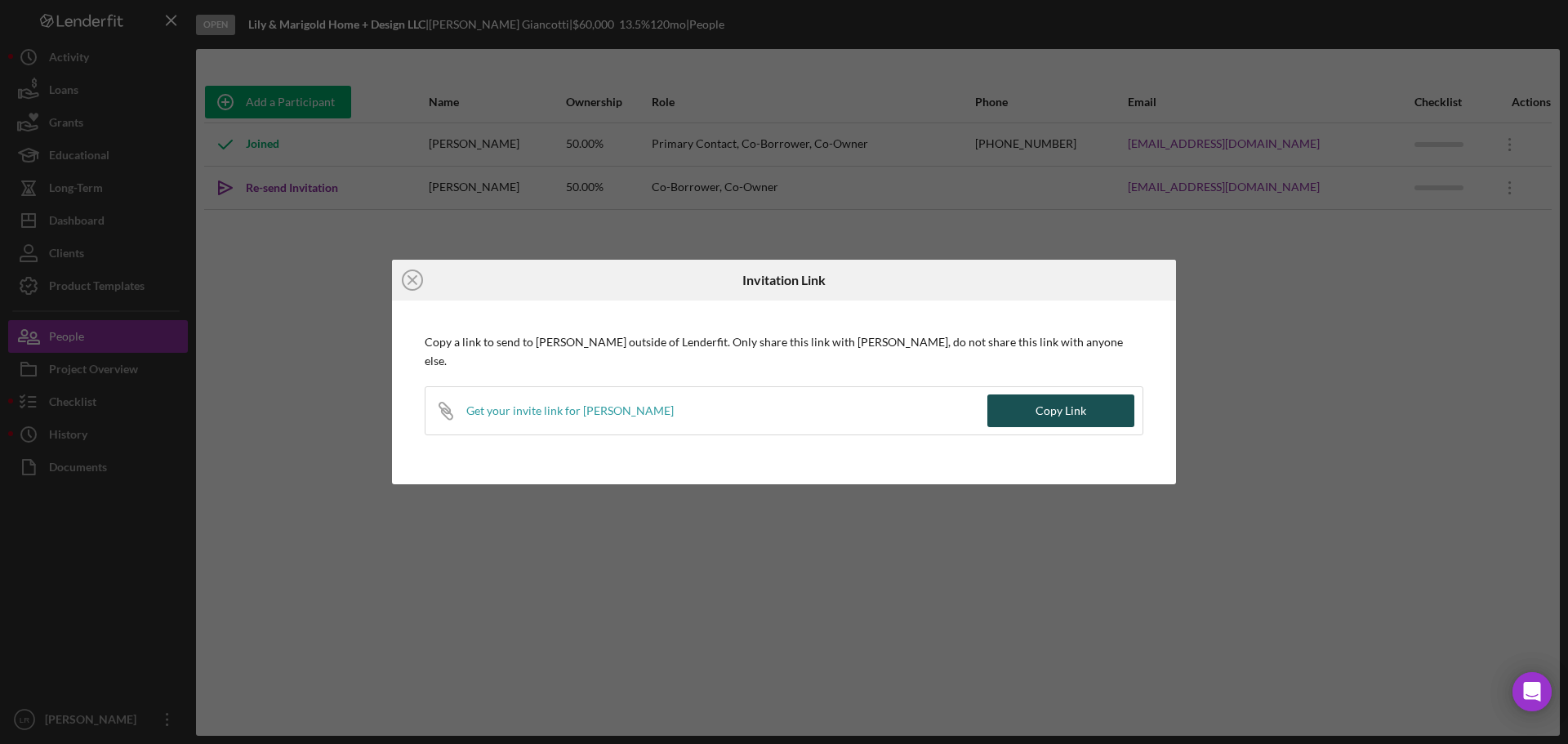
click at [1055, 395] on div "Copy Link" at bounding box center [1061, 410] width 50 height 32
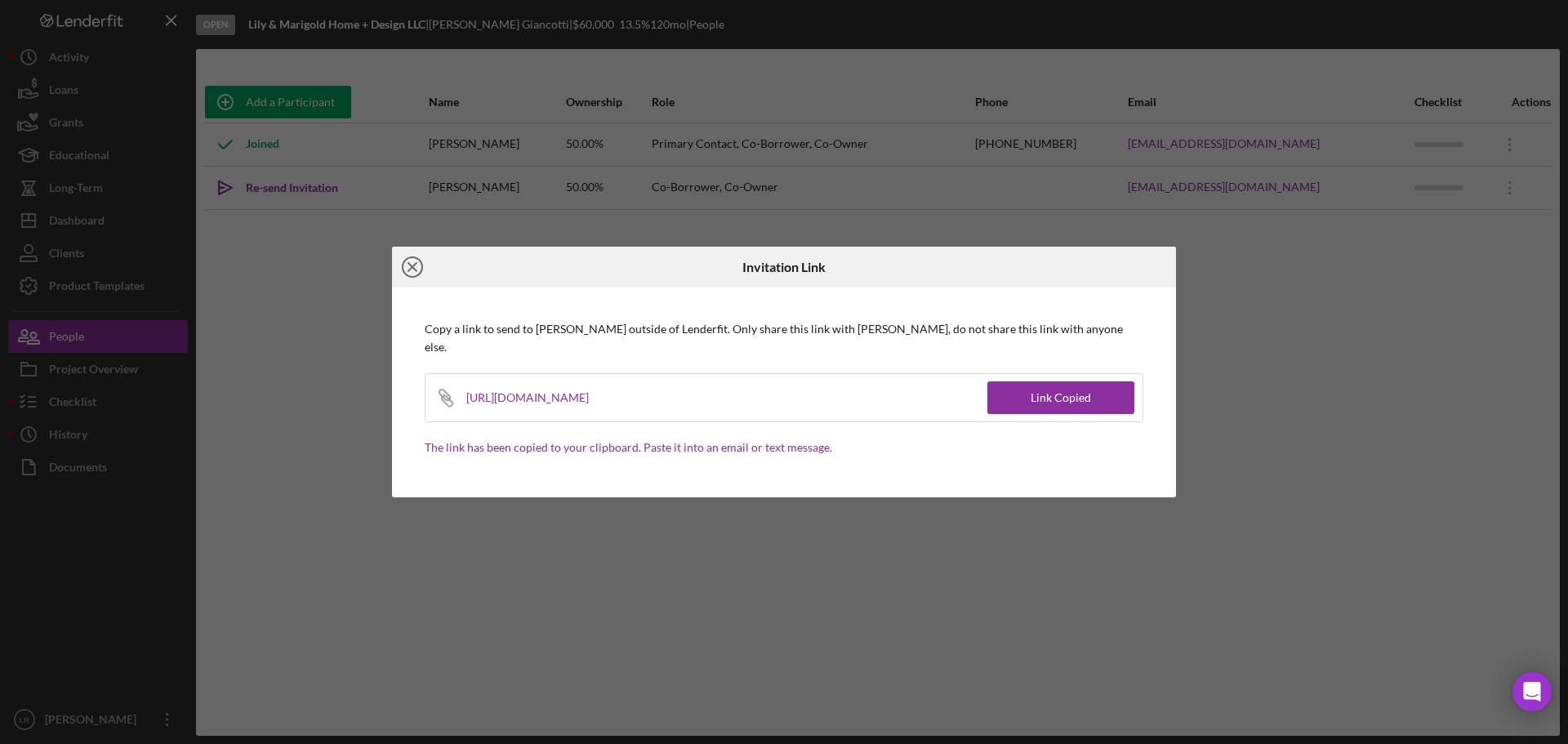
click at [418, 277] on icon "Icon/Close" at bounding box center [412, 266] width 41 height 40
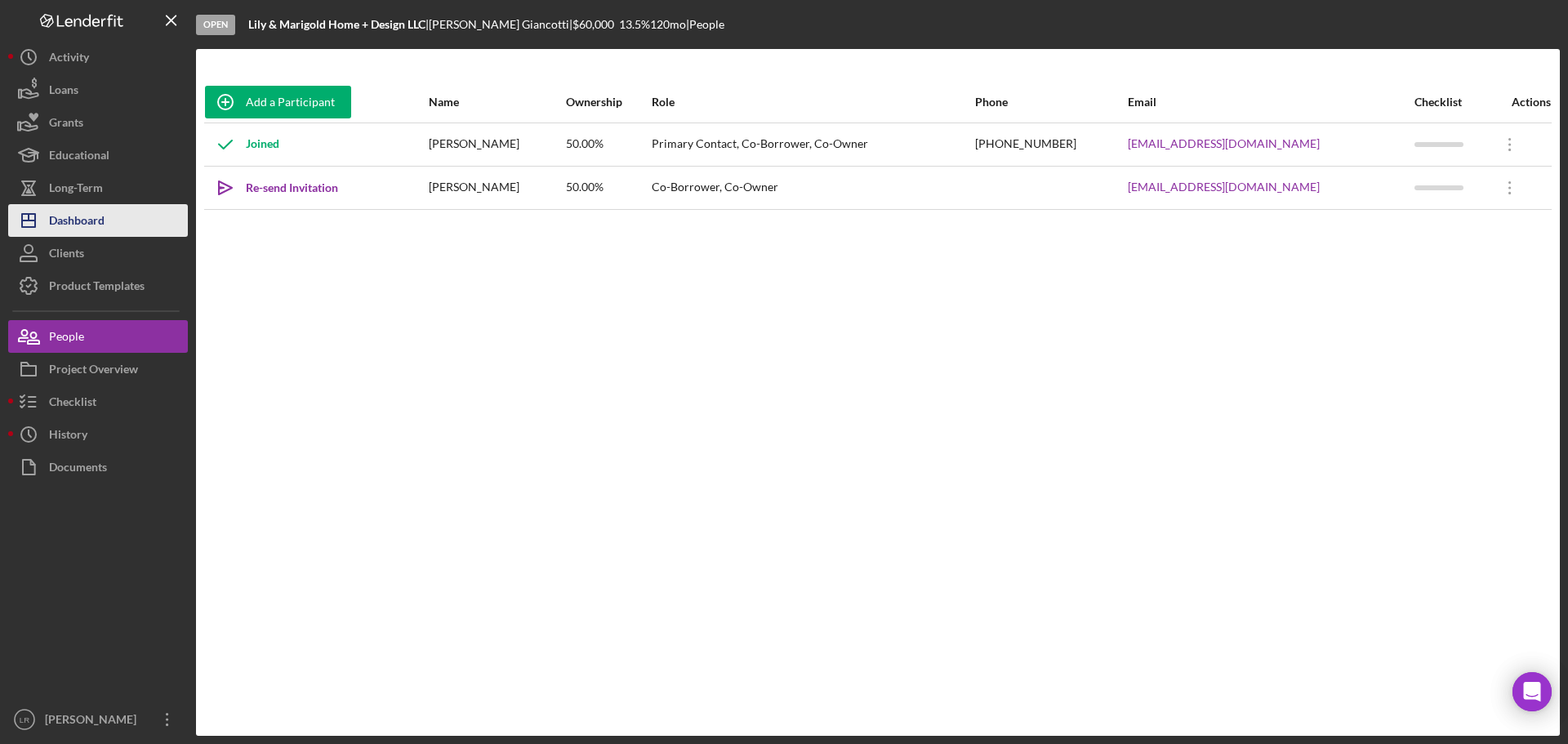
click at [100, 220] on div "Dashboard" at bounding box center [77, 222] width 56 height 37
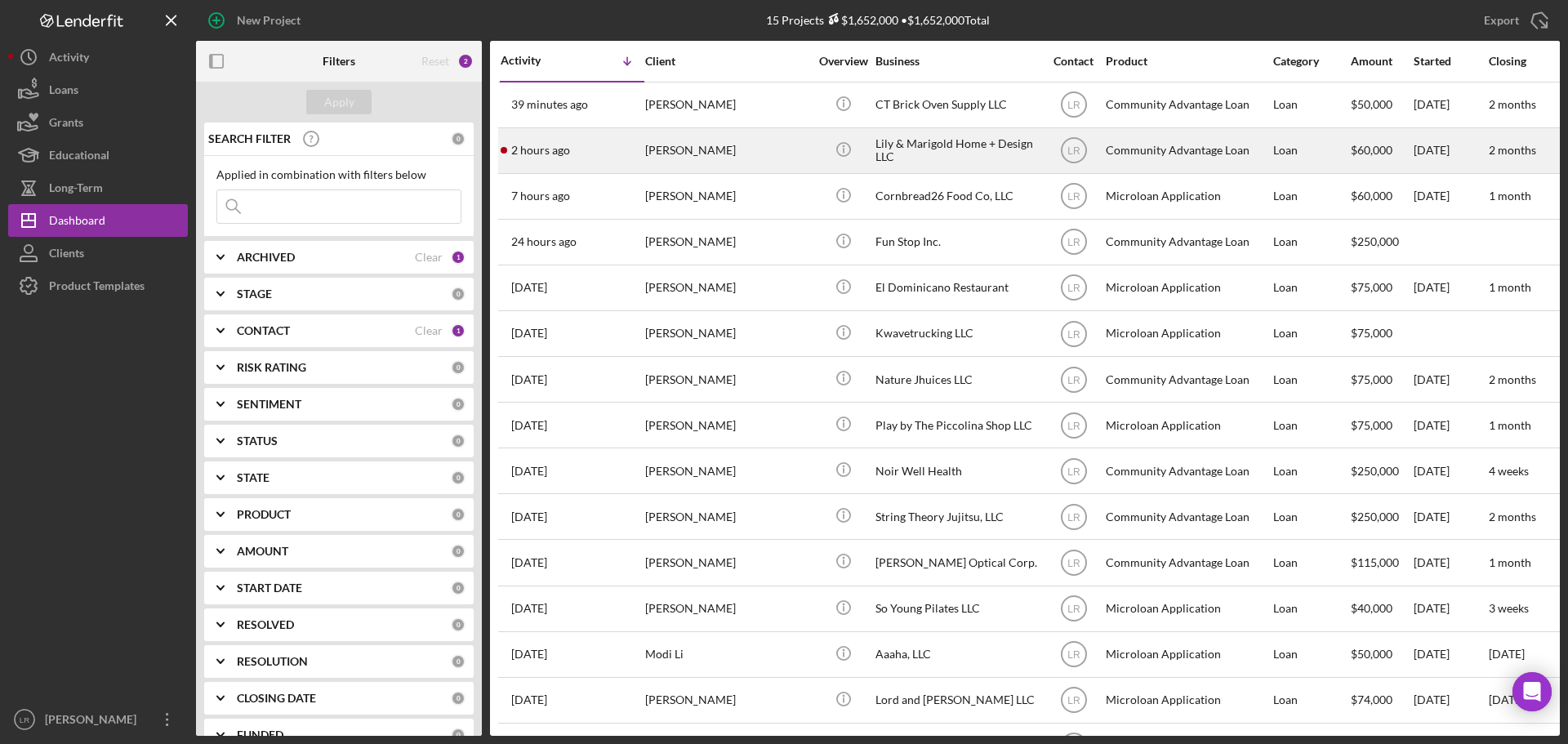
click at [751, 142] on div "[PERSON_NAME]" at bounding box center [726, 150] width 163 height 43
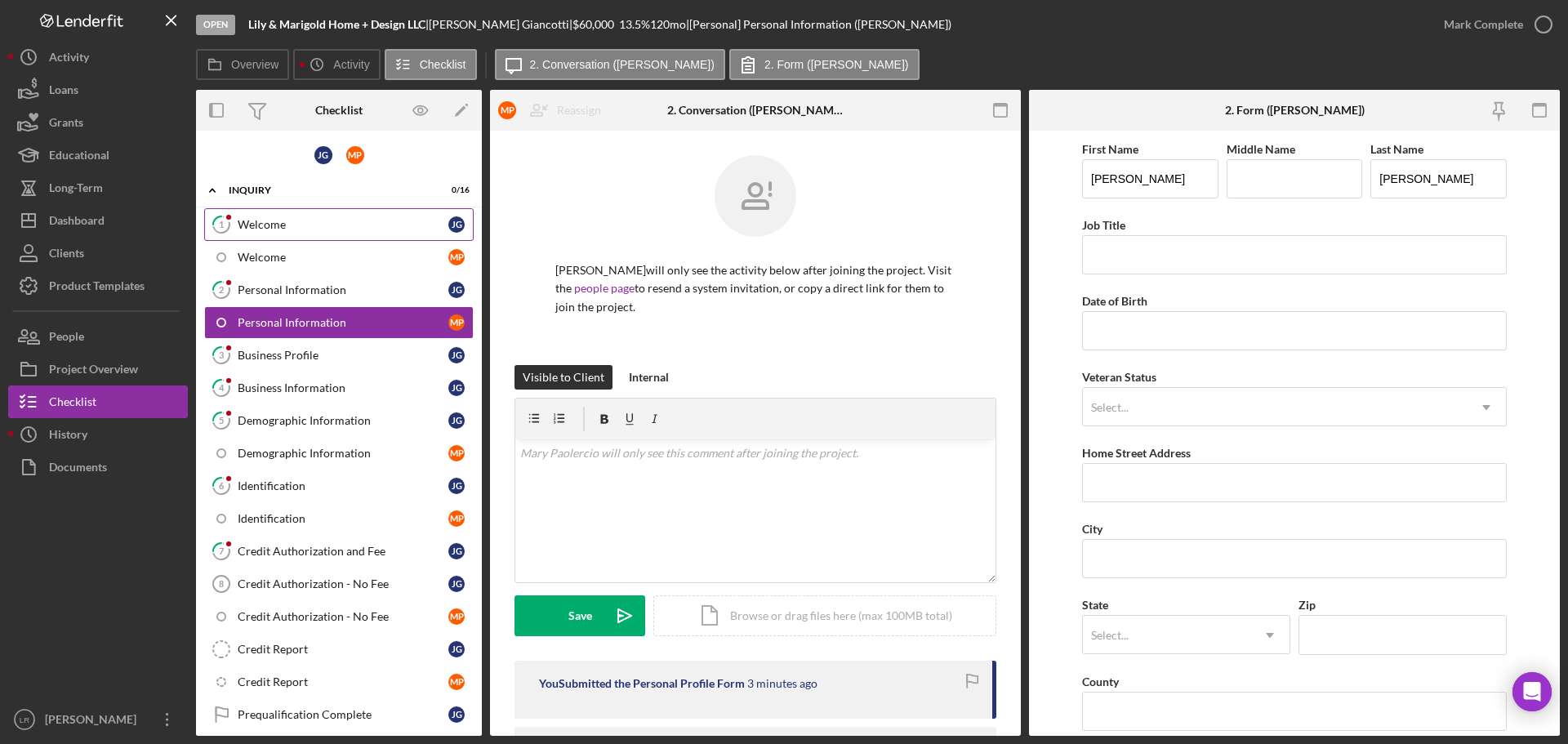
click at [290, 218] on div "Welcome" at bounding box center [343, 224] width 211 height 13
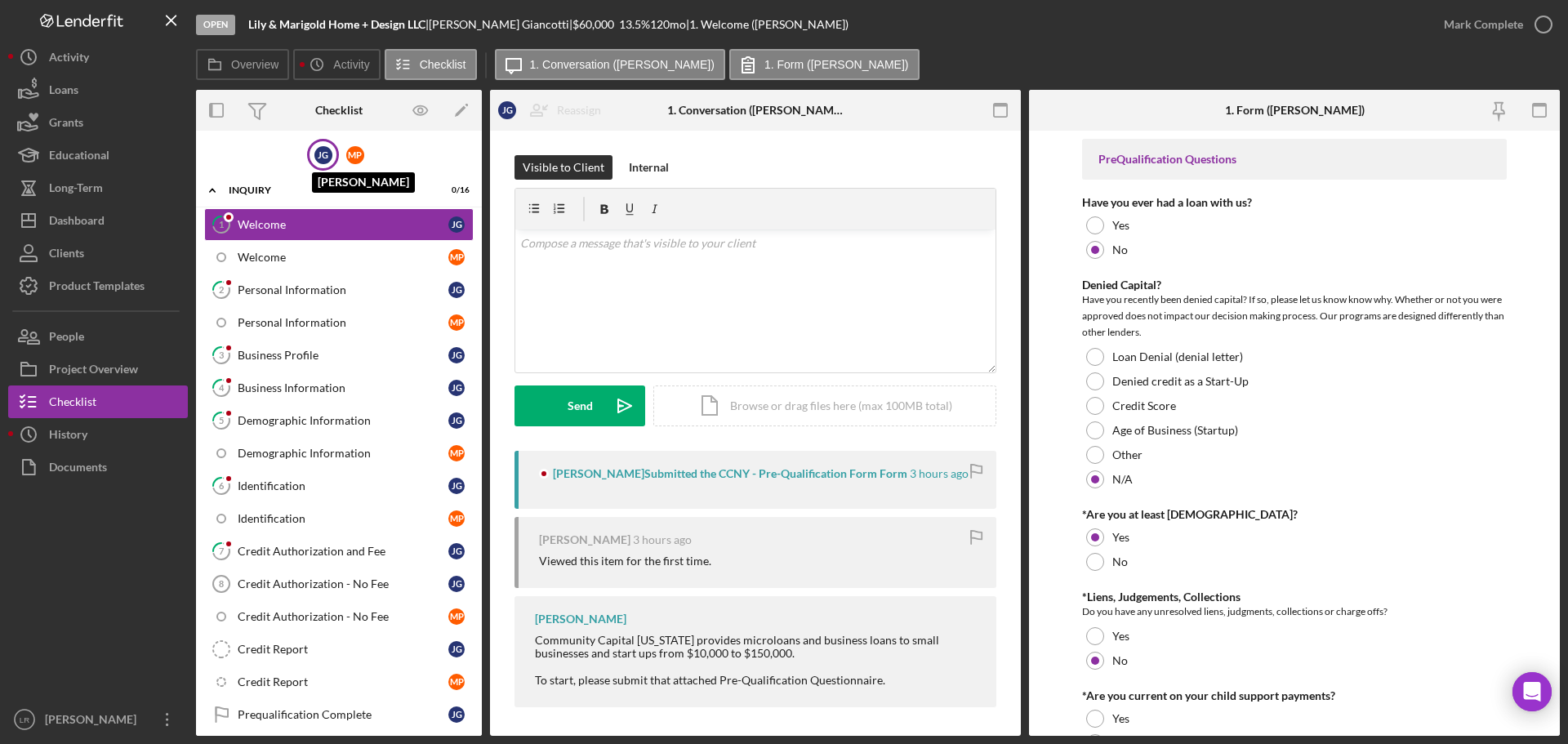
click at [316, 157] on div "[PERSON_NAME]" at bounding box center [323, 155] width 18 height 18
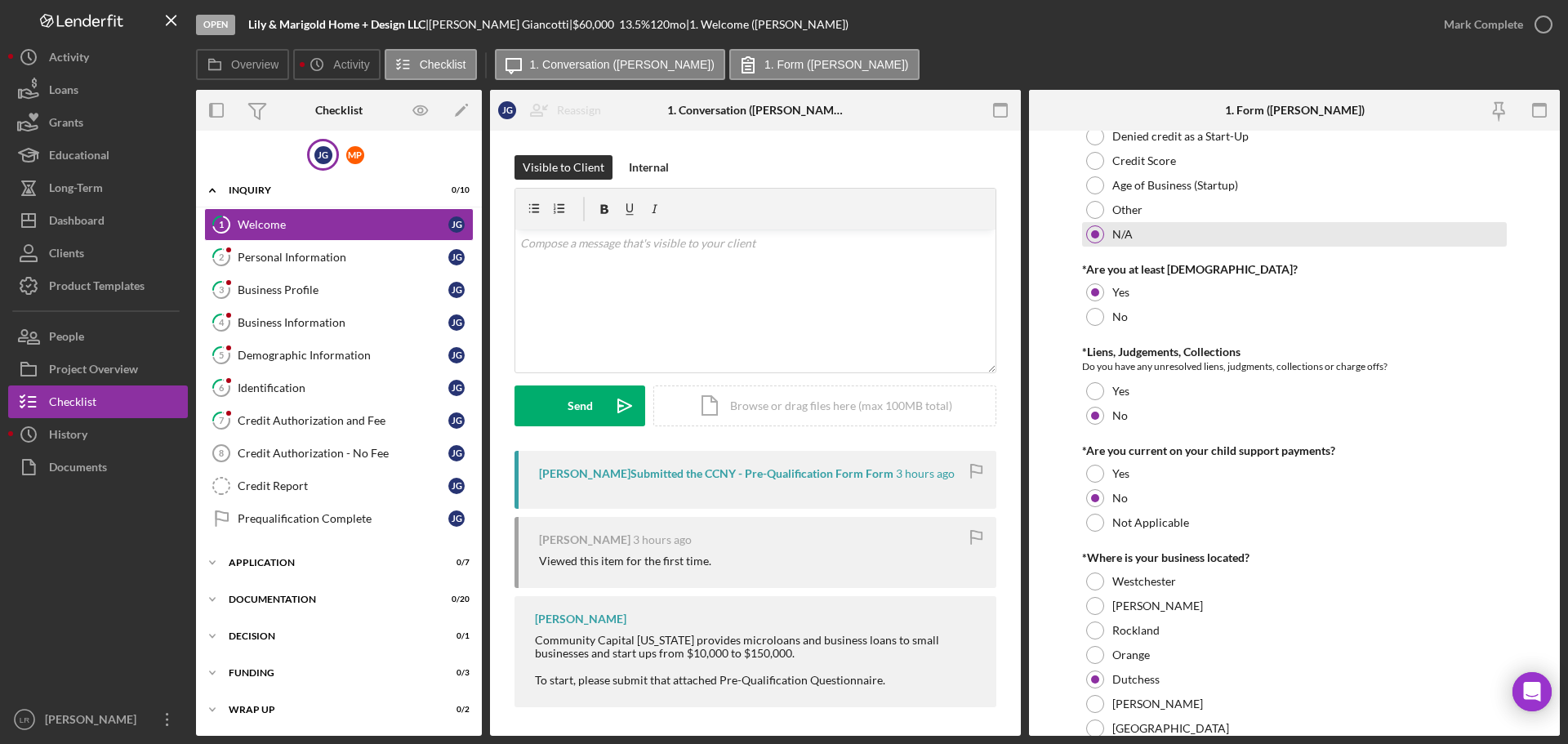
scroll to position [327, 0]
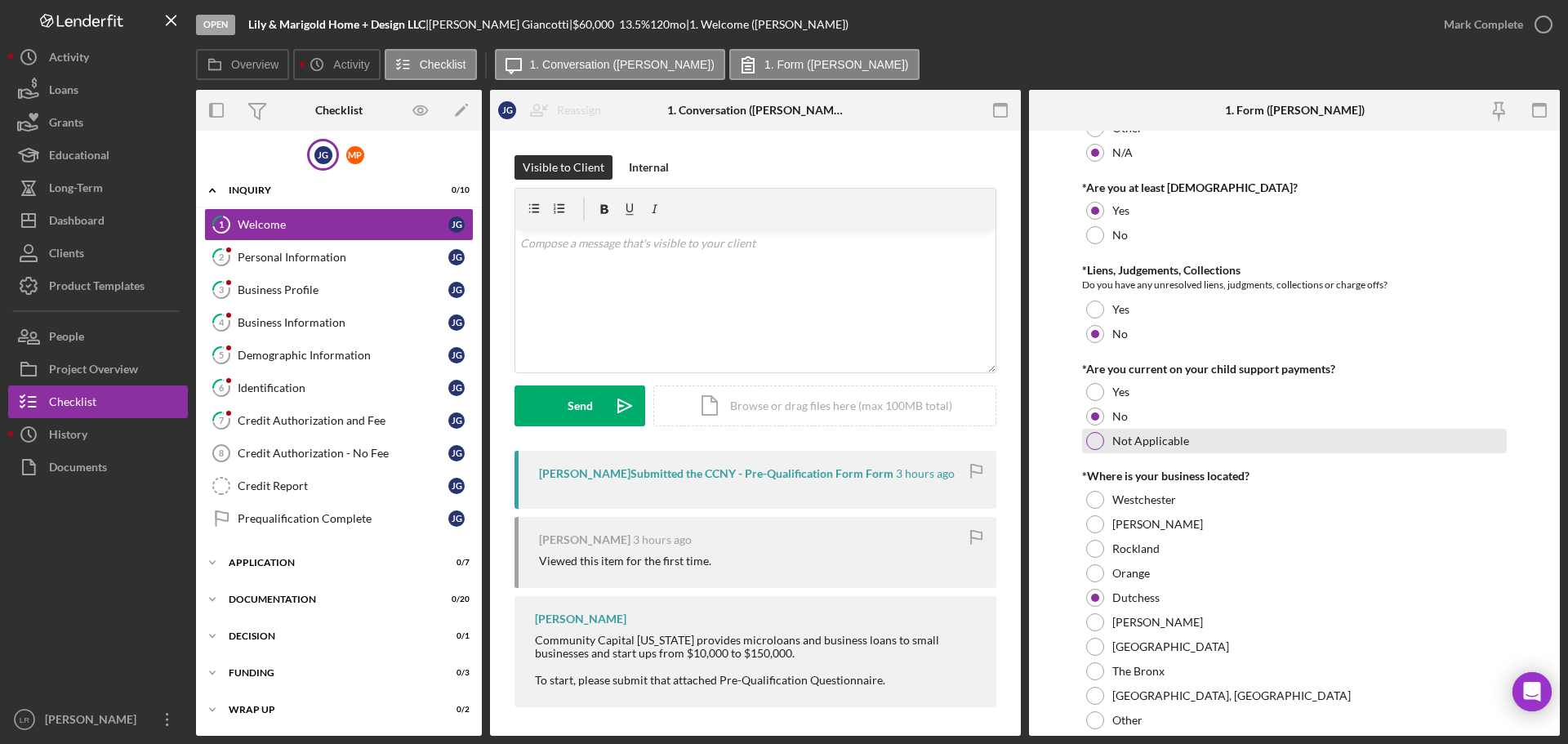
click at [1128, 440] on label "Not Applicable" at bounding box center [1150, 441] width 77 height 13
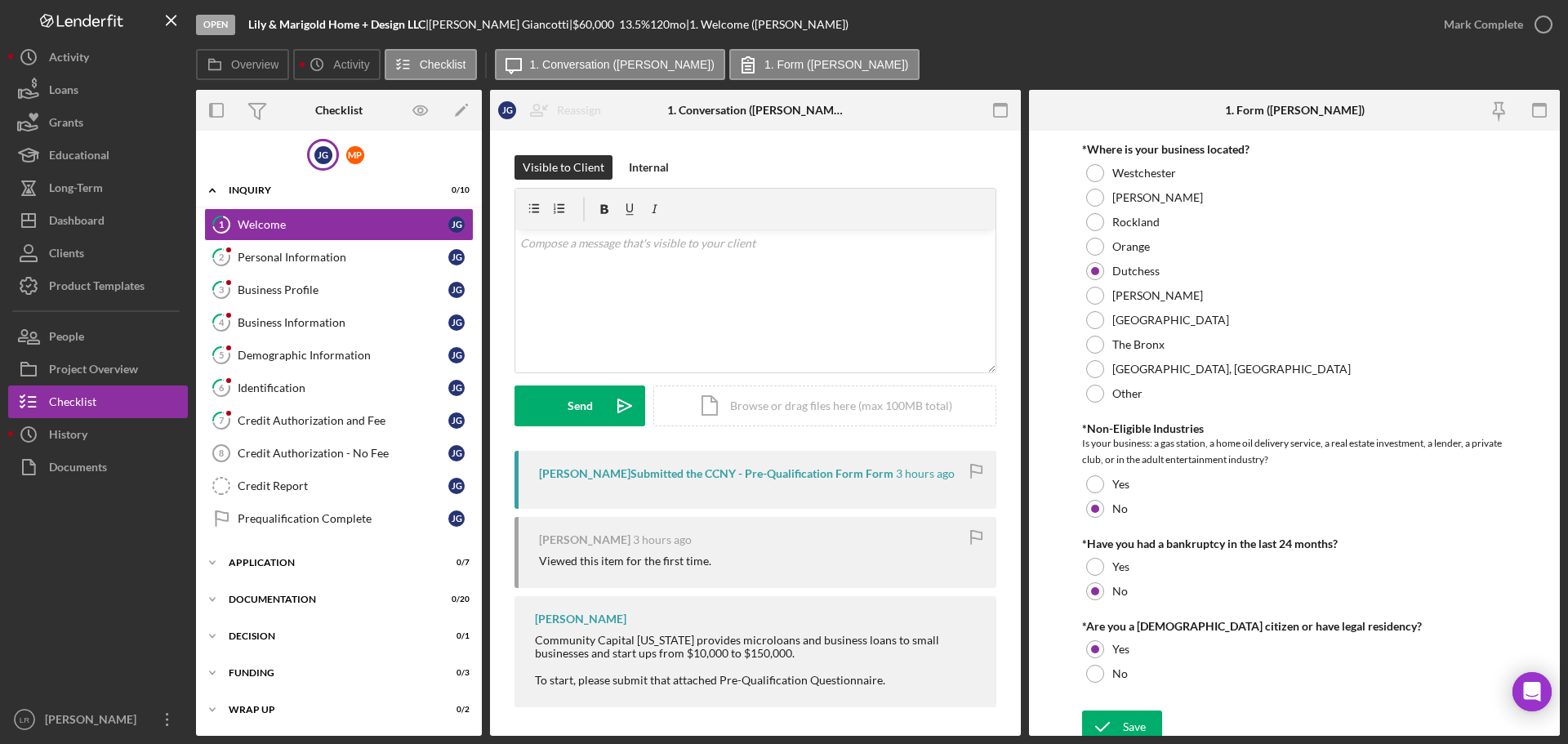
scroll to position [663, 0]
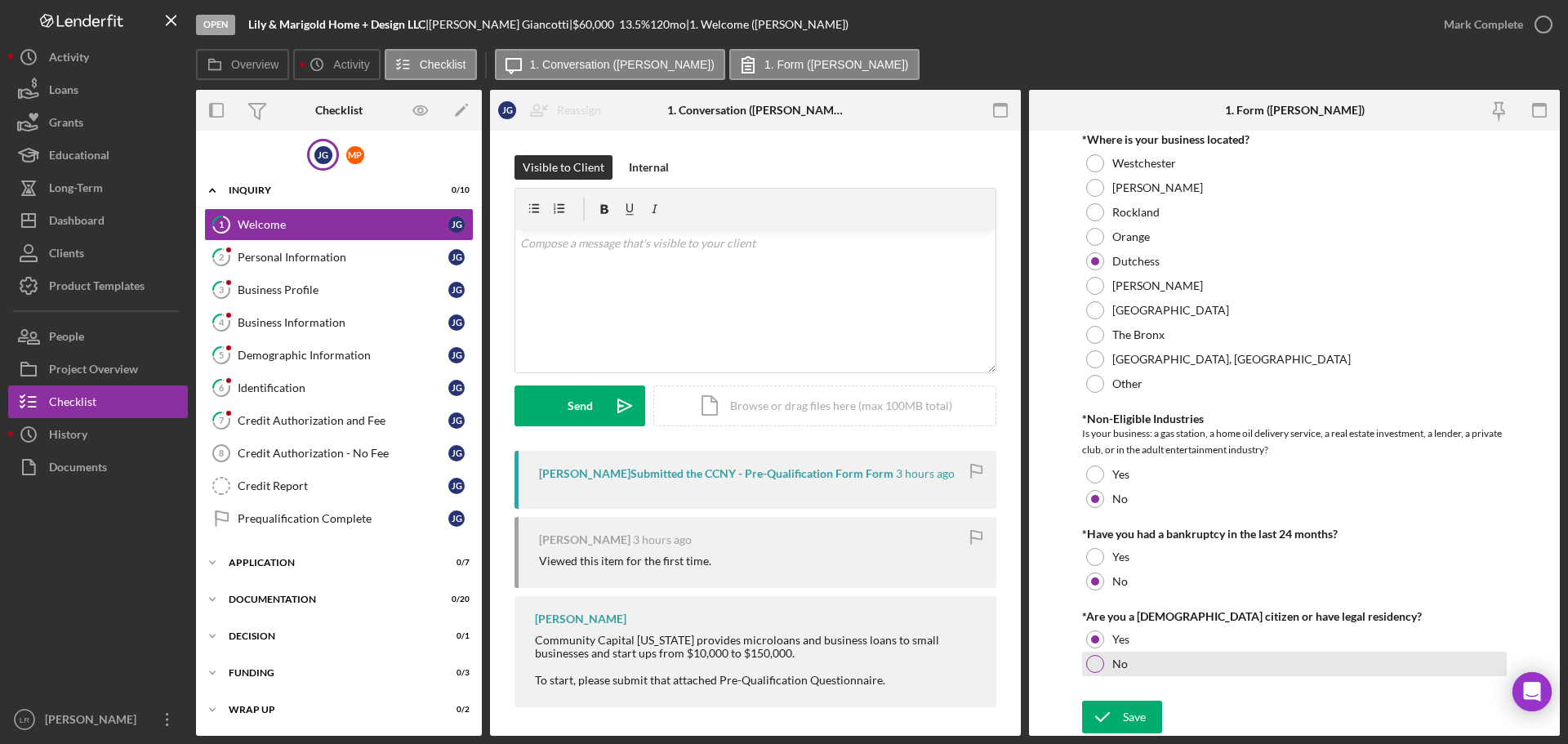
drag, startPoint x: 1522, startPoint y: 32, endPoint x: 1228, endPoint y: 668, distance: 700.7
click at [1255, 658] on div "Open Lily & Marigold Home + Design LLC | [PERSON_NAME] | $60,000 $60,000 13.5 %…" at bounding box center [878, 368] width 1364 height 736
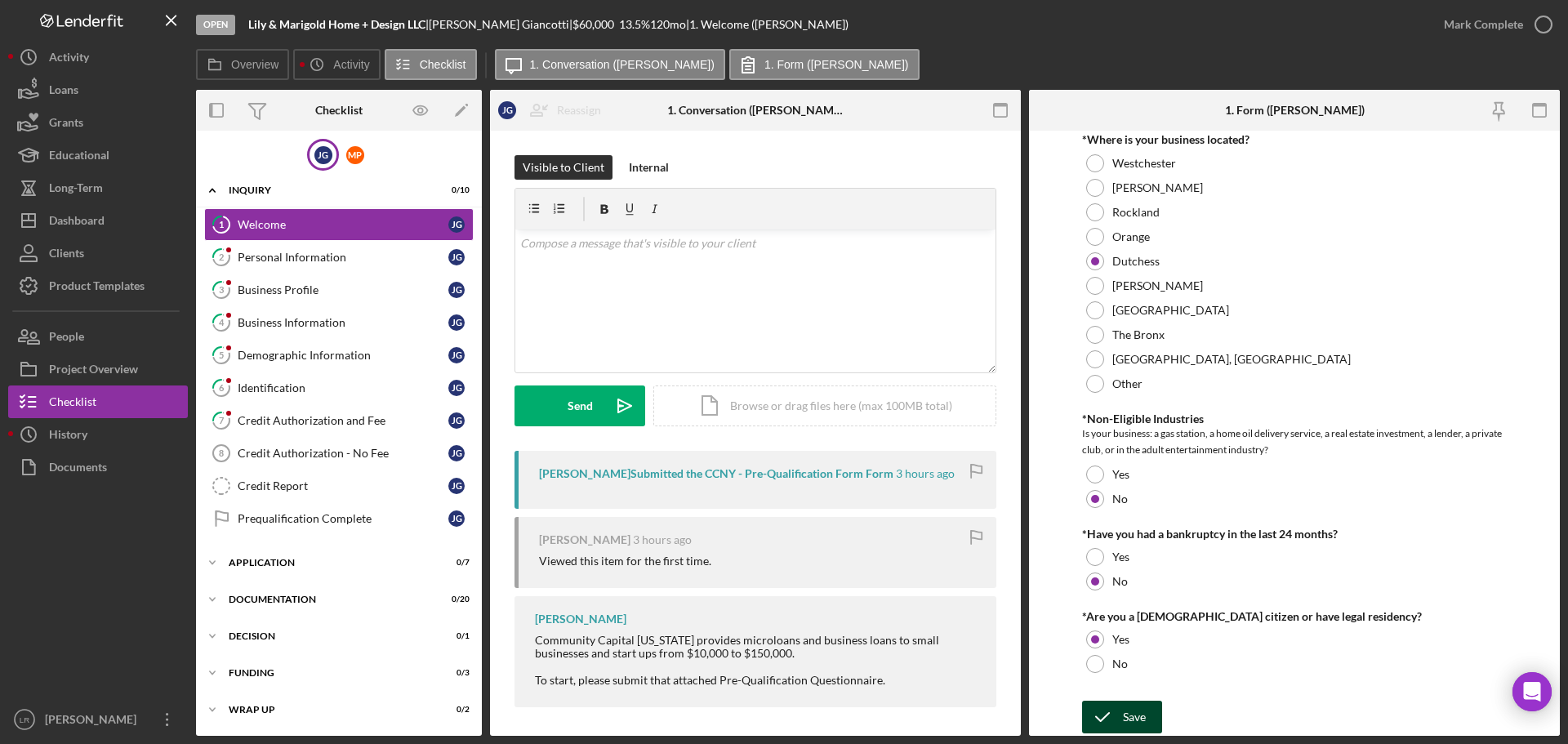
click at [1123, 723] on div "Save" at bounding box center [1134, 717] width 23 height 32
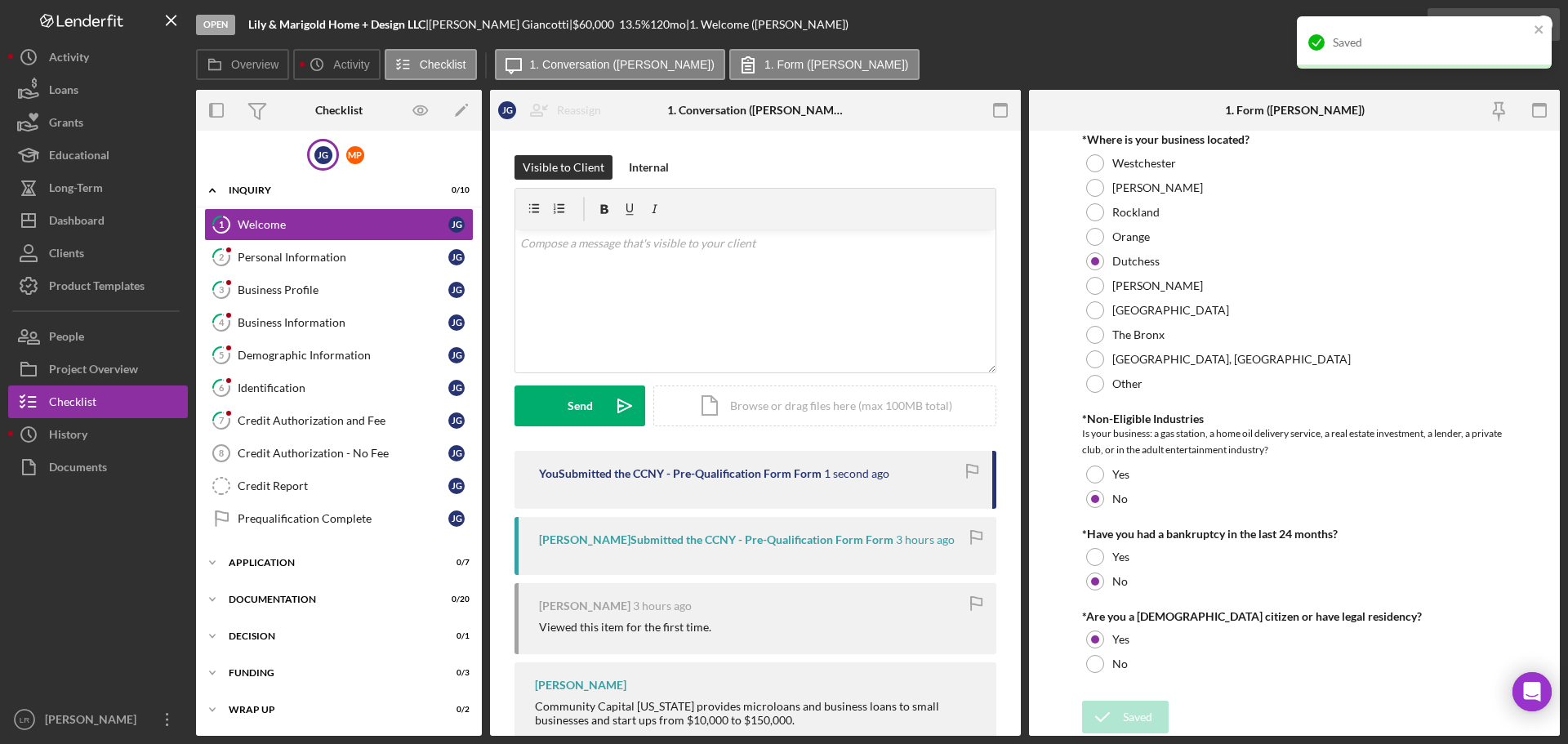
click at [1556, 15] on icon "button" at bounding box center [1543, 24] width 41 height 40
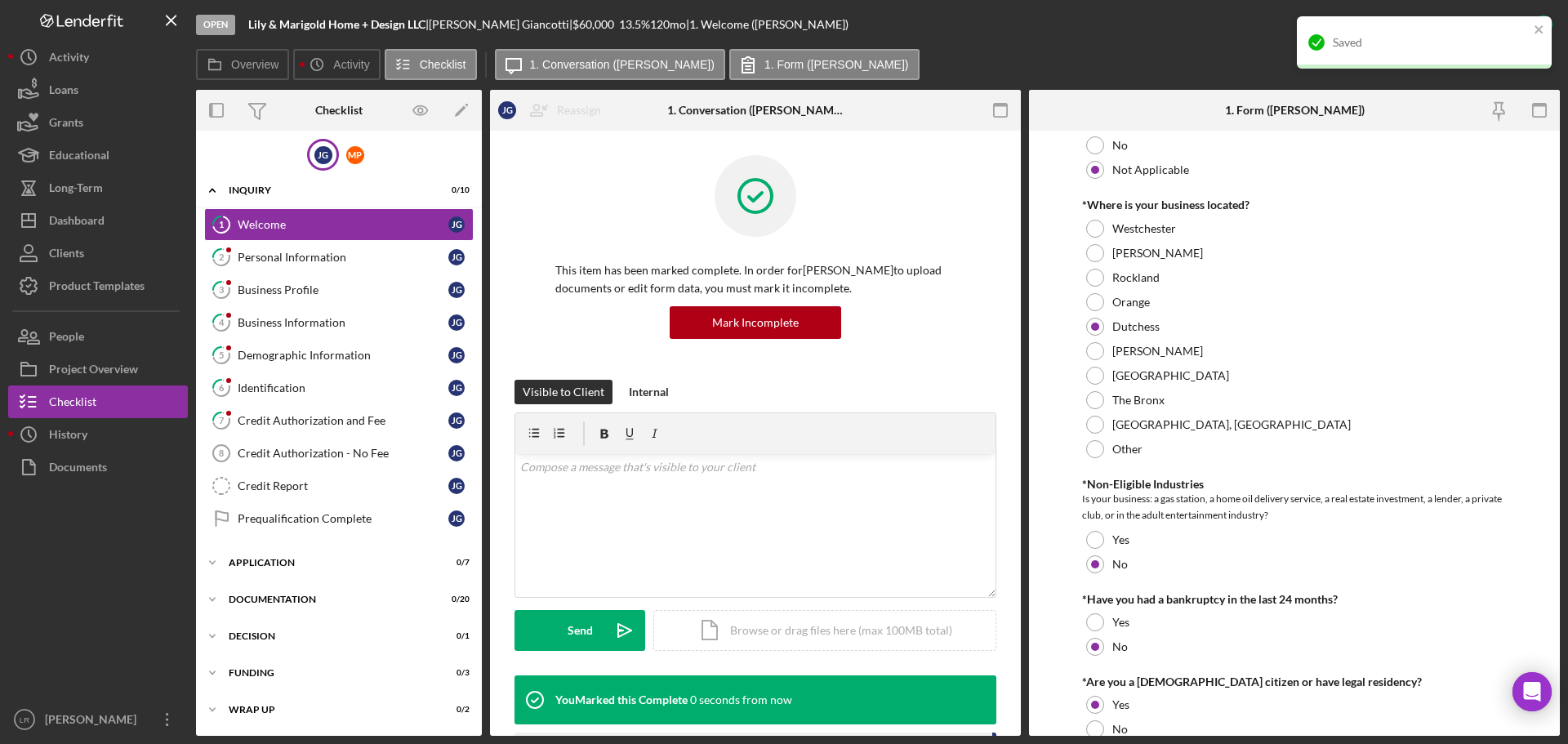
scroll to position [728, 0]
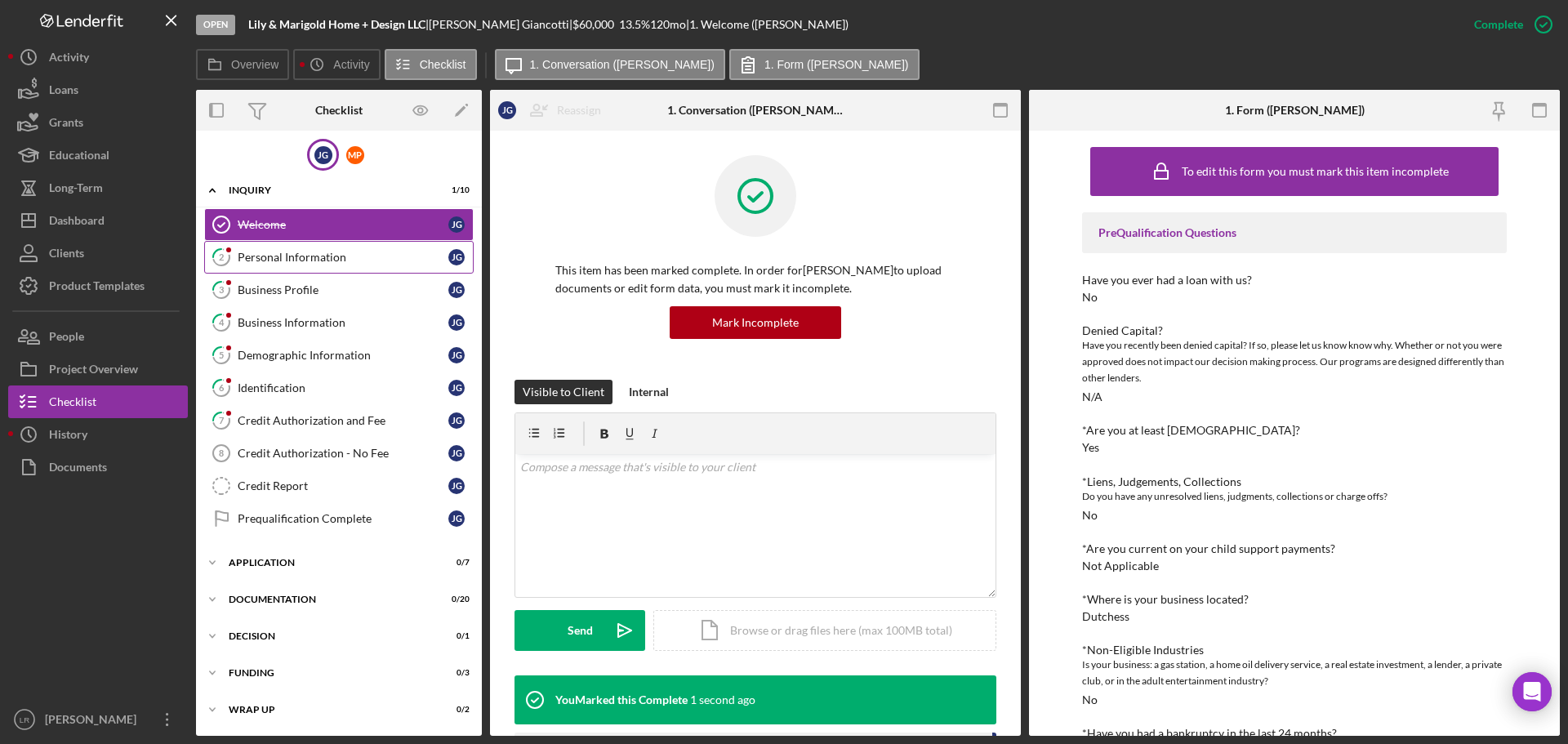
click at [302, 251] on div "Personal Information" at bounding box center [343, 257] width 211 height 13
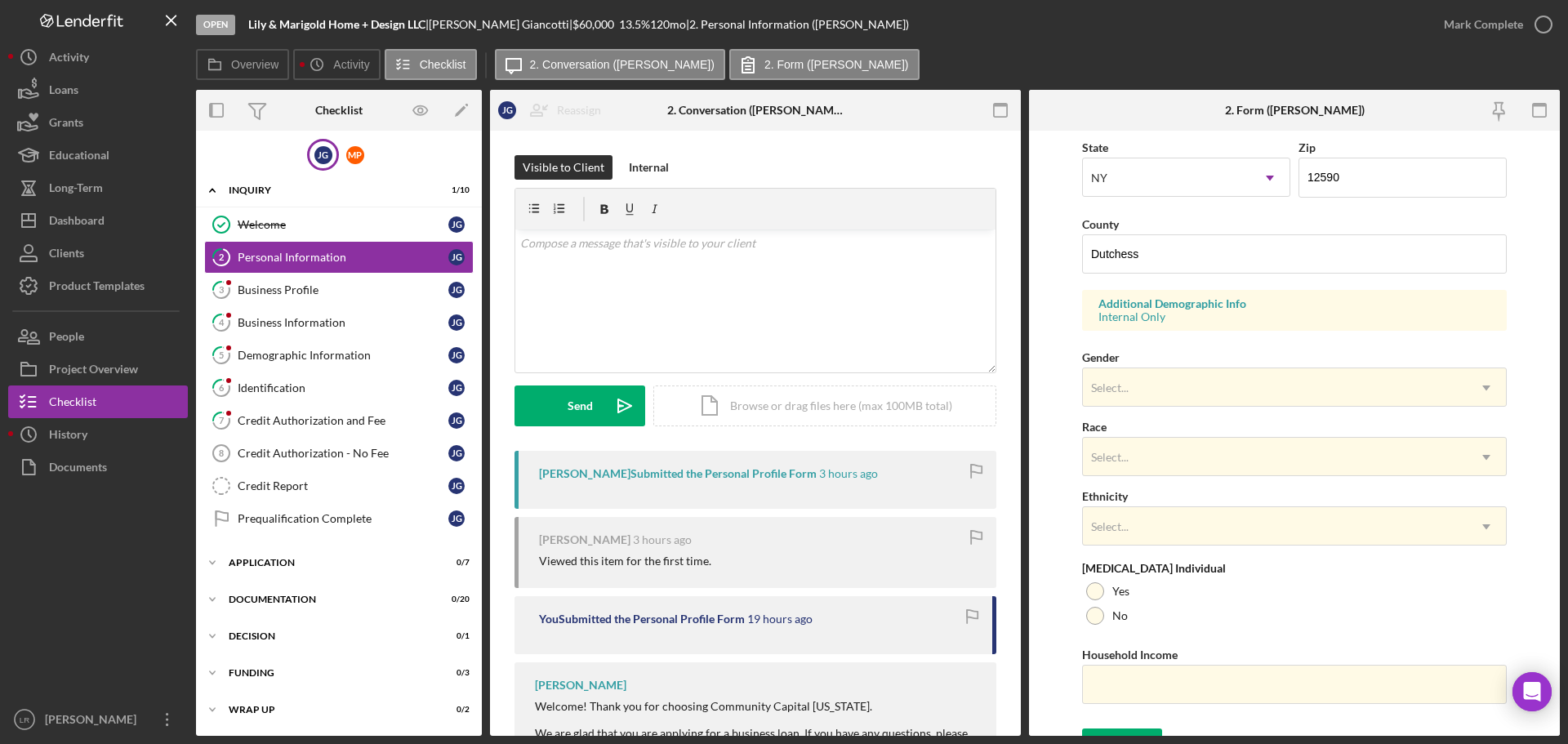
scroll to position [485, 0]
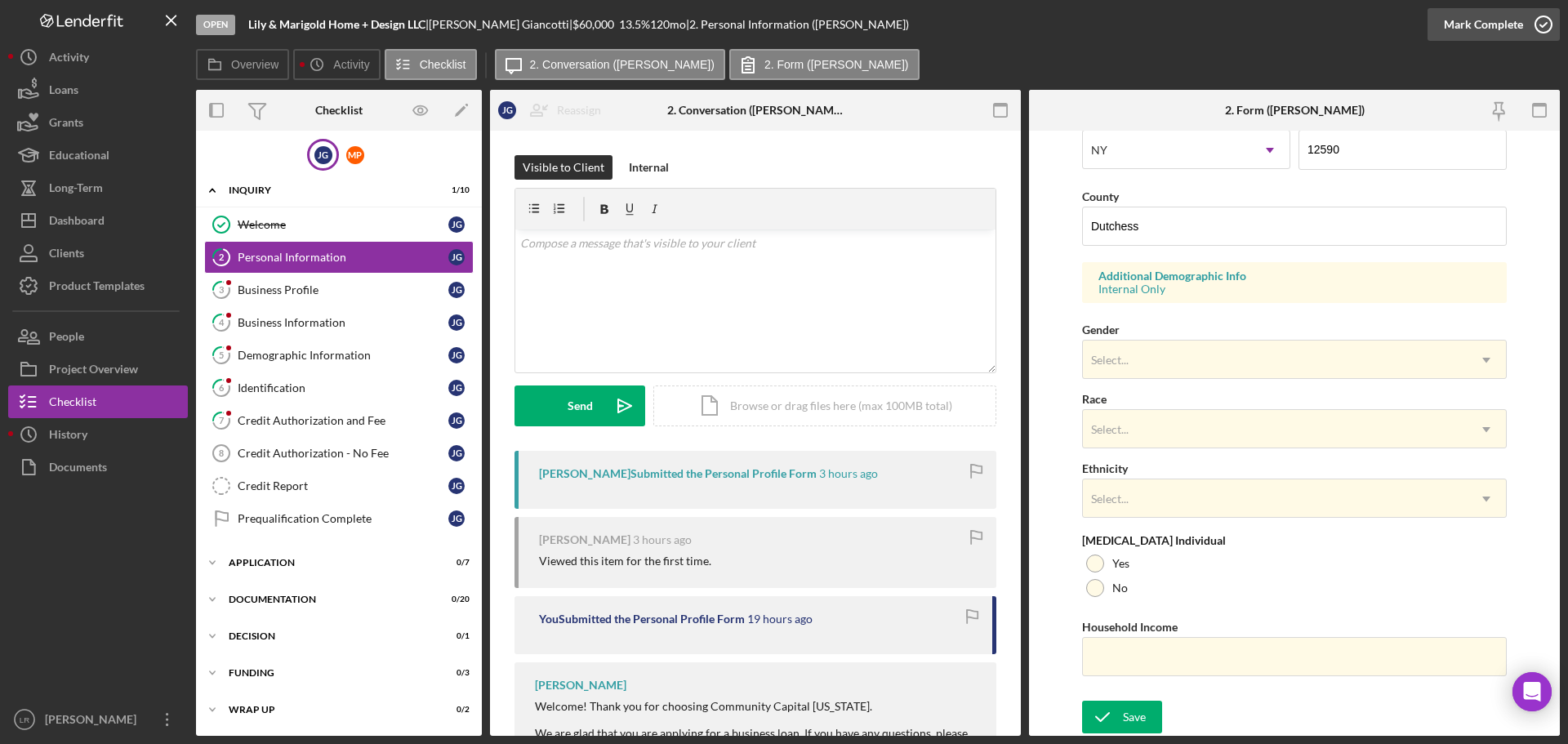
click at [1482, 28] on div "Mark Complete" at bounding box center [1483, 24] width 79 height 32
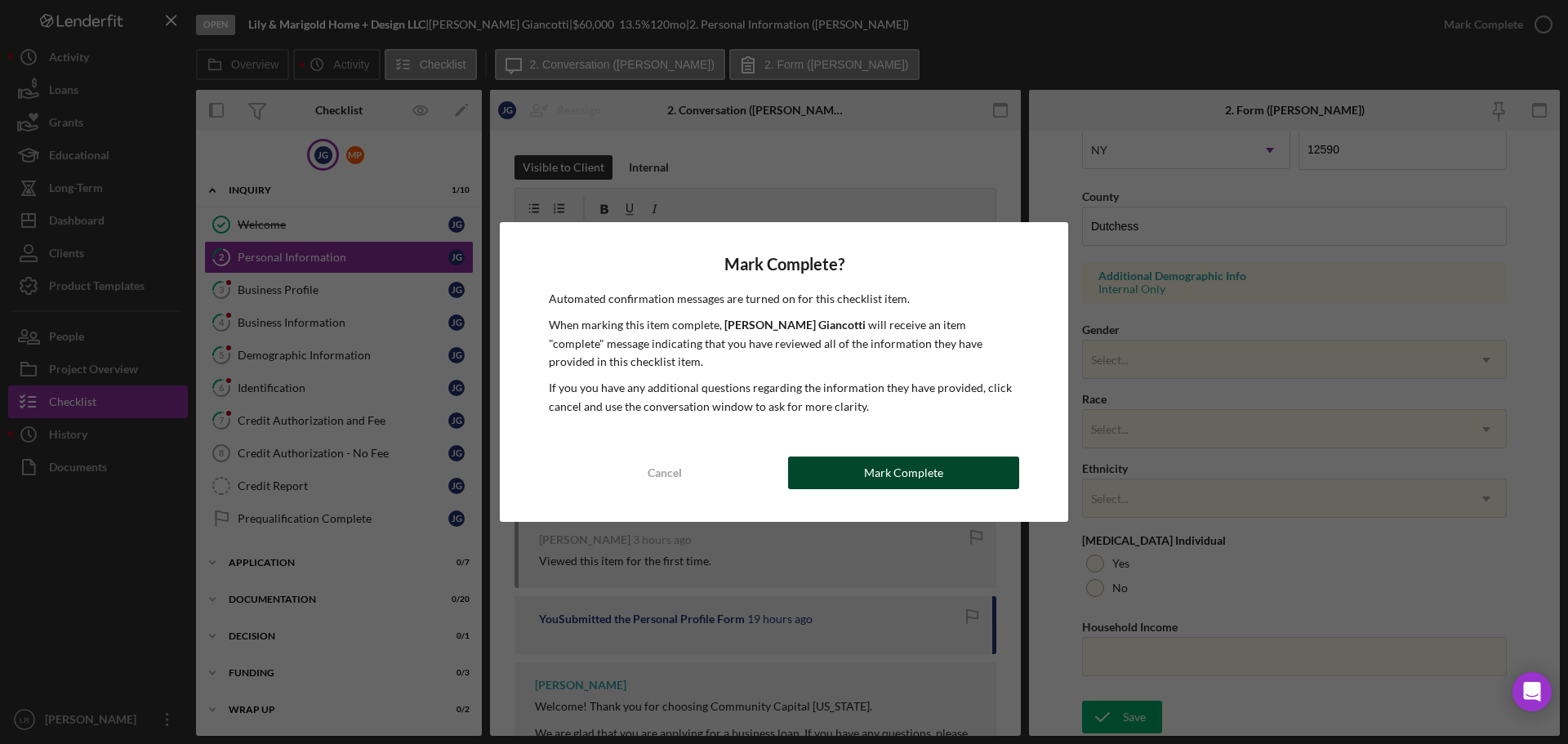
click at [920, 467] on div "Mark Complete" at bounding box center [904, 472] width 79 height 32
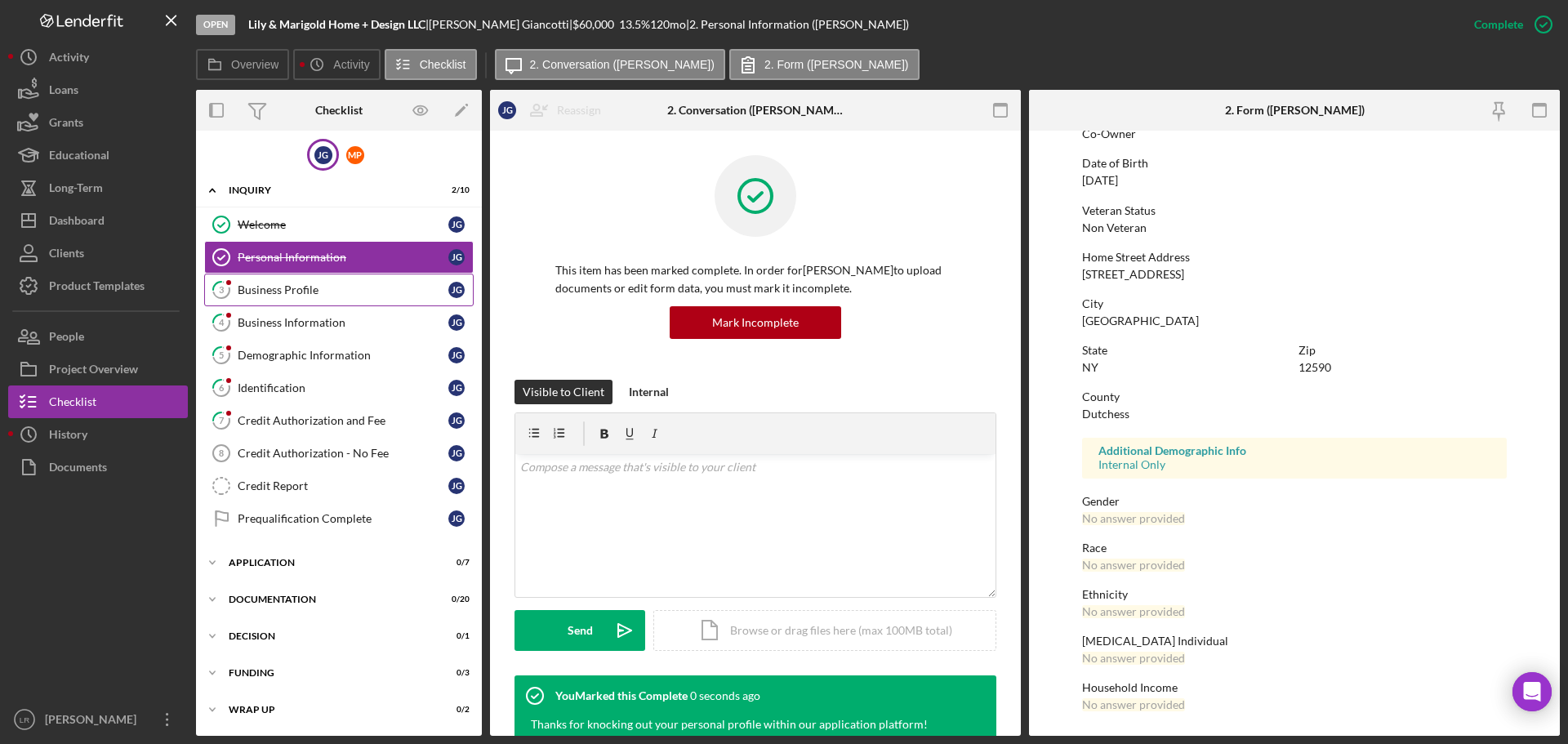
scroll to position [157, 0]
click at [322, 292] on div "Business Profile" at bounding box center [343, 290] width 211 height 13
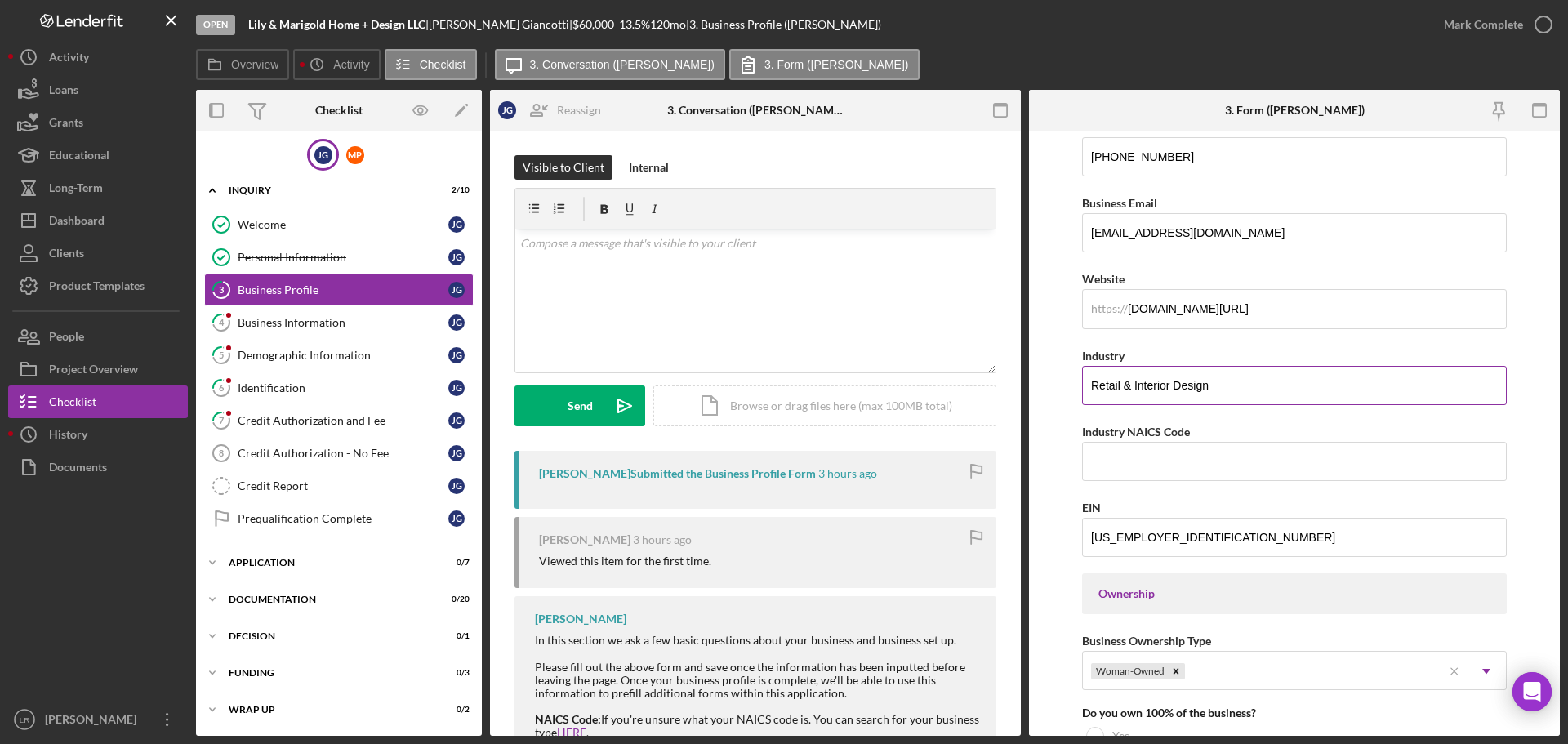
scroll to position [327, 0]
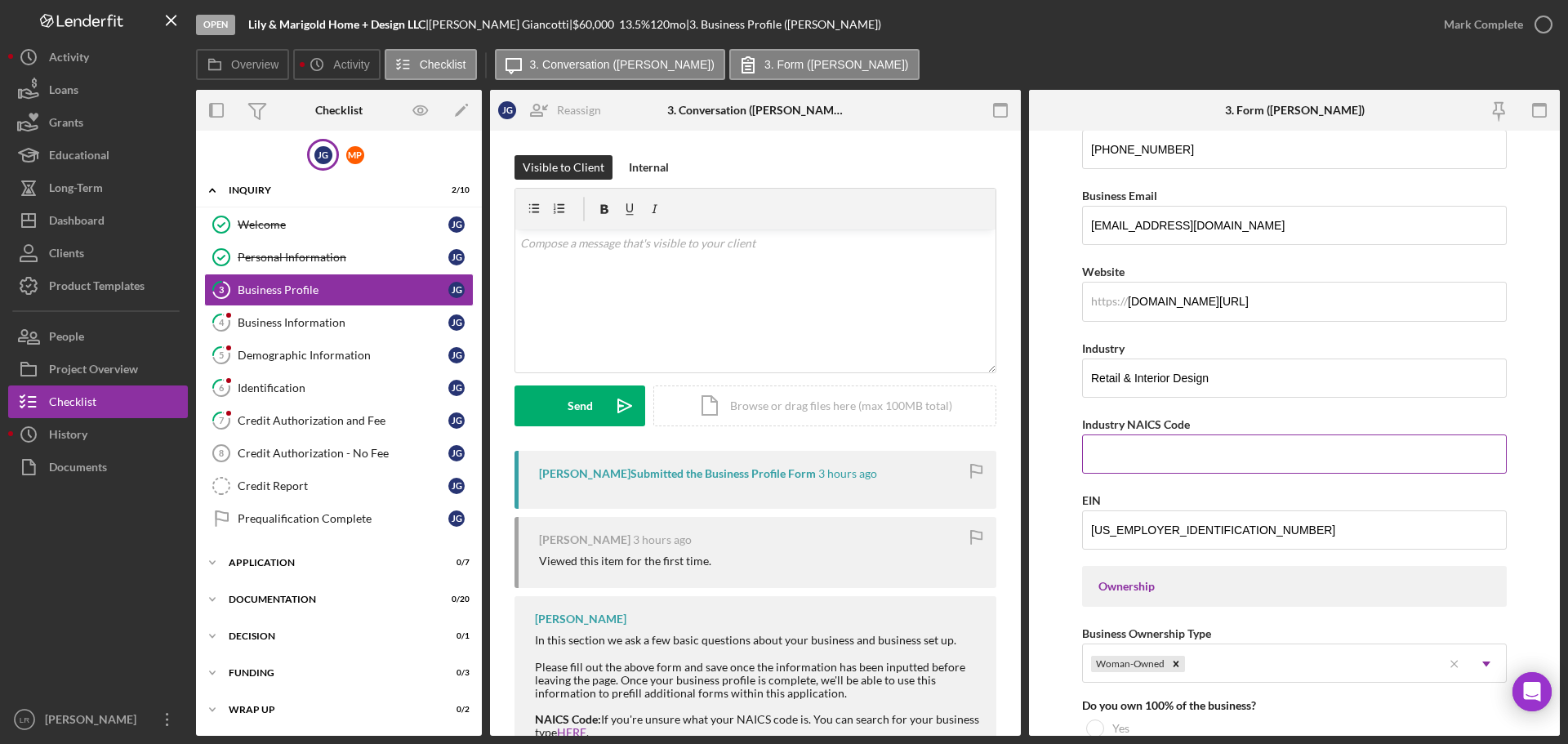
click at [1100, 441] on input "Industry NAICS Code" at bounding box center [1294, 454] width 425 height 40
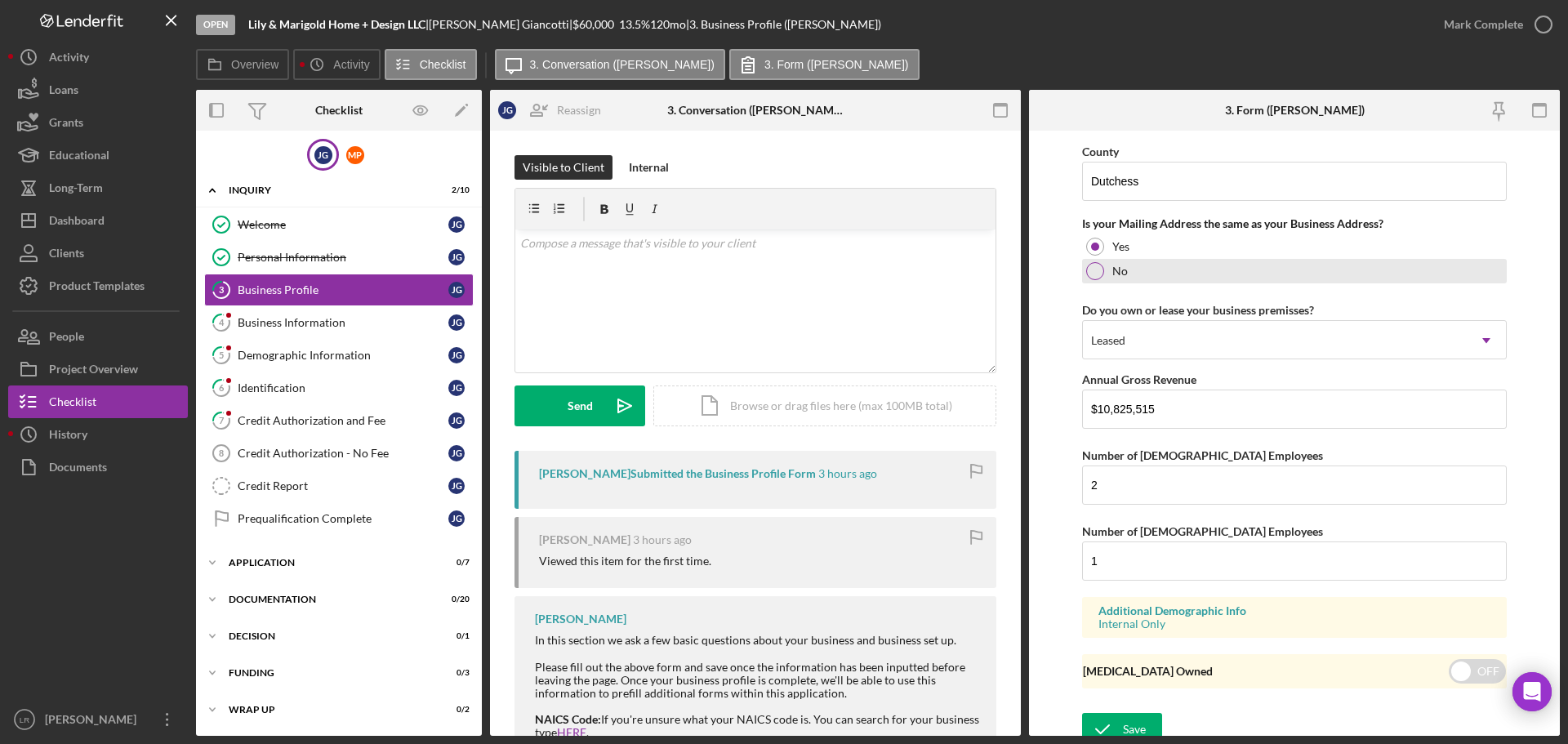
scroll to position [1422, 0]
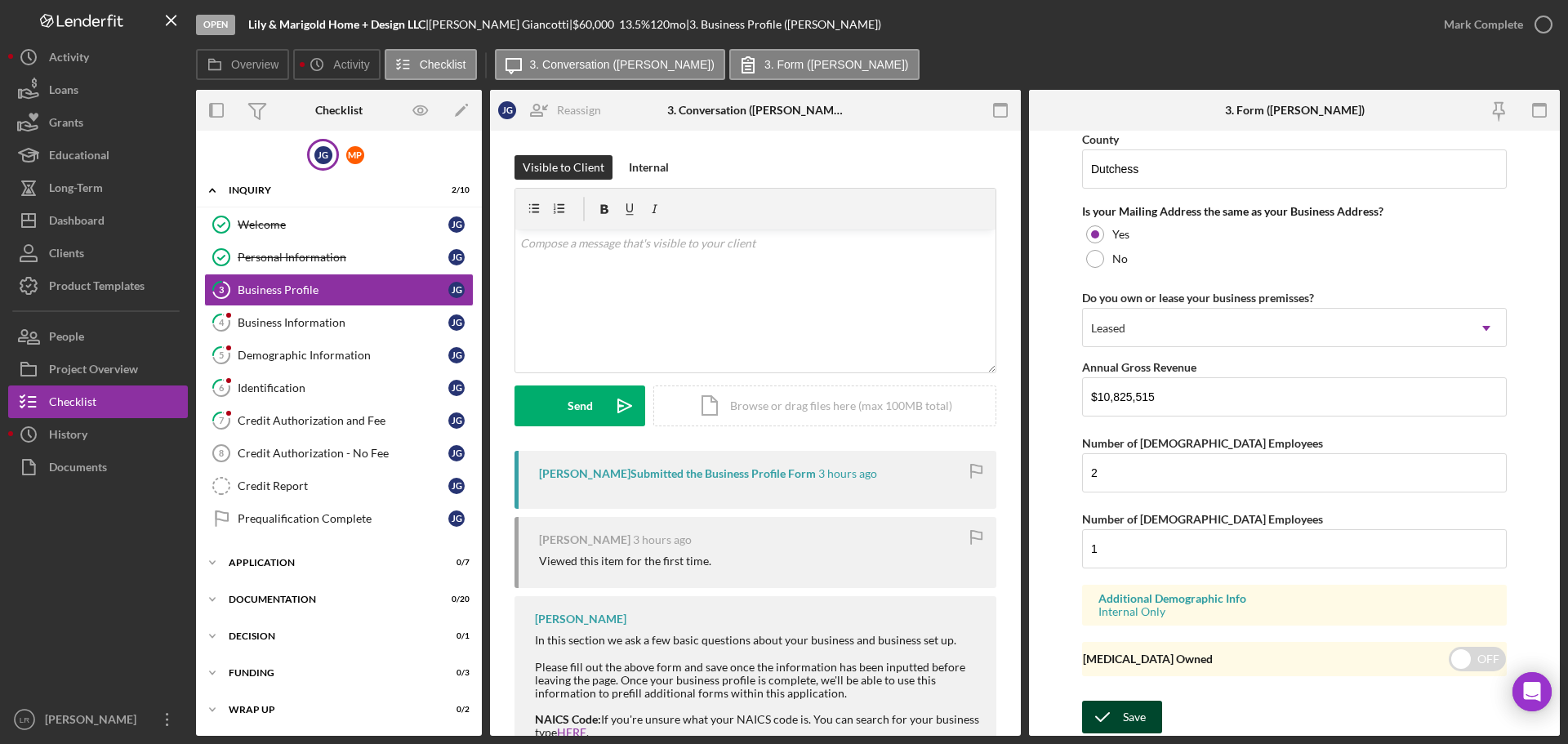
type input "442210"
click at [1122, 720] on button "Save" at bounding box center [1122, 717] width 80 height 32
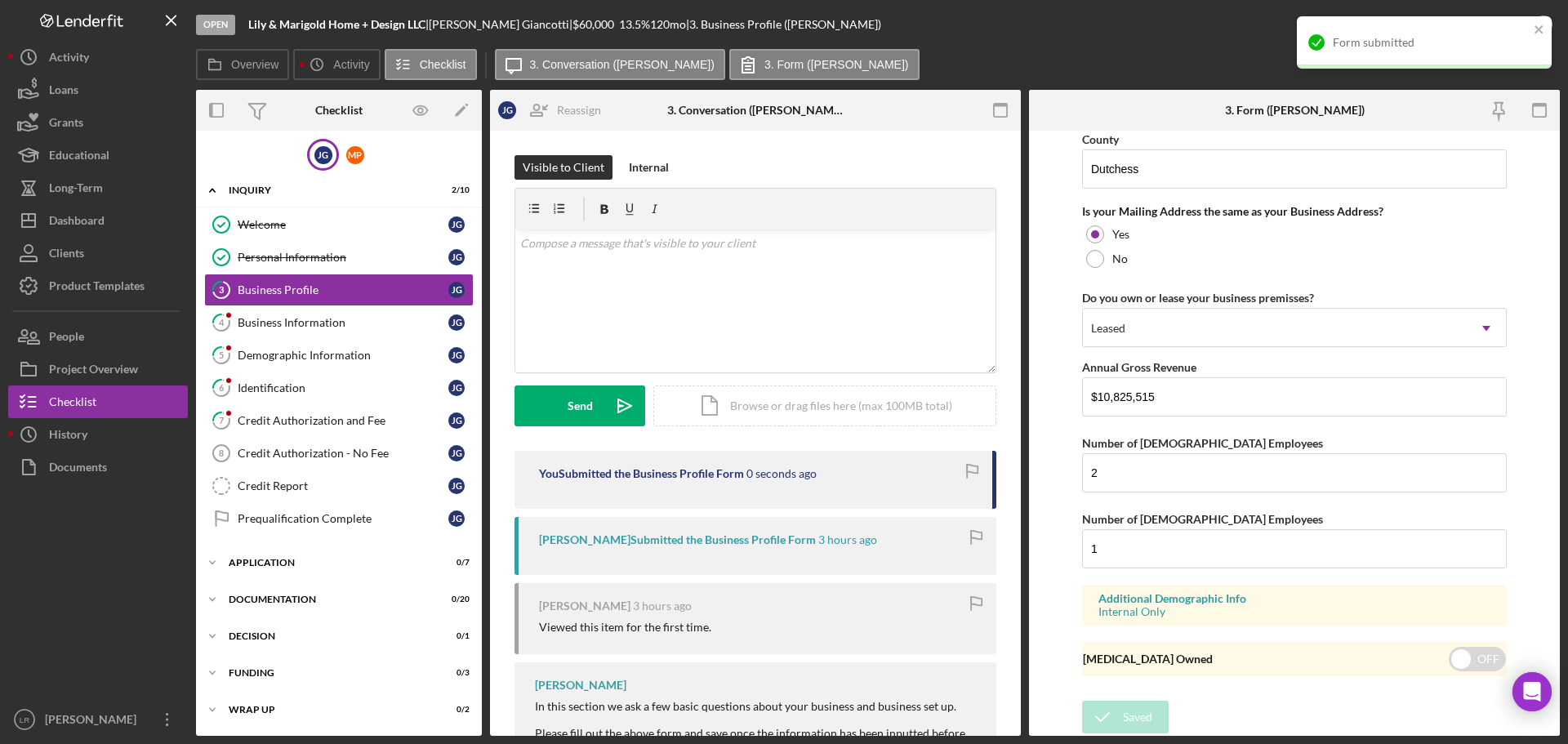
click at [1554, 22] on div "Form submitted" at bounding box center [1424, 49] width 261 height 72
click at [1549, 11] on icon "button" at bounding box center [1543, 24] width 41 height 40
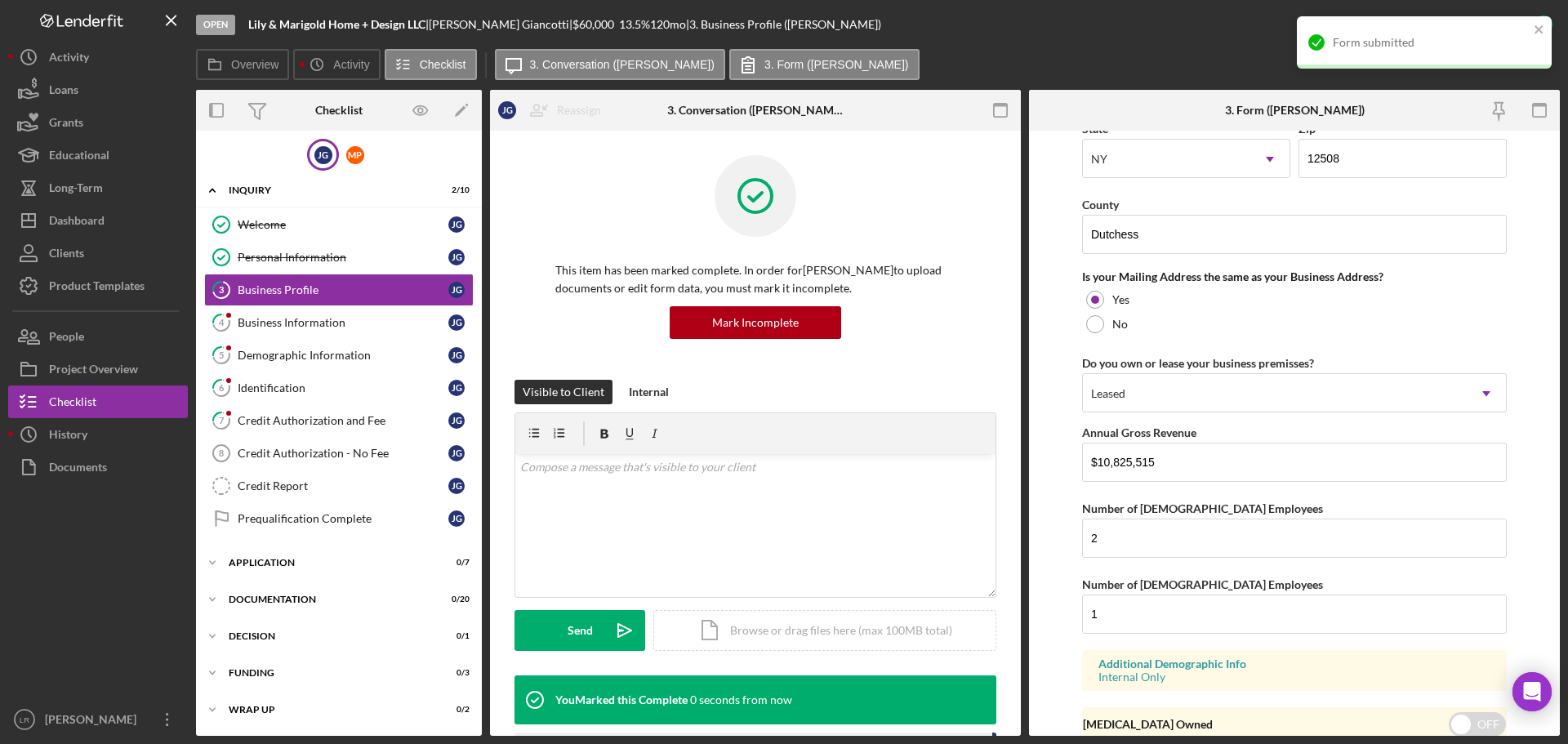
scroll to position [812, 0]
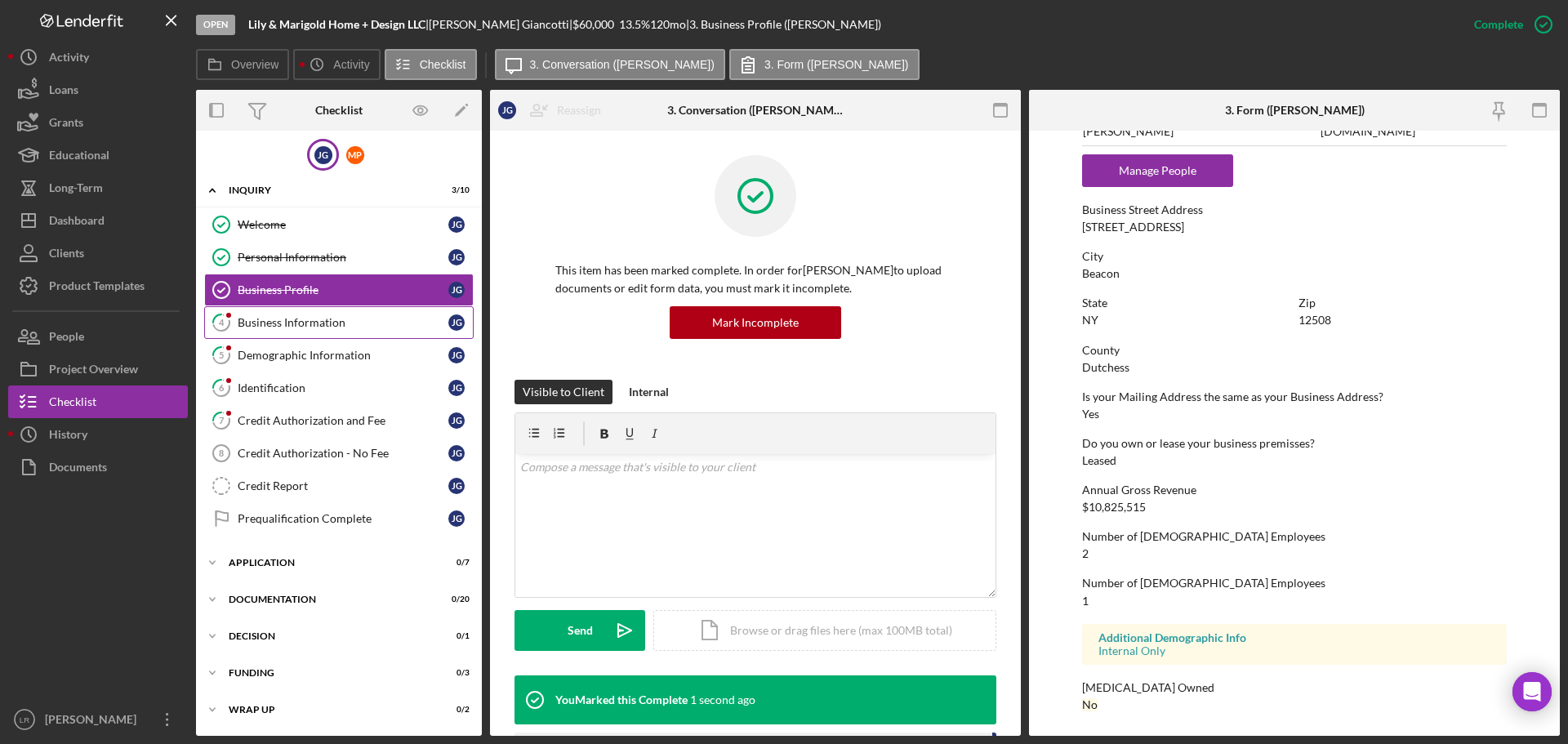
drag, startPoint x: 302, startPoint y: 328, endPoint x: 271, endPoint y: 333, distance: 31.4
click at [302, 328] on div "Business Information" at bounding box center [343, 322] width 211 height 13
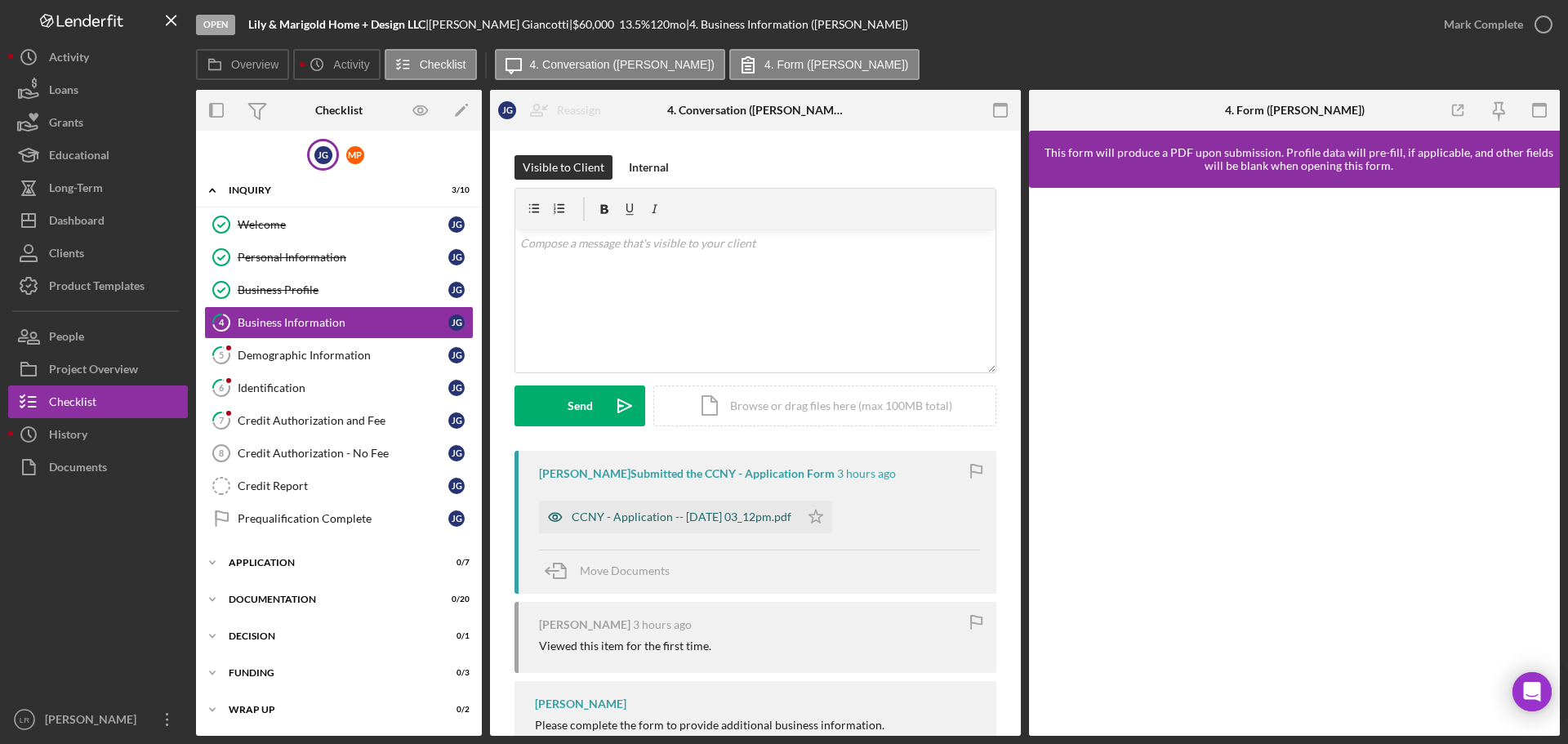
click at [649, 509] on div "CCNY - Application -- [DATE] 03_12pm.pdf" at bounding box center [669, 516] width 260 height 32
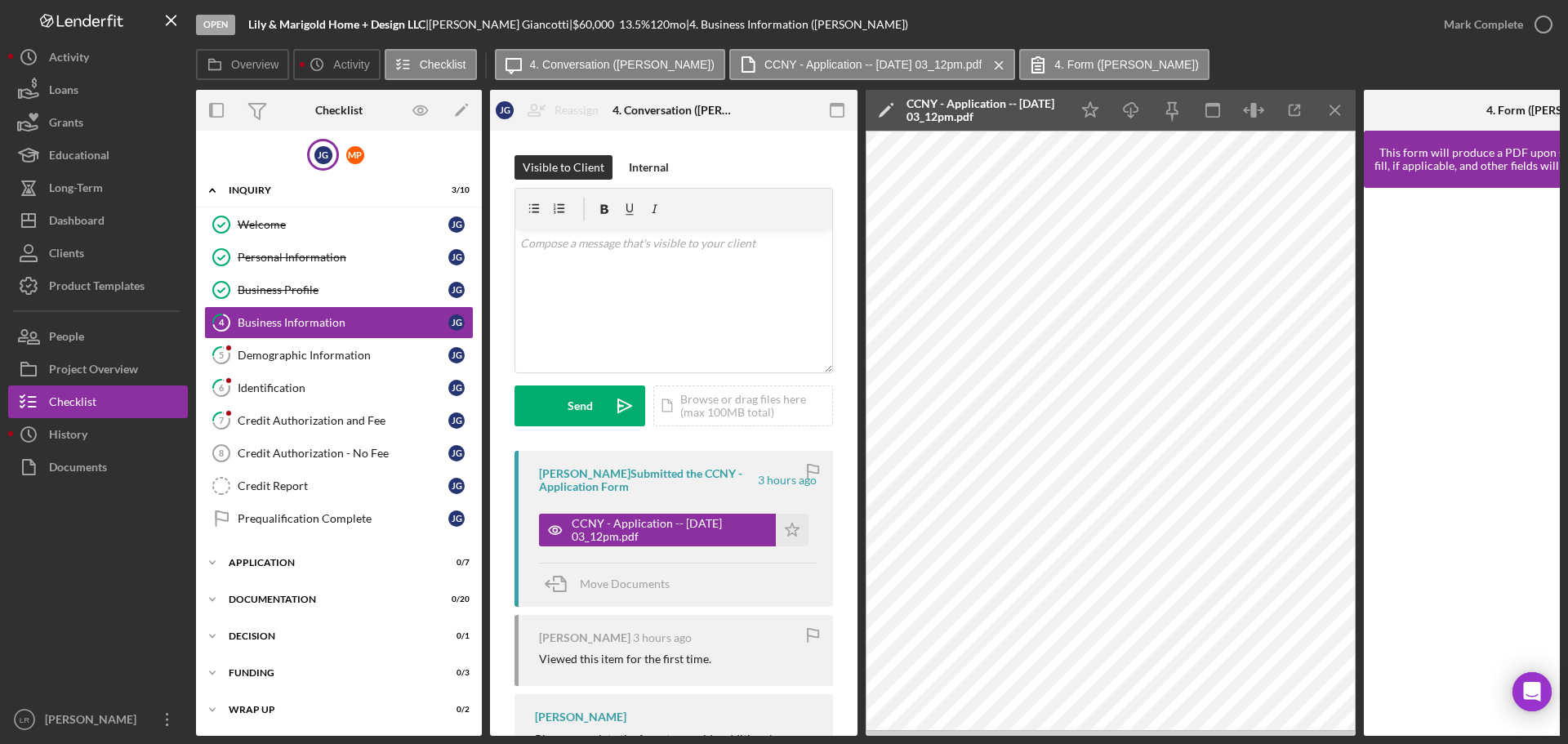
click at [887, 103] on icon "Icon/Edit" at bounding box center [886, 110] width 41 height 40
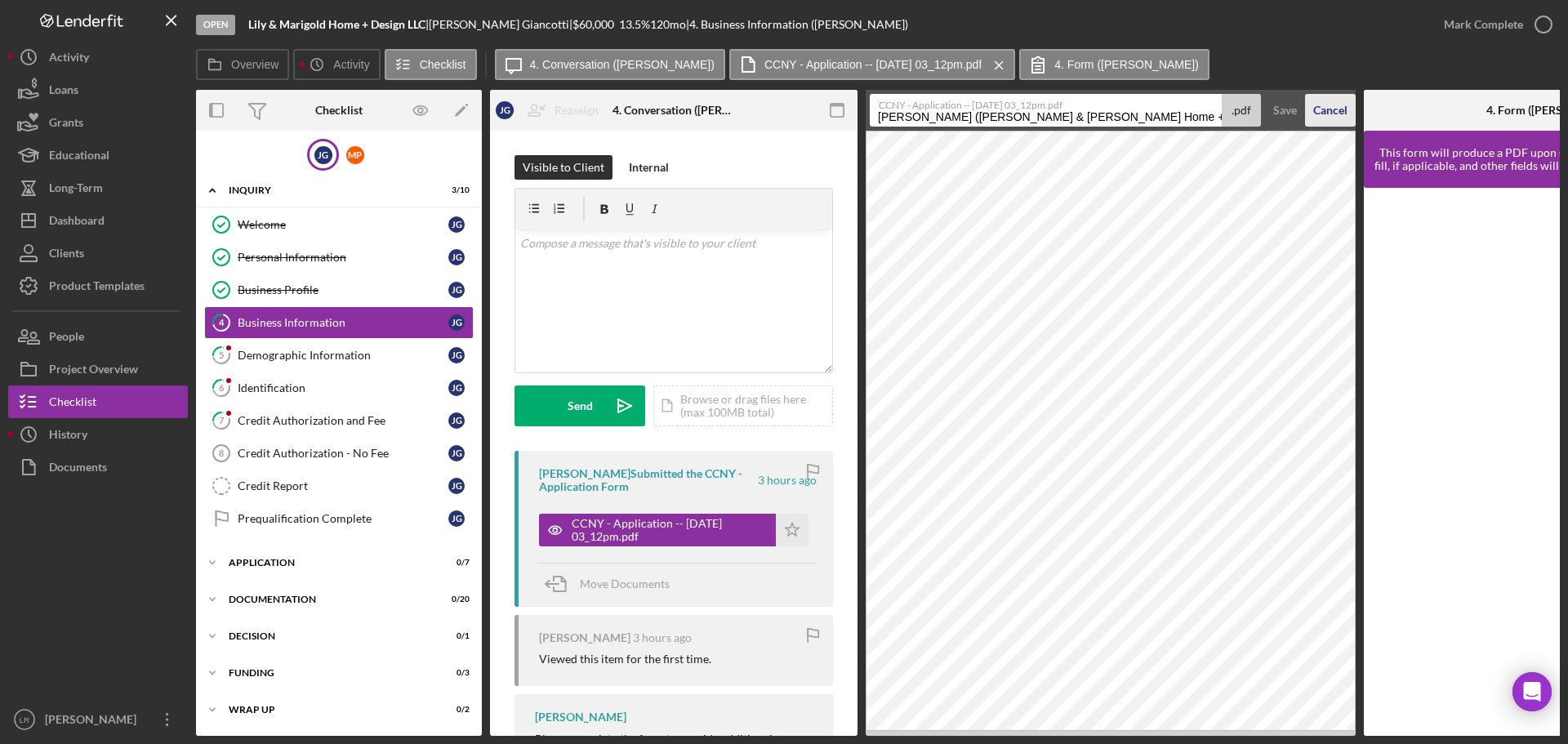
scroll to position [0, 102]
drag, startPoint x: 879, startPoint y: 118, endPoint x: 1355, endPoint y: 116, distance: 476.0
click at [1355, 116] on form "CCNY - Application -- [DATE] 03_12pm.pdf [PERSON_NAME] ([PERSON_NAME] & Marigol…" at bounding box center [1111, 110] width 490 height 40
drag, startPoint x: 733, startPoint y: 108, endPoint x: 791, endPoint y: 111, distance: 58.1
click at [734, 108] on div "4. Conversation ([PERSON_NAME])" at bounding box center [674, 110] width 122 height 13
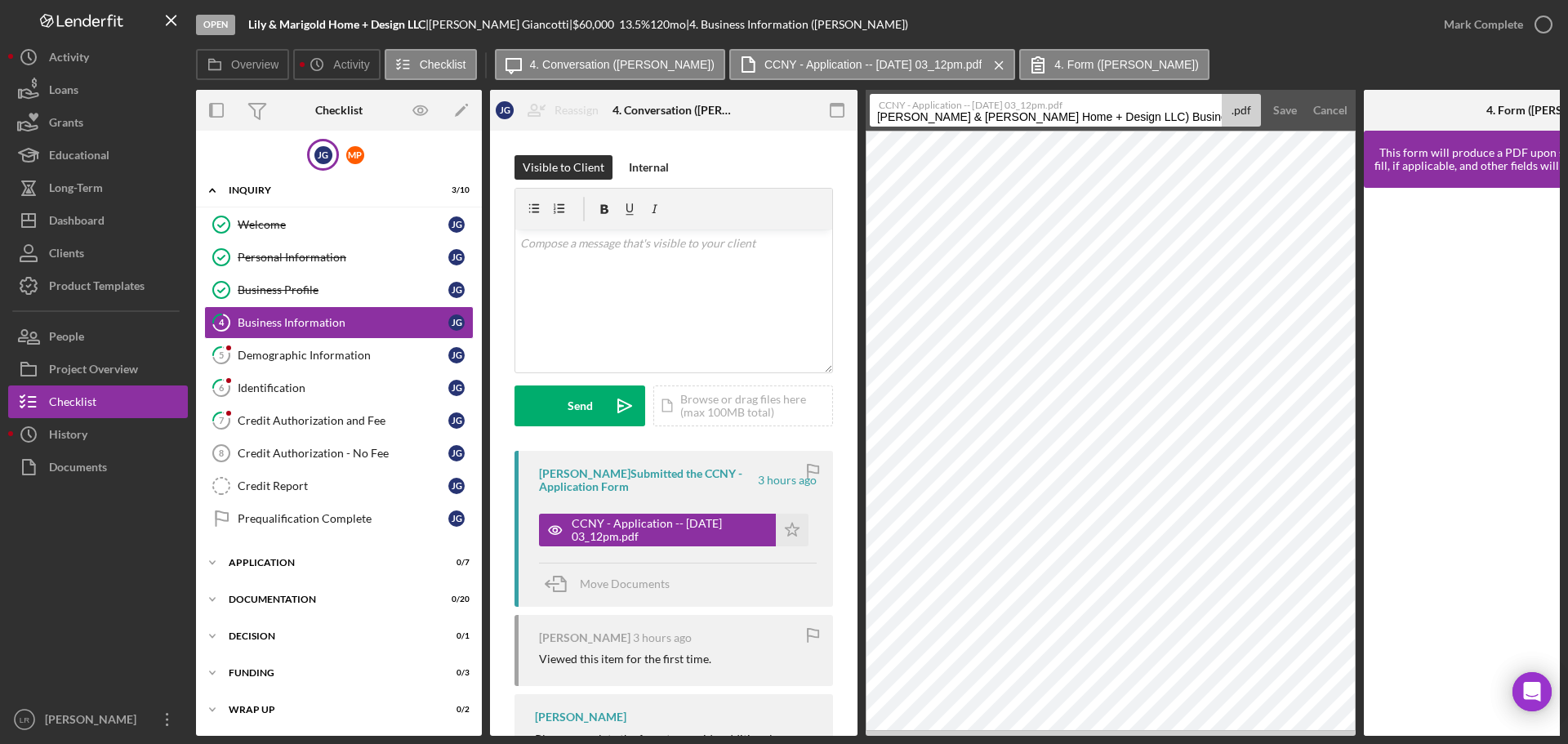
scroll to position [0, 0]
drag, startPoint x: 1166, startPoint y: 117, endPoint x: 208, endPoint y: 117, distance: 958.0
click at [208, 117] on div "Overview Internal Workflow Stage Open Icon/Dropdown Arrow Archive (can unarchiv…" at bounding box center [878, 413] width 1364 height 646
drag, startPoint x: 985, startPoint y: 118, endPoint x: 1137, endPoint y: 104, distance: 152.6
click at [1137, 104] on div "CCNY - Application -- [DATE] 03_12pm.pdf Business Information 20250905 .pdf" at bounding box center [1065, 110] width 392 height 32
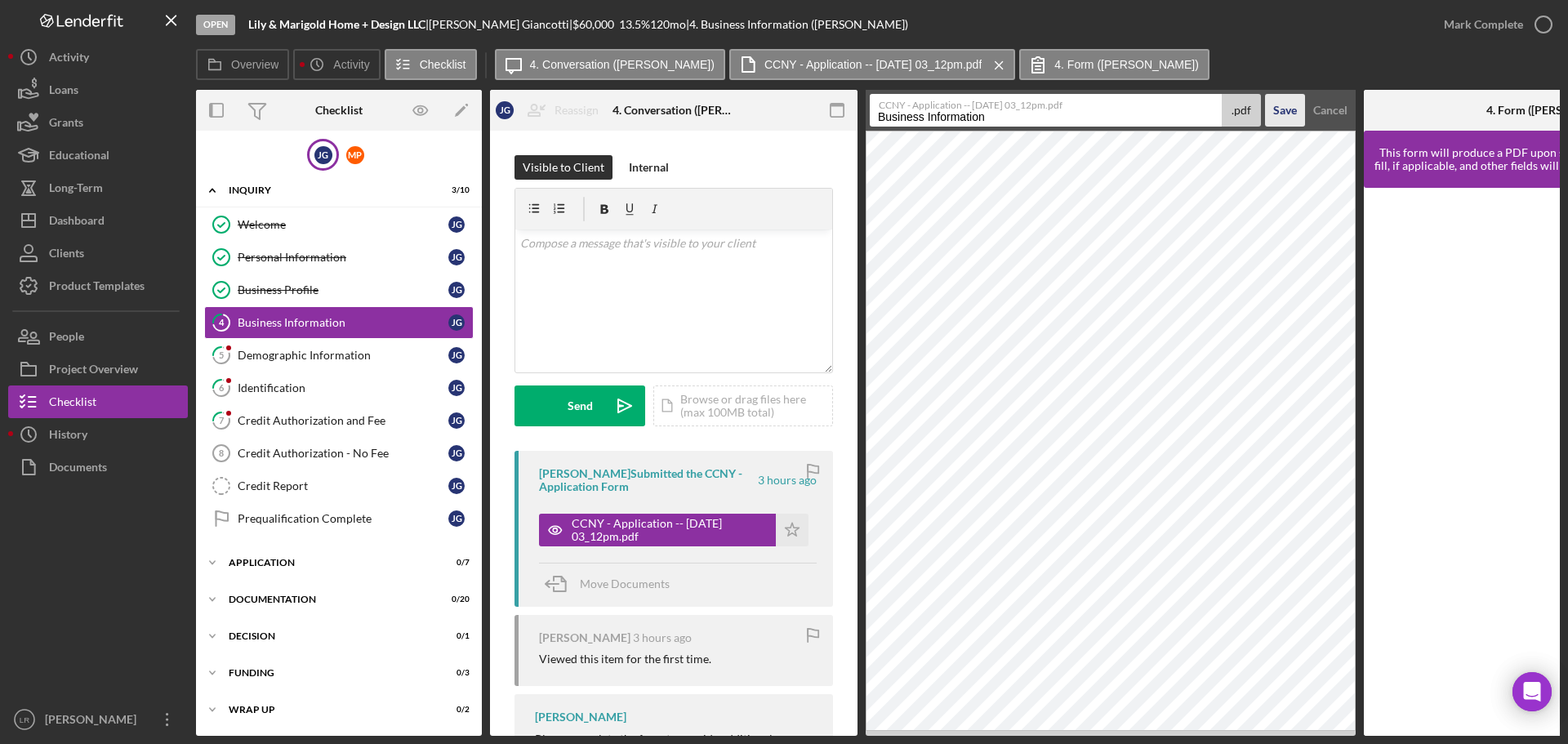
type input "Business Information"
click at [1285, 102] on div "Save" at bounding box center [1285, 110] width 23 height 32
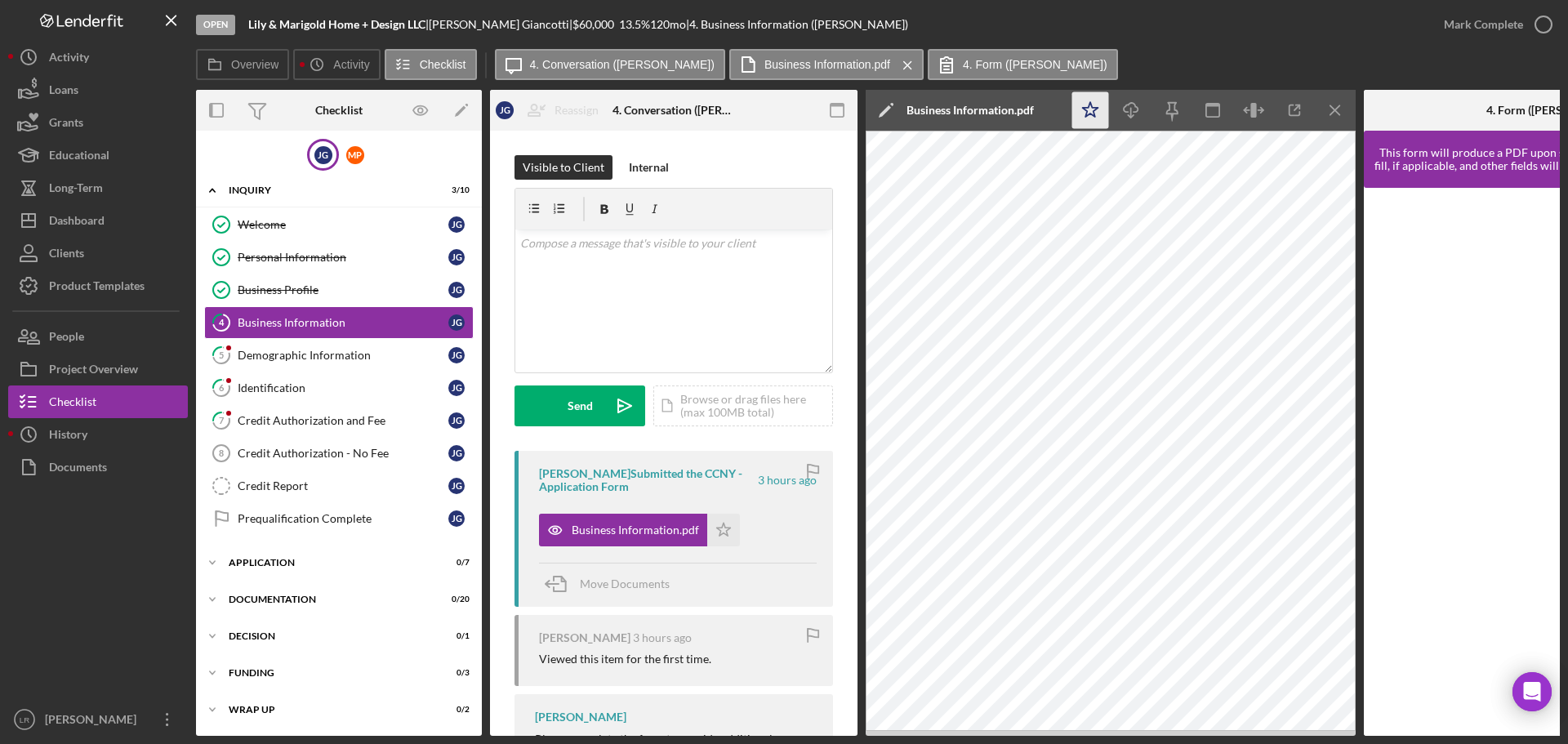
click at [1086, 112] on polygon "button" at bounding box center [1090, 109] width 15 height 14
click at [1534, 20] on icon "button" at bounding box center [1543, 24] width 41 height 40
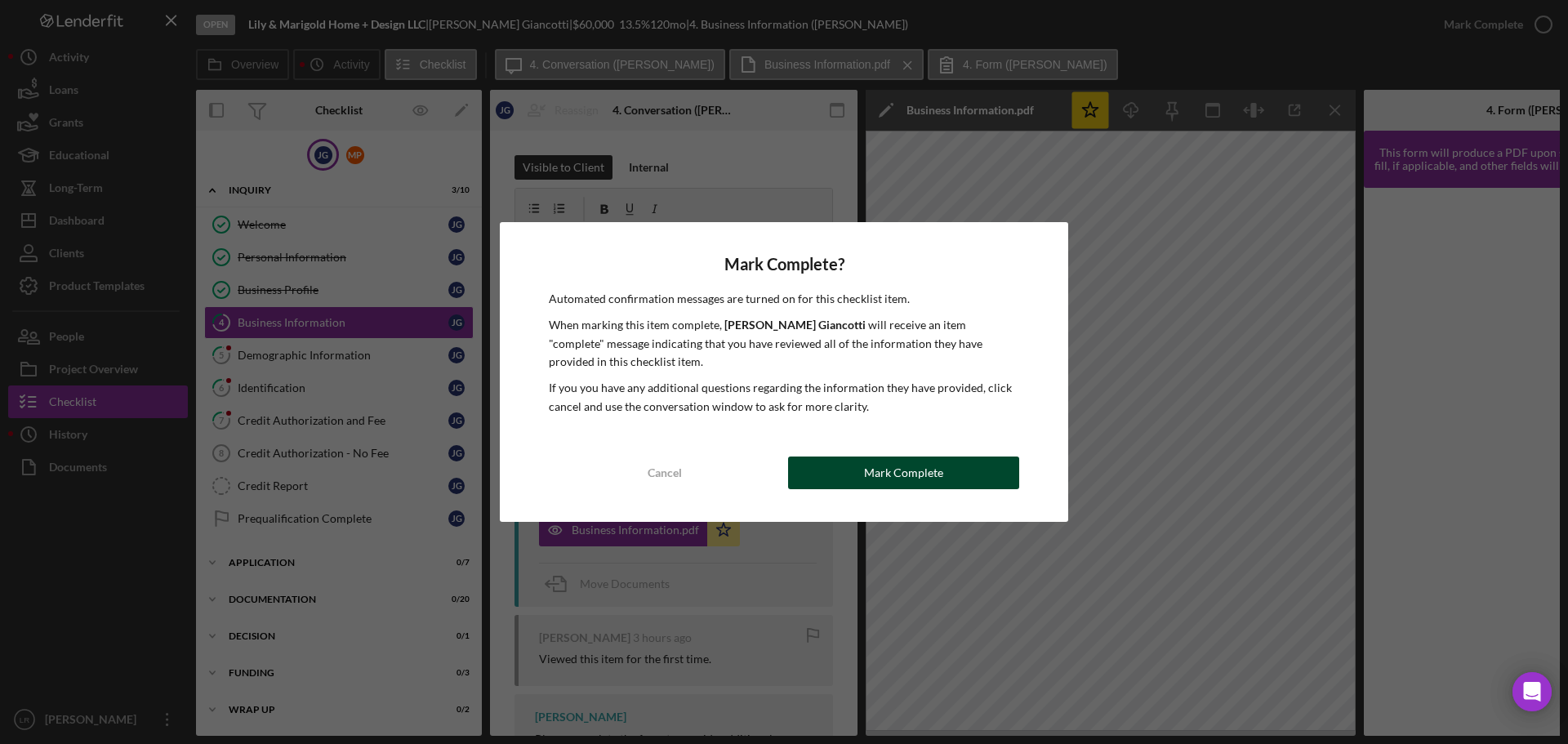
click at [970, 471] on button "Mark Complete" at bounding box center [904, 472] width 231 height 32
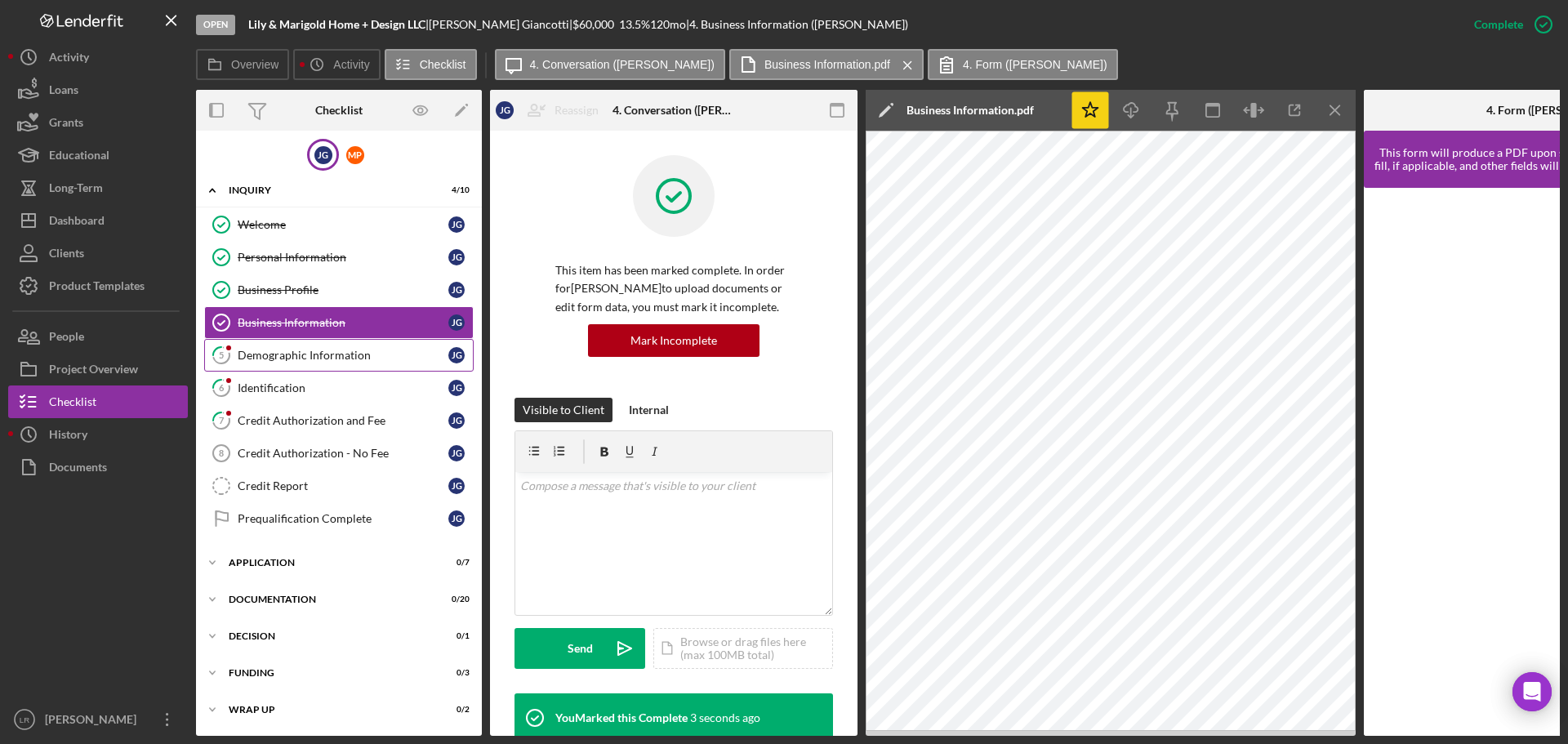
click at [388, 365] on link "5 Demographic Information [PERSON_NAME]" at bounding box center [338, 355] width 269 height 32
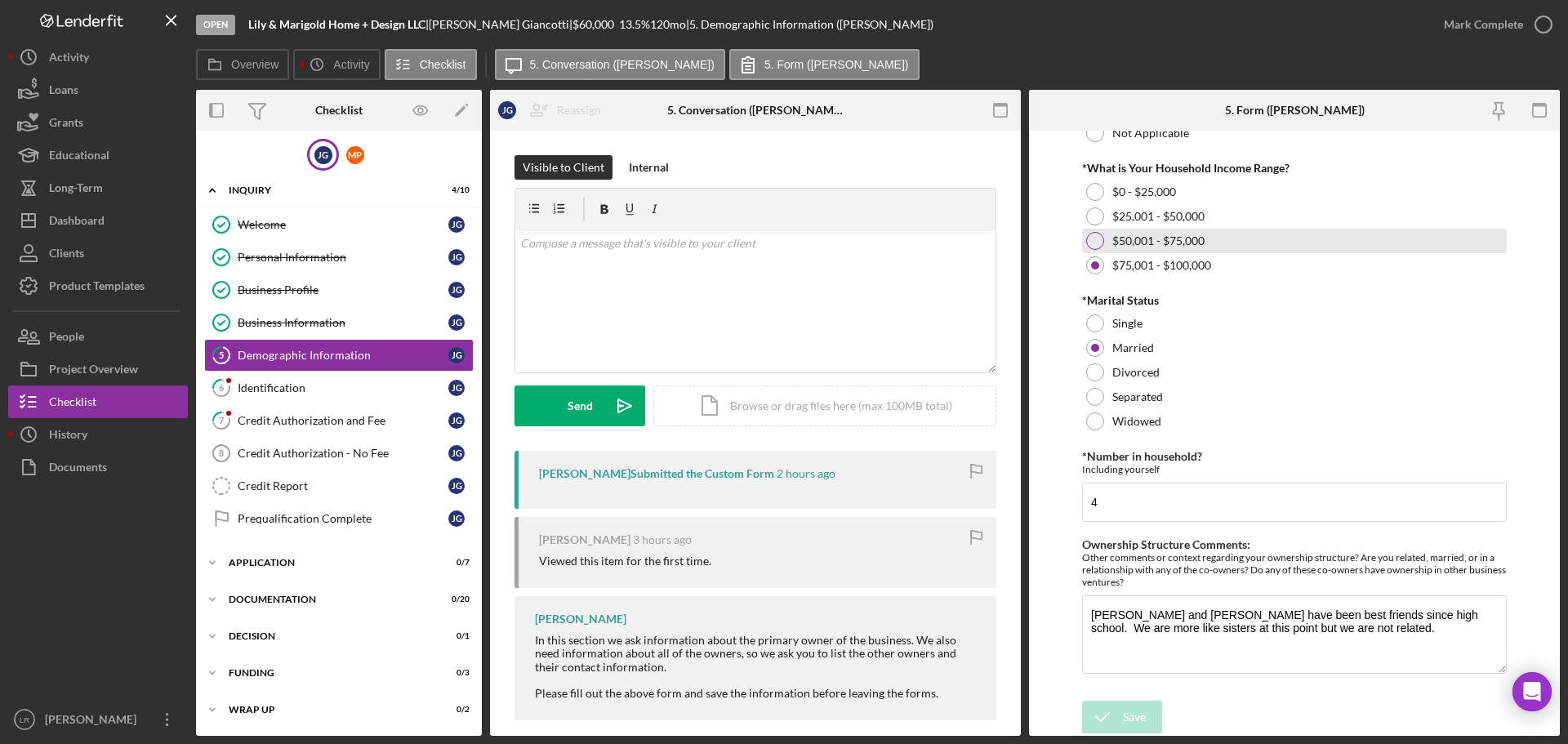
scroll to position [659, 0]
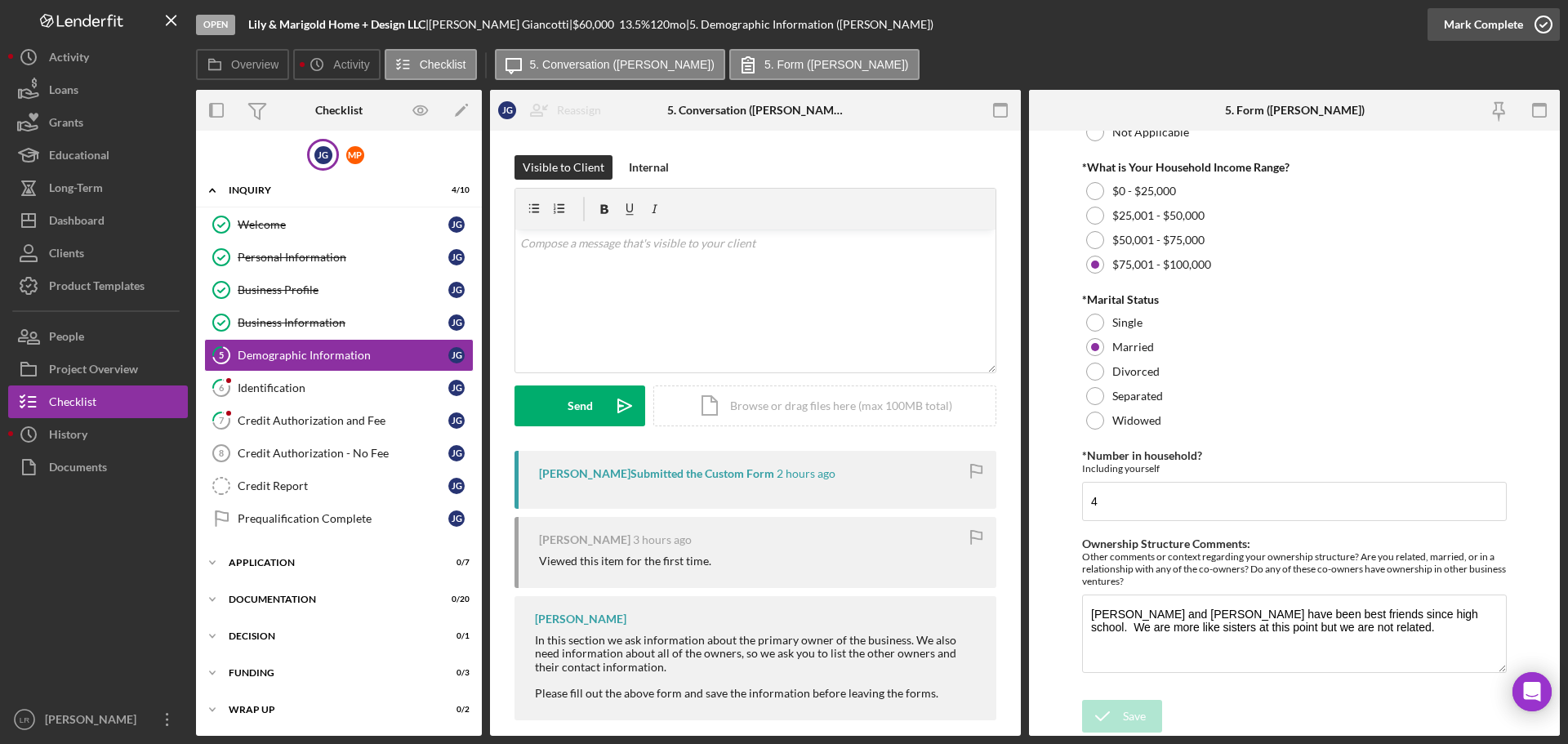
click at [1518, 19] on div "Mark Complete" at bounding box center [1483, 24] width 79 height 32
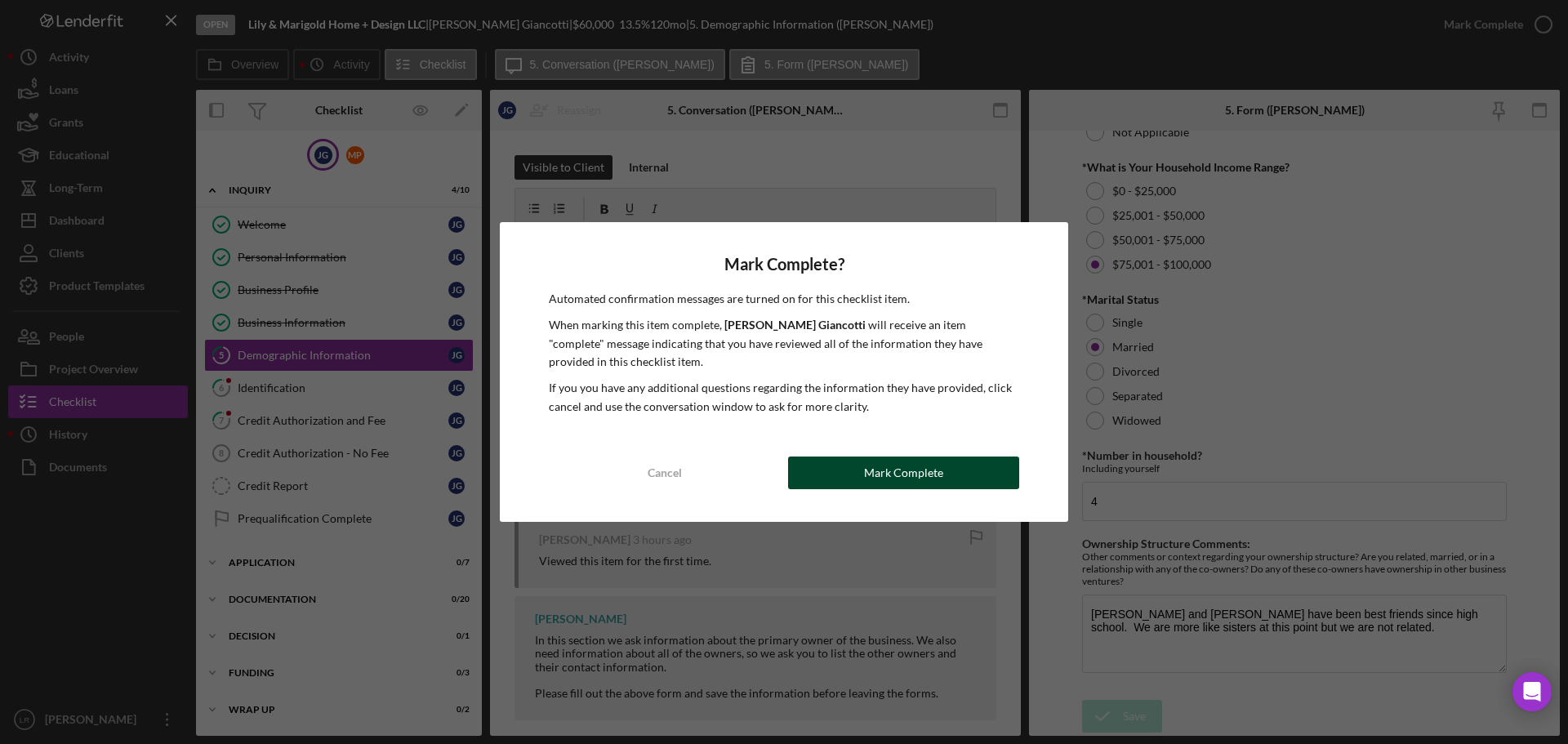
click at [852, 462] on button "Mark Complete" at bounding box center [904, 472] width 231 height 32
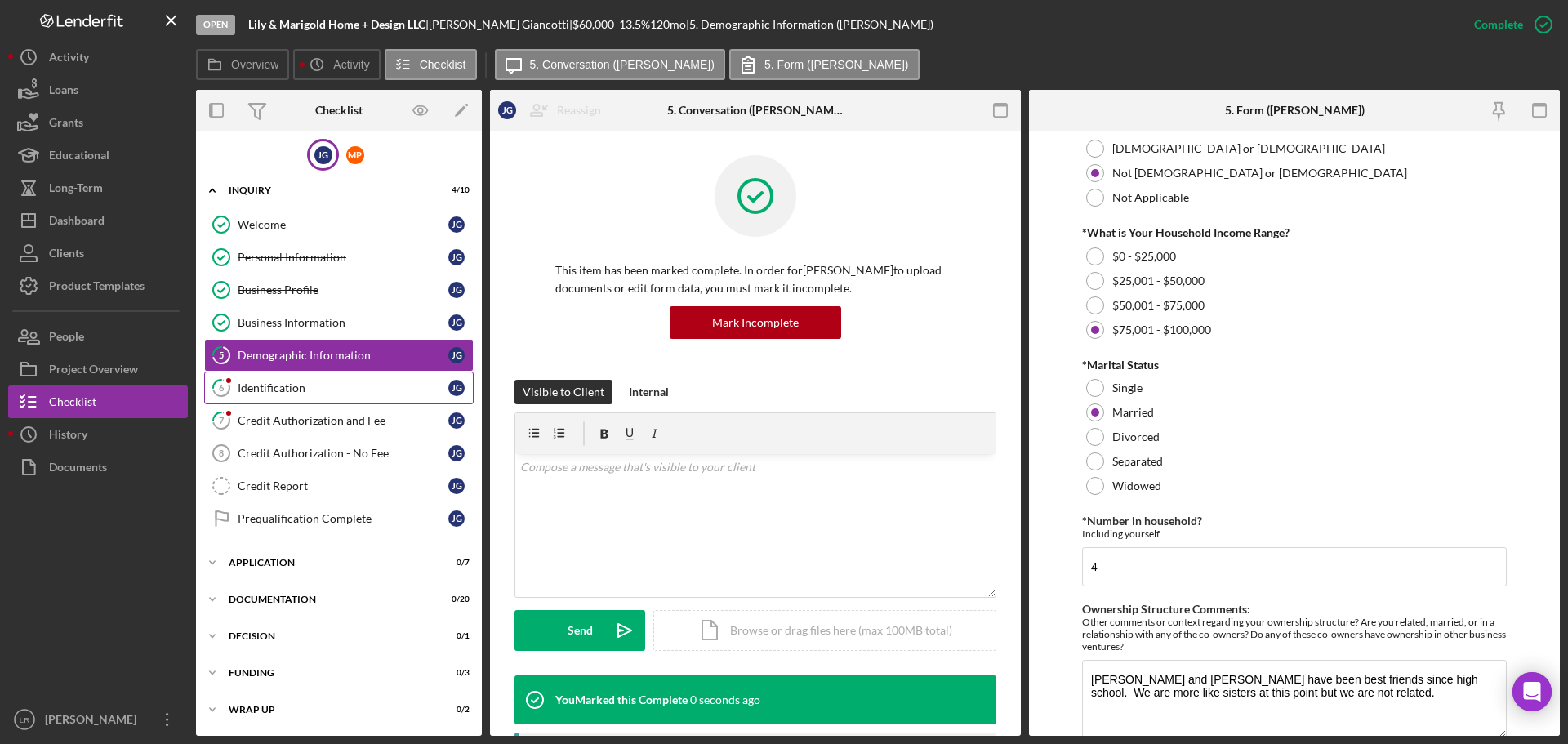
scroll to position [725, 0]
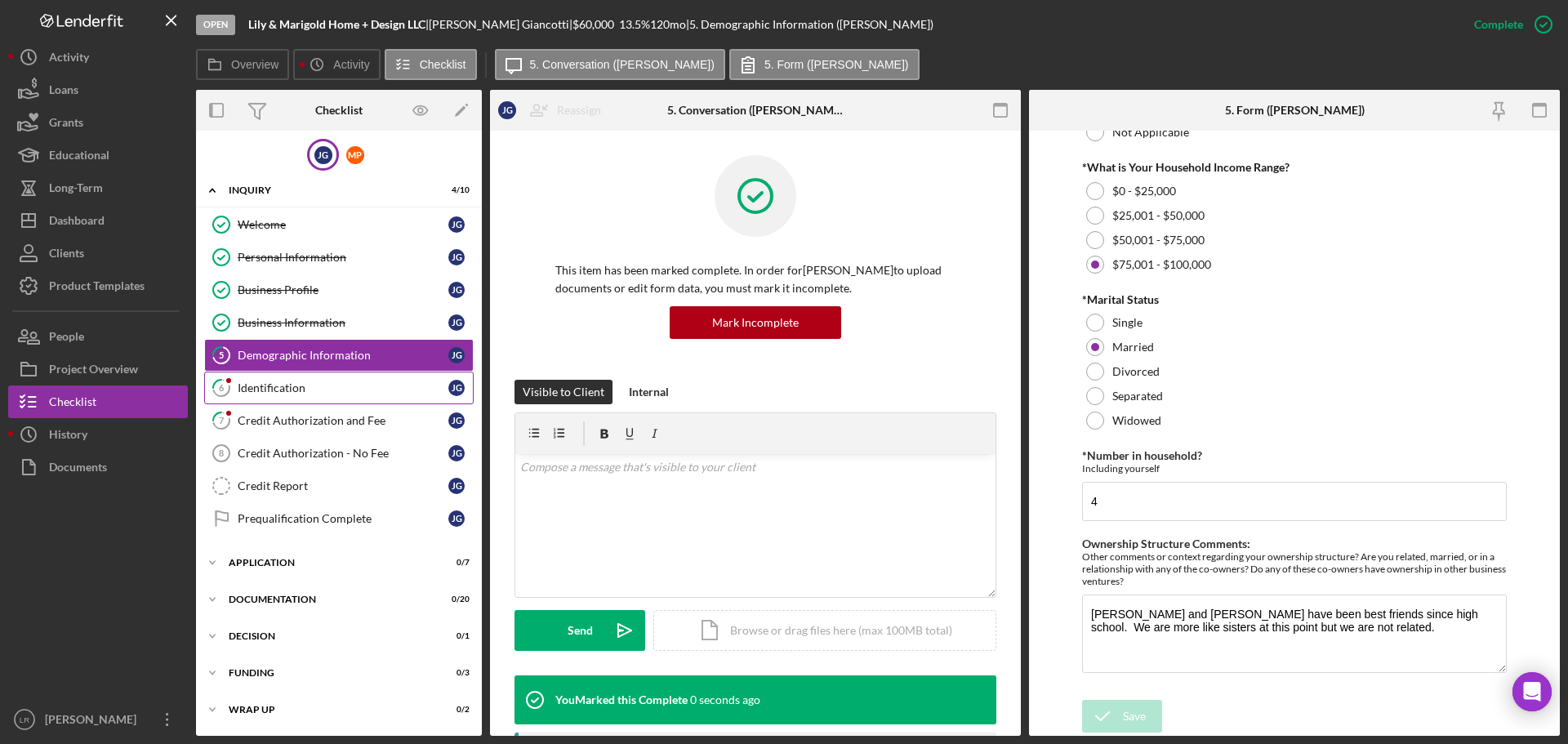
click at [316, 387] on div "Identification" at bounding box center [343, 388] width 211 height 13
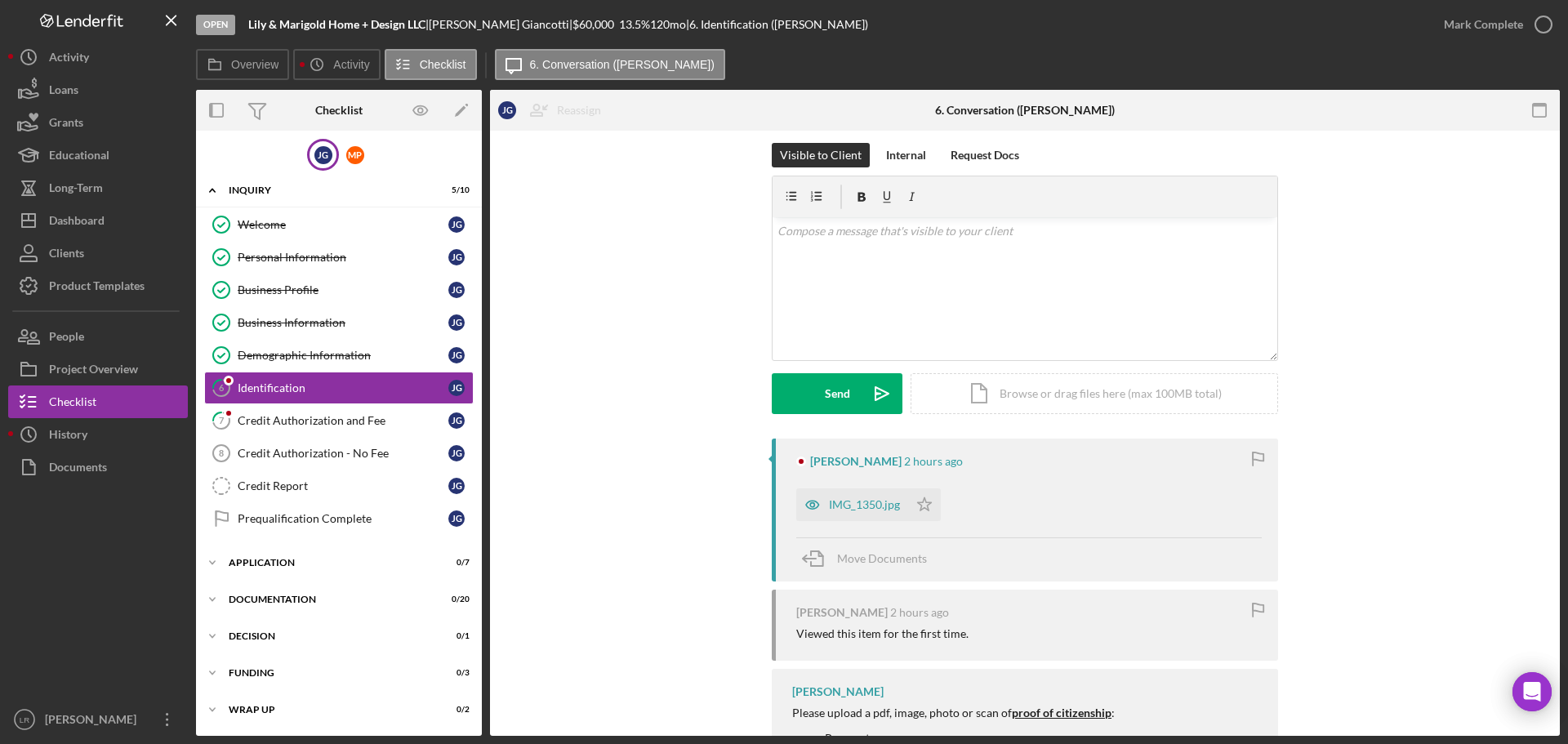
scroll to position [11, 0]
drag, startPoint x: 861, startPoint y: 511, endPoint x: 843, endPoint y: 503, distance: 19.7
click at [860, 511] on div "IMG_1350.jpg" at bounding box center [864, 506] width 71 height 13
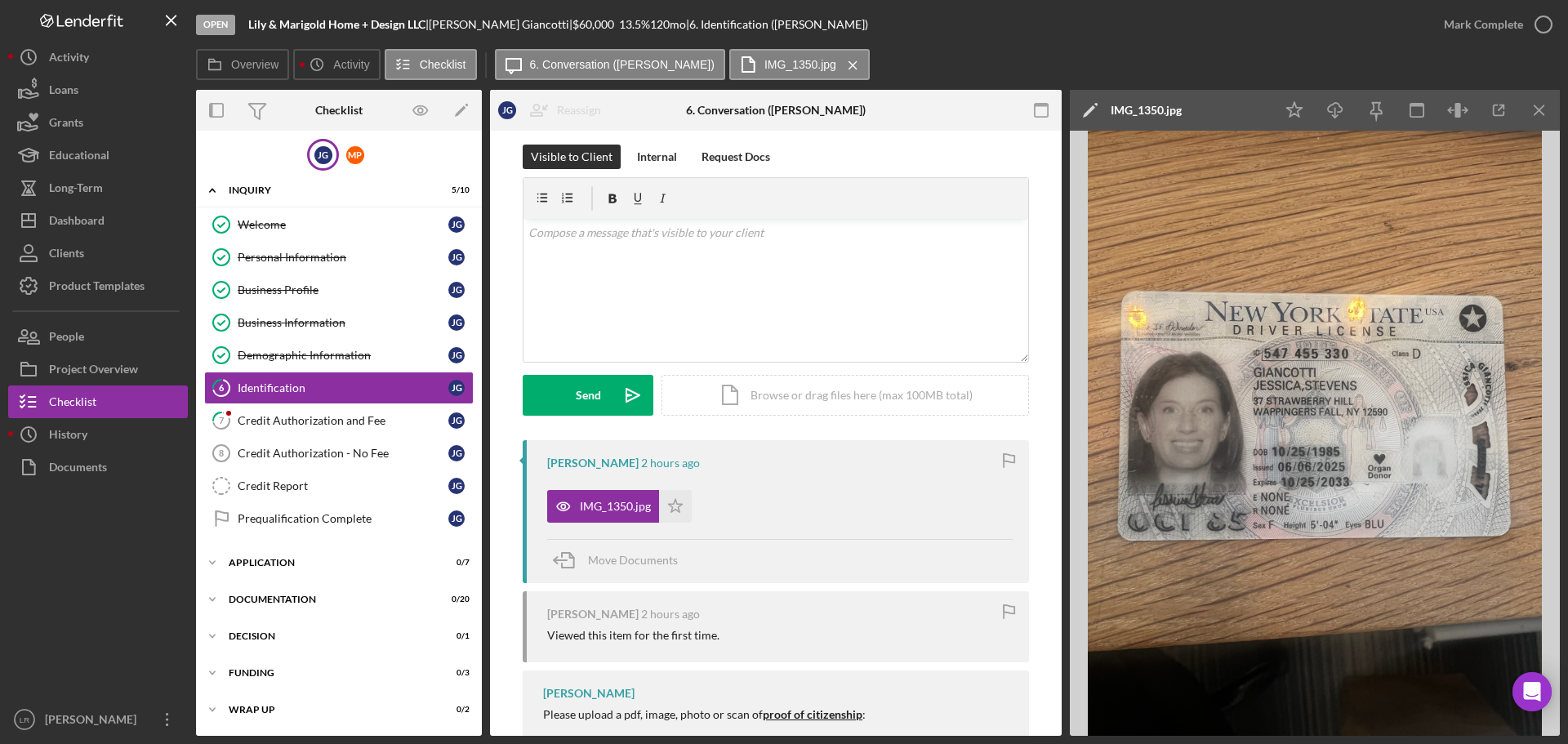
click at [1080, 106] on icon "Icon/Edit" at bounding box center [1090, 110] width 41 height 40
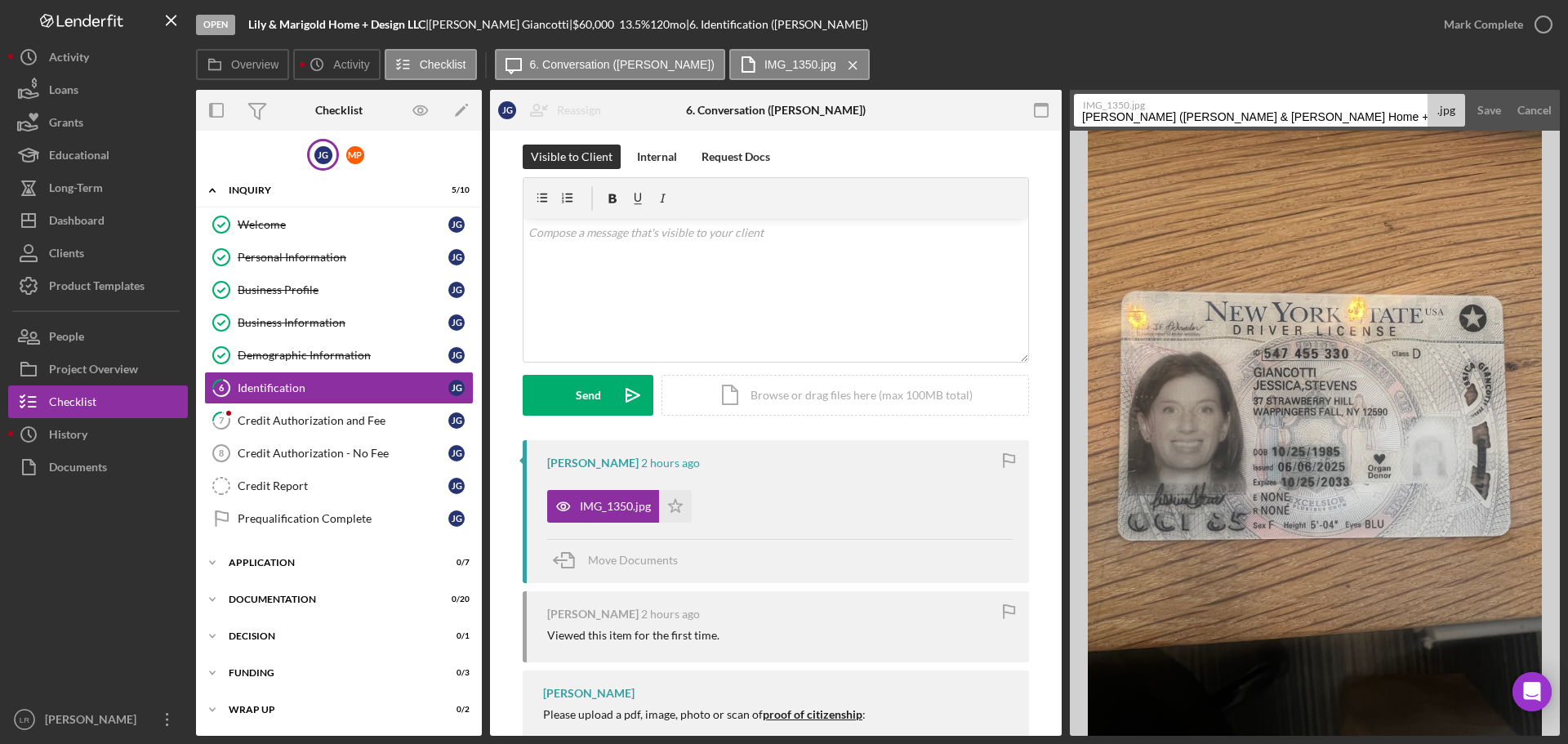
click at [1368, 118] on input "[PERSON_NAME] ([PERSON_NAME] & [PERSON_NAME] Home + Design LLC) Identification …" at bounding box center [1250, 110] width 354 height 32
drag, startPoint x: 1081, startPoint y: 117, endPoint x: 1567, endPoint y: 120, distance: 486.0
click at [1567, 120] on div "Open Lily & Marigold Home + Design LLC | [PERSON_NAME] | $60,000 $60,000 13.5 %…" at bounding box center [784, 372] width 1568 height 744
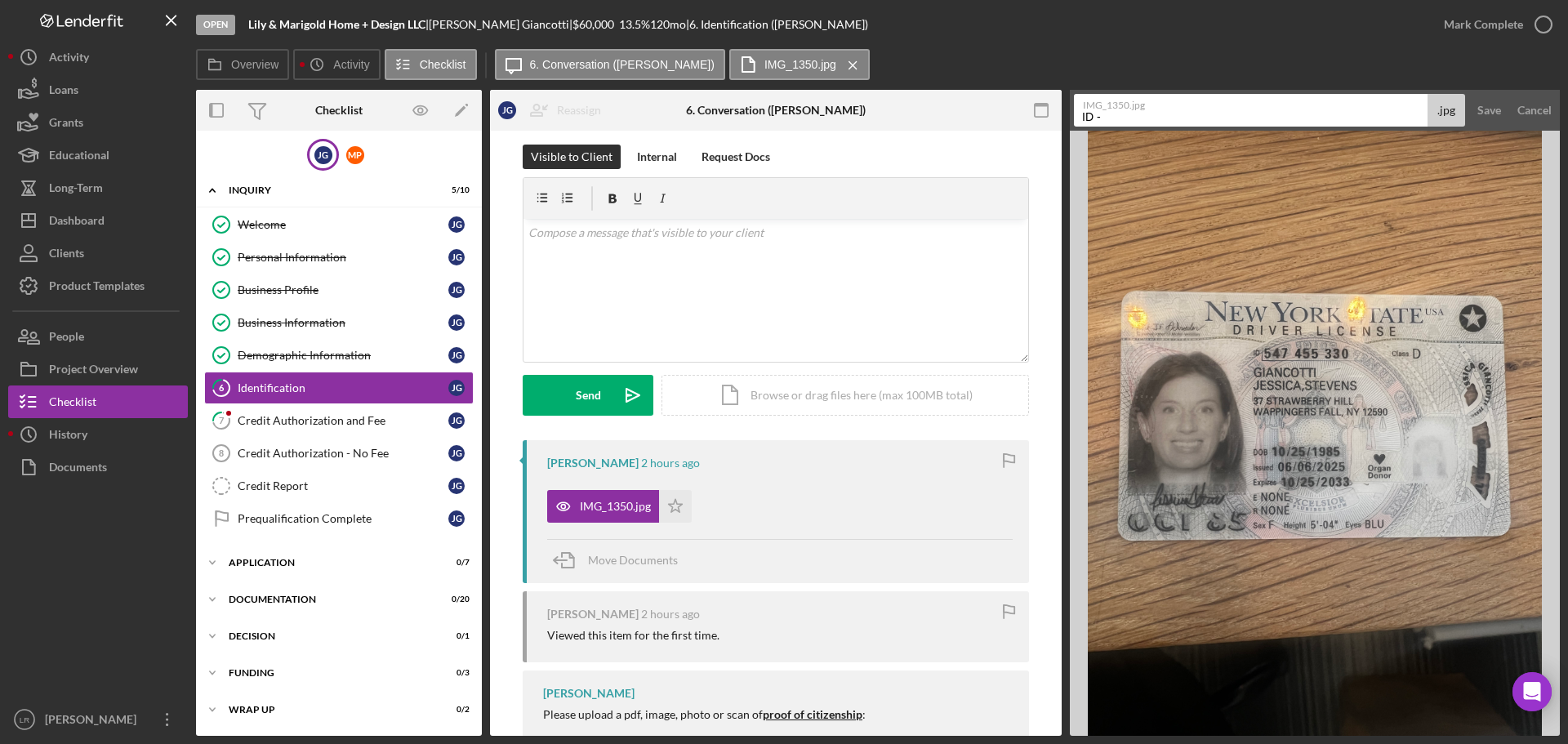
type input "ID - Driver's License (Front)"
click at [1494, 107] on div "Save" at bounding box center [1490, 110] width 23 height 32
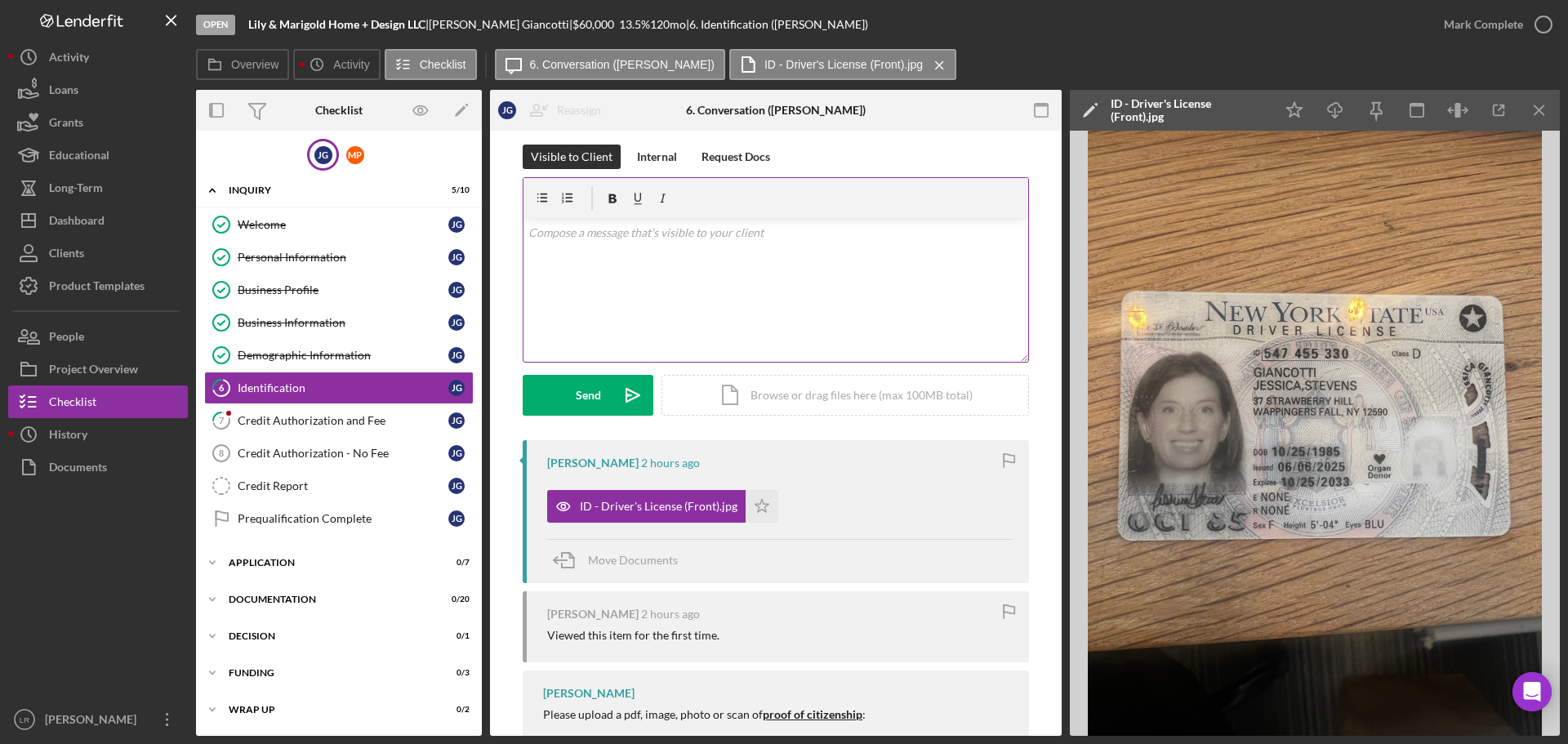
click at [729, 263] on div "v Color teal Color pink Remove color Add row above Add row below Add column bef…" at bounding box center [776, 290] width 505 height 143
click at [581, 396] on div "Send" at bounding box center [589, 395] width 25 height 40
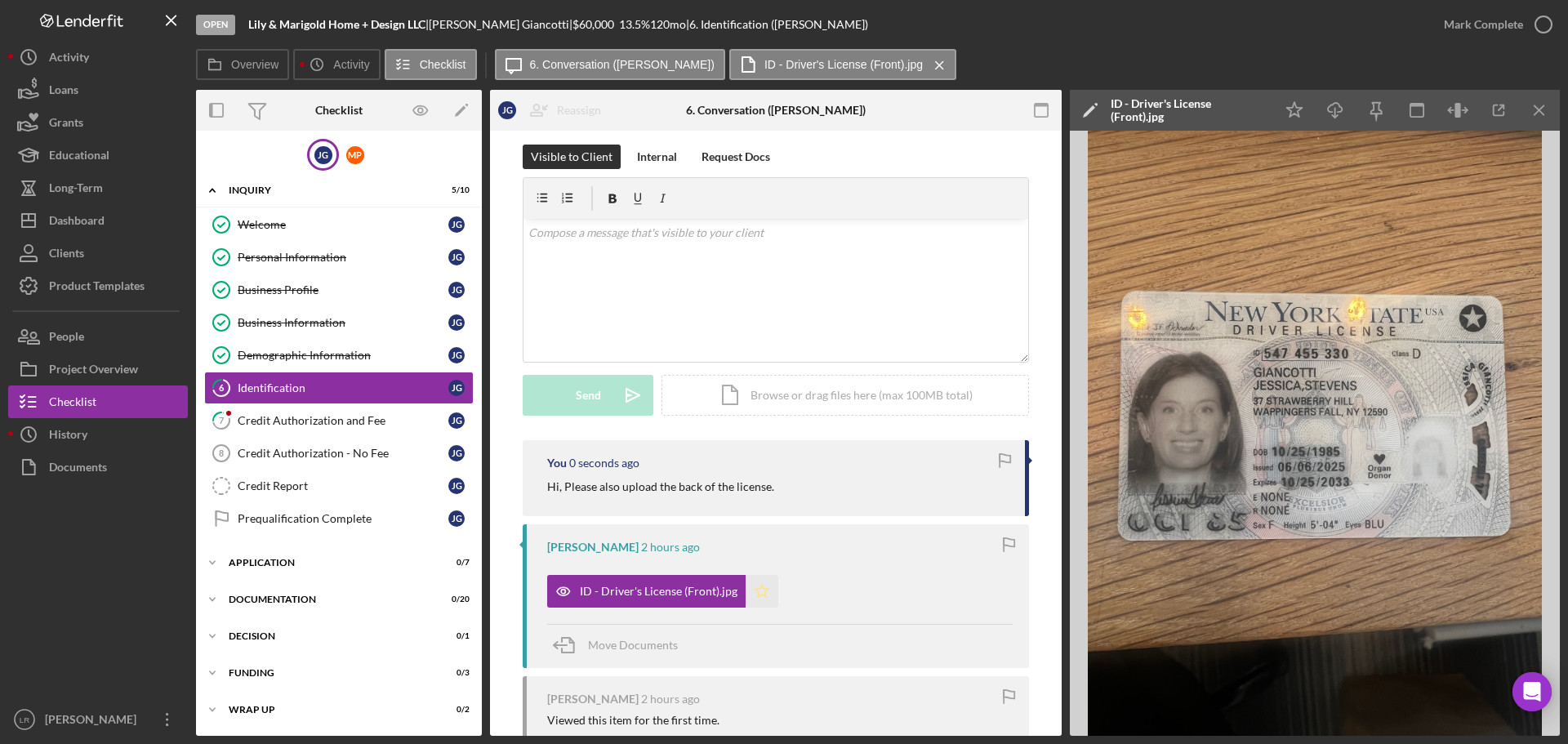
click at [747, 594] on icon "Icon/Star" at bounding box center [761, 591] width 32 height 32
